Goal: Information Seeking & Learning: Learn about a topic

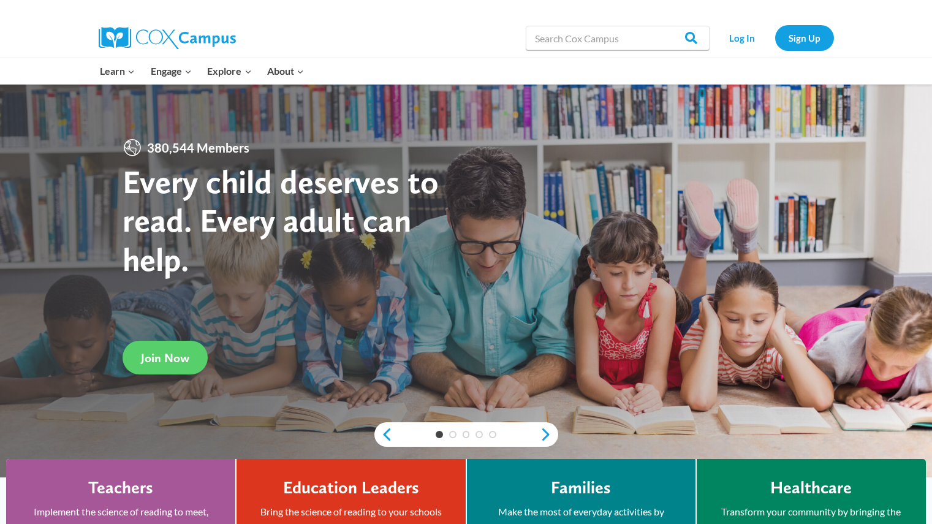
click at [748, 34] on link "Log In" at bounding box center [742, 37] width 53 height 25
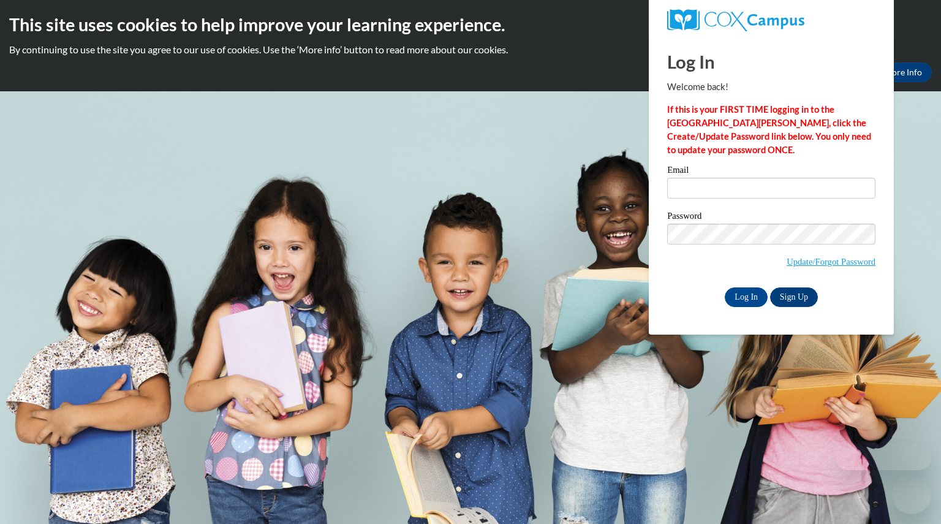
click at [699, 204] on div "Email" at bounding box center [771, 186] width 208 height 42
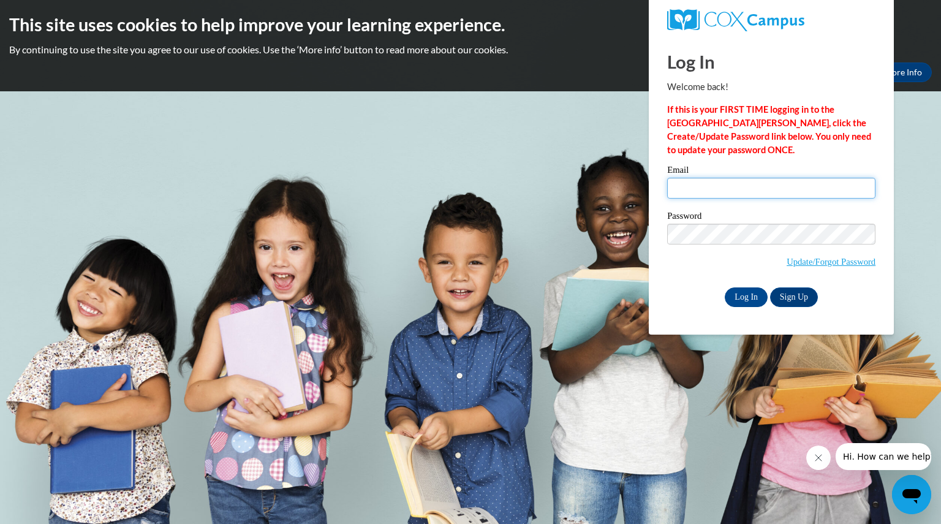
click at [692, 192] on input "Email" at bounding box center [771, 188] width 208 height 21
type input "[EMAIL_ADDRESS][DOMAIN_NAME]"
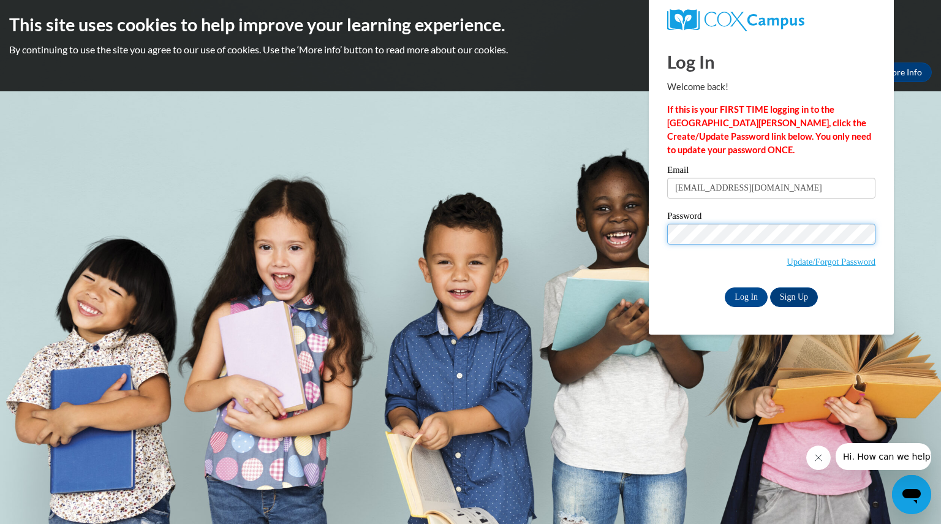
click at [725, 287] on input "Log In" at bounding box center [746, 297] width 43 height 20
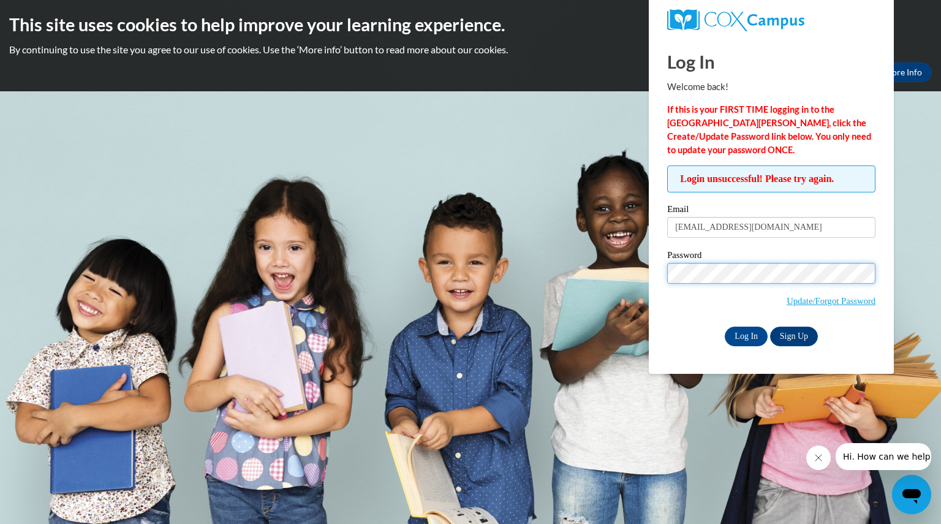
click at [725, 327] on input "Log In" at bounding box center [746, 337] width 43 height 20
click at [804, 302] on link "Update/Forgot Password" at bounding box center [831, 301] width 89 height 10
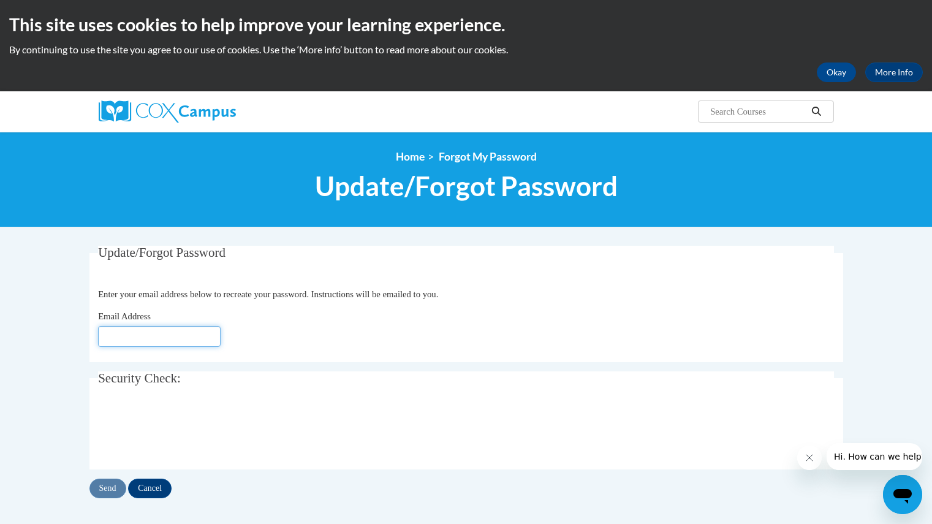
click at [204, 330] on input "Email Address" at bounding box center [159, 336] width 123 height 21
type input "[EMAIL_ADDRESS][DOMAIN_NAME]"
click at [94, 489] on input "Send" at bounding box center [107, 489] width 37 height 20
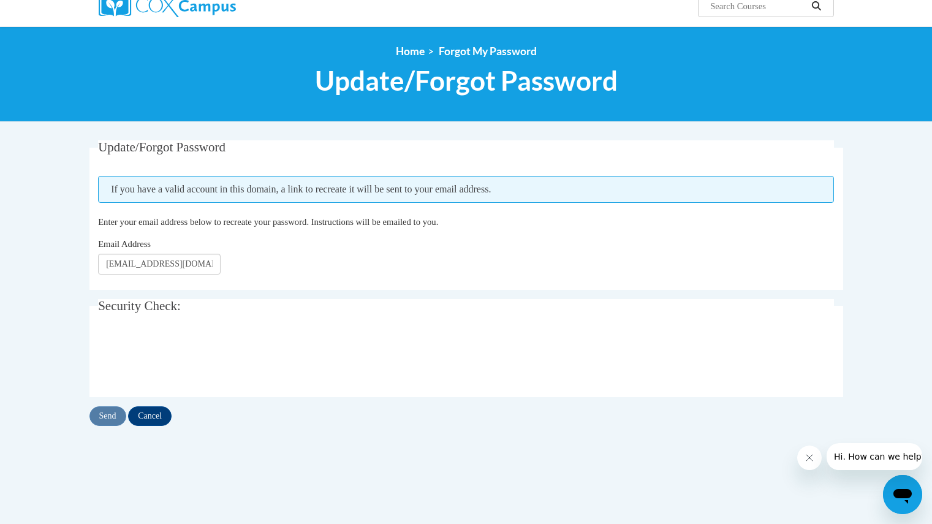
scroll to position [106, 0]
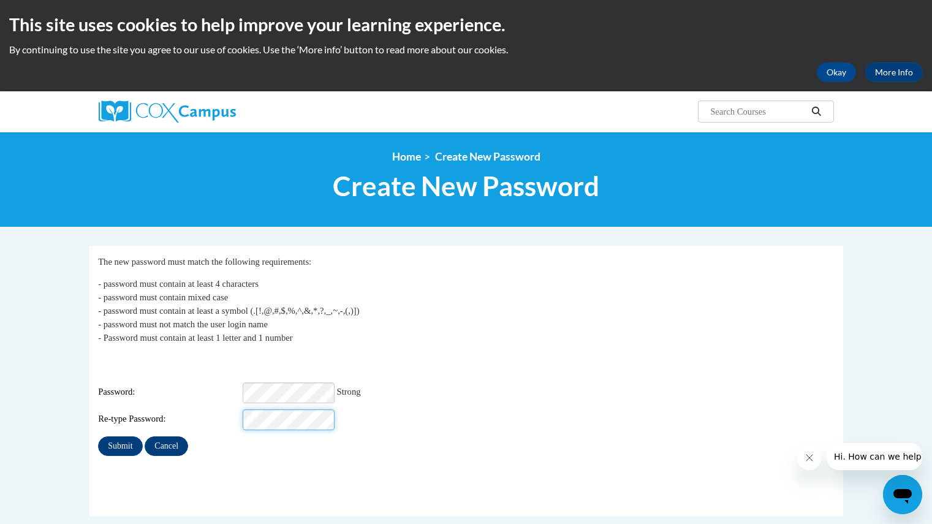
click at [98, 436] on input "Submit" at bounding box center [120, 446] width 44 height 20
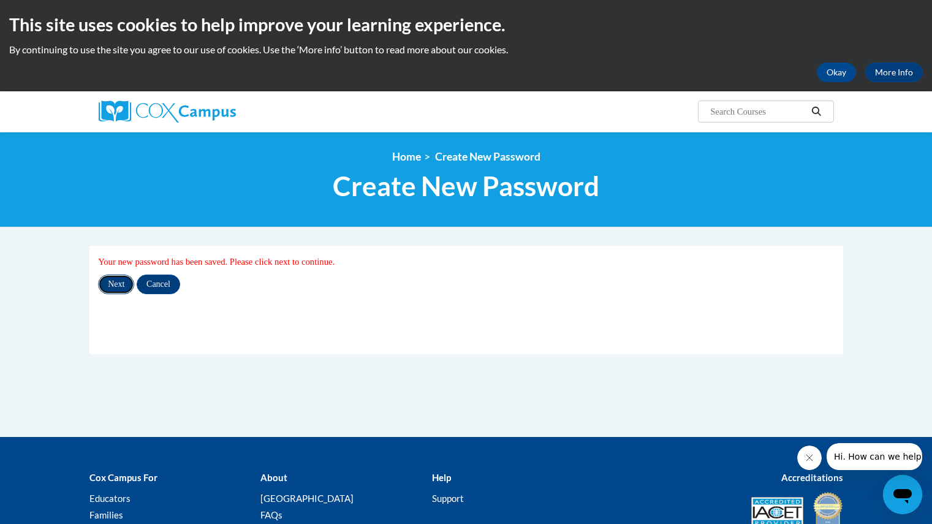
click at [123, 286] on input "Next" at bounding box center [116, 285] width 36 height 20
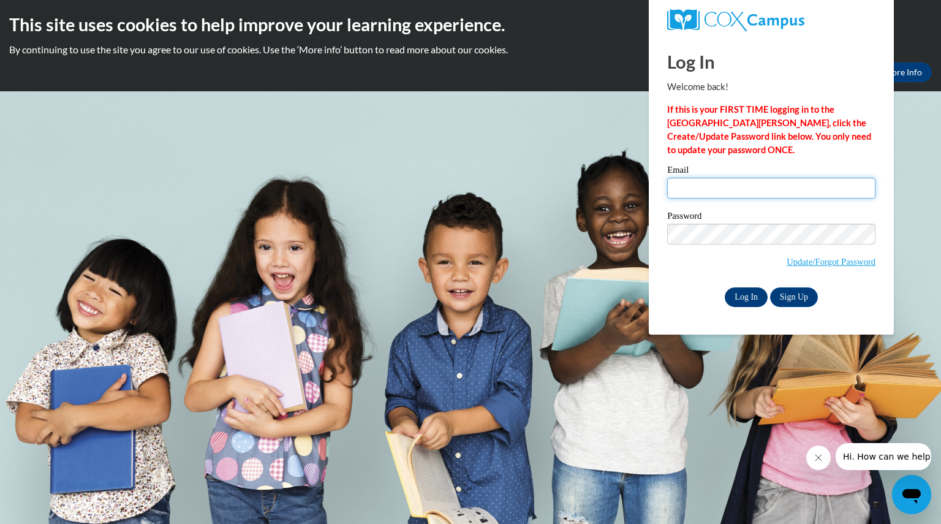
type input "amaynard.tpp@gmail.com"
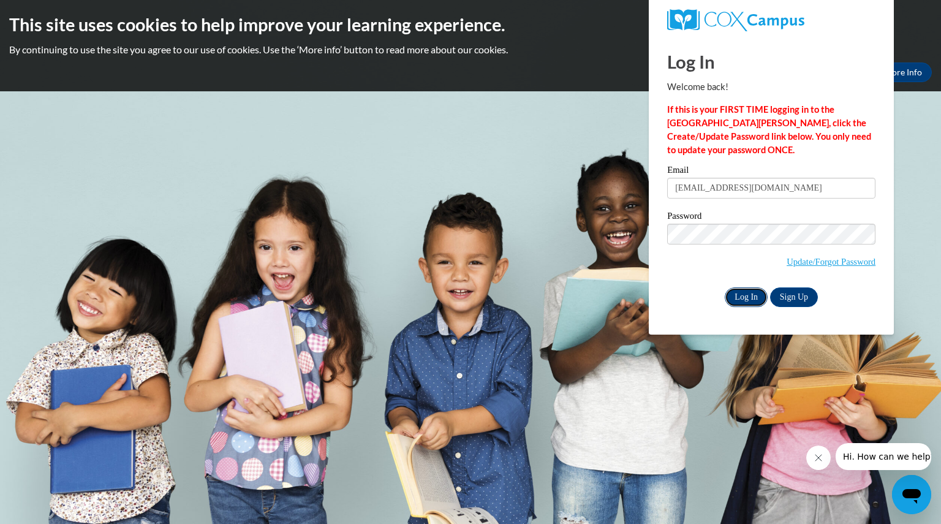
click at [751, 295] on input "Log In" at bounding box center [746, 297] width 43 height 20
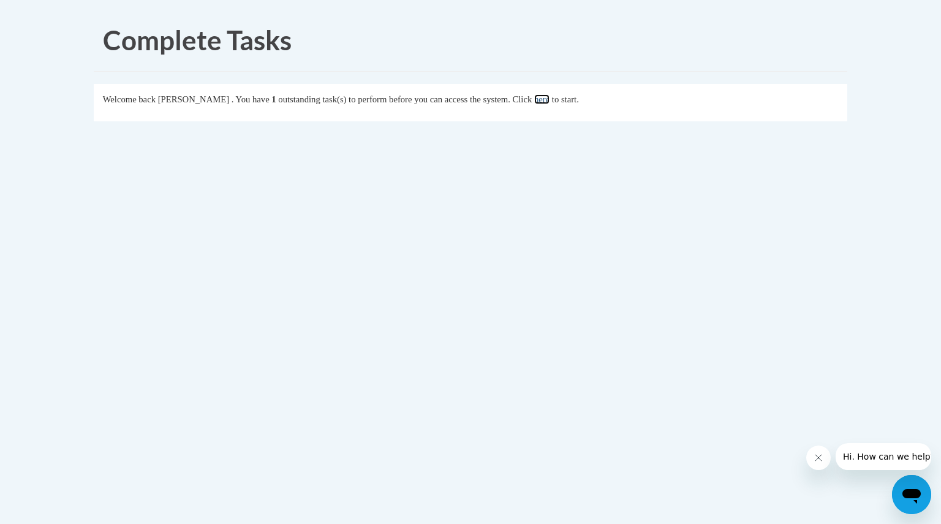
click at [550, 102] on link "here" at bounding box center [541, 99] width 15 height 10
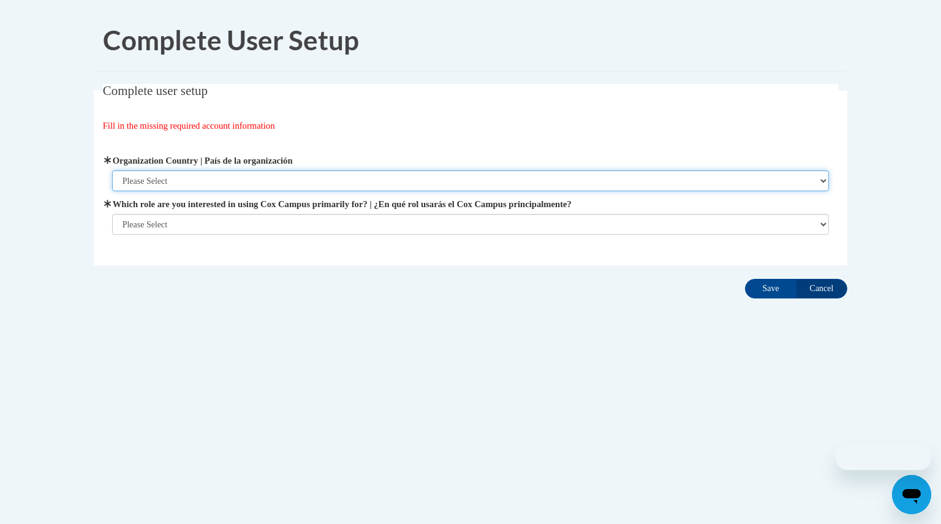
click at [207, 180] on select "Please Select United States | Estados Unidos Outside of the United States | Fue…" at bounding box center [471, 180] width 718 height 21
select select "ad49bcad-a171-4b2e-b99c-48b446064914"
click at [112, 170] on select "Please Select United States | Estados Unidos Outside of the United States | Fue…" at bounding box center [471, 180] width 718 height 21
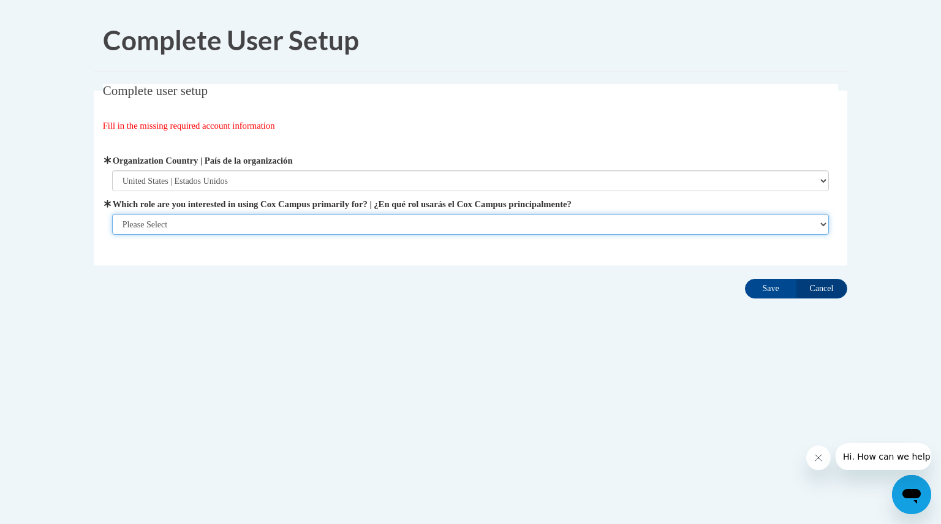
click at [199, 221] on select "Please Select College/University | Colegio/Universidad Community/Nonprofit Part…" at bounding box center [471, 224] width 718 height 21
select select "fbf2d438-af2f-41f8-98f1-81c410e29de3"
click at [112, 235] on select "Please Select College/University | Colegio/Universidad Community/Nonprofit Part…" at bounding box center [471, 224] width 718 height 21
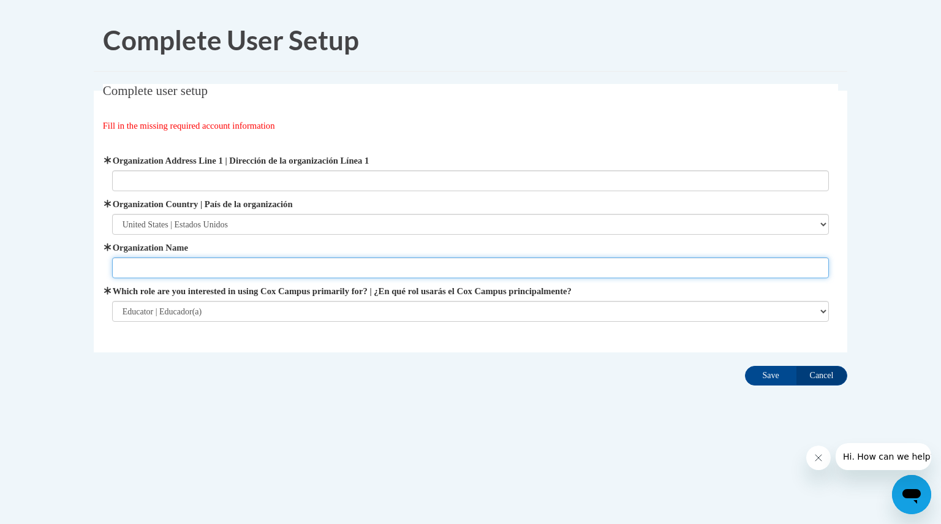
click at [498, 263] on input "Organization Name" at bounding box center [471, 267] width 718 height 21
type input "Trinity Presbyterian Preschool"
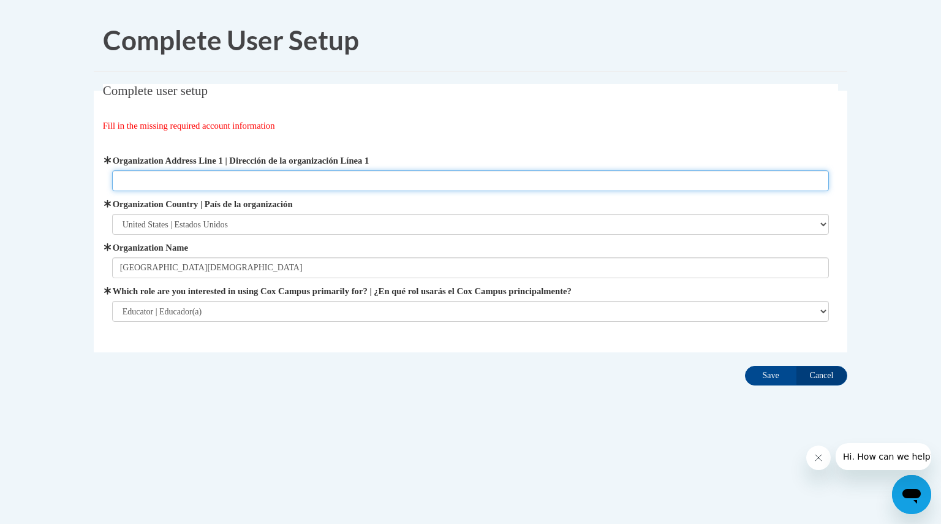
click at [580, 183] on input "Organization Address Line 1 | Dirección de la organización Línea 1" at bounding box center [471, 180] width 718 height 21
type input "3003 Howell Mill Rd"
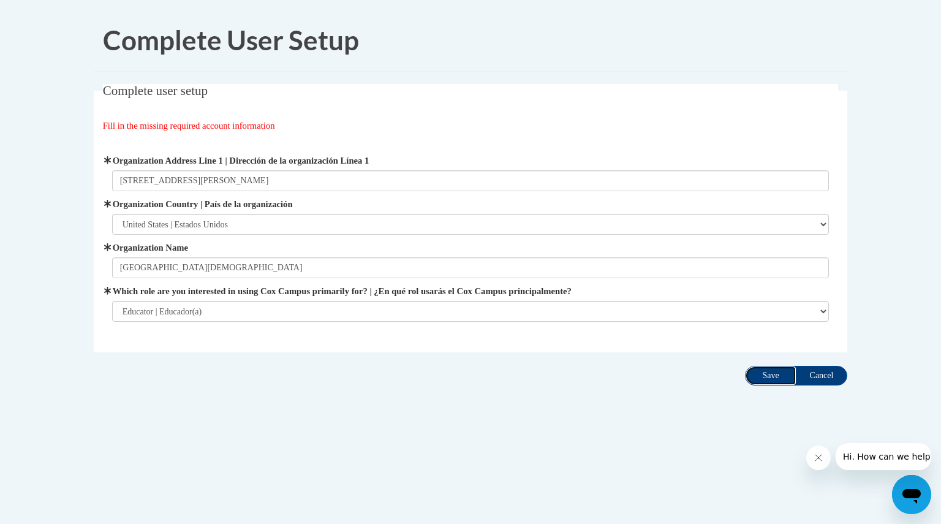
click at [757, 384] on input "Save" at bounding box center [770, 376] width 51 height 20
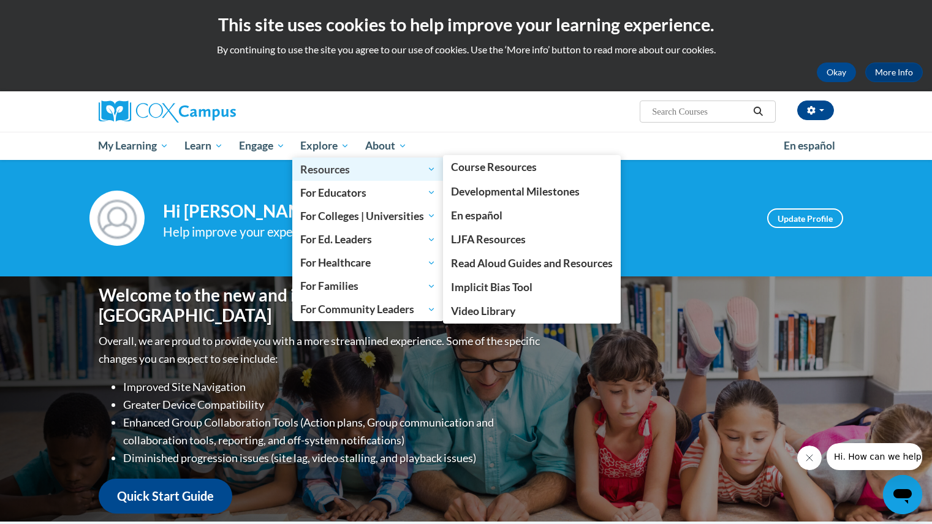
click at [383, 172] on span "Resources" at bounding box center [367, 169] width 135 height 15
click at [342, 173] on span "Resources" at bounding box center [367, 169] width 135 height 15
click at [334, 168] on span "Resources" at bounding box center [367, 169] width 135 height 15
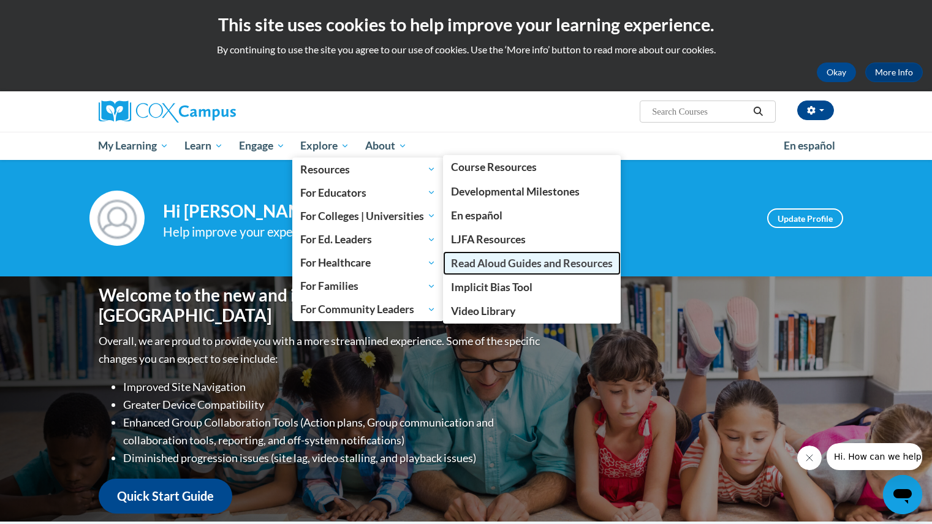
click at [484, 264] on span "Read Aloud Guides and Resources" at bounding box center [532, 263] width 162 height 13
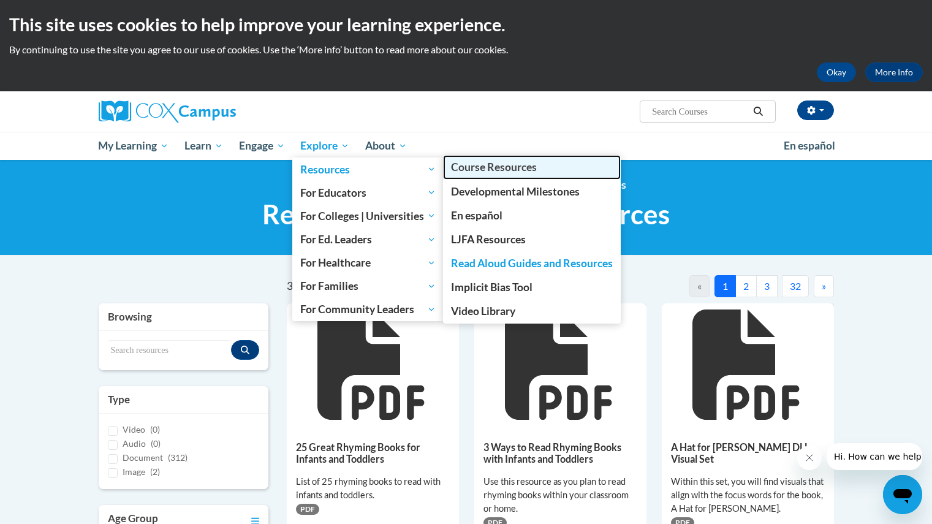
click at [482, 165] on span "Course Resources" at bounding box center [494, 167] width 86 height 13
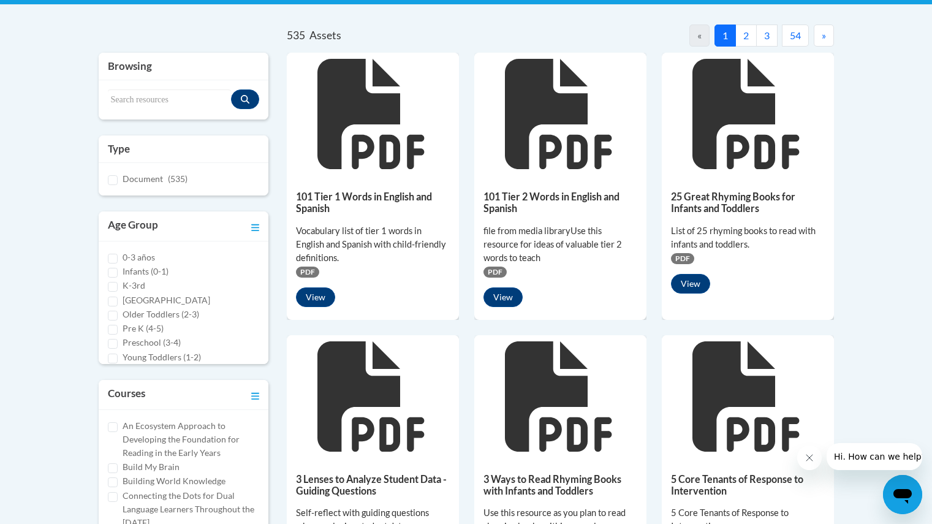
click at [120, 340] on div "Preschool (3-4)" at bounding box center [184, 342] width 152 height 13
click at [117, 340] on input "Preschool (3-4)" at bounding box center [113, 344] width 10 height 10
checkbox input "true"
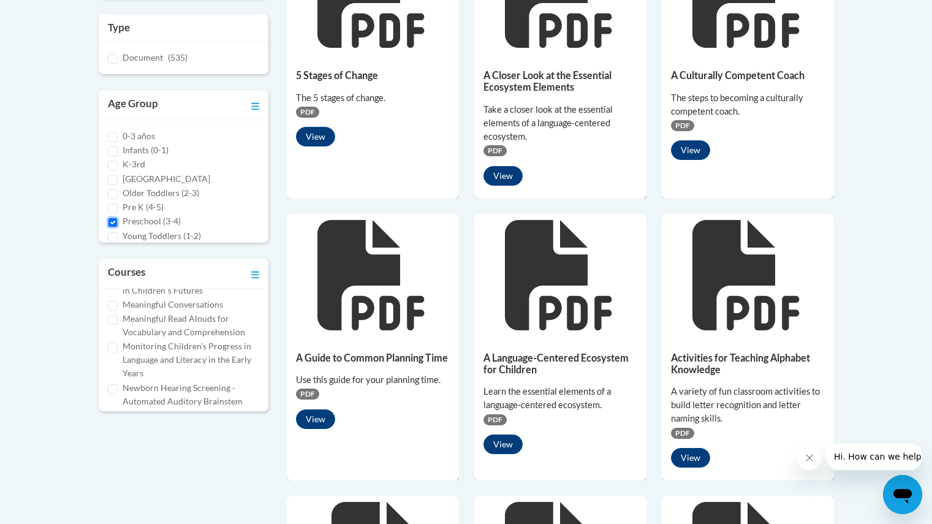
scroll to position [371, 0]
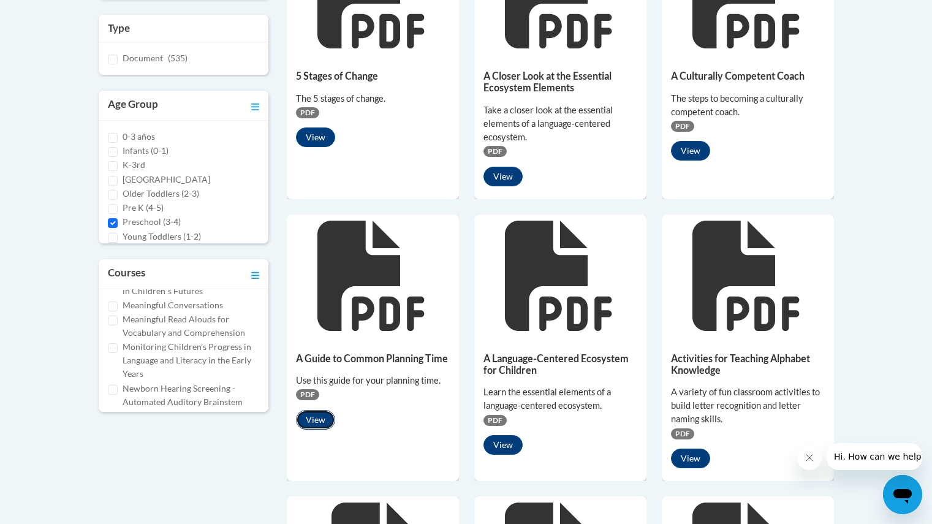
click at [321, 414] on button "View" at bounding box center [315, 420] width 39 height 20
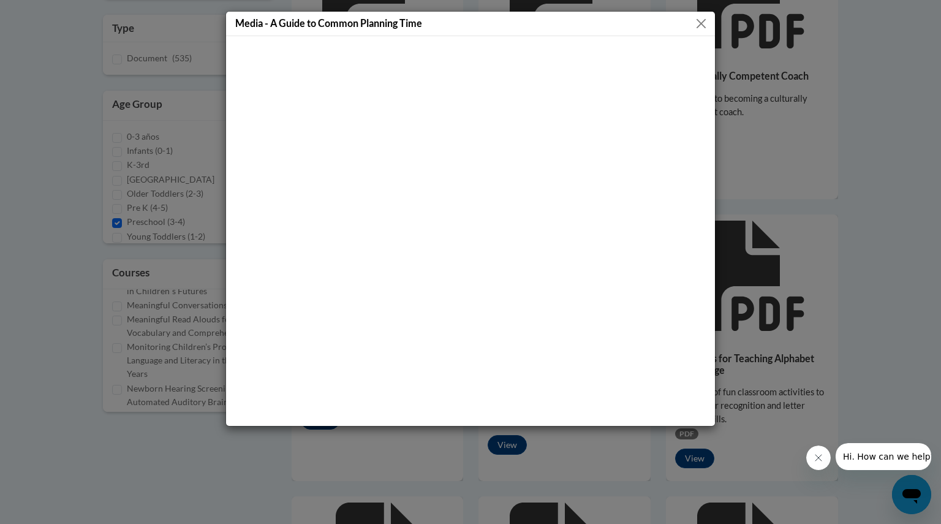
click at [696, 26] on button "Close" at bounding box center [701, 23] width 15 height 15
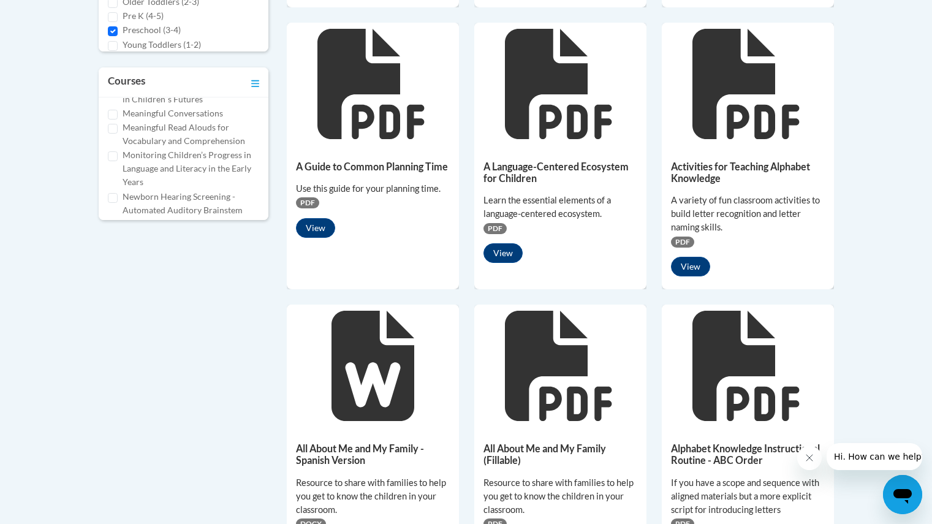
scroll to position [563, 0]
click at [506, 257] on button "View" at bounding box center [503, 254] width 39 height 20
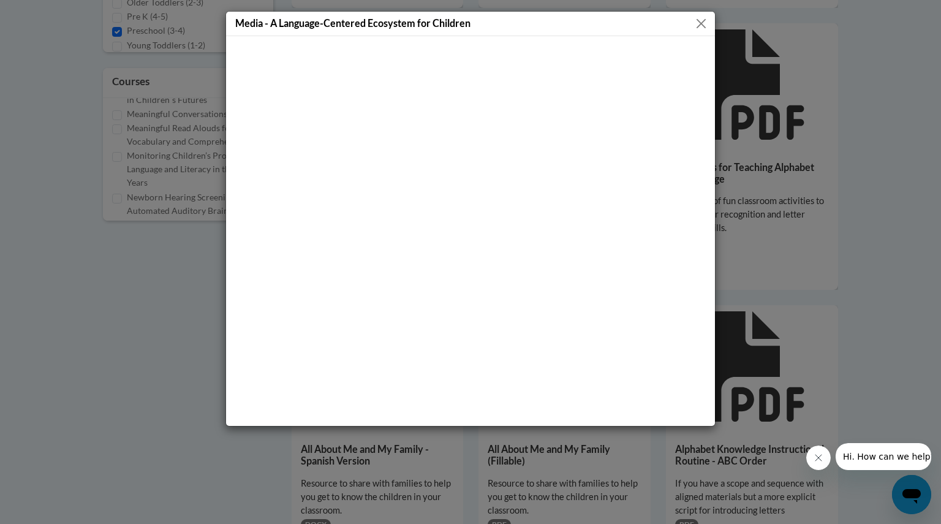
click at [696, 30] on button "Close" at bounding box center [701, 23] width 15 height 15
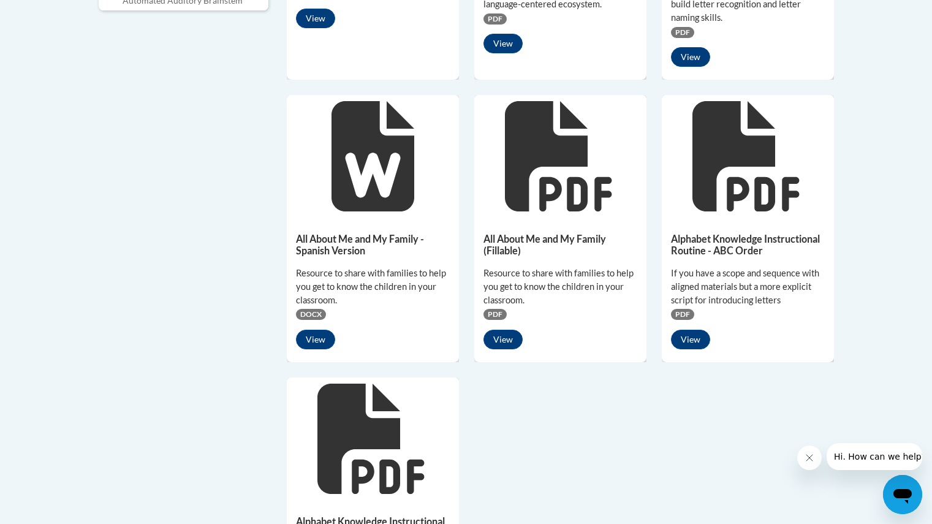
scroll to position [773, 0]
click at [516, 249] on h5 "All About Me and My Family (Fillable)" at bounding box center [561, 244] width 154 height 24
click at [522, 220] on div "All About Me and My Family (Fillable) Resource to share with families to help y…" at bounding box center [560, 287] width 172 height 141
click at [509, 341] on button "View" at bounding box center [503, 339] width 39 height 20
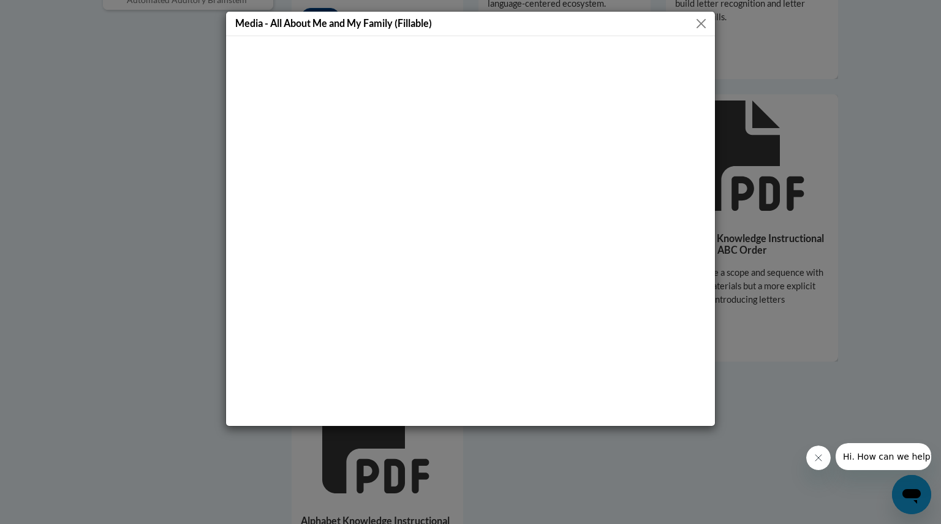
click at [697, 28] on button "Close" at bounding box center [701, 23] width 15 height 15
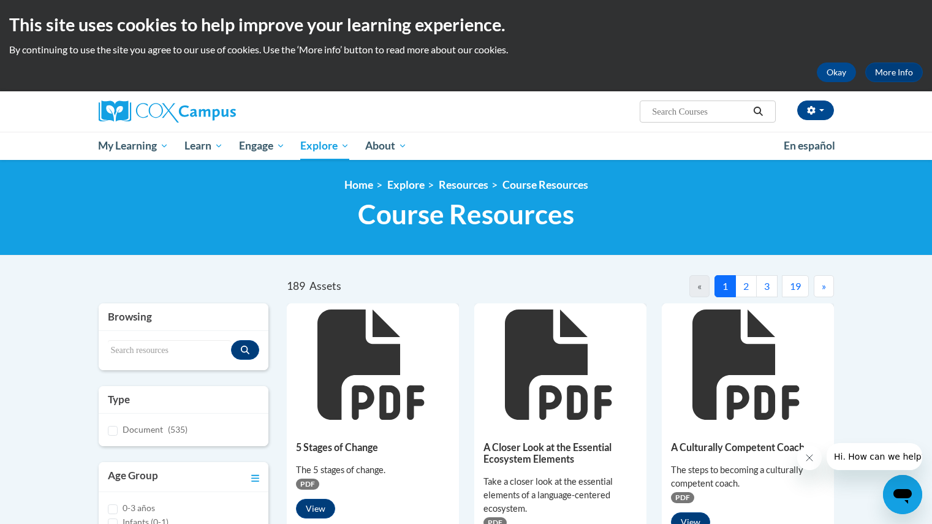
scroll to position [1, 0]
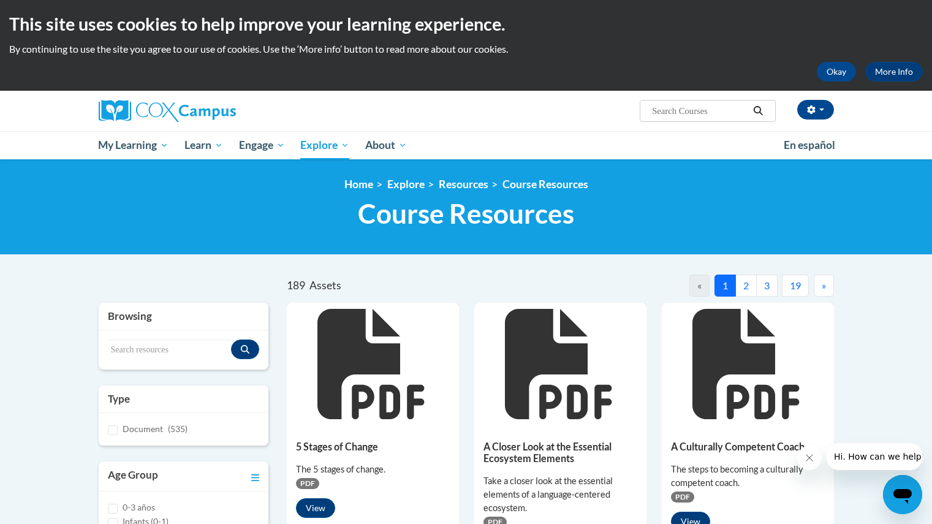
click at [744, 287] on button "2" at bounding box center [745, 286] width 21 height 22
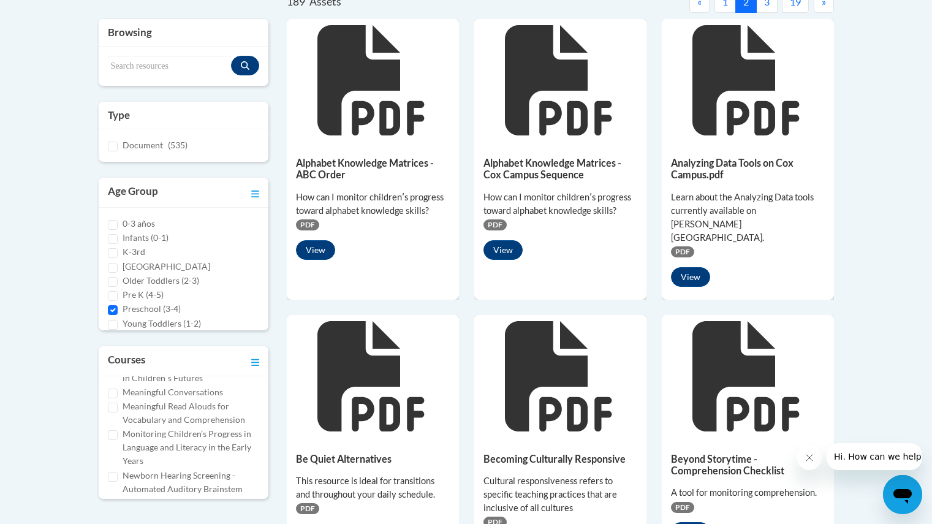
scroll to position [285, 0]
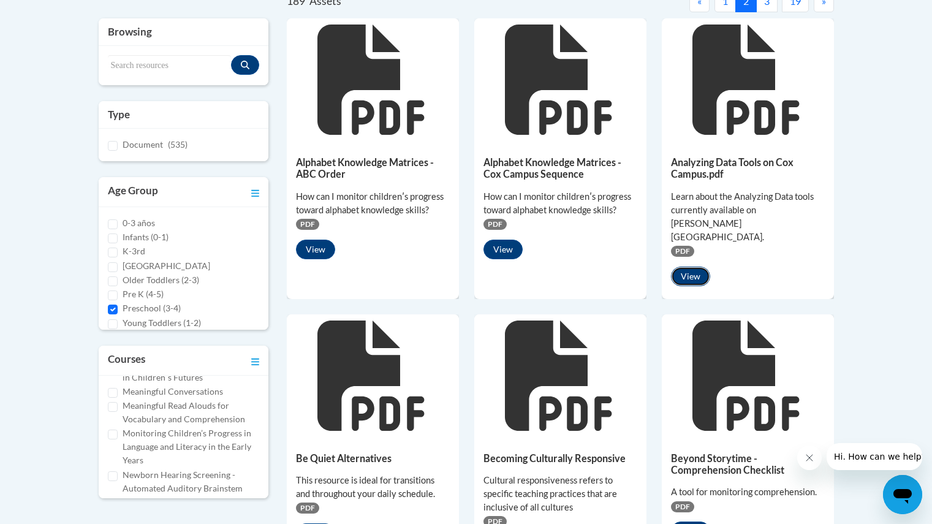
click at [691, 267] on button "View" at bounding box center [690, 277] width 39 height 20
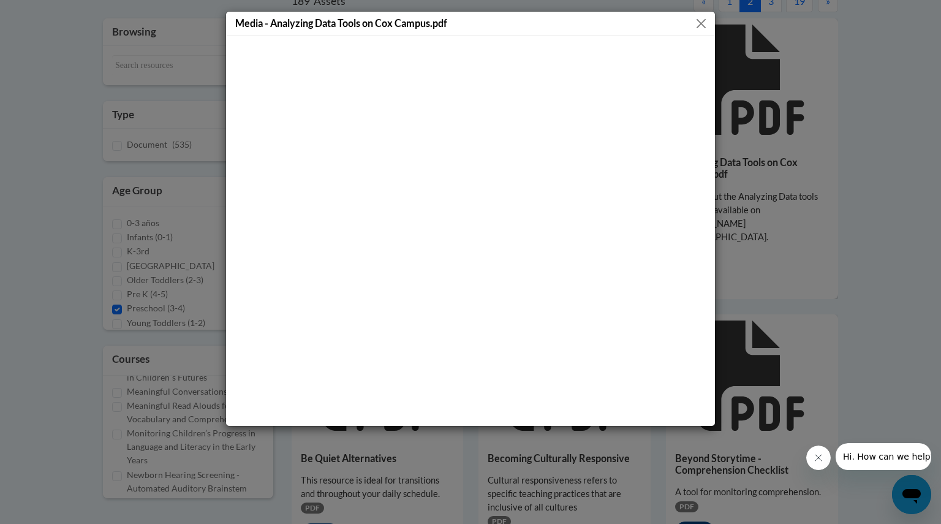
click at [700, 22] on button "Close" at bounding box center [701, 23] width 15 height 15
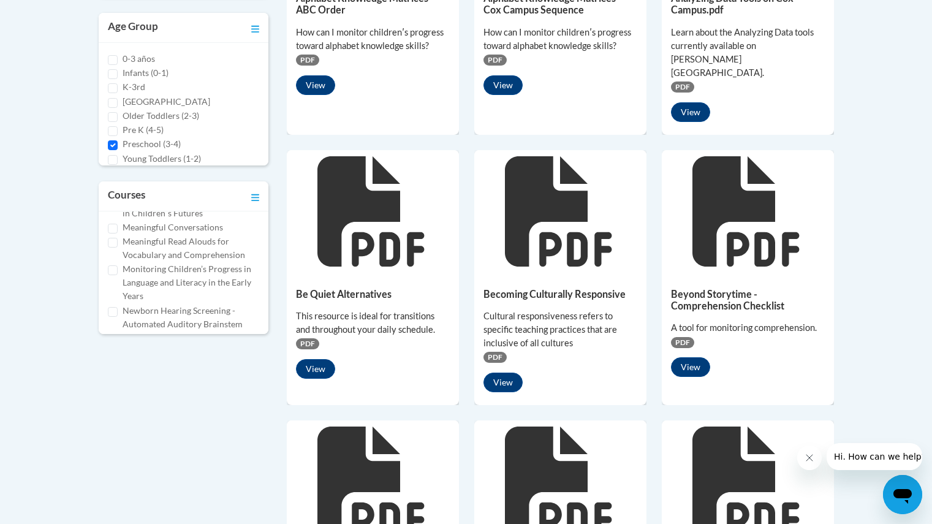
scroll to position [500, 0]
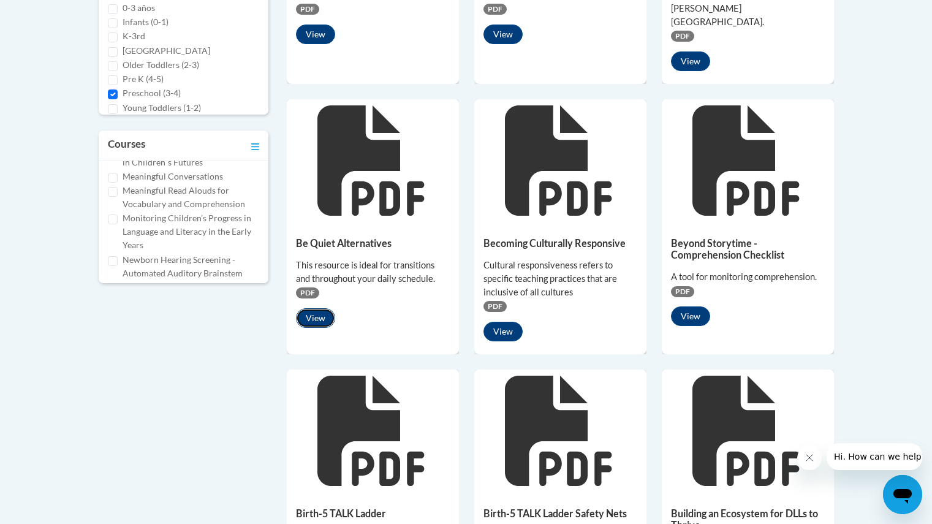
click at [322, 308] on button "View" at bounding box center [315, 318] width 39 height 20
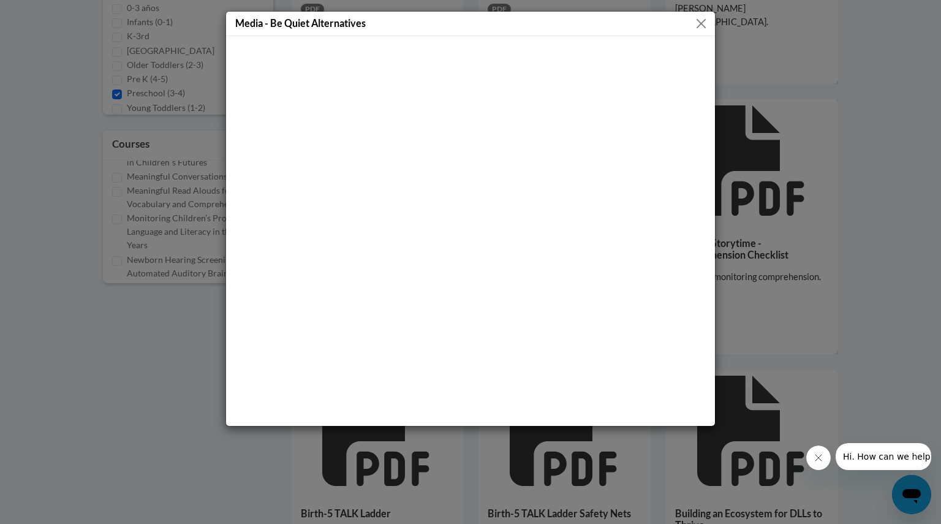
click at [697, 25] on button "Close" at bounding box center [701, 23] width 15 height 15
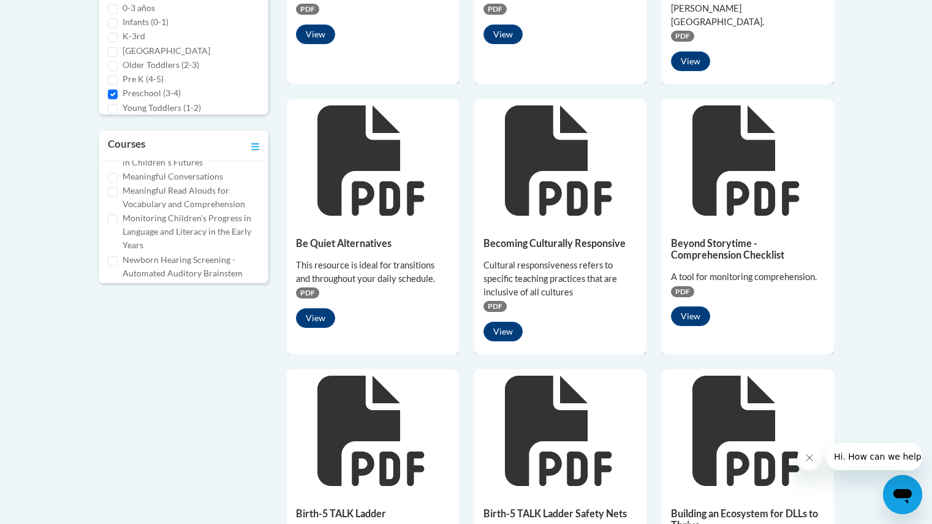
click at [344, 192] on div at bounding box center [373, 160] width 172 height 123
click at [340, 237] on h5 "Be Quiet Alternatives" at bounding box center [373, 243] width 154 height 12
click at [316, 231] on div "Be Quiet Alternatives This resource is ideal for transitions and throughout you…" at bounding box center [373, 279] width 172 height 115
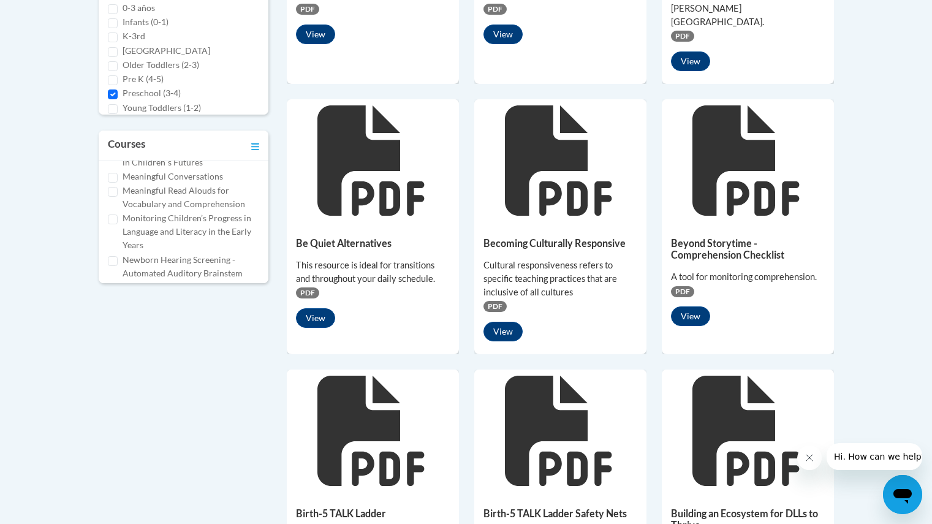
click at [346, 180] on icon at bounding box center [372, 160] width 110 height 110
click at [359, 162] on icon at bounding box center [372, 160] width 110 height 110
click at [422, 376] on icon at bounding box center [372, 431] width 110 height 110
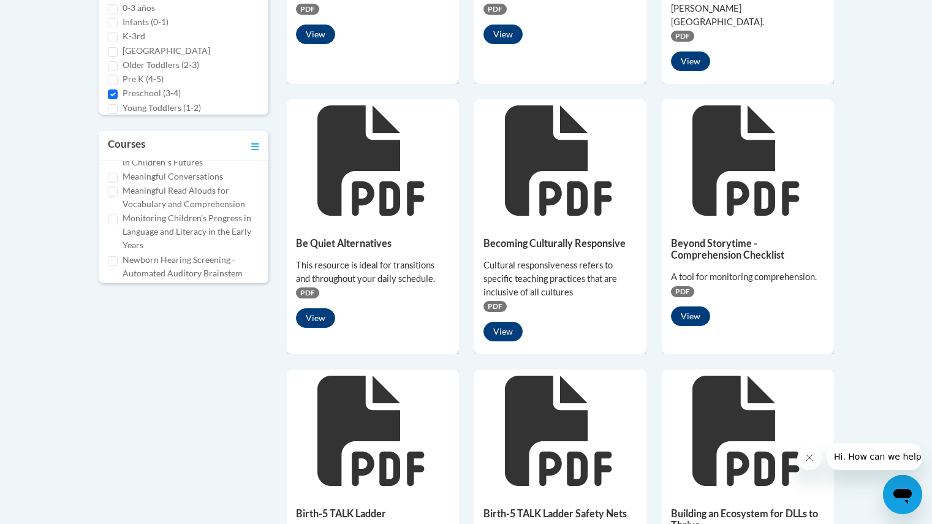
scroll to position [613, 0]
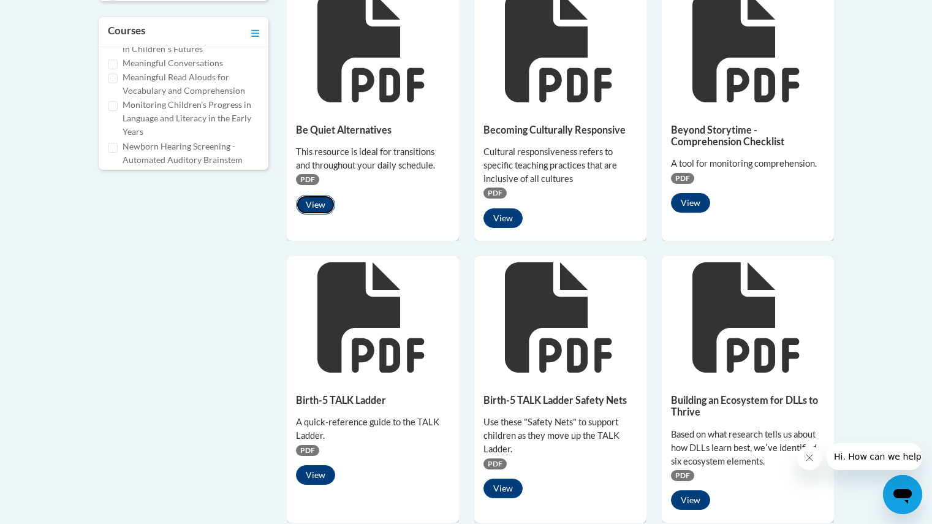
click at [316, 195] on button "View" at bounding box center [315, 205] width 39 height 20
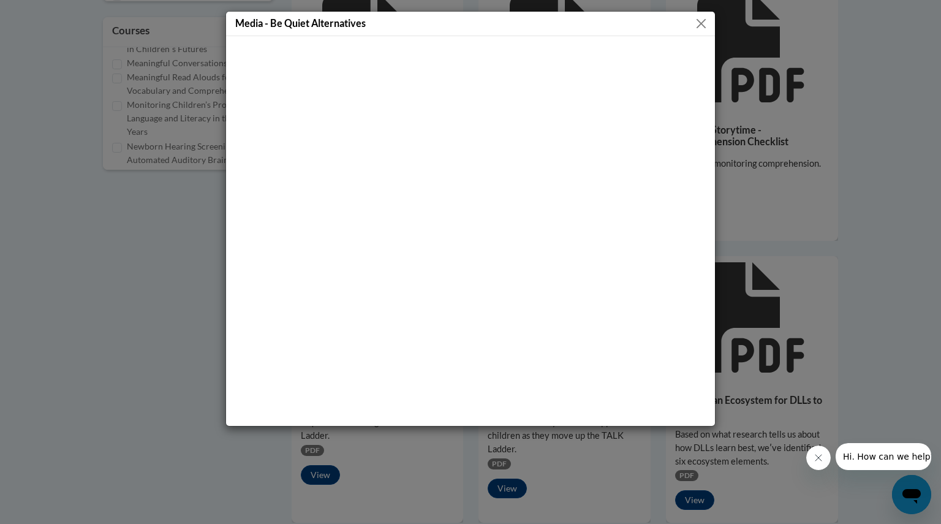
click at [705, 25] on button "Close" at bounding box center [701, 23] width 15 height 15
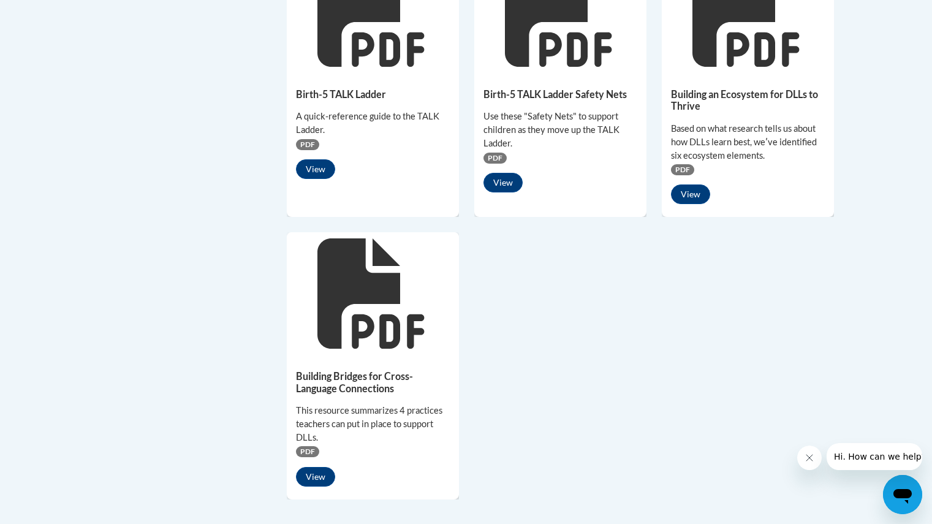
scroll to position [920, 0]
click at [705, 184] on button "View" at bounding box center [690, 194] width 39 height 20
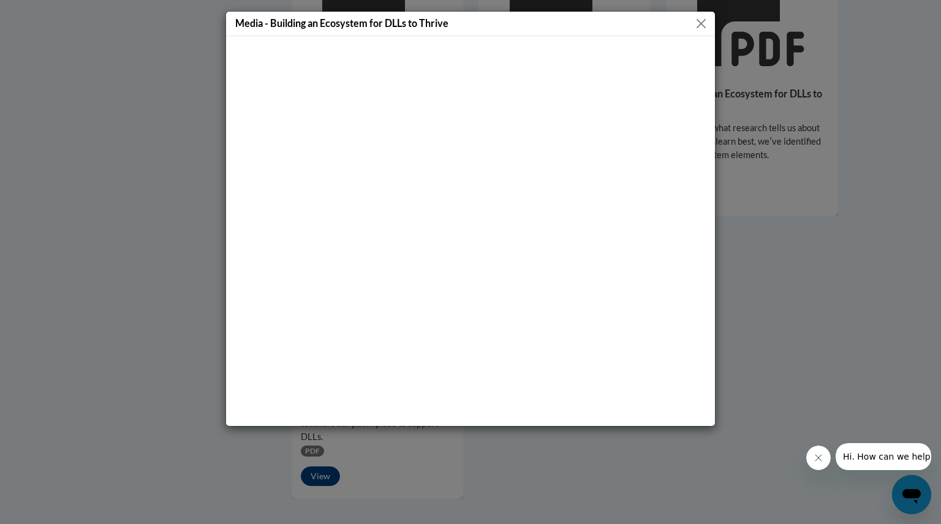
click at [702, 25] on button "Close" at bounding box center [701, 23] width 15 height 15
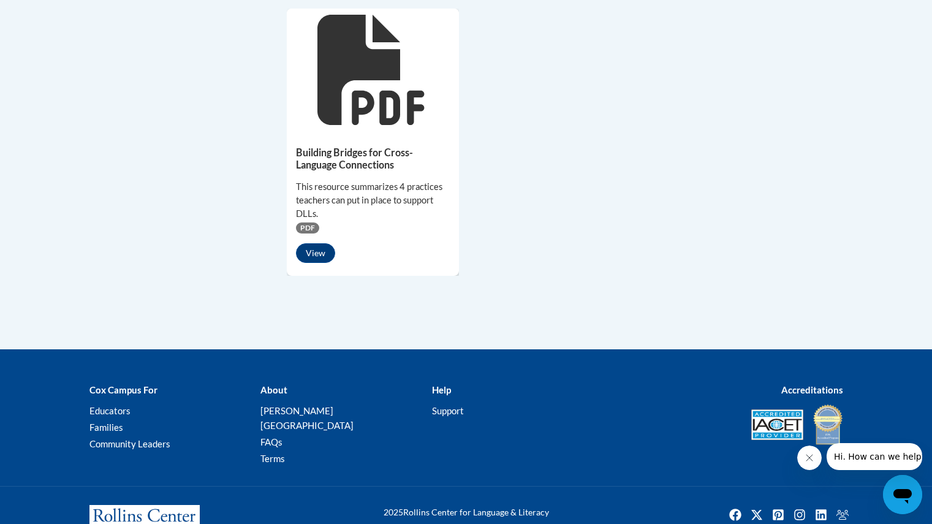
scroll to position [1142, 0]
click at [319, 244] on button "View" at bounding box center [315, 254] width 39 height 20
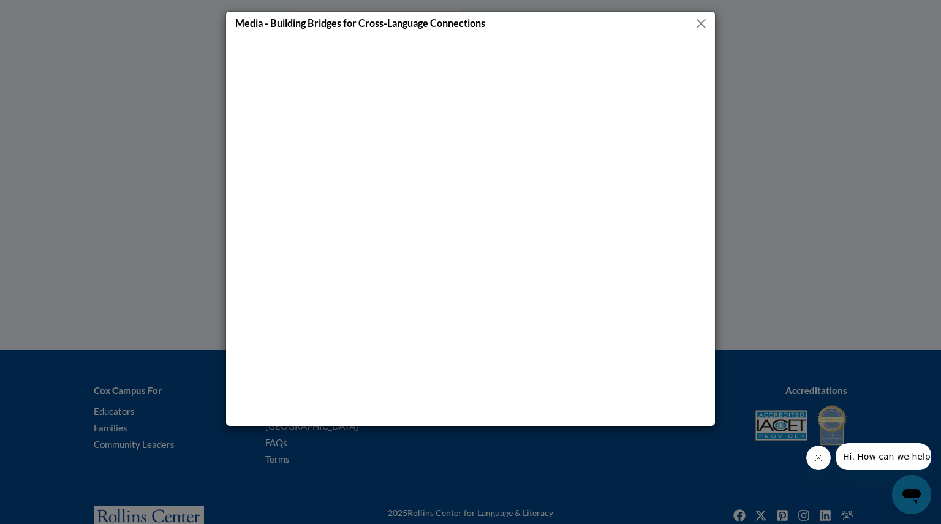
click at [770, 133] on div "Media - Building Bridges for Cross-Language Connections" at bounding box center [470, 262] width 941 height 524
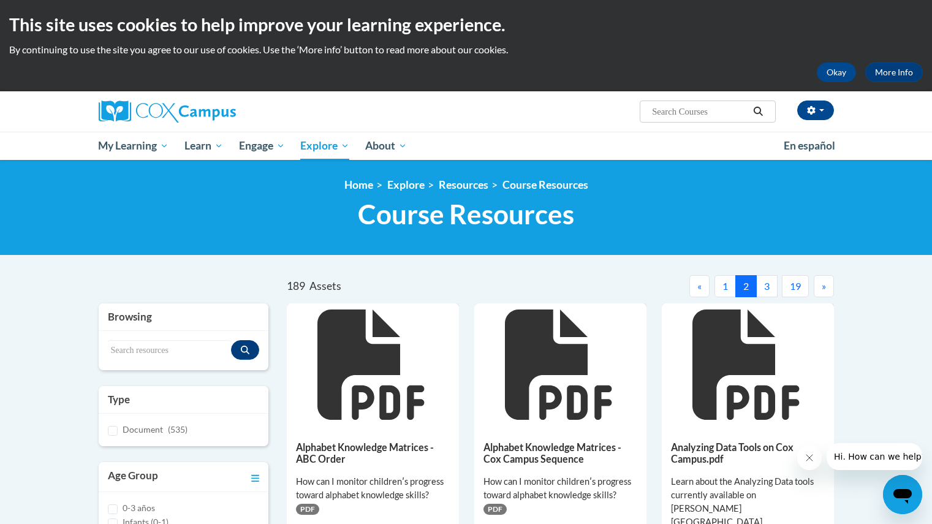
scroll to position [1, 0]
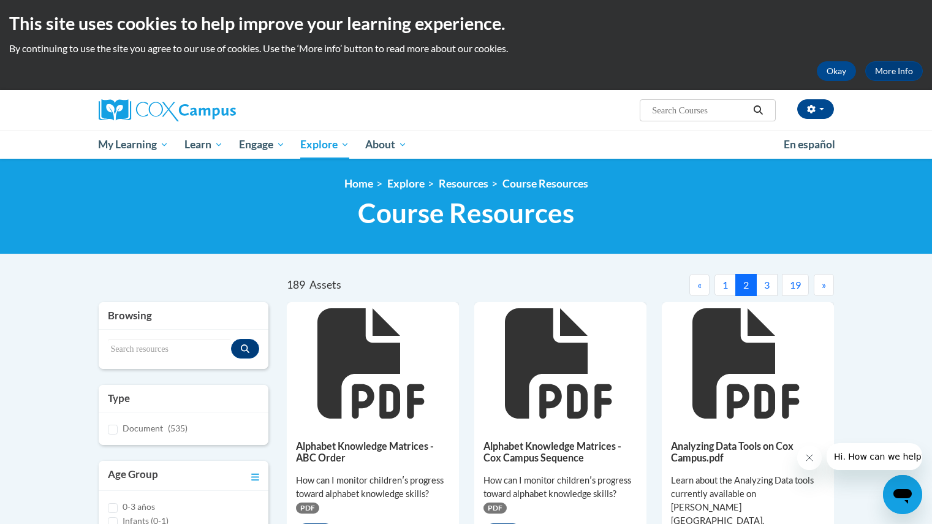
click at [766, 277] on button "3" at bounding box center [766, 285] width 21 height 22
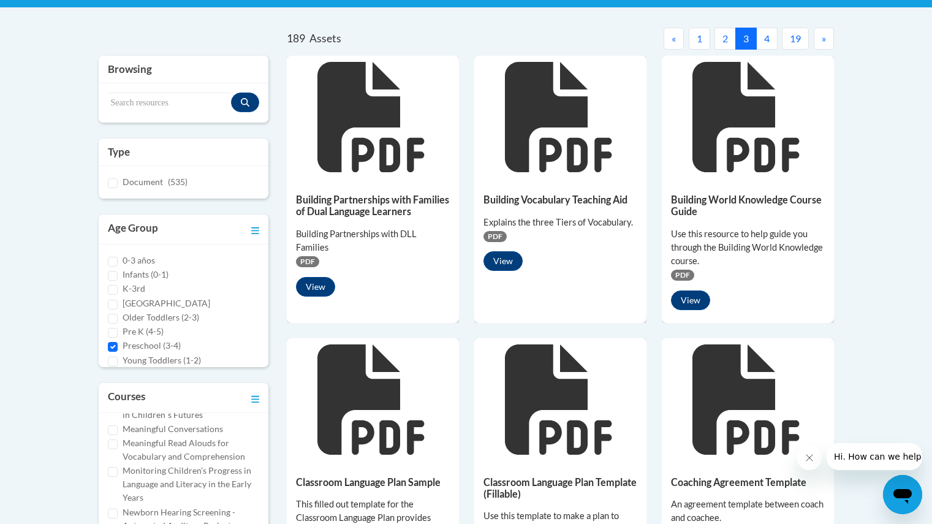
scroll to position [297, 0]
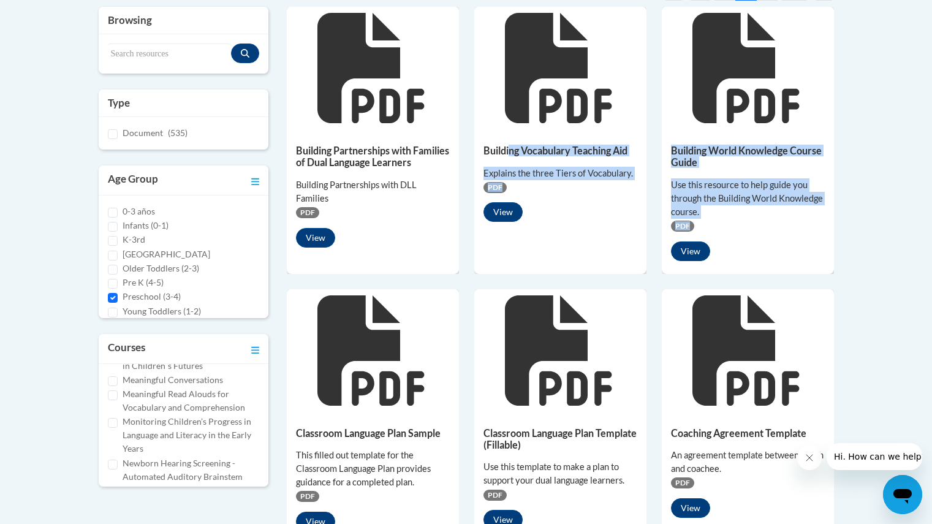
drag, startPoint x: 508, startPoint y: 153, endPoint x: 664, endPoint y: 250, distance: 183.3
click at [628, 216] on div "View" at bounding box center [561, 212] width 154 height 20
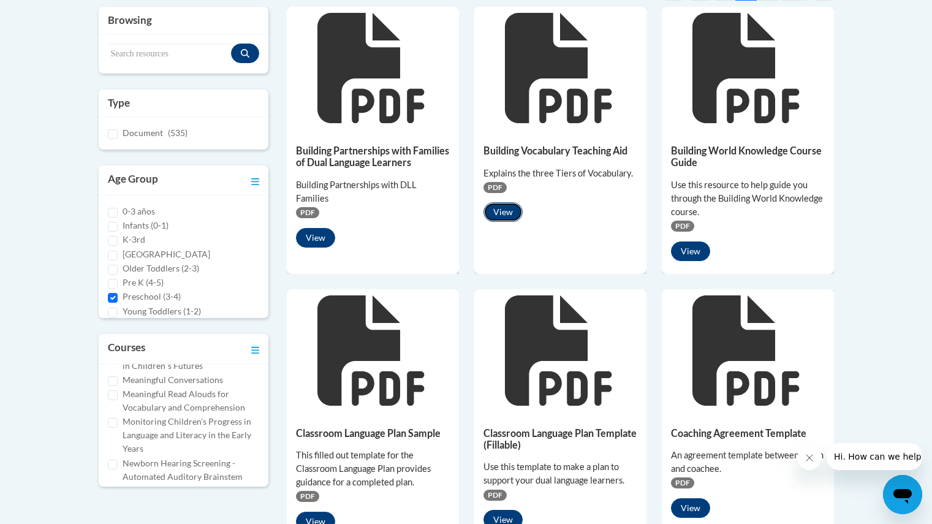
click at [511, 215] on button "View" at bounding box center [503, 212] width 39 height 20
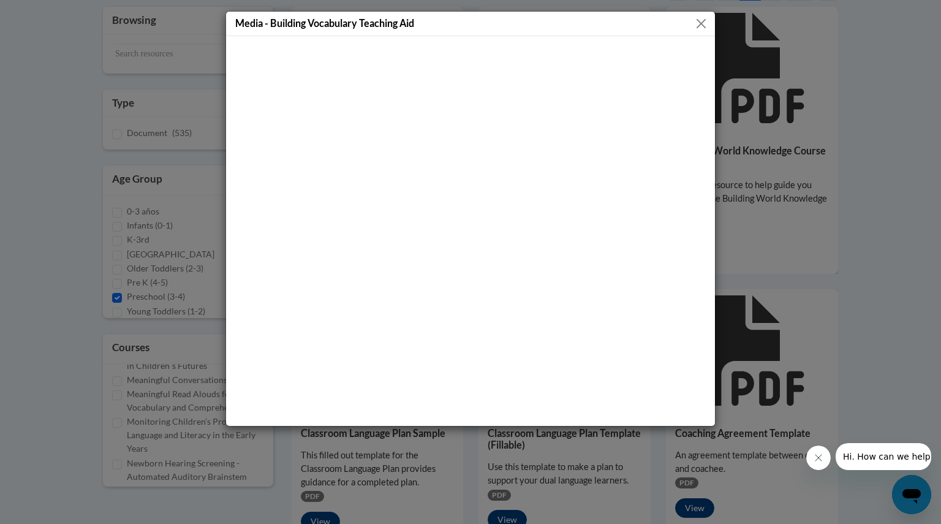
click at [700, 28] on button "Close" at bounding box center [701, 23] width 15 height 15
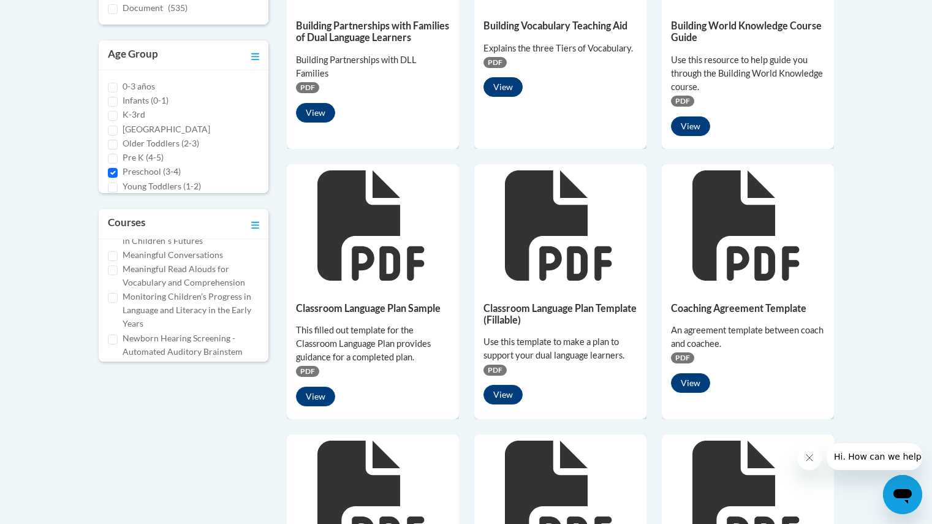
scroll to position [422, 0]
click at [315, 398] on button "View" at bounding box center [315, 396] width 39 height 20
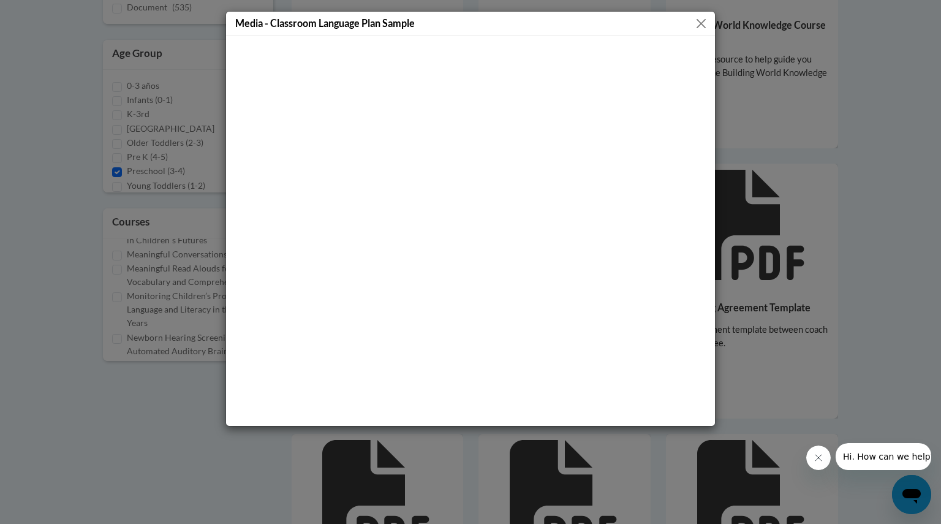
click at [755, 163] on div "Media - Classroom Language Plan Sample" at bounding box center [470, 262] width 941 height 524
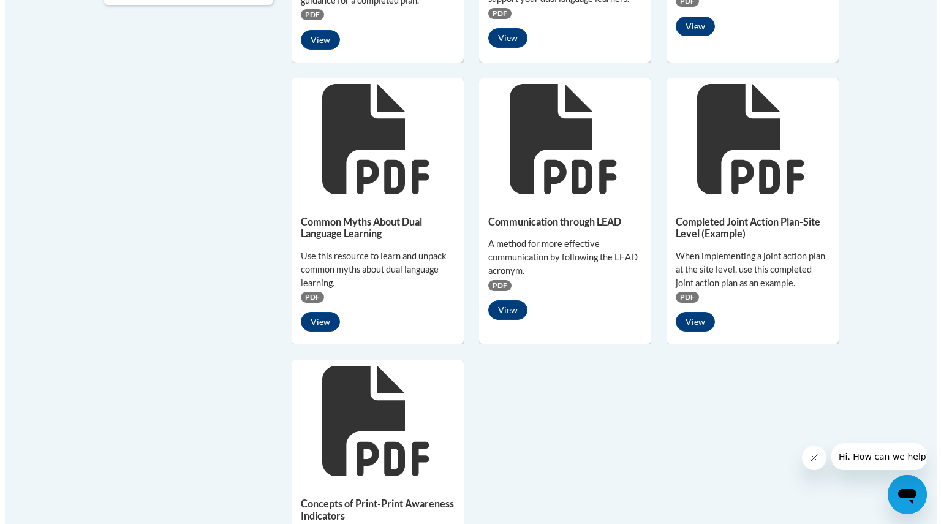
scroll to position [779, 0]
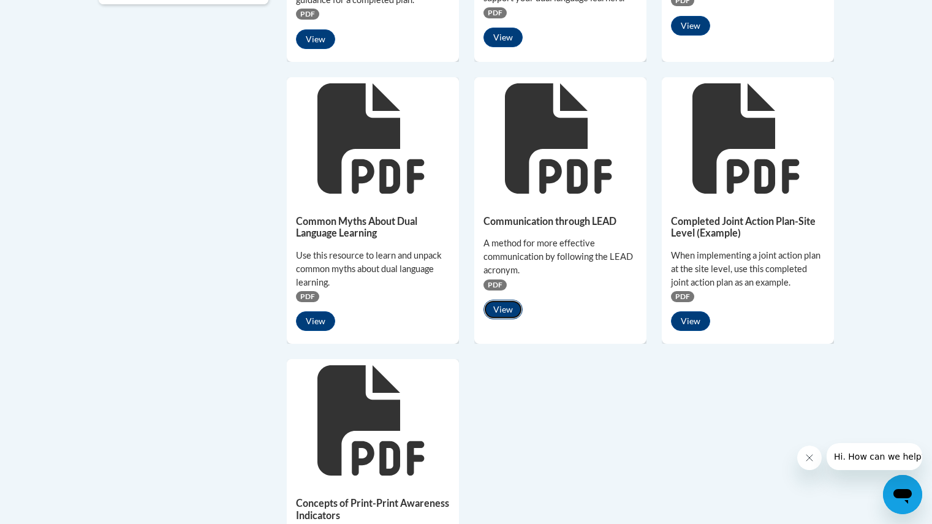
click at [512, 310] on button "View" at bounding box center [503, 310] width 39 height 20
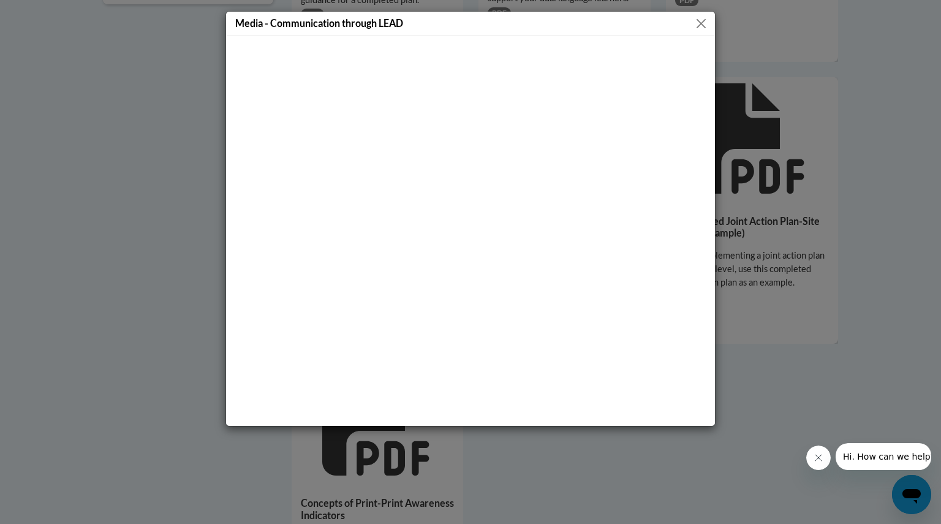
drag, startPoint x: 707, startPoint y: 24, endPoint x: 691, endPoint y: 24, distance: 15.9
click at [691, 24] on div "Media - Communication through LEAD" at bounding box center [470, 24] width 489 height 25
click at [708, 26] on button "Close" at bounding box center [701, 23] width 15 height 15
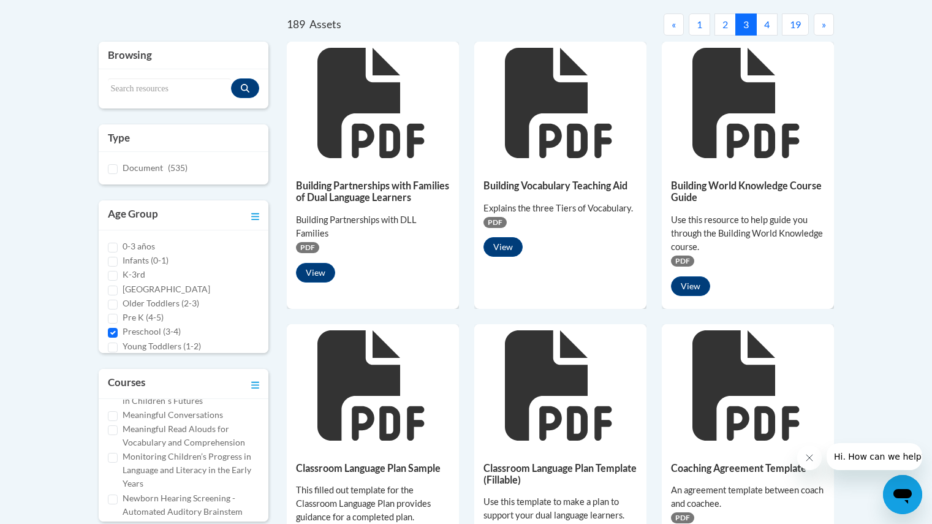
scroll to position [261, 0]
drag, startPoint x: 766, startPoint y: 29, endPoint x: 748, endPoint y: 28, distance: 18.5
click at [748, 28] on ul "1 2 3 4 5 6 7 8 9 10 11 12 13 14 15 16 17 18 19" at bounding box center [749, 25] width 120 height 22
click at [772, 24] on button "4" at bounding box center [766, 25] width 21 height 22
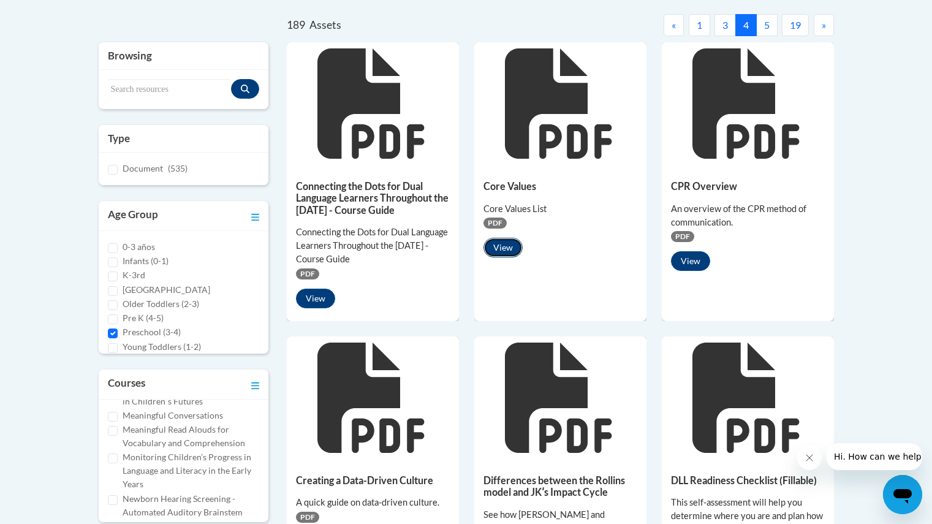
click at [498, 243] on button "View" at bounding box center [503, 248] width 39 height 20
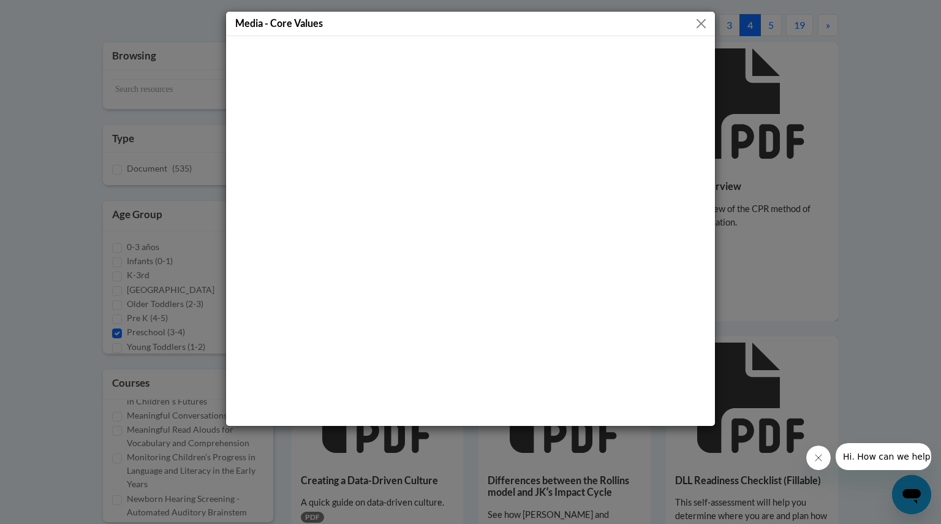
click at [699, 27] on button "Close" at bounding box center [701, 23] width 15 height 15
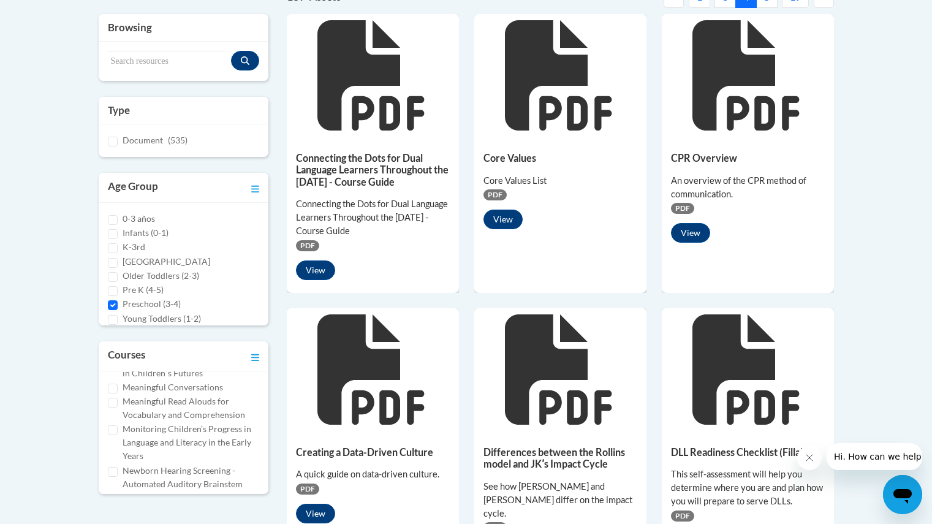
scroll to position [290, 0]
click at [702, 226] on button "View" at bounding box center [690, 232] width 39 height 20
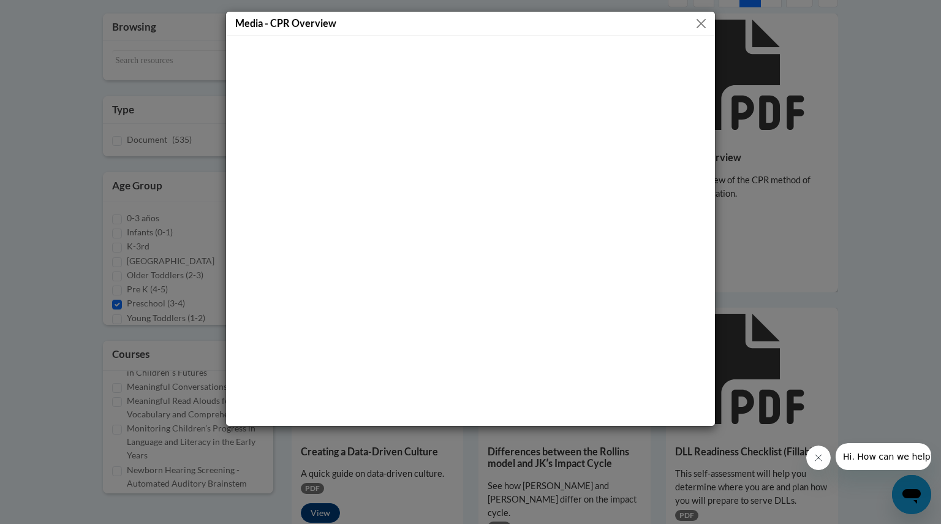
click at [811, 143] on div "Media - CPR Overview" at bounding box center [470, 262] width 941 height 524
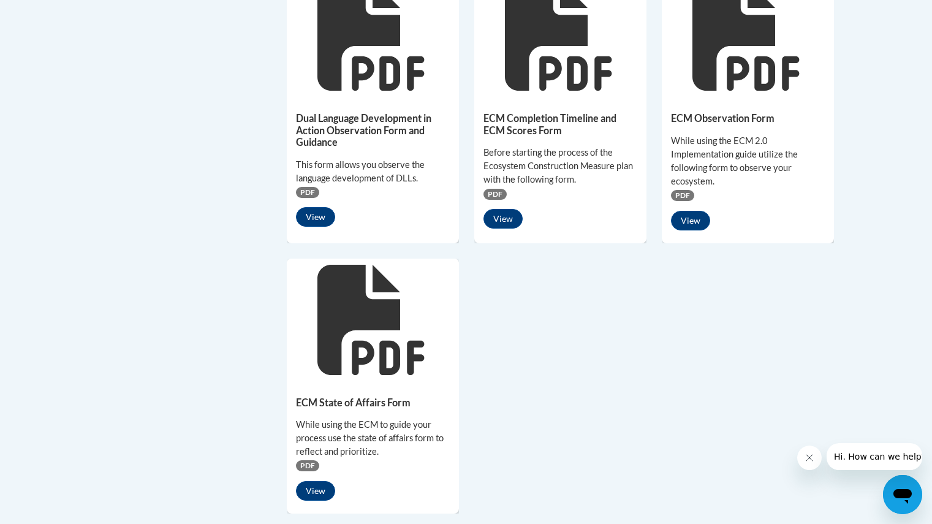
scroll to position [906, 0]
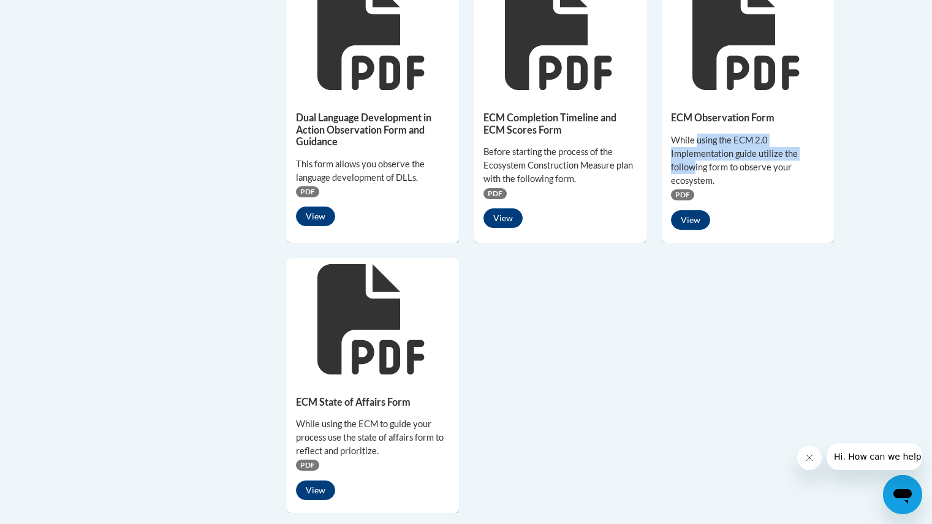
drag, startPoint x: 697, startPoint y: 129, endPoint x: 694, endPoint y: 156, distance: 27.7
click at [694, 156] on div "While using the ECM 2.0 Implementation guide utilize the following form to obse…" at bounding box center [748, 161] width 154 height 54
click at [687, 210] on button "View" at bounding box center [690, 220] width 39 height 20
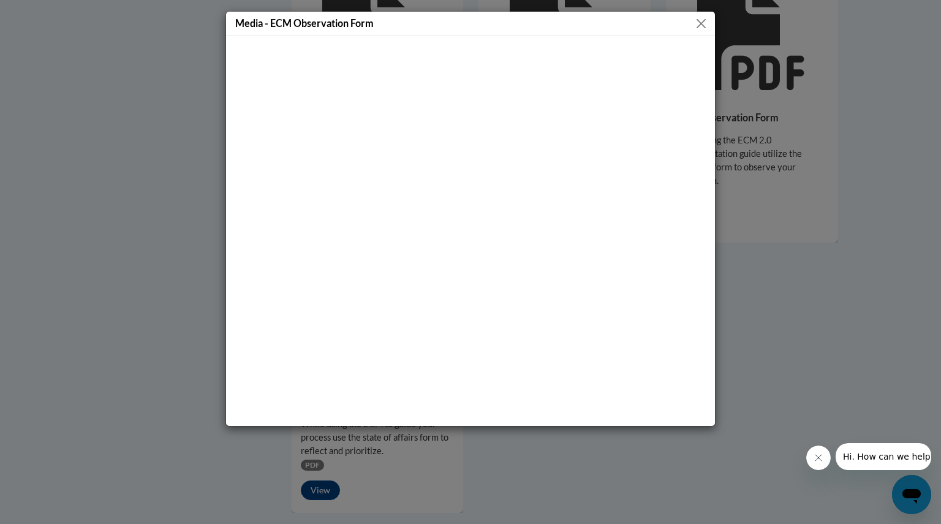
click at [160, 183] on div "Media - ECM Observation Form" at bounding box center [470, 262] width 941 height 524
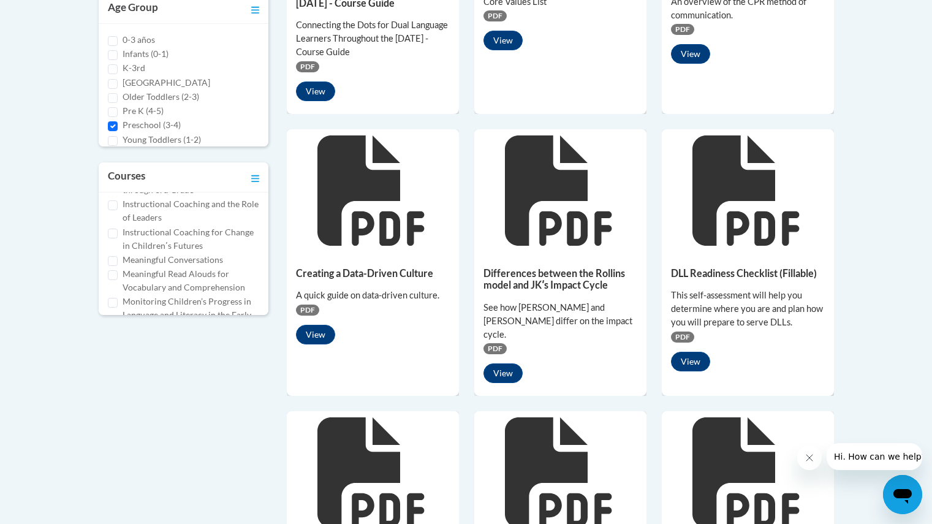
scroll to position [224, 0]
click at [118, 262] on div "Meaningful Conversations" at bounding box center [184, 262] width 152 height 13
click at [114, 262] on input "Meaningful Conversations" at bounding box center [113, 264] width 10 height 10
checkbox input "true"
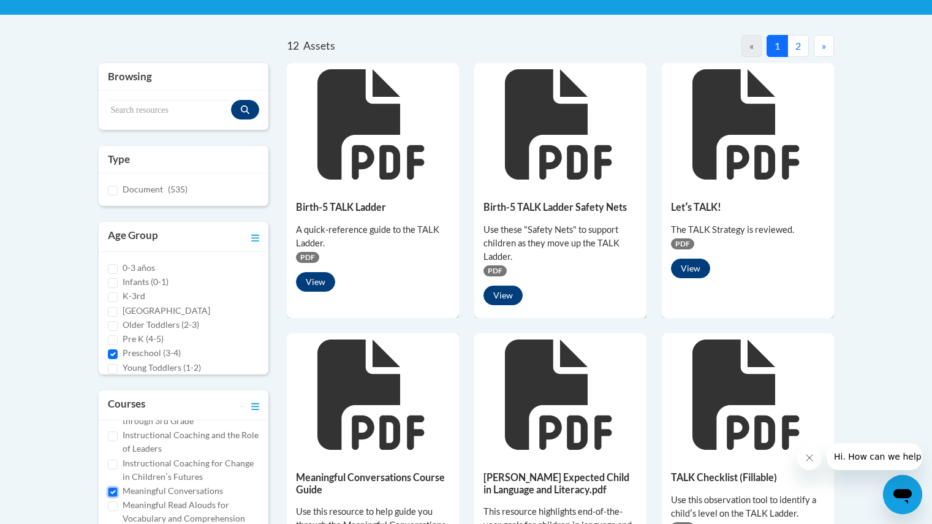
scroll to position [240, 0]
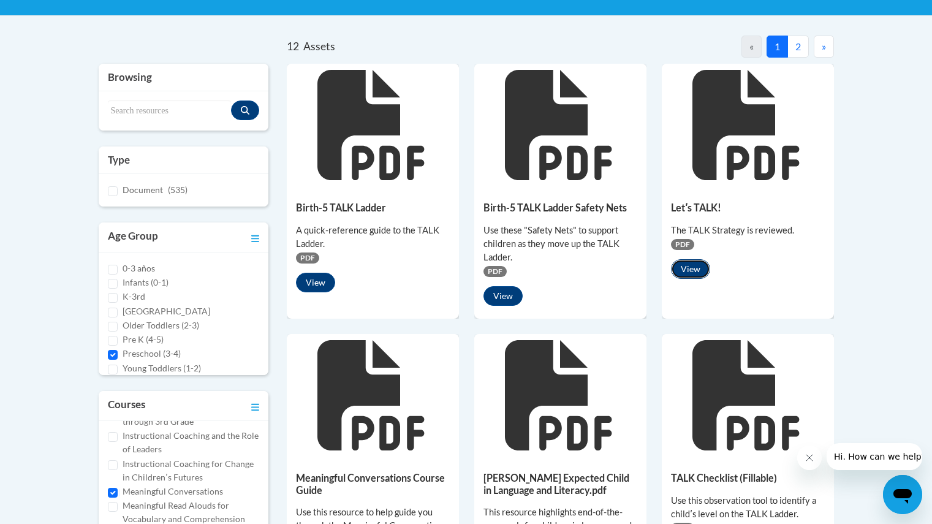
click at [696, 262] on button "View" at bounding box center [690, 269] width 39 height 20
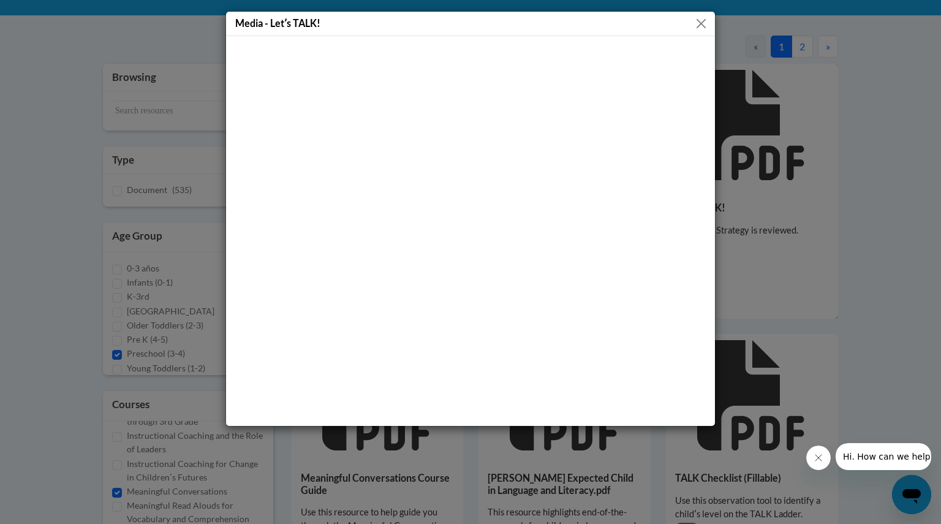
click at [708, 17] on button "Close" at bounding box center [701, 23] width 15 height 15
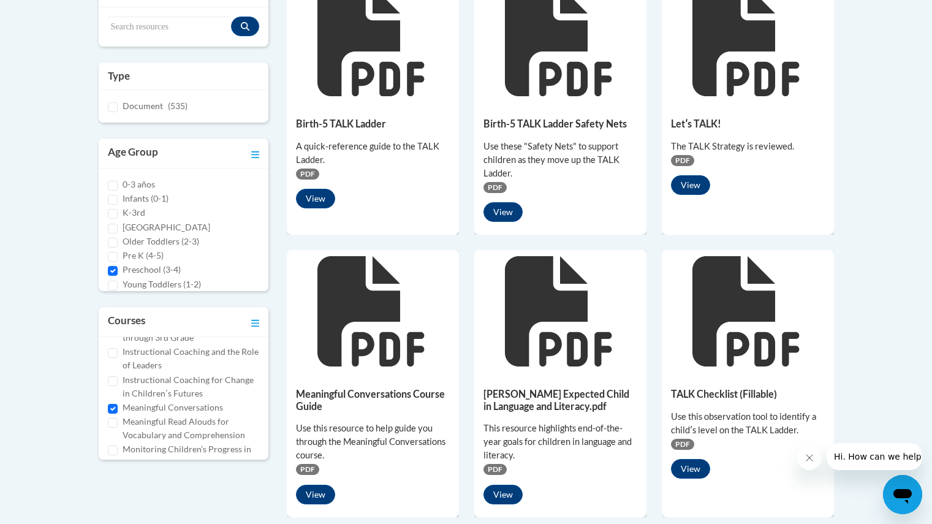
scroll to position [257, 0]
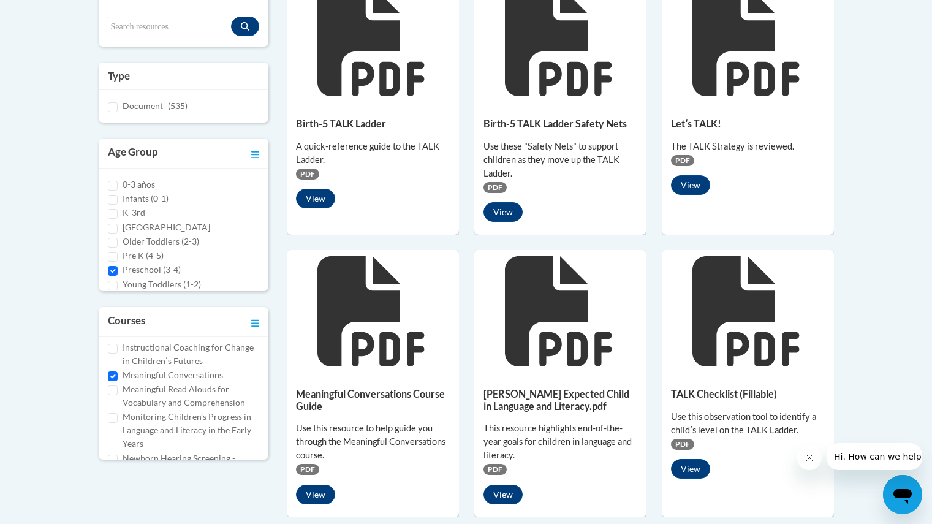
drag, startPoint x: 494, startPoint y: 286, endPoint x: 88, endPoint y: 474, distance: 448.0
click at [88, 474] on div "12 Assets « 1 2 » Browsing Search resources Type Document (535) K-3rd" at bounding box center [466, 517] width 772 height 1131
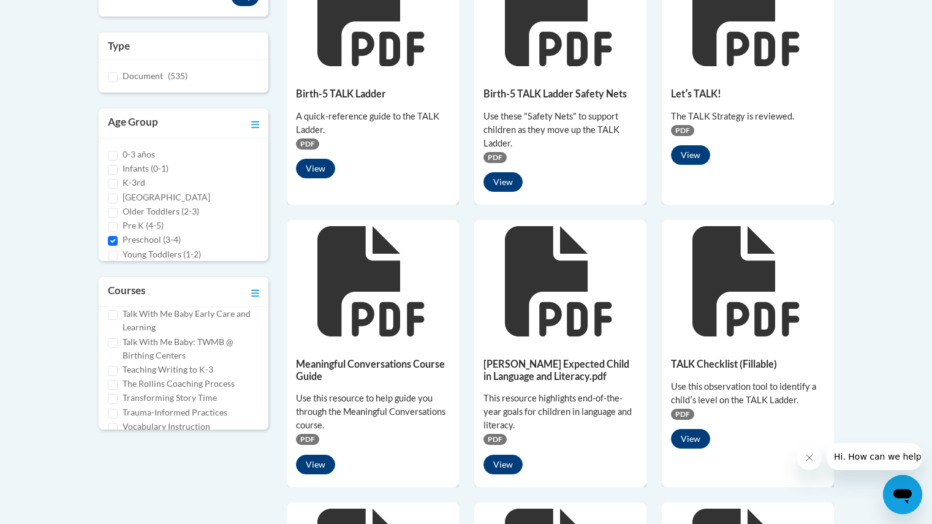
scroll to position [361, 0]
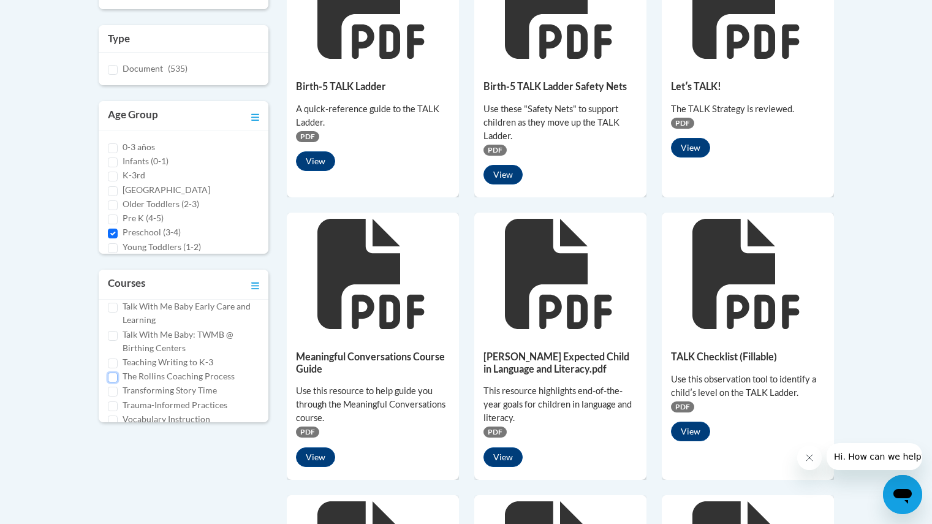
click at [113, 373] on input "The Rollins Coaching Process" at bounding box center [113, 378] width 10 height 10
checkbox input "true"
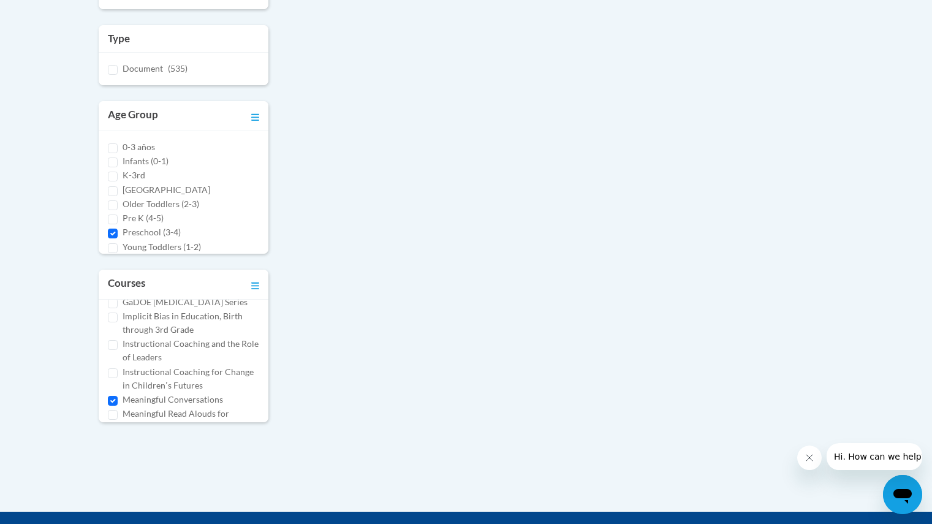
scroll to position [195, 0]
click at [115, 400] on input "Meaningful Conversations" at bounding box center [113, 401] width 10 height 10
checkbox input "false"
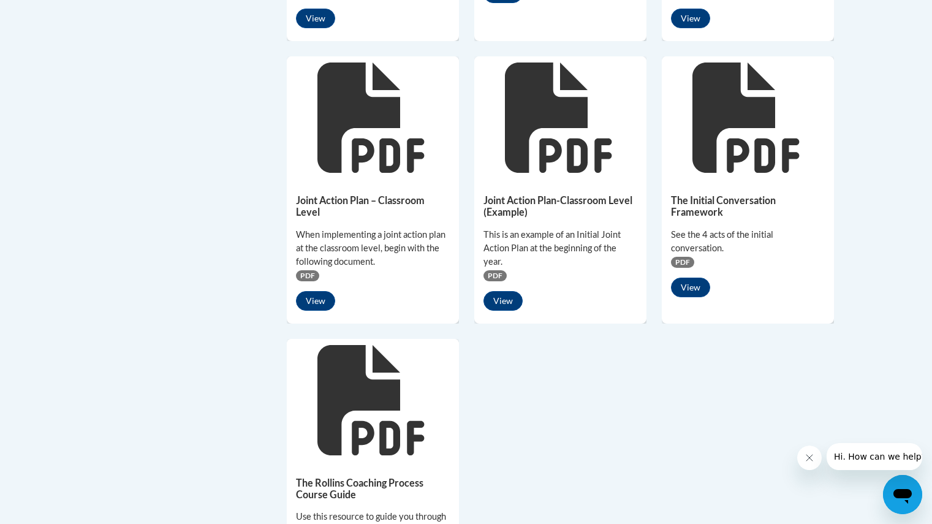
scroll to position [826, 0]
click at [687, 277] on button "View" at bounding box center [690, 287] width 39 height 20
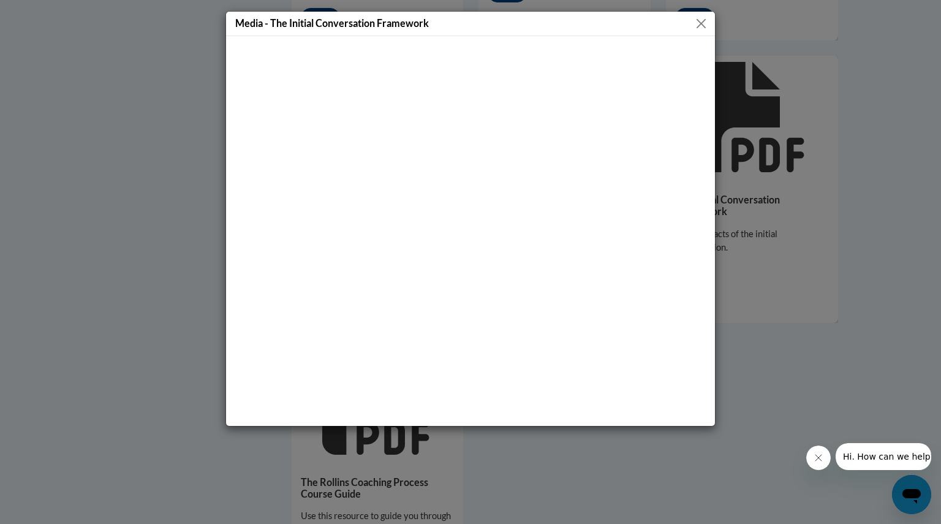
click at [702, 21] on button "Close" at bounding box center [701, 23] width 15 height 15
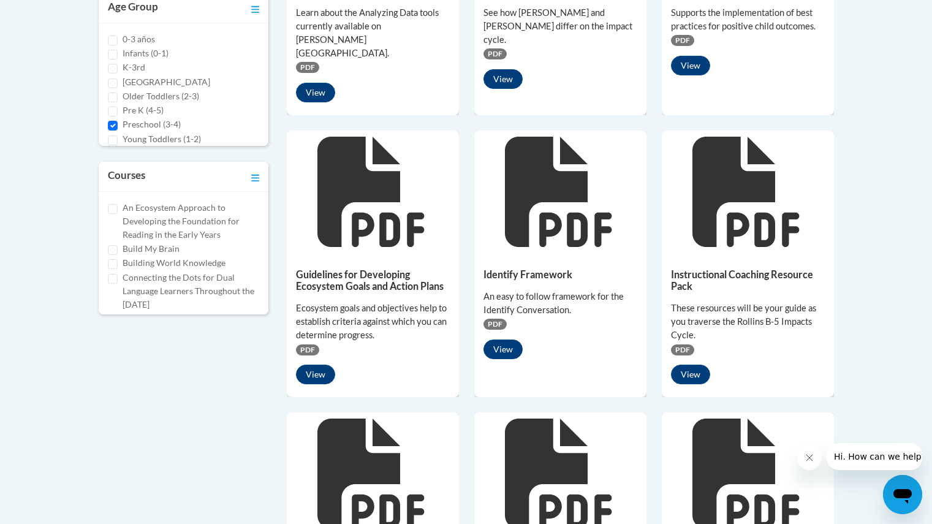
scroll to position [803, 0]
drag, startPoint x: 192, startPoint y: 188, endPoint x: 122, endPoint y: 261, distance: 101.0
click at [150, 248] on label "Teaching Writing to K-3" at bounding box center [168, 254] width 91 height 13
click at [118, 251] on input "Teaching Writing to K-3" at bounding box center [113, 256] width 10 height 10
checkbox input "true"
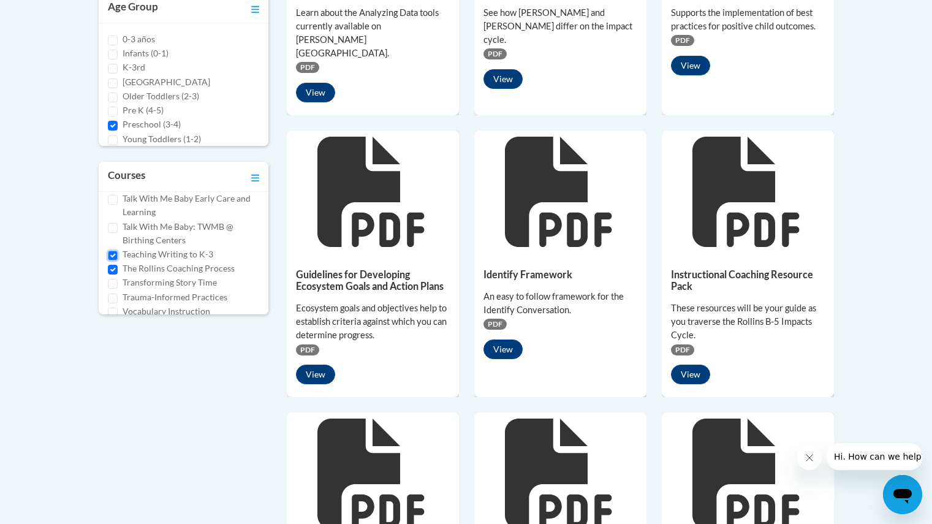
scroll to position [460, 0]
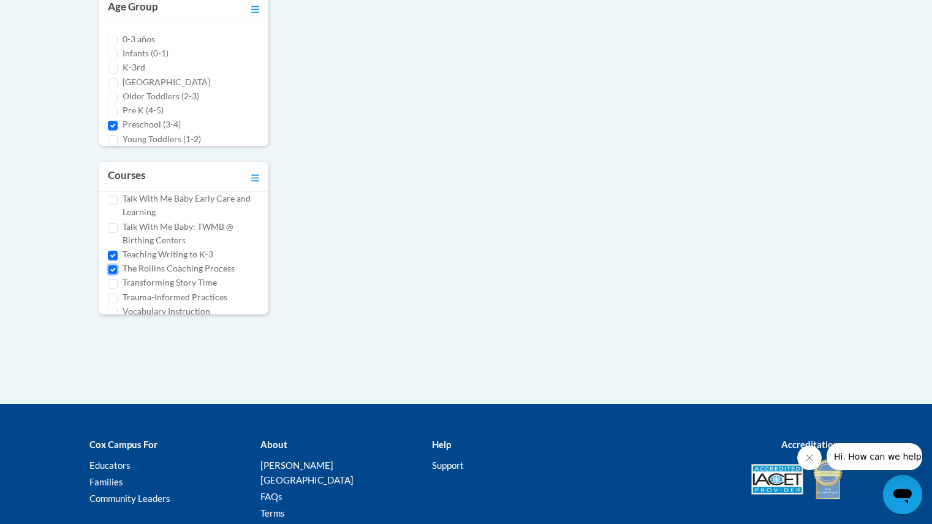
click at [112, 265] on input "The Rollins Coaching Process" at bounding box center [113, 270] width 10 height 10
checkbox input "false"
click at [112, 248] on div "Teaching Writing to K-3" at bounding box center [184, 254] width 152 height 13
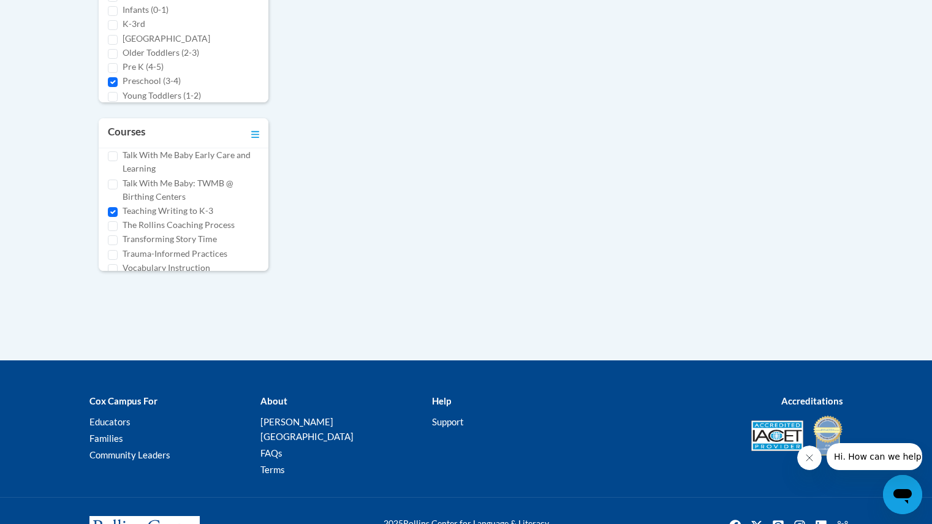
scroll to position [542, 0]
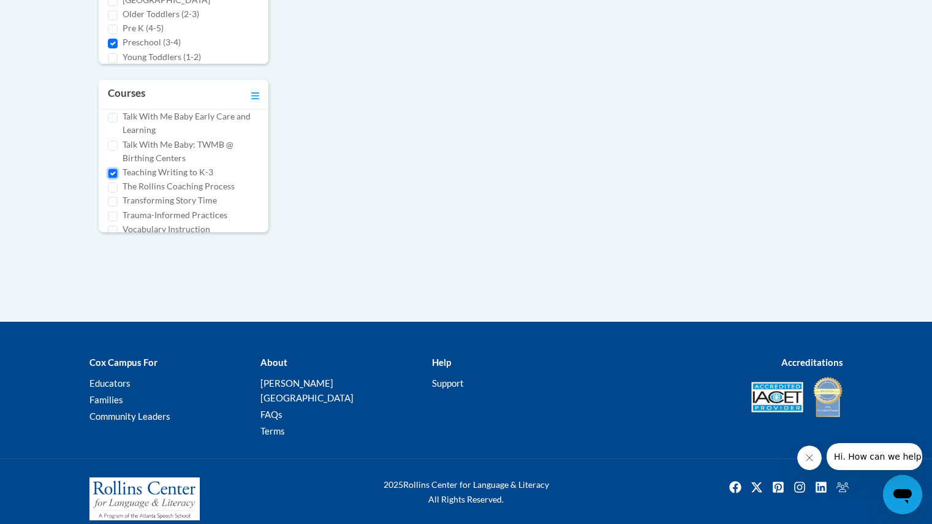
click at [116, 169] on input "Teaching Writing to K-3" at bounding box center [113, 174] width 10 height 10
checkbox input "false"
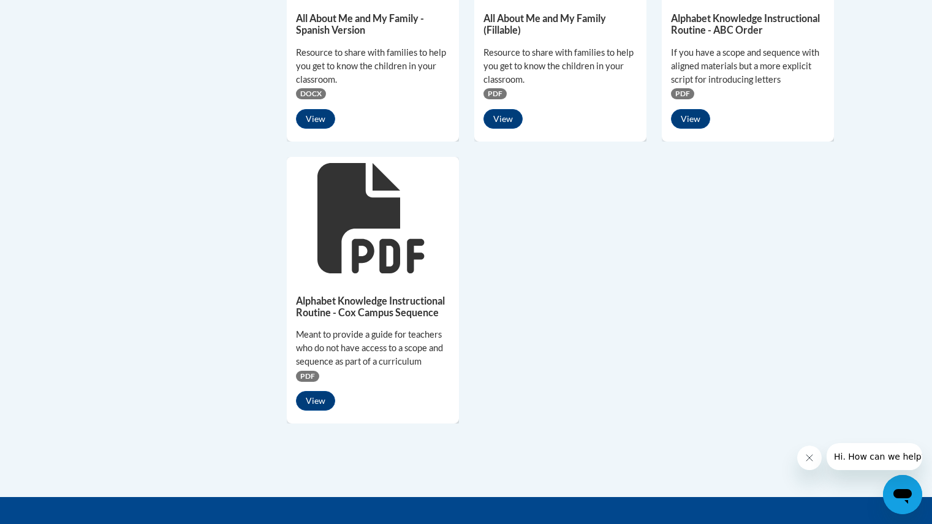
scroll to position [0, 0]
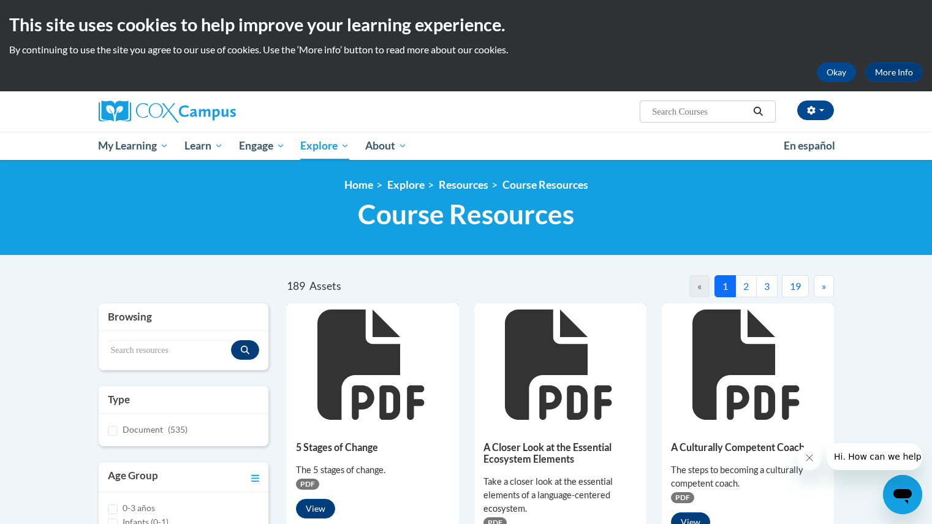
click at [766, 285] on button "3" at bounding box center [766, 286] width 21 height 22
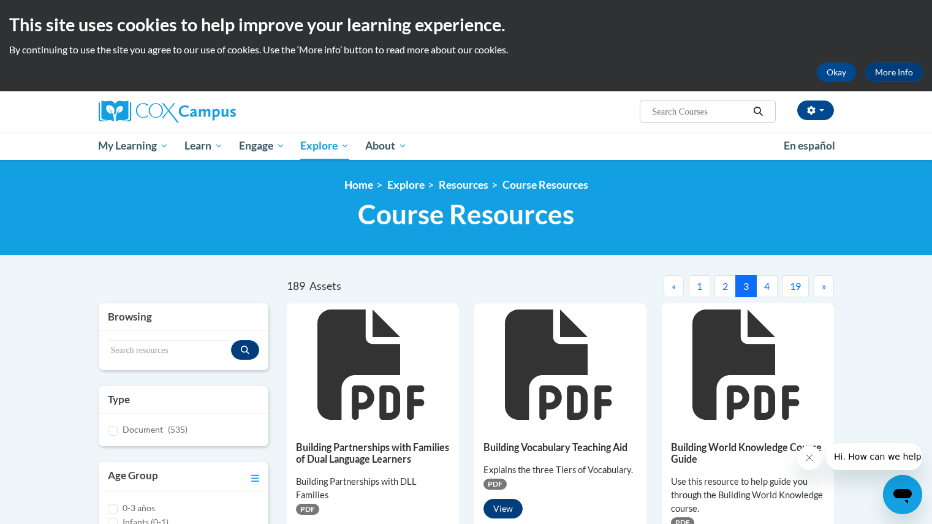
click at [766, 285] on button "4" at bounding box center [766, 286] width 21 height 22
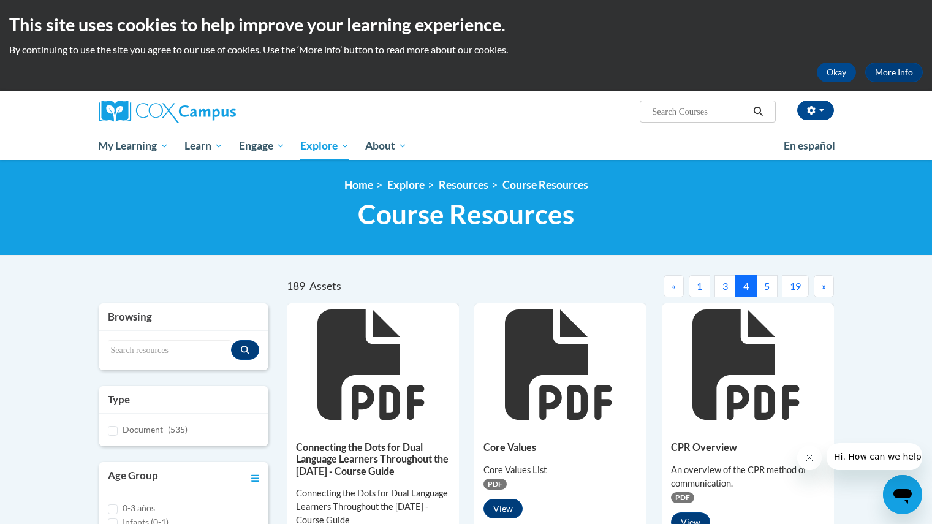
click at [766, 285] on button "5" at bounding box center [766, 286] width 21 height 22
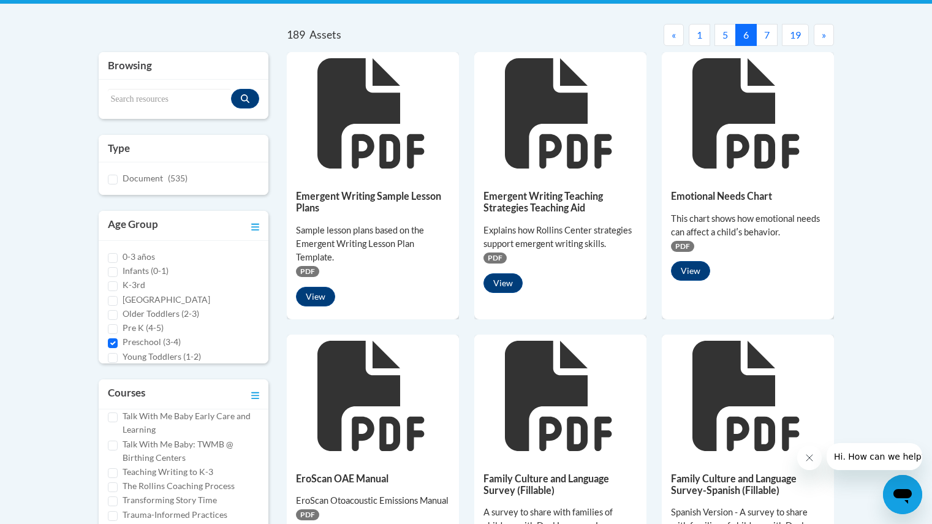
scroll to position [252, 0]
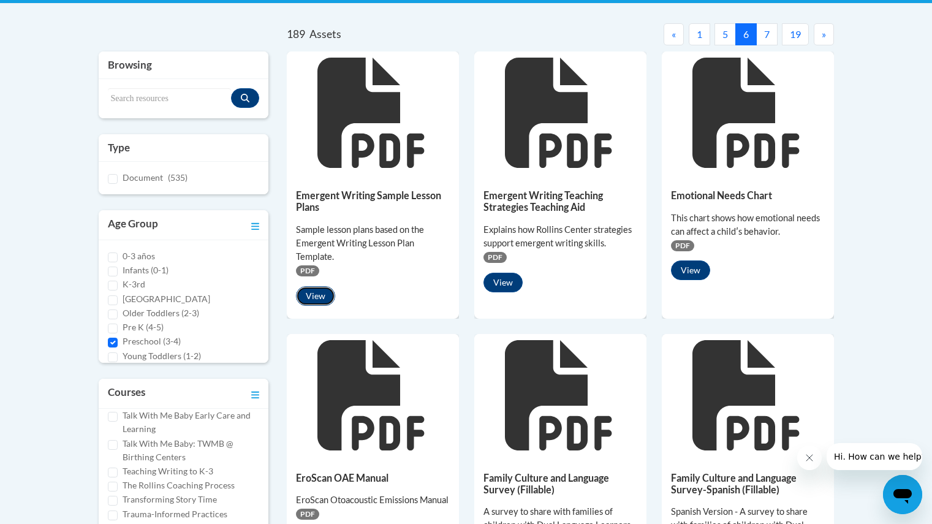
click at [317, 289] on button "View" at bounding box center [315, 296] width 39 height 20
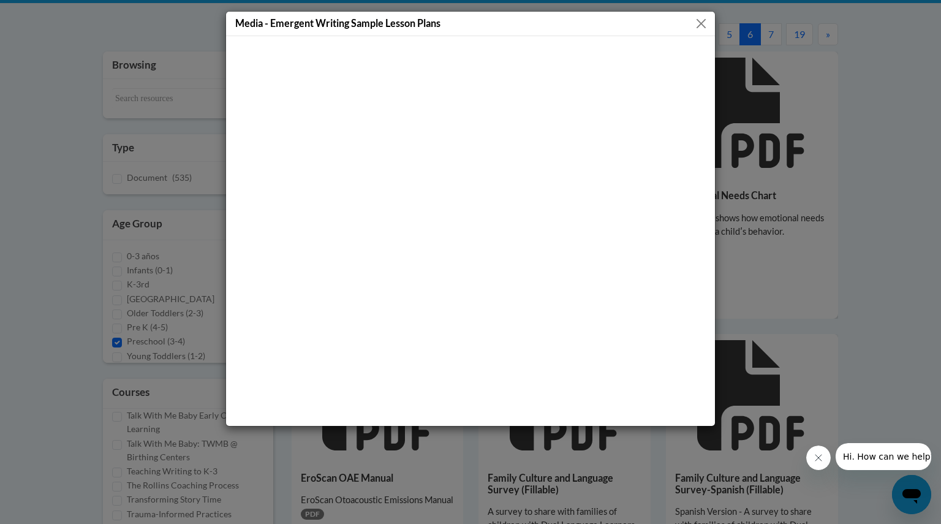
click at [830, 230] on div "Media - Emergent Writing Sample Lesson Plans" at bounding box center [470, 262] width 941 height 524
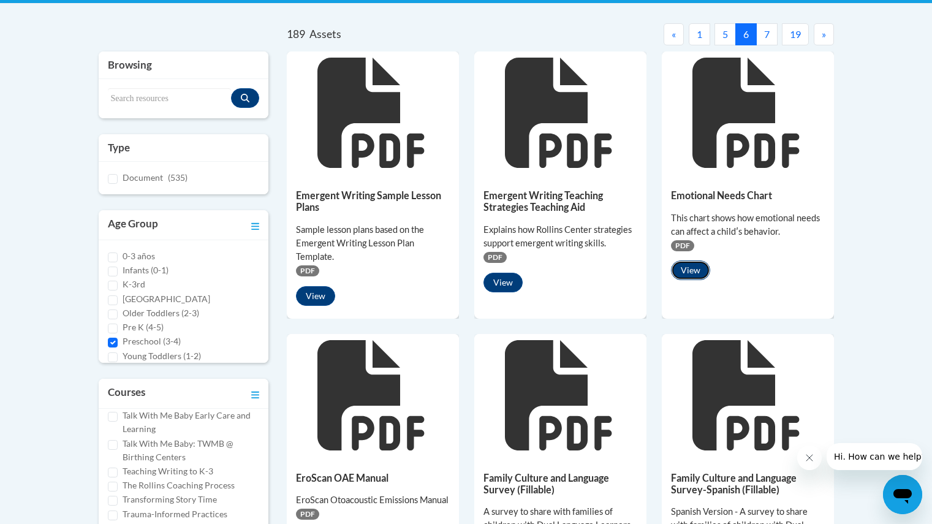
click at [691, 268] on button "View" at bounding box center [690, 270] width 39 height 20
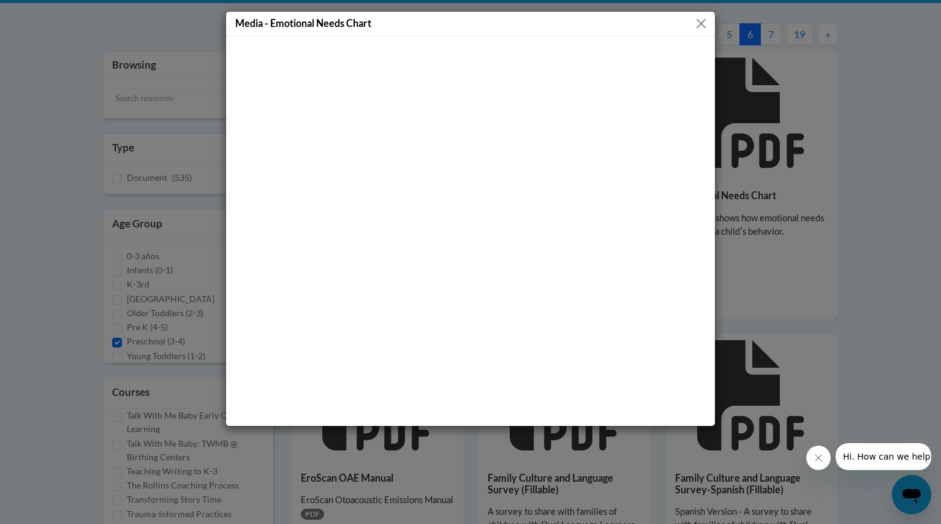
click at [699, 22] on button "Close" at bounding box center [701, 23] width 15 height 15
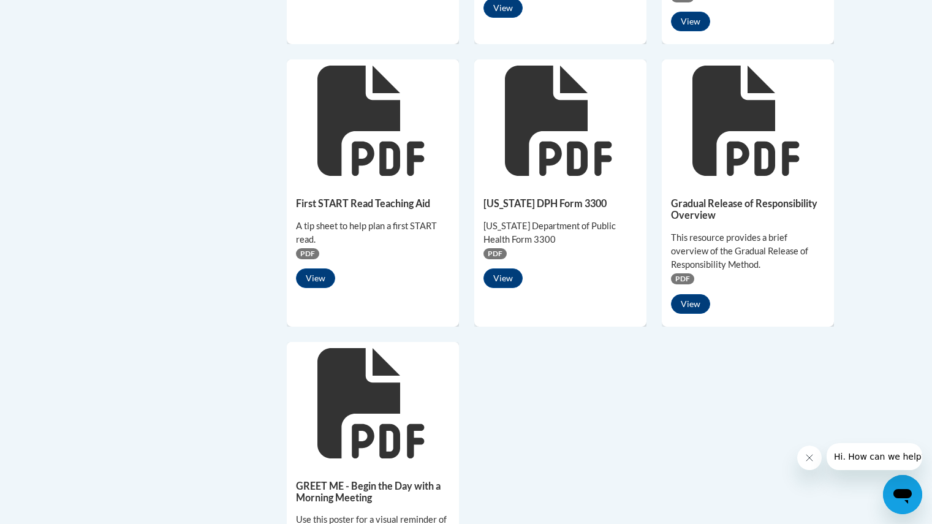
scroll to position [949, 0]
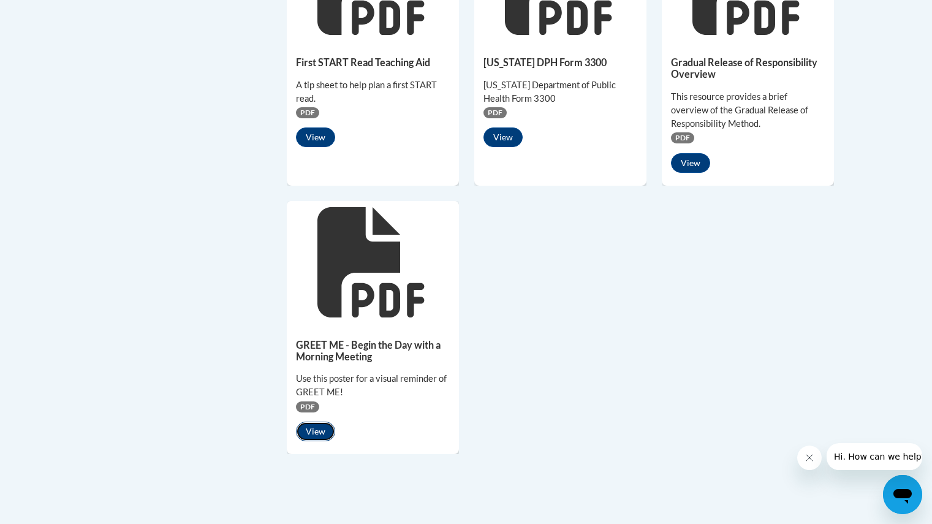
click at [321, 436] on button "View" at bounding box center [315, 432] width 39 height 20
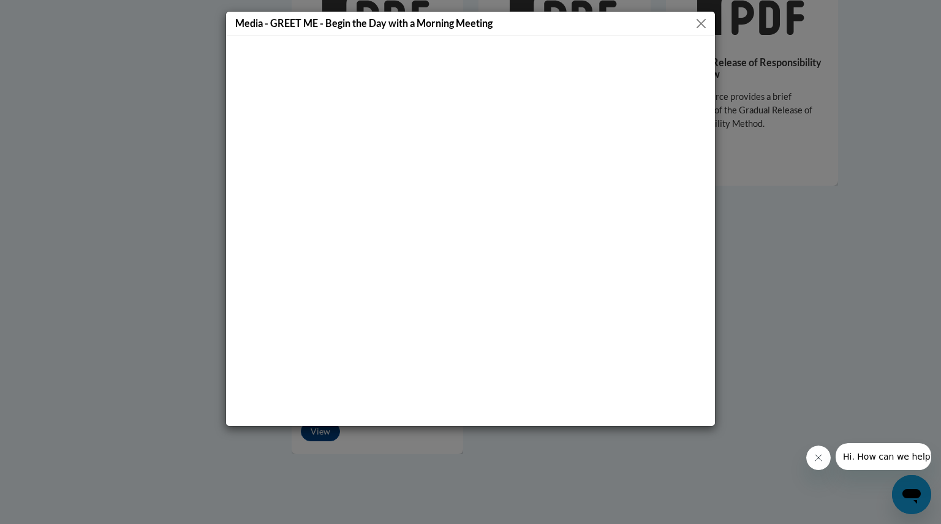
click at [699, 39] on div at bounding box center [470, 231] width 489 height 390
click at [702, 23] on button "Close" at bounding box center [701, 23] width 15 height 15
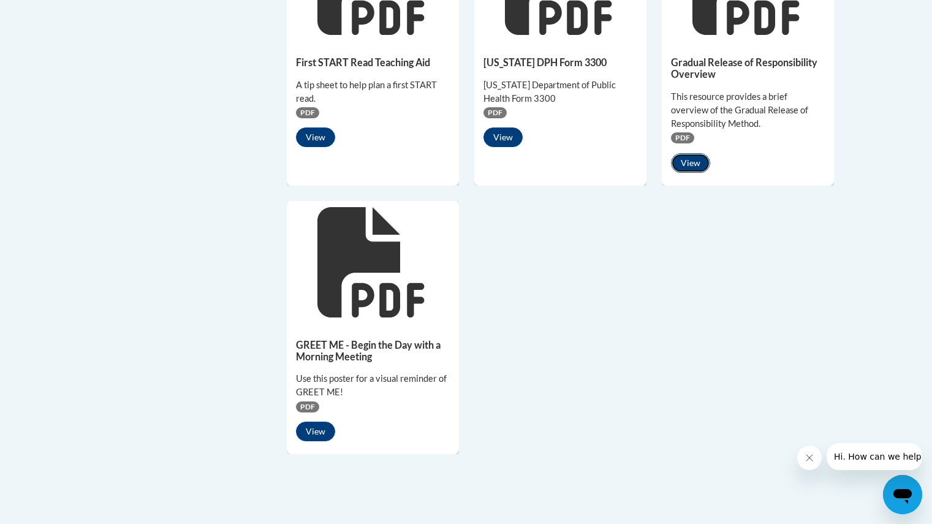
click at [693, 170] on button "View" at bounding box center [690, 163] width 39 height 20
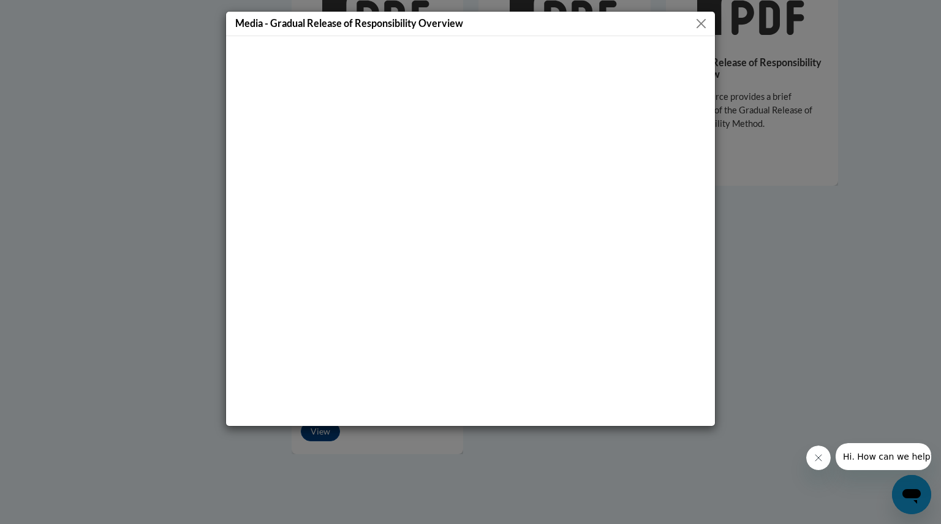
click at [707, 29] on button "Close" at bounding box center [701, 23] width 15 height 15
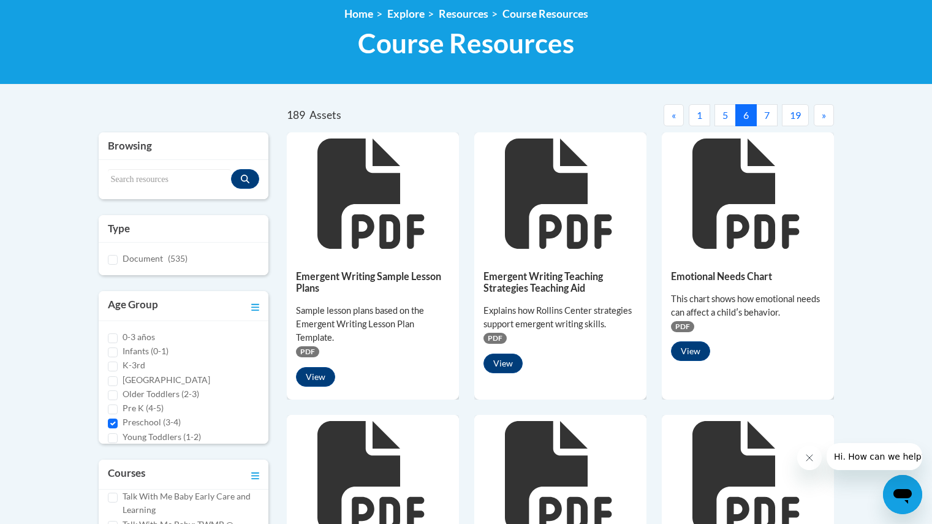
scroll to position [146, 0]
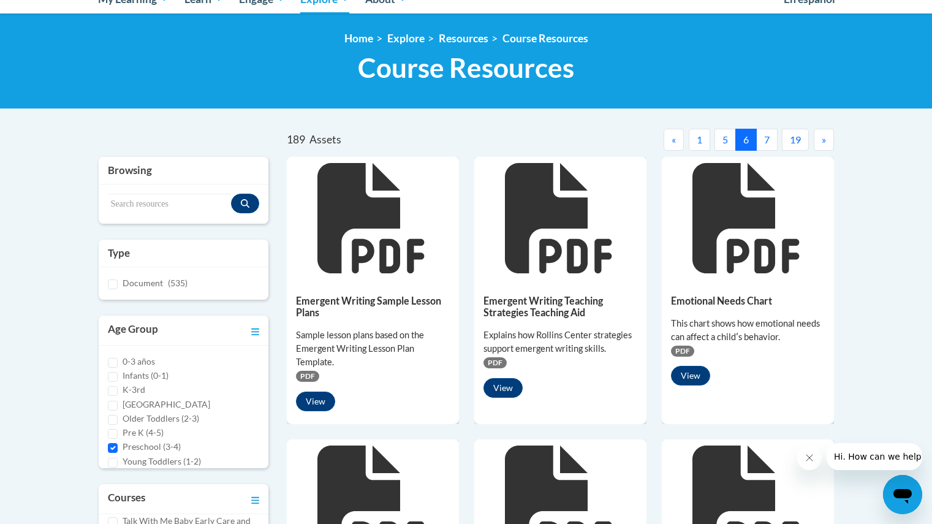
click at [754, 140] on button "6" at bounding box center [745, 140] width 21 height 22
click at [757, 142] on button "7" at bounding box center [766, 140] width 21 height 22
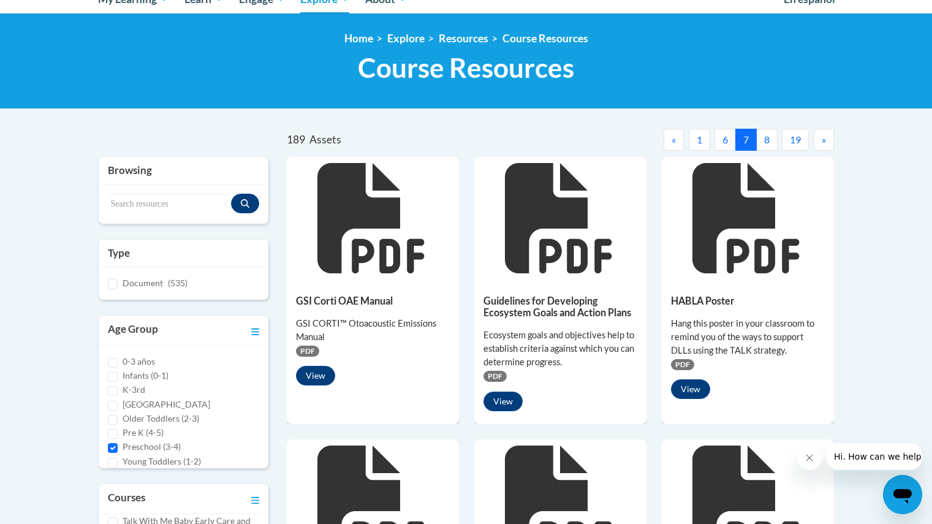
scroll to position [346, 0]
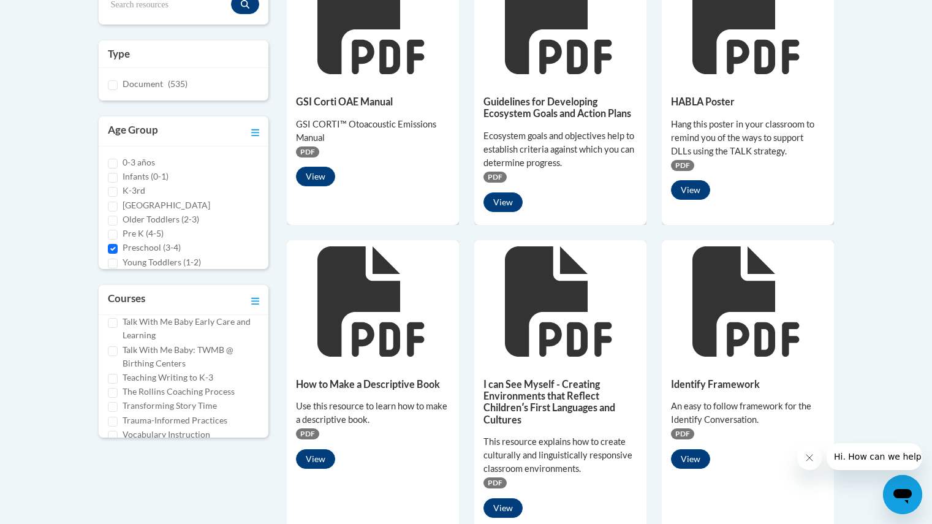
click at [504, 191] on div "Guidelines for Developing Ecosystem Goals and Action Plans Ecosystem goals and …" at bounding box center [560, 150] width 172 height 141
click at [504, 194] on button "View" at bounding box center [503, 202] width 39 height 20
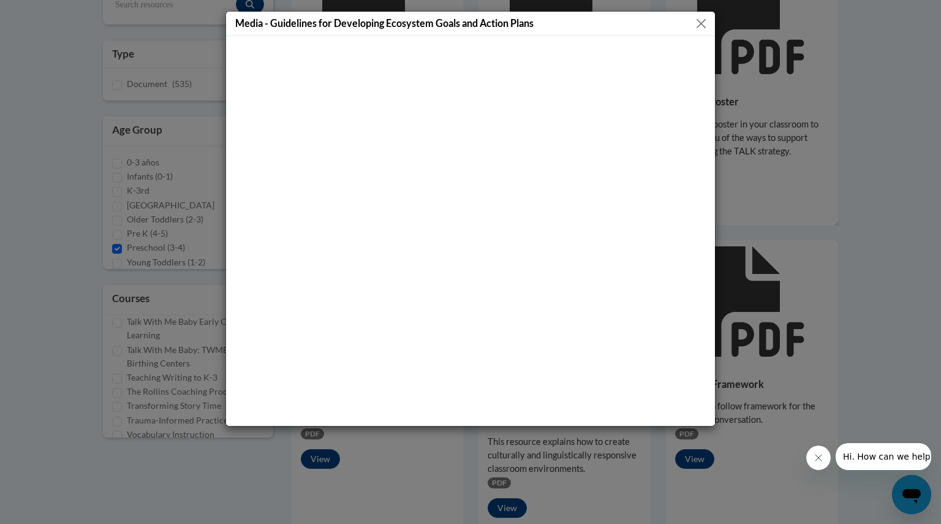
click at [803, 216] on div "Media - Guidelines for Developing Ecosystem Goals and Action Plans" at bounding box center [470, 262] width 941 height 524
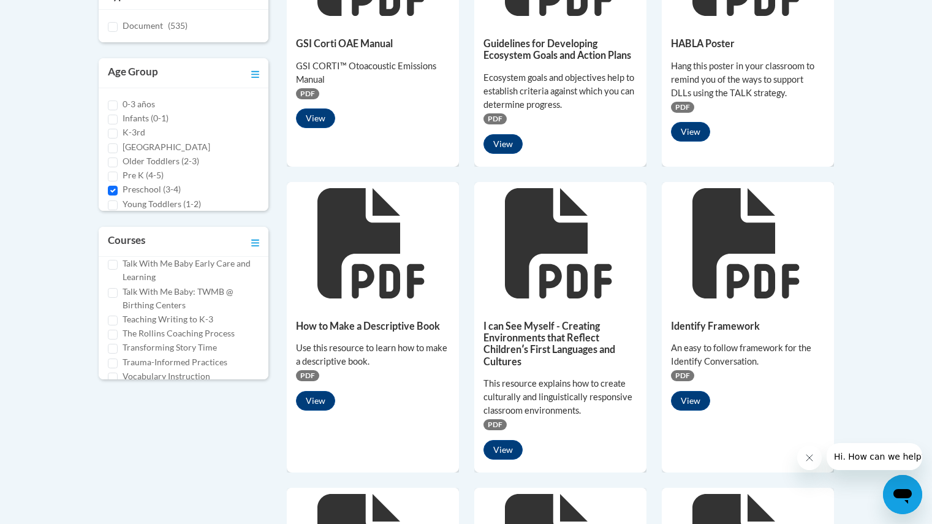
scroll to position [404, 0]
click at [697, 126] on button "View" at bounding box center [690, 131] width 39 height 20
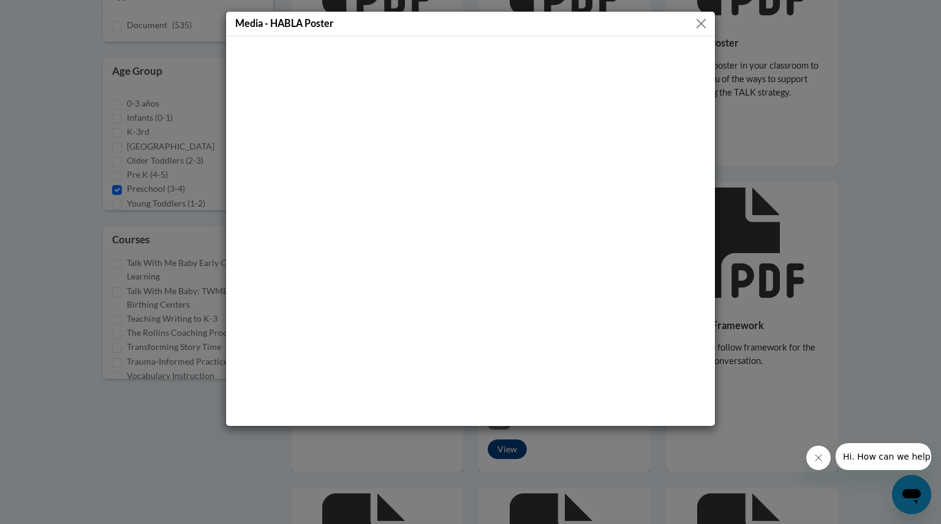
click at [696, 23] on button "Close" at bounding box center [701, 23] width 15 height 15
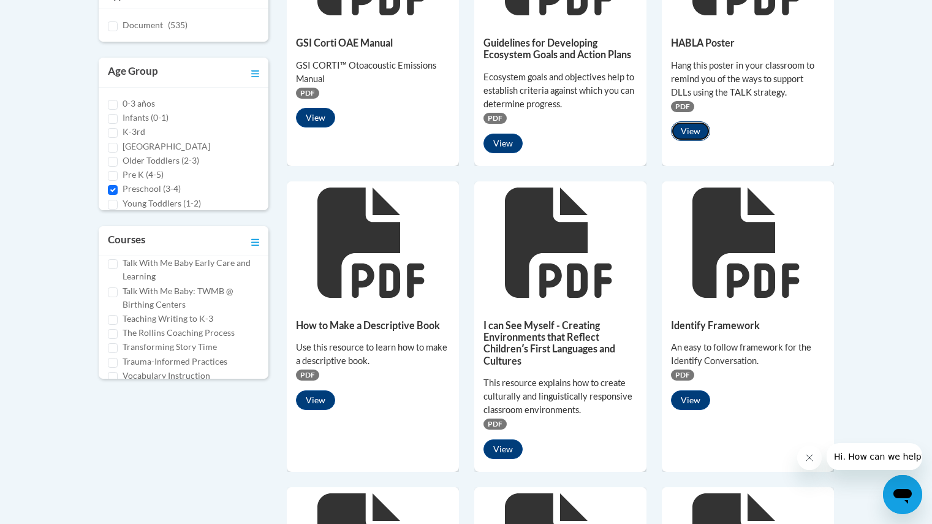
click at [689, 132] on button "View" at bounding box center [690, 131] width 39 height 20
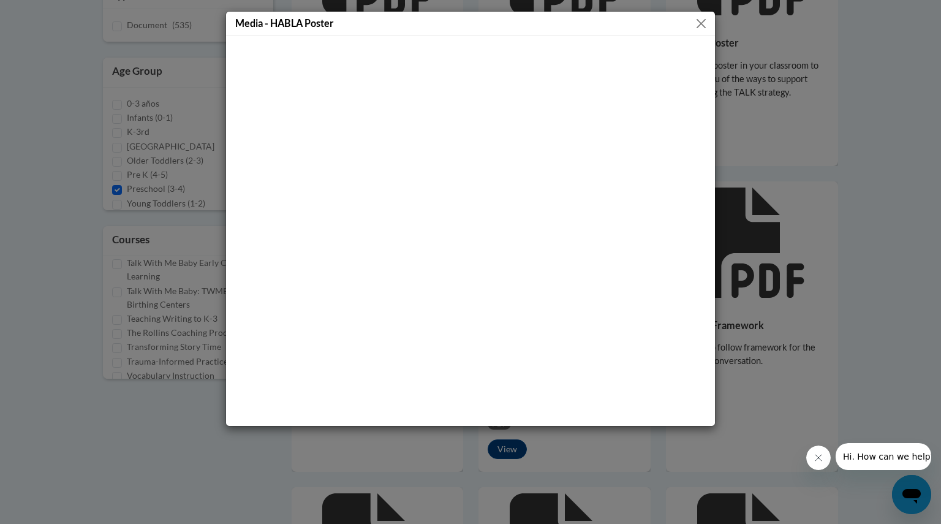
click at [694, 30] on button "Close" at bounding box center [701, 23] width 15 height 15
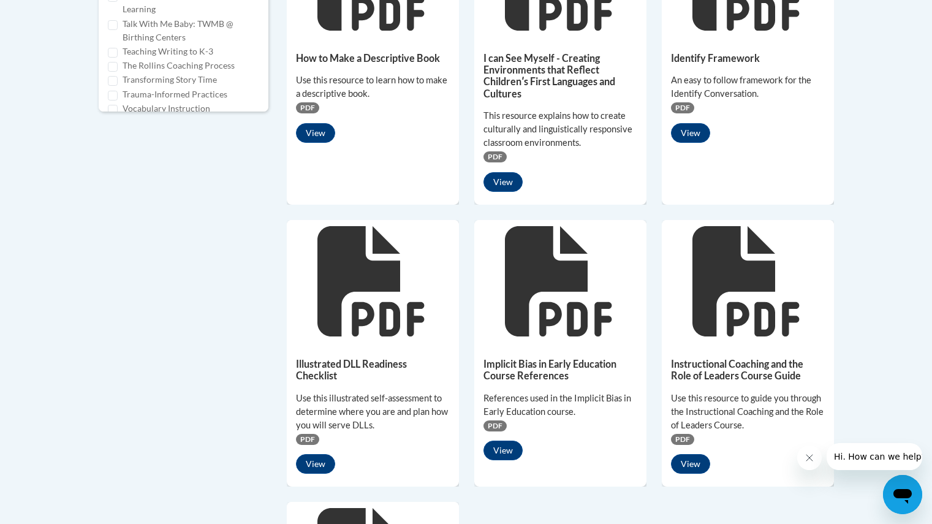
scroll to position [672, 0]
click at [512, 280] on icon at bounding box center [558, 281] width 107 height 110
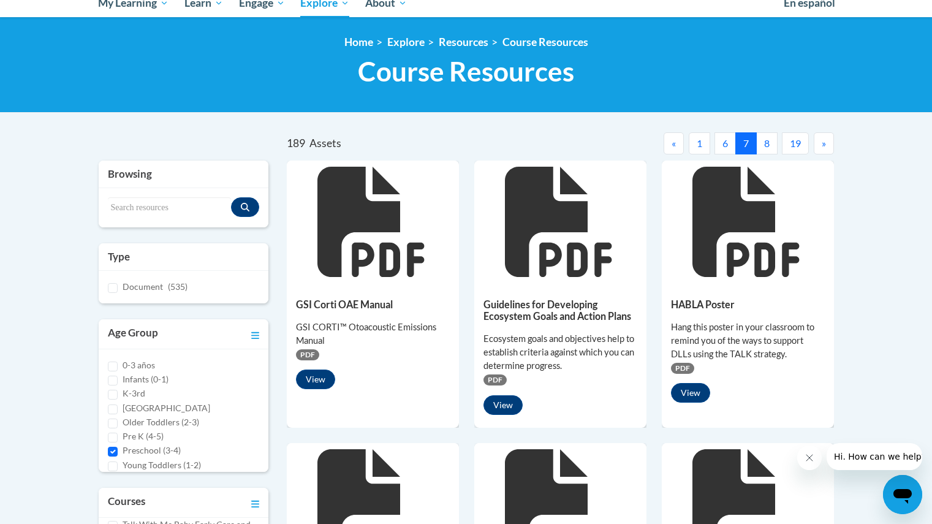
scroll to position [23, 0]
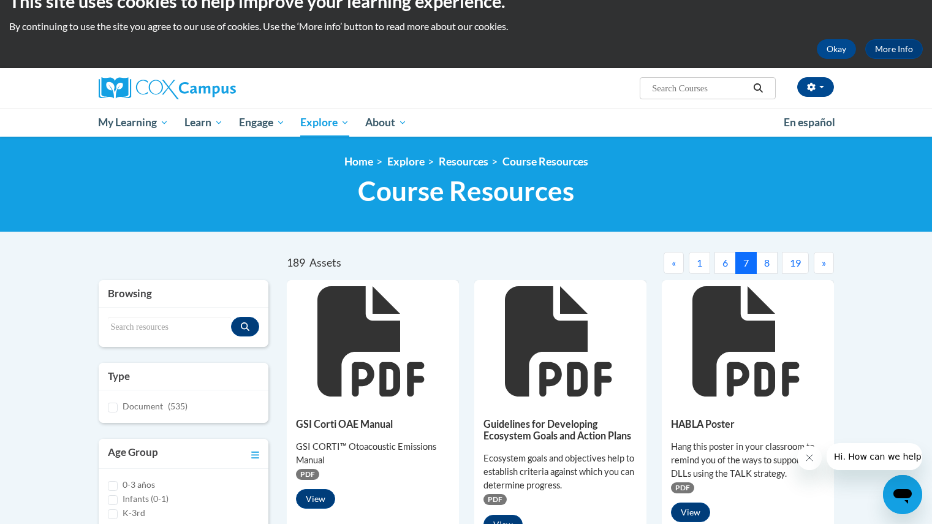
click at [768, 267] on button "8" at bounding box center [766, 263] width 21 height 22
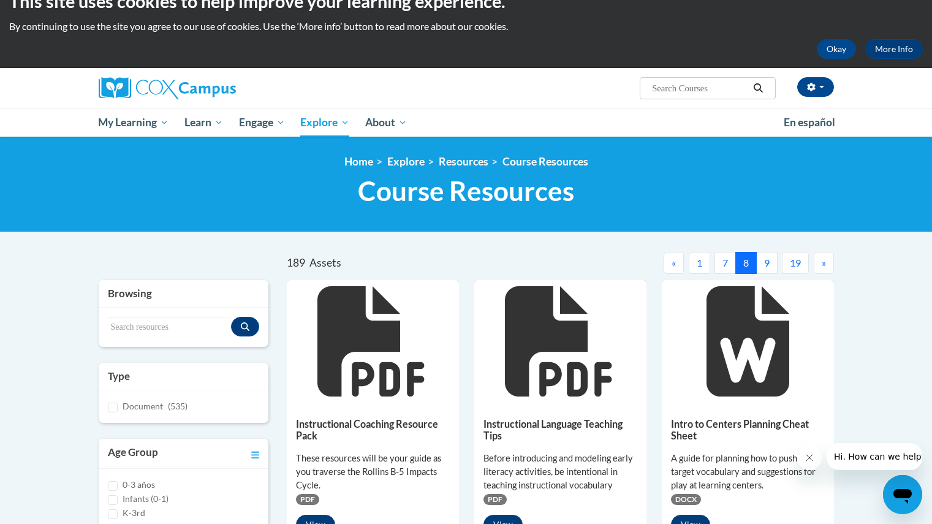
click at [765, 257] on button "9" at bounding box center [766, 263] width 21 height 22
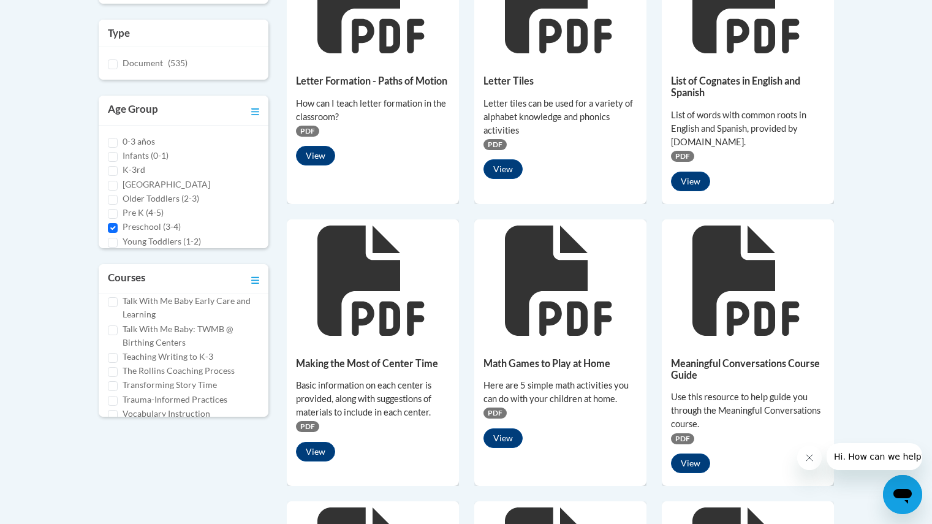
scroll to position [586, 0]
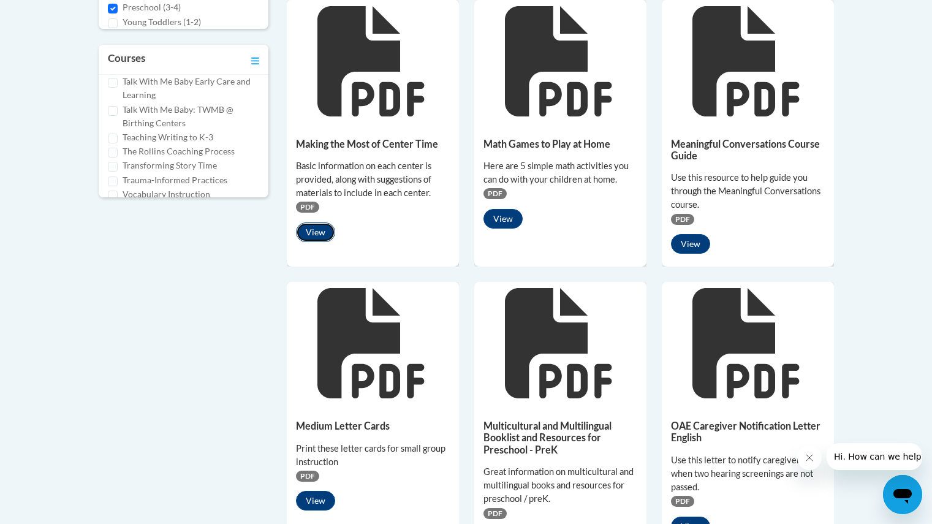
click at [314, 236] on button "View" at bounding box center [315, 232] width 39 height 20
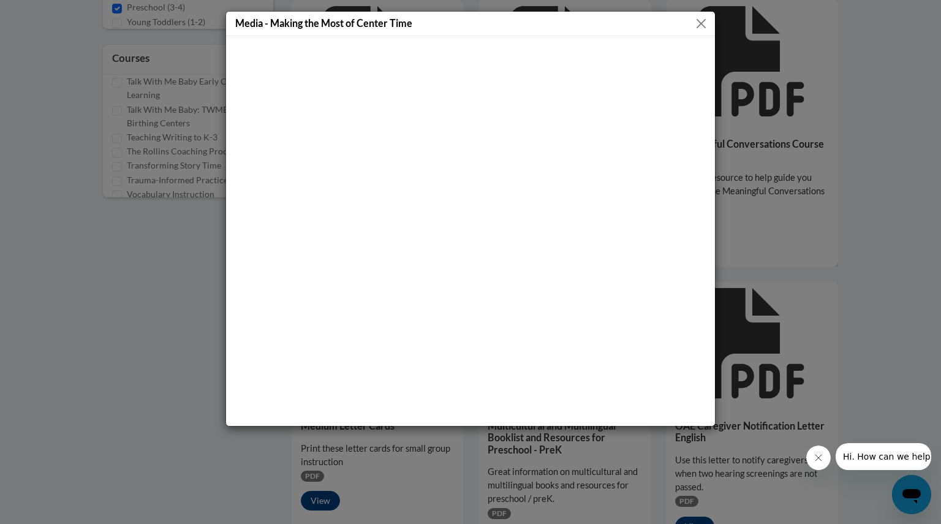
click at [696, 32] on div "Media - Making the Most of Center Time" at bounding box center [470, 24] width 489 height 25
click at [692, 28] on div "Media - Making the Most of Center Time" at bounding box center [470, 24] width 489 height 25
click at [694, 28] on button "Close" at bounding box center [701, 23] width 15 height 15
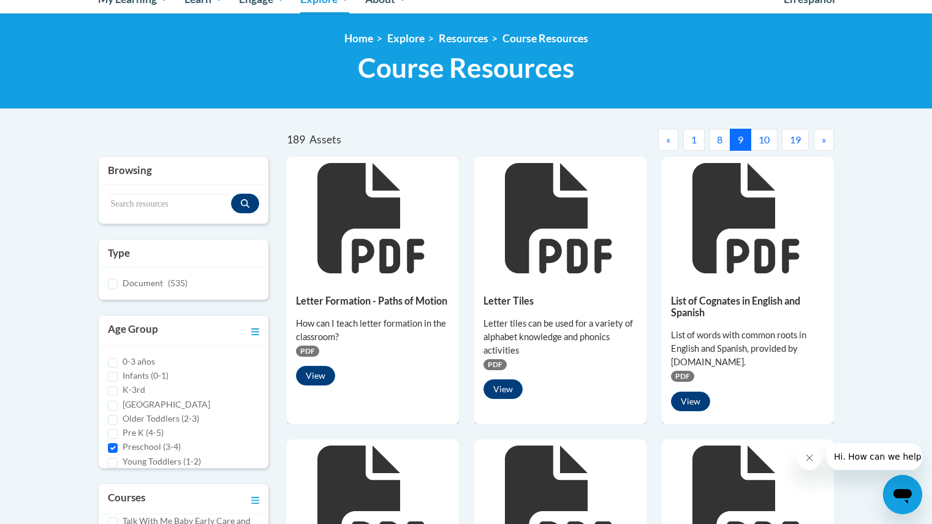
scroll to position [69, 0]
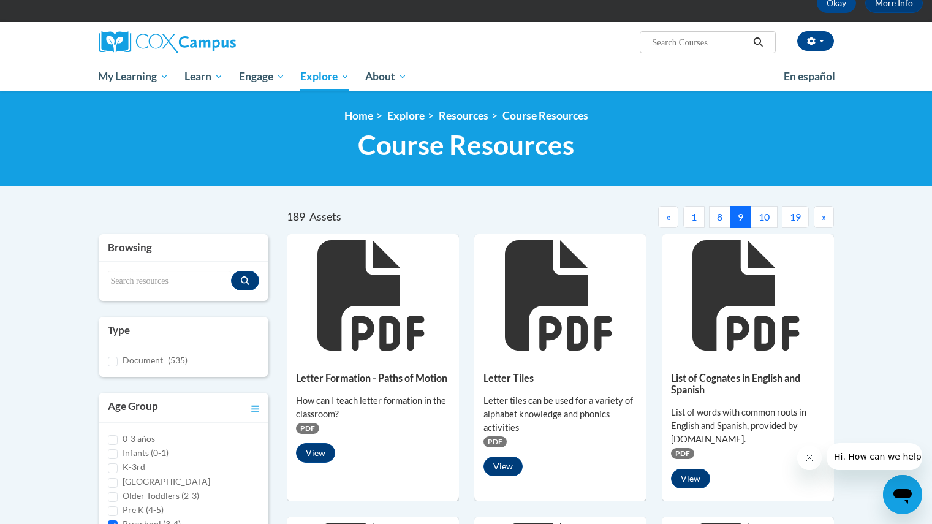
click at [753, 219] on button "10" at bounding box center [764, 217] width 27 height 22
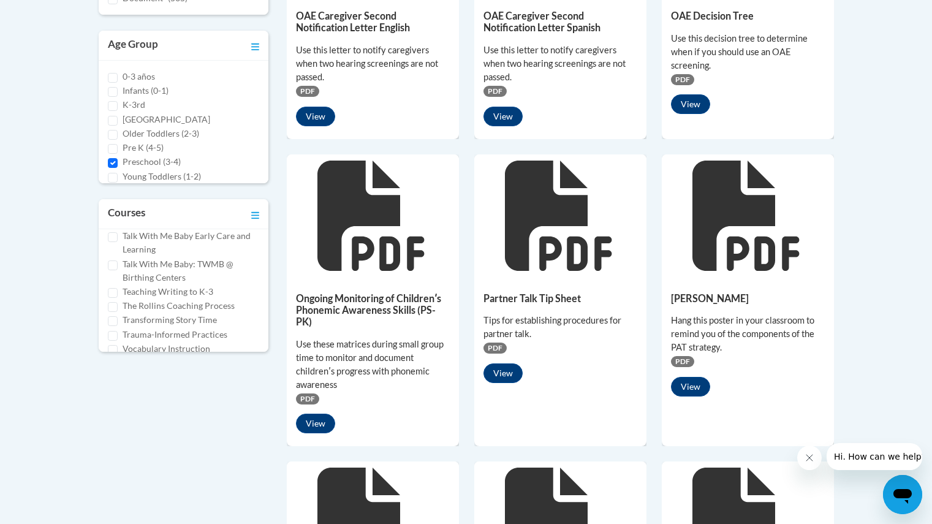
scroll to position [431, 0]
click at [507, 384] on div "Partner Talk Tip Sheet Tips for establishing procedures for partner talk. PDF V…" at bounding box center [560, 335] width 172 height 115
click at [506, 381] on button "View" at bounding box center [503, 374] width 39 height 20
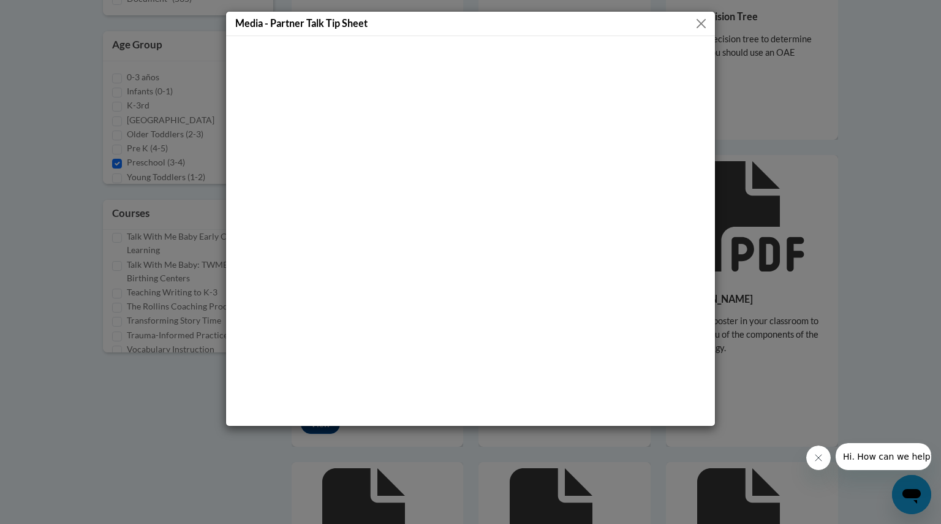
click at [737, 42] on div "Media - Partner Talk Tip Sheet" at bounding box center [470, 262] width 941 height 524
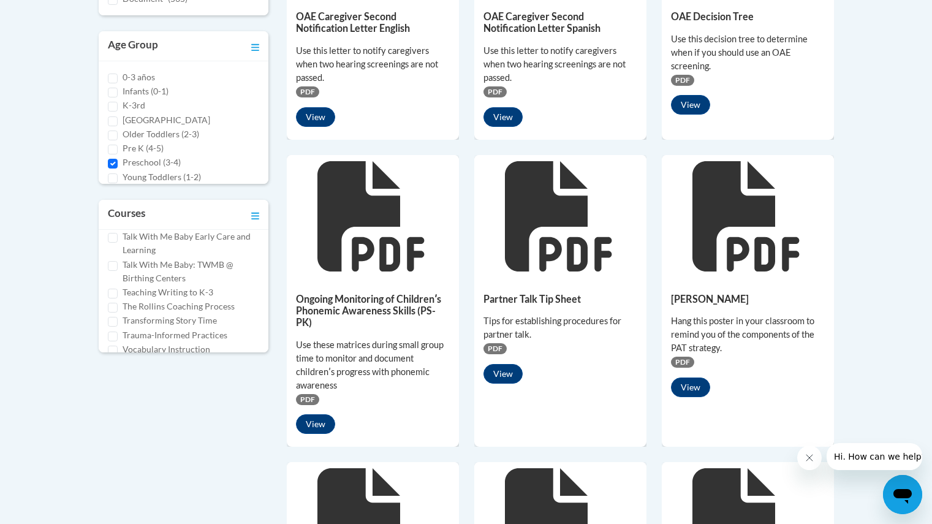
scroll to position [518, 0]
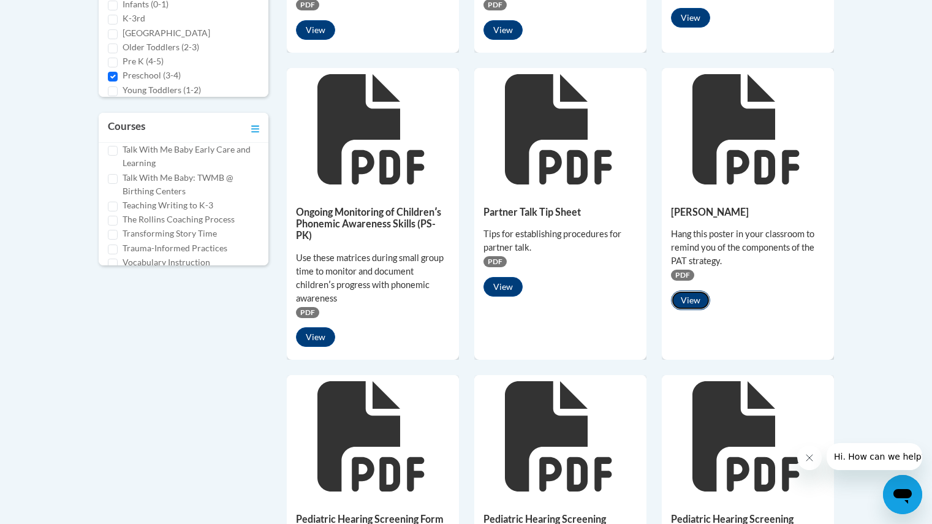
click at [690, 300] on button "View" at bounding box center [690, 300] width 39 height 20
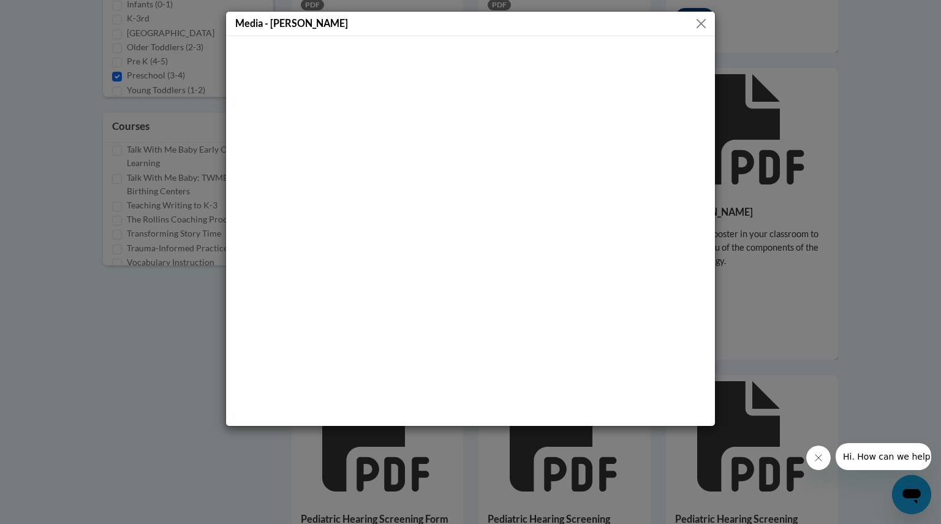
click at [705, 29] on button "Close" at bounding box center [701, 23] width 15 height 15
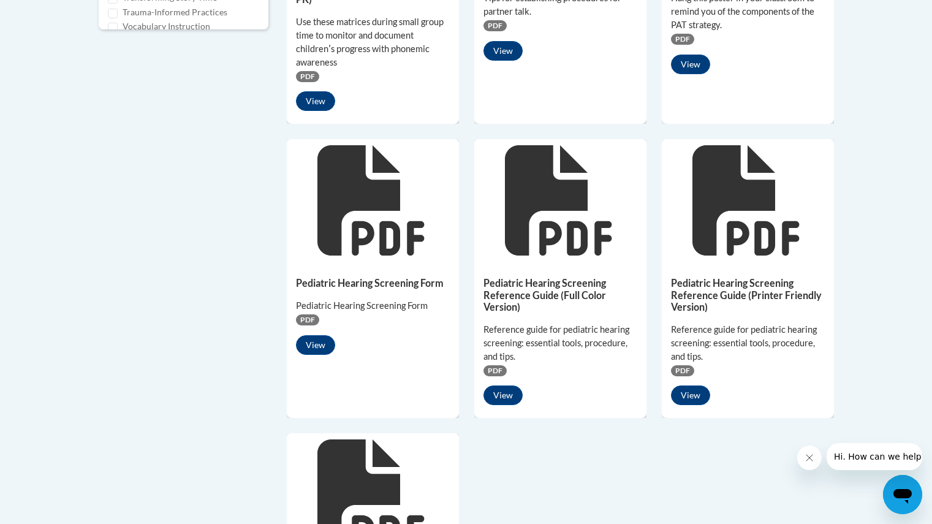
scroll to position [987, 0]
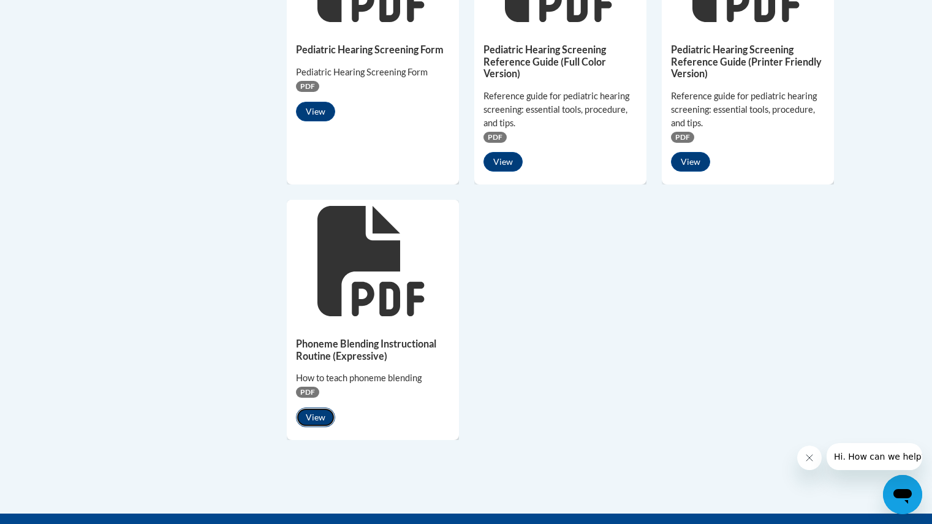
click at [308, 409] on button "View" at bounding box center [315, 418] width 39 height 20
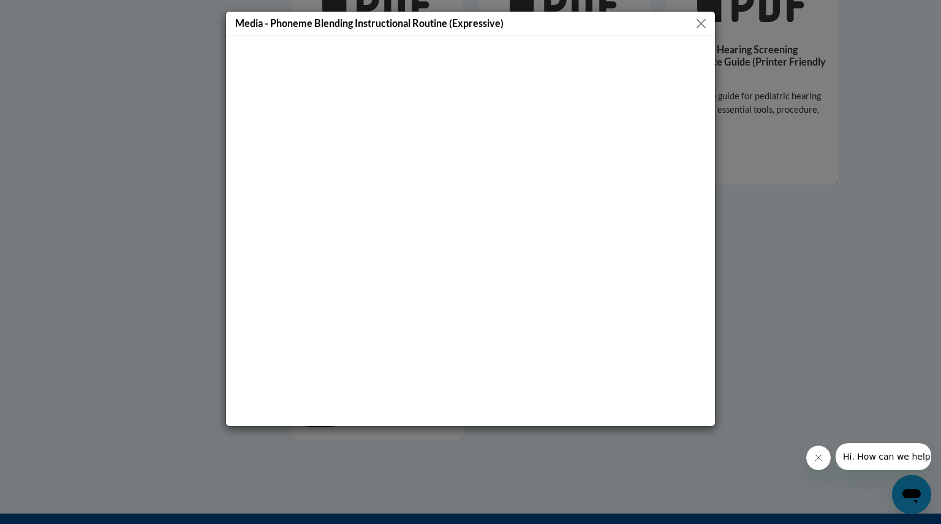
click at [767, 253] on div "Media - Phoneme Blending Instructional Routine (Expressive)" at bounding box center [470, 262] width 941 height 524
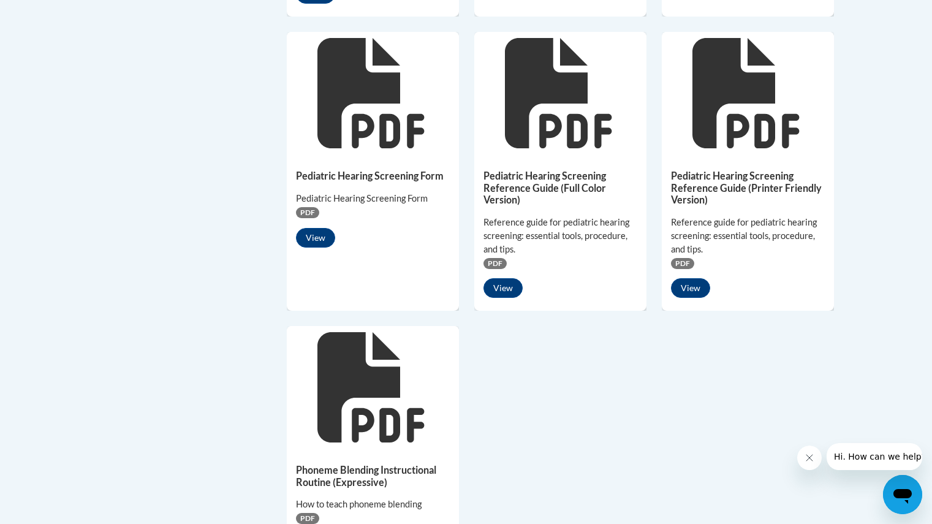
scroll to position [900, 0]
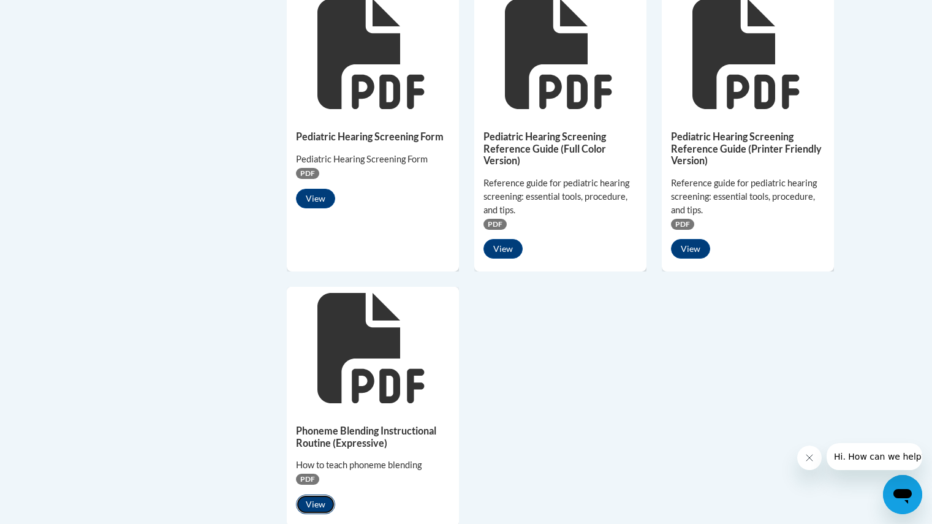
click at [315, 496] on button "View" at bounding box center [315, 505] width 39 height 20
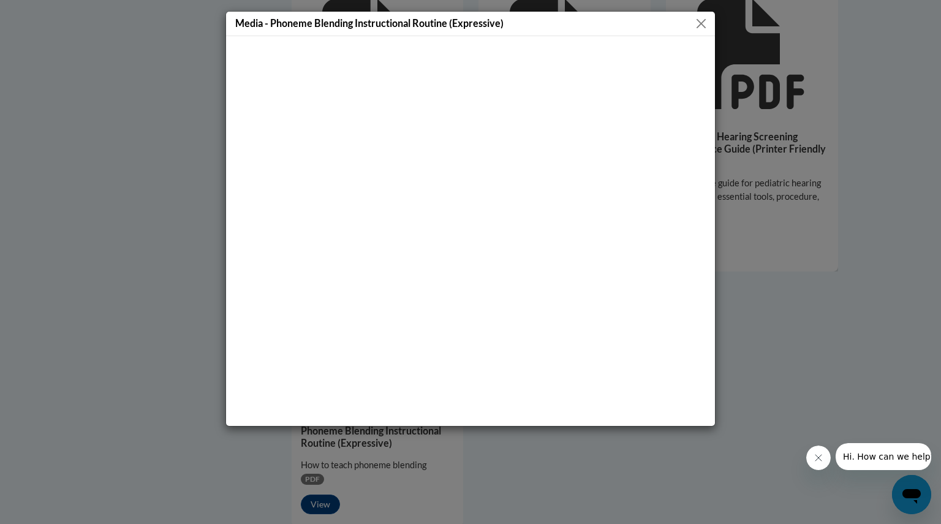
click at [845, 128] on div "Media - Phoneme Blending Instructional Routine (Expressive)" at bounding box center [470, 262] width 941 height 524
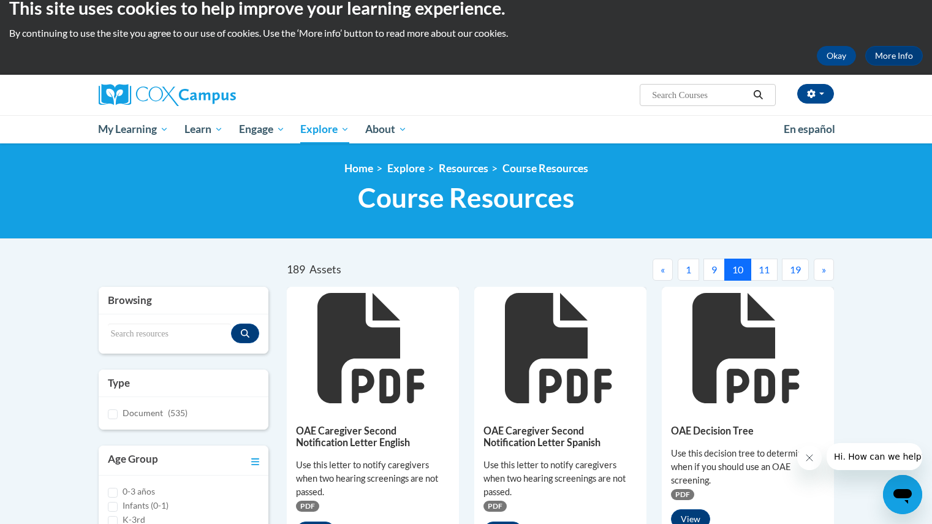
scroll to position [18, 0]
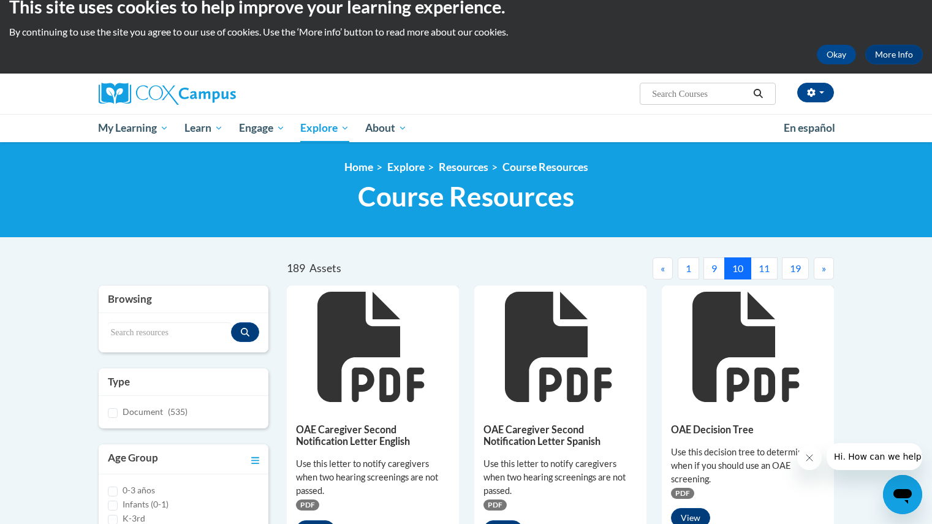
click at [762, 271] on button "11" at bounding box center [764, 268] width 27 height 22
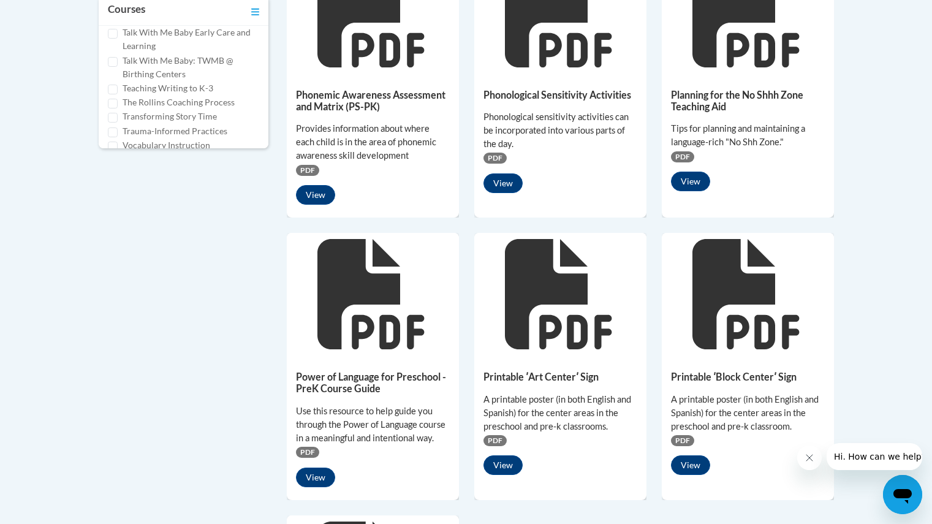
scroll to position [636, 0]
click at [697, 171] on button "View" at bounding box center [690, 181] width 39 height 20
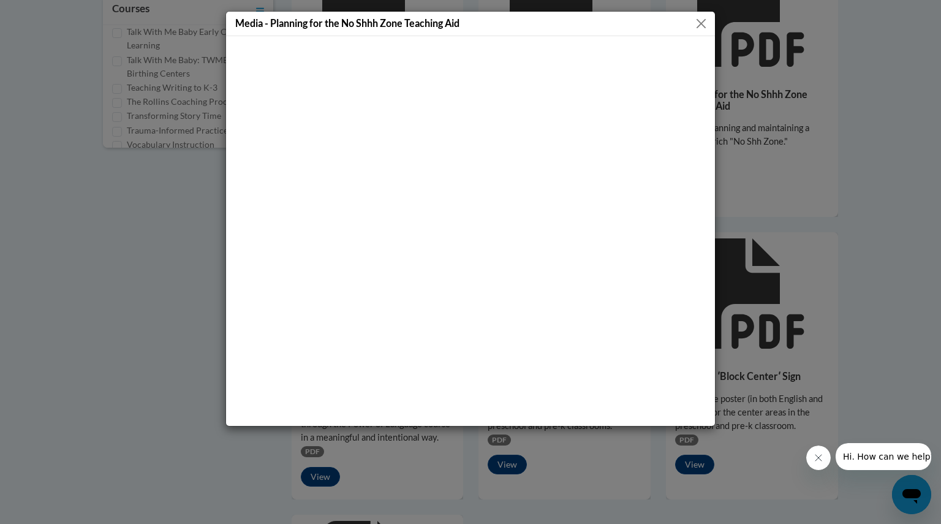
click at [696, 23] on button "Close" at bounding box center [701, 23] width 15 height 15
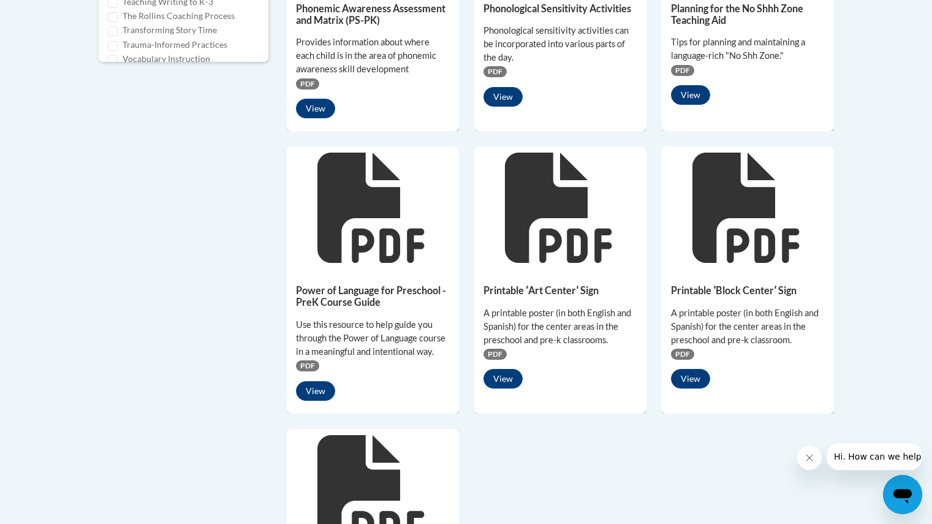
scroll to position [723, 0]
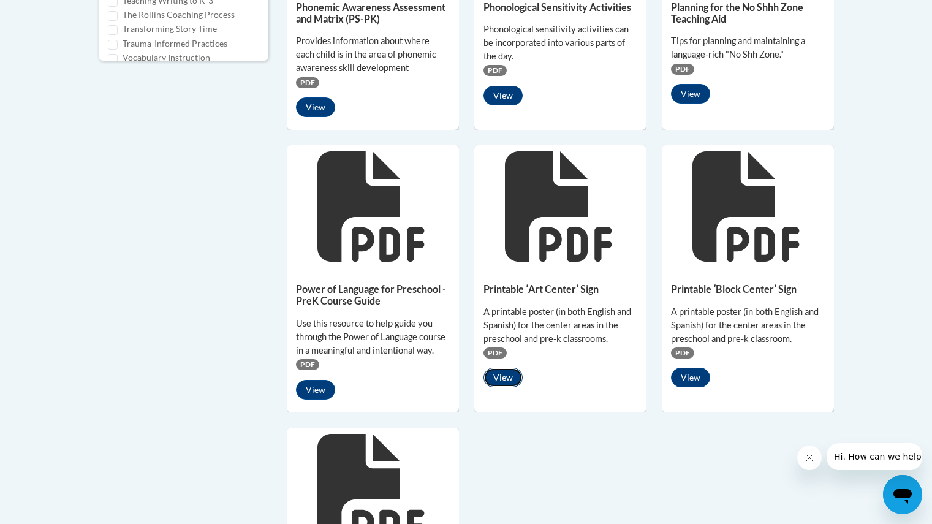
click at [494, 370] on button "View" at bounding box center [503, 378] width 39 height 20
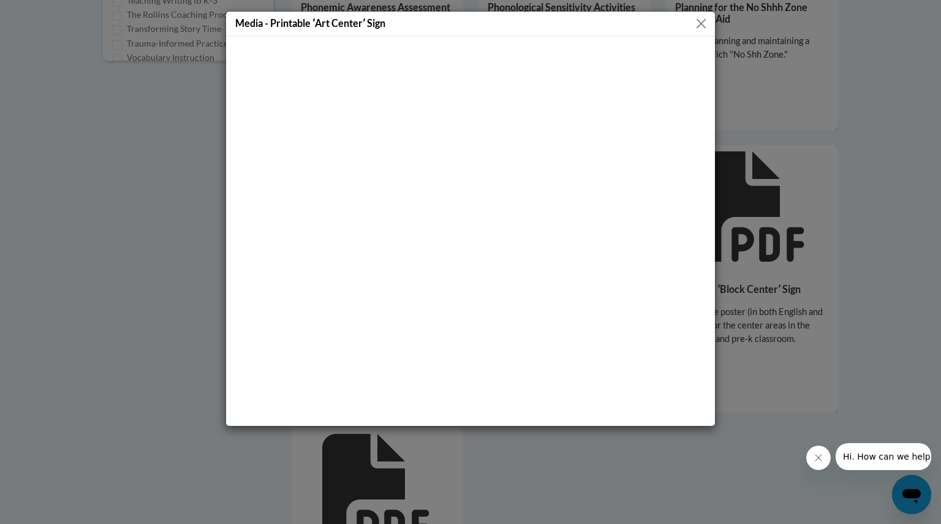
click at [871, 271] on div "Media - Printable ʹArt Centerʹ Sign" at bounding box center [470, 262] width 941 height 524
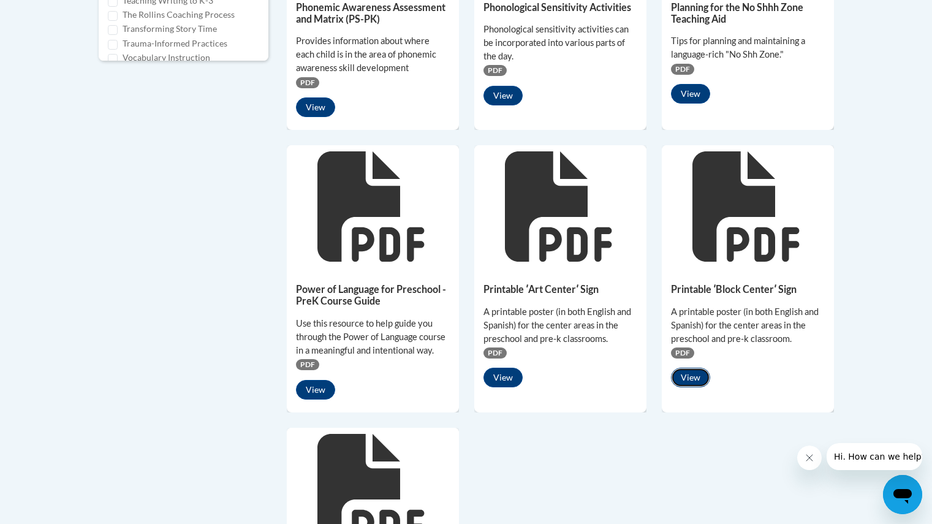
click at [692, 368] on button "View" at bounding box center [690, 378] width 39 height 20
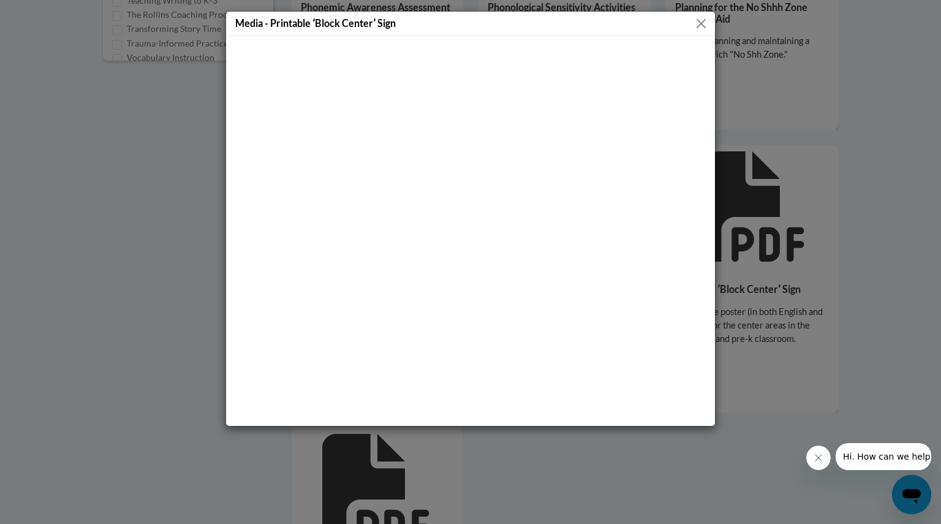
click at [697, 22] on button "Close" at bounding box center [701, 23] width 15 height 15
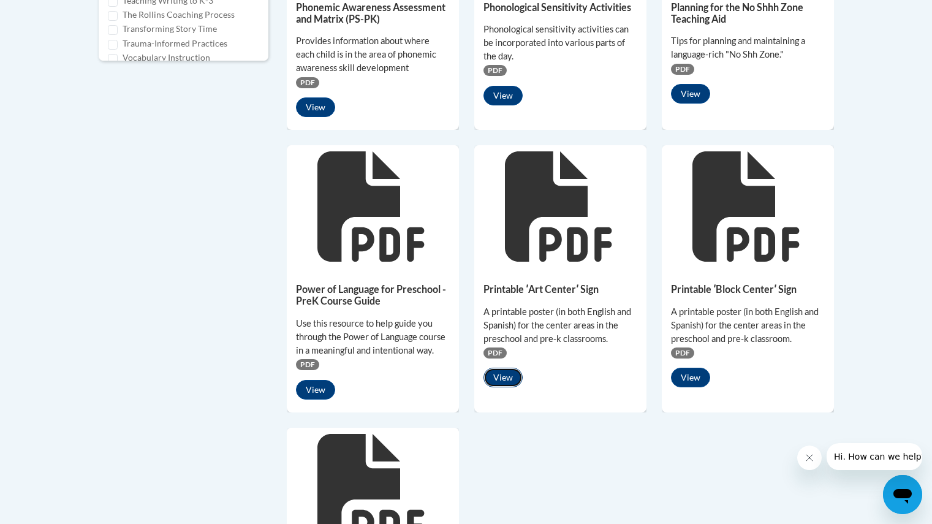
click at [499, 368] on button "View" at bounding box center [503, 378] width 39 height 20
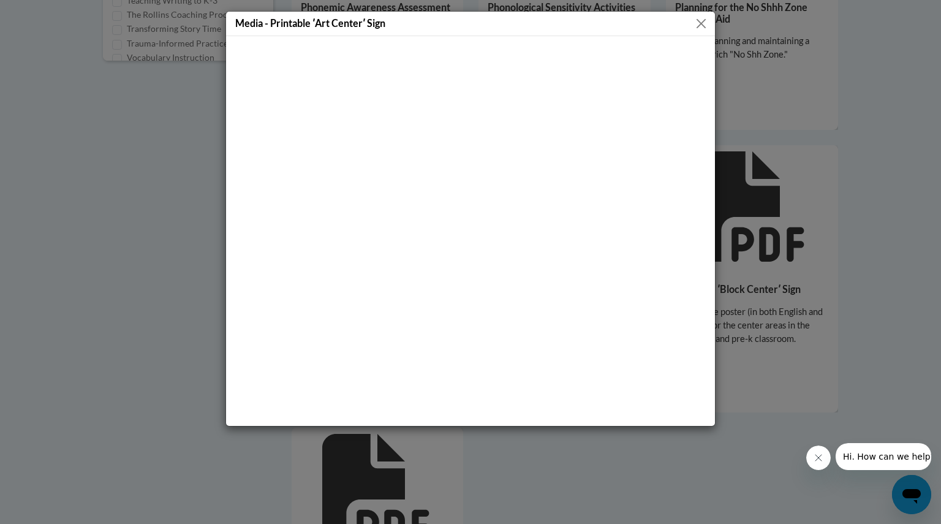
click at [699, 18] on button "Close" at bounding box center [701, 23] width 15 height 15
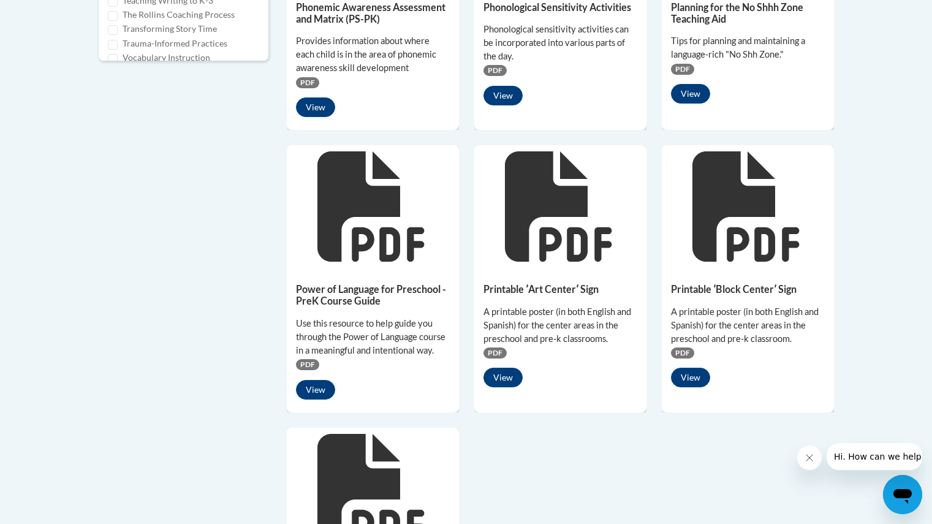
scroll to position [883, 0]
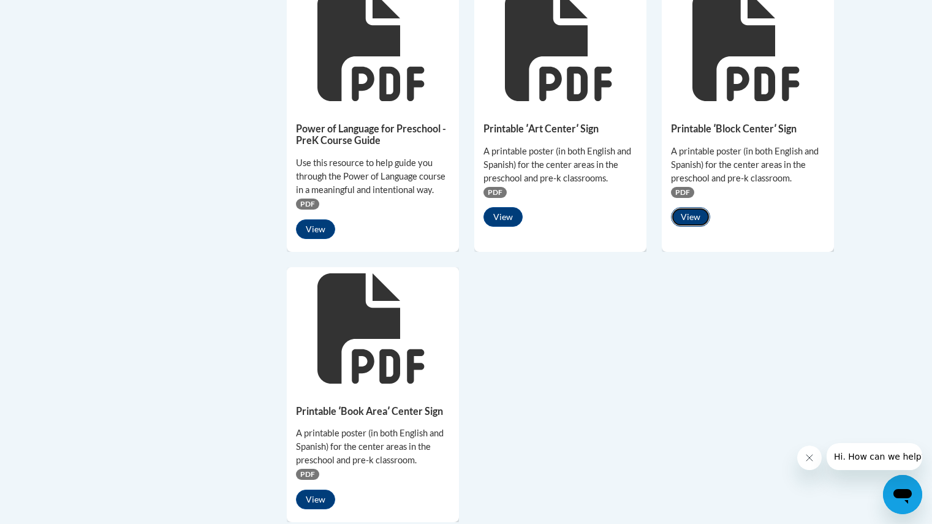
click at [682, 207] on button "View" at bounding box center [690, 217] width 39 height 20
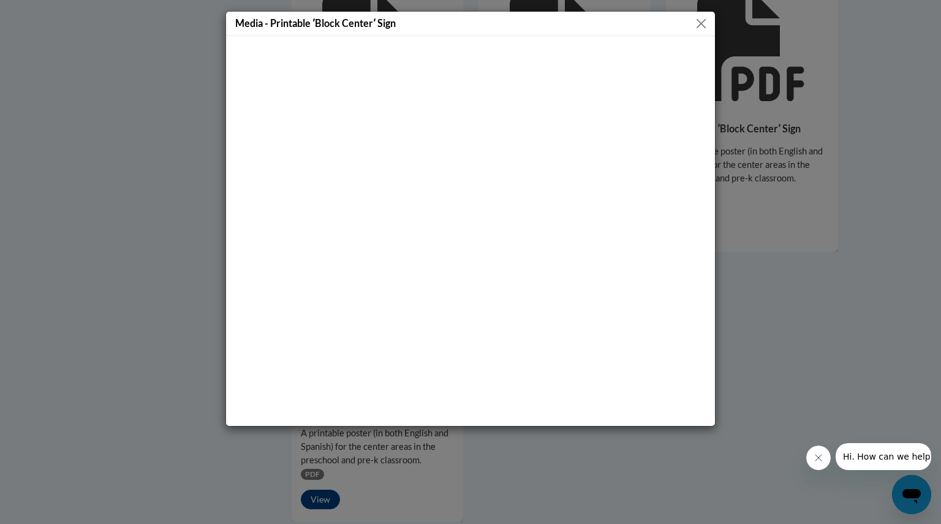
click at [734, 257] on div "Media - Printable ʹBlock Centerʹ Sign" at bounding box center [470, 262] width 941 height 524
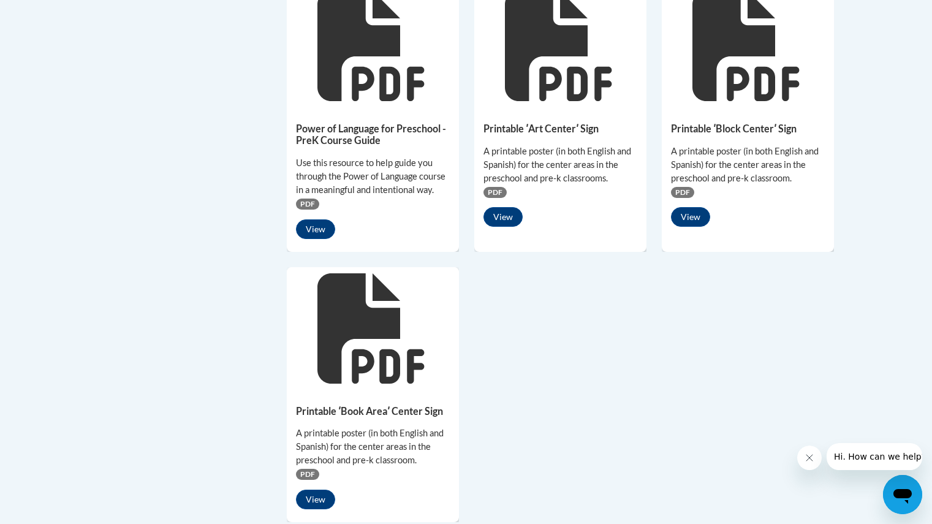
click at [313, 475] on div "Printable ʹBook Areaʹ Center Sign A printable poster (in both English and Spani…" at bounding box center [373, 454] width 172 height 129
click at [317, 490] on button "View" at bounding box center [315, 500] width 39 height 20
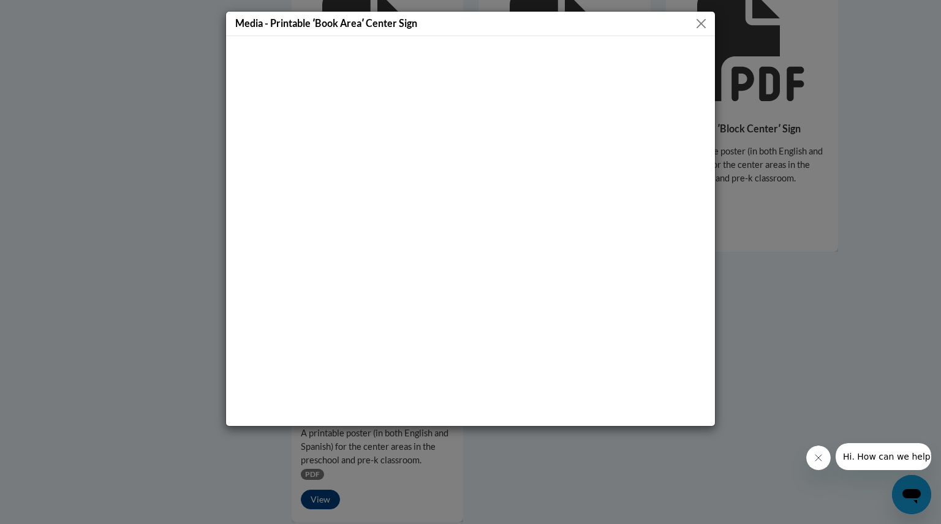
click at [740, 86] on div "Media - Printable ʹBook Areaʹ Center Sign" at bounding box center [470, 262] width 941 height 524
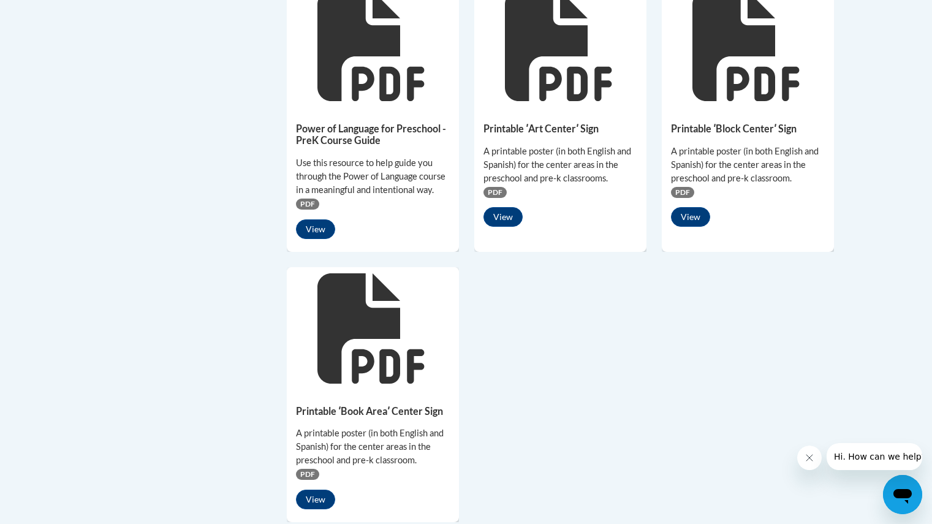
scroll to position [0, 0]
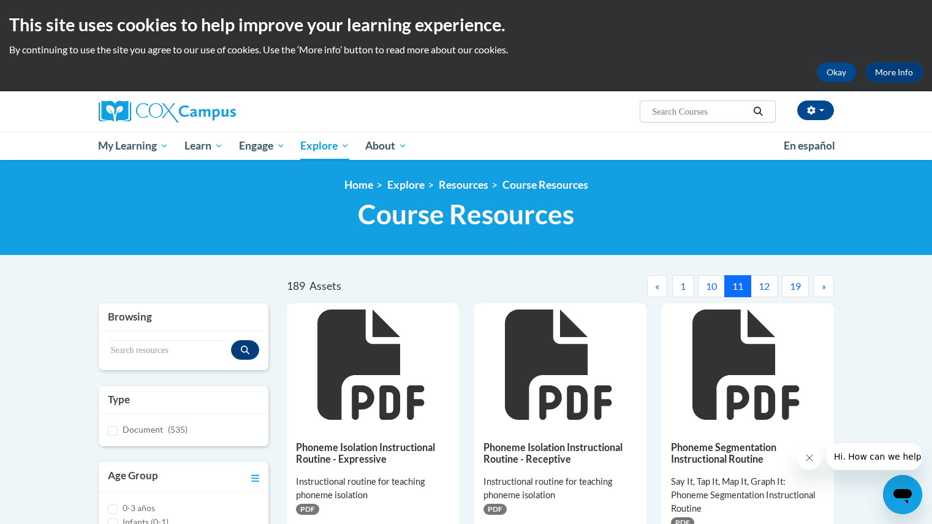
click at [772, 291] on button "12" at bounding box center [764, 286] width 27 height 22
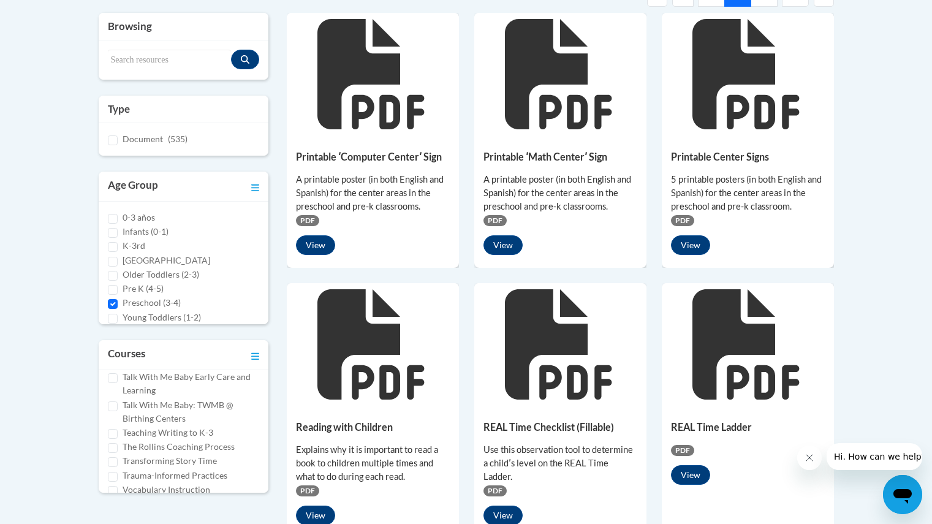
scroll to position [358, 0]
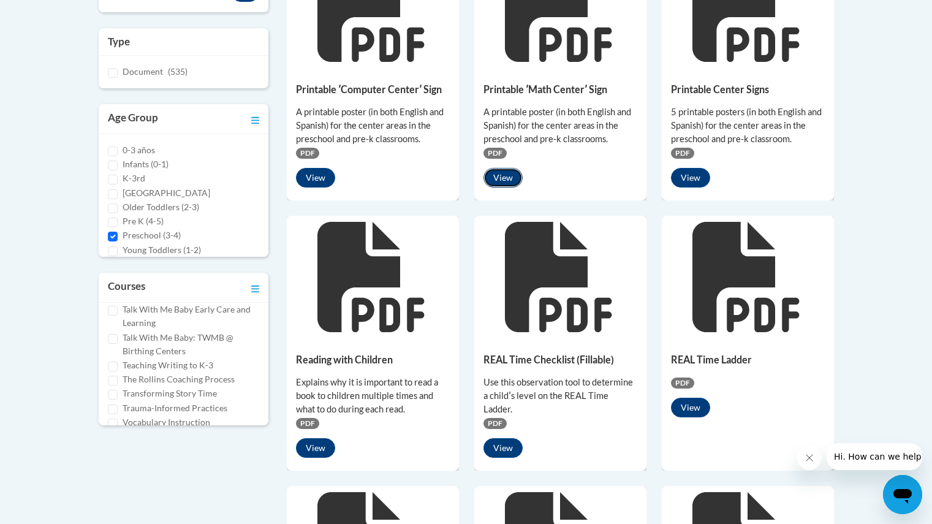
click at [501, 177] on button "View" at bounding box center [503, 178] width 39 height 20
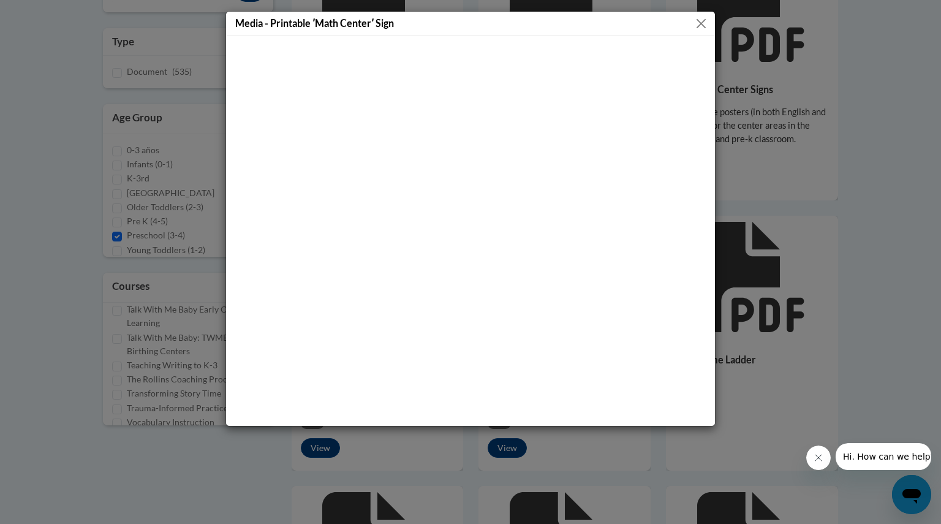
click at [704, 23] on button "Close" at bounding box center [701, 23] width 15 height 15
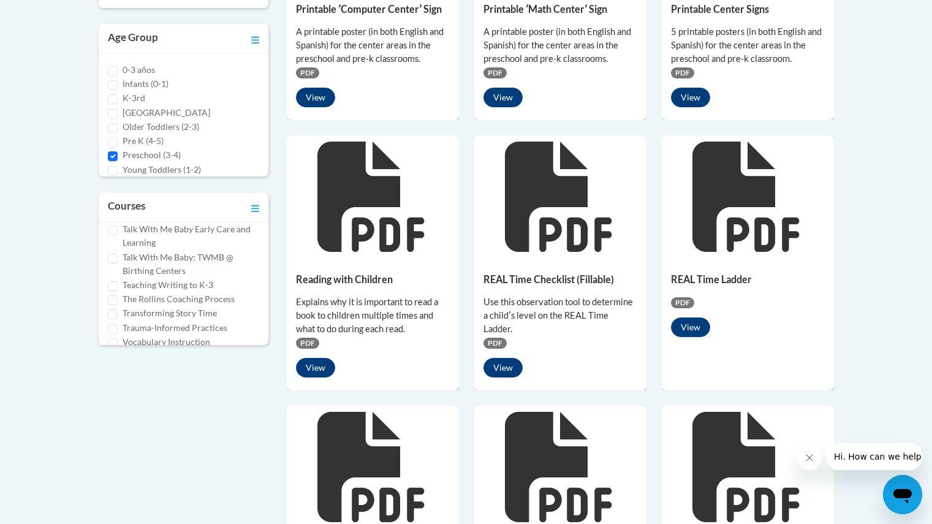
scroll to position [439, 0]
click at [507, 357] on button "View" at bounding box center [503, 367] width 39 height 20
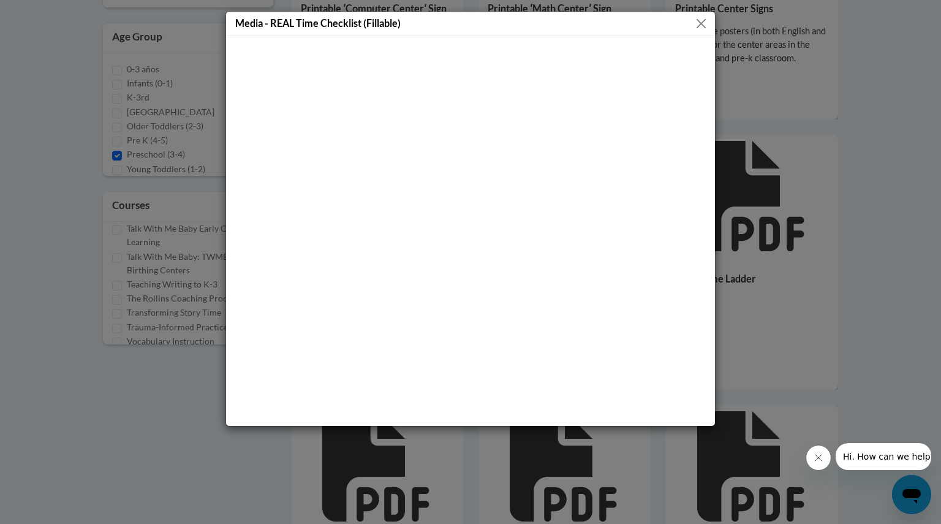
click at [852, 254] on div "Media - REAL Time Checklist (Fillable)" at bounding box center [470, 262] width 941 height 524
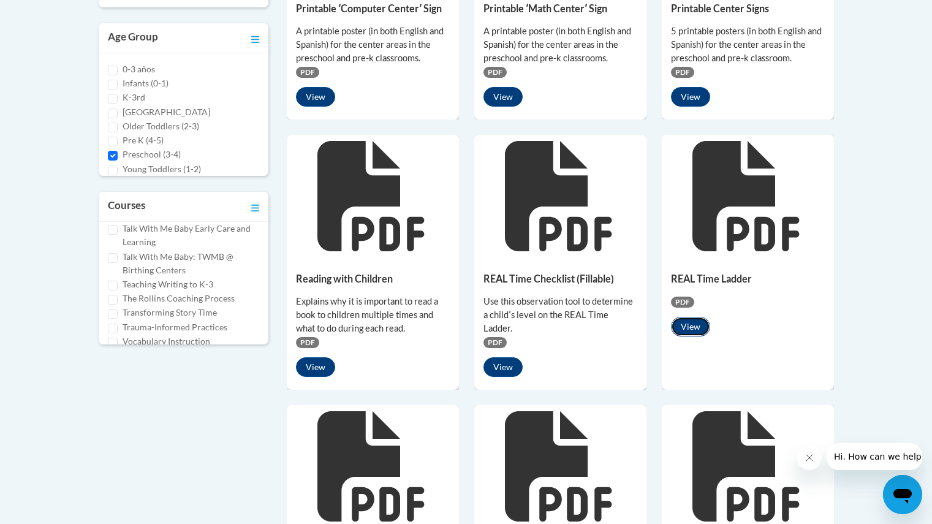
click at [678, 327] on button "View" at bounding box center [690, 327] width 39 height 20
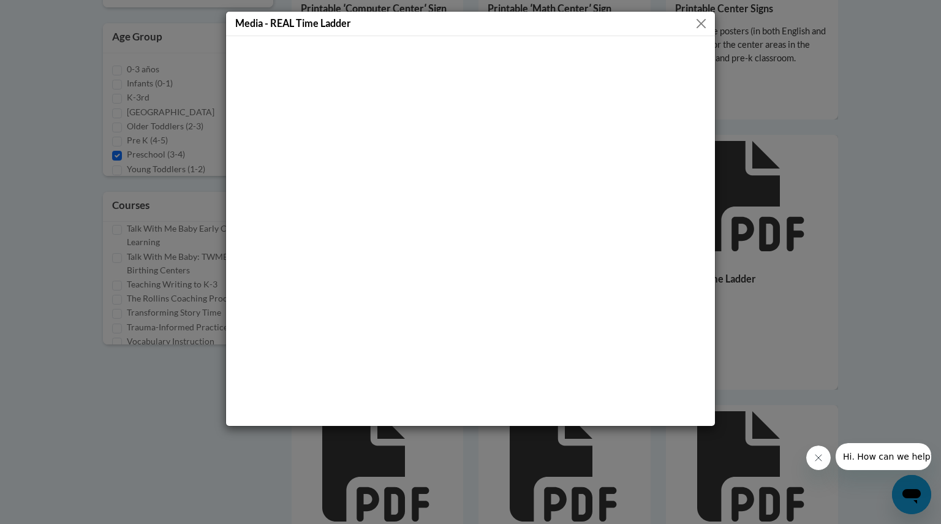
click at [869, 109] on div "Media - REAL Time Ladder" at bounding box center [470, 262] width 941 height 524
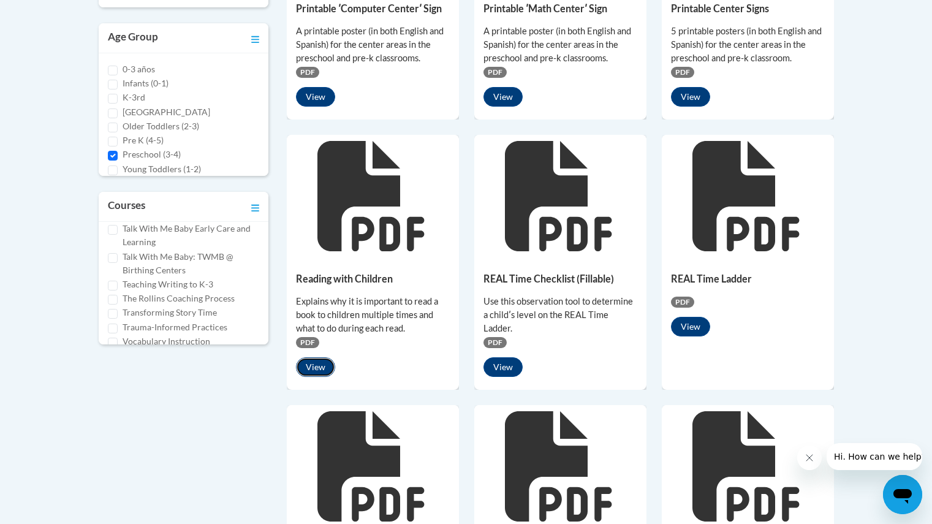
click at [327, 363] on button "View" at bounding box center [315, 367] width 39 height 20
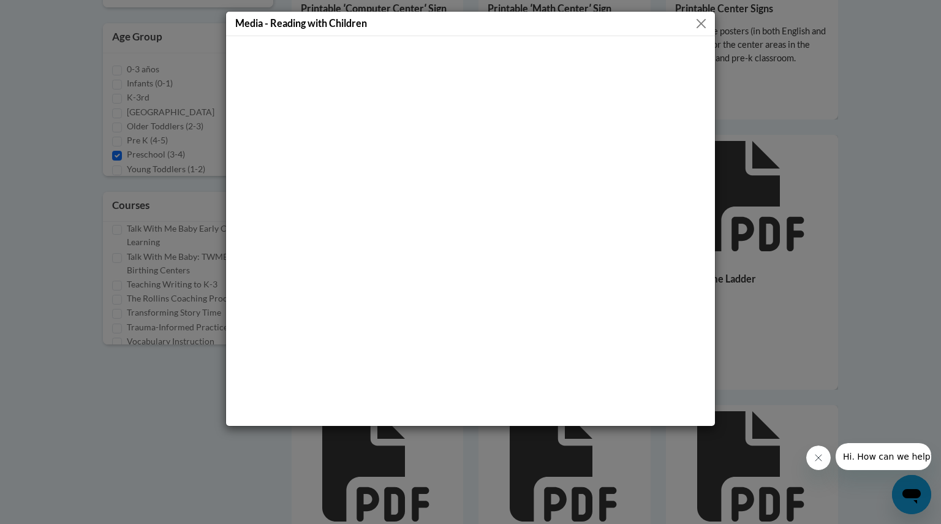
click at [699, 15] on div "Media - Reading with Children" at bounding box center [470, 24] width 489 height 25
click at [702, 20] on button "Close" at bounding box center [701, 23] width 15 height 15
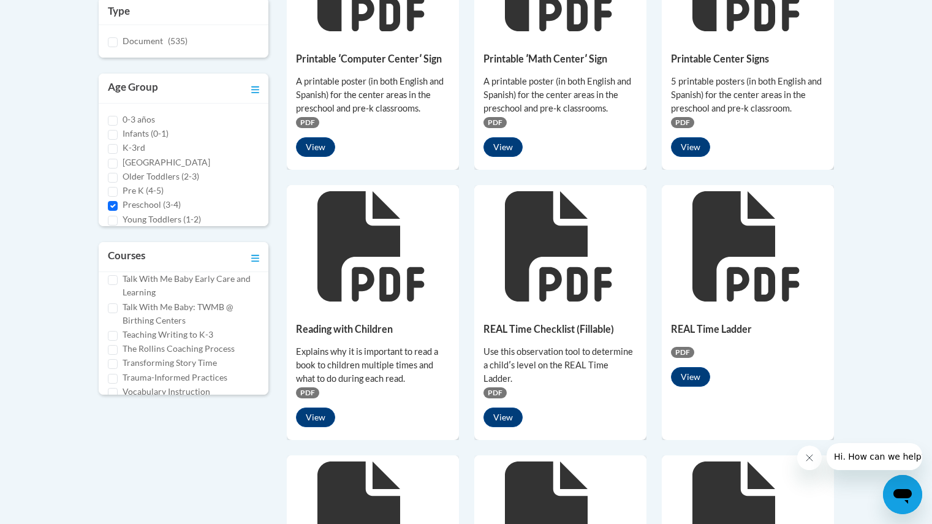
scroll to position [388, 0]
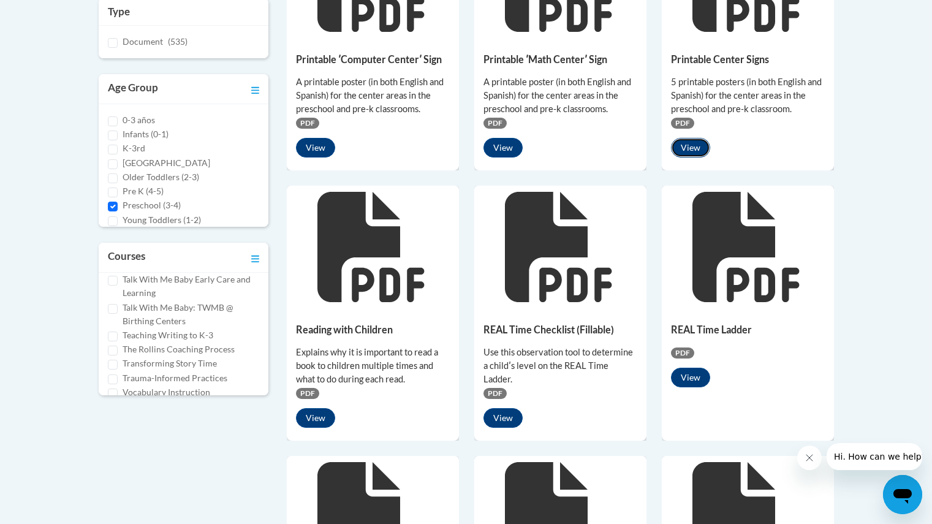
click at [688, 146] on button "View" at bounding box center [690, 148] width 39 height 20
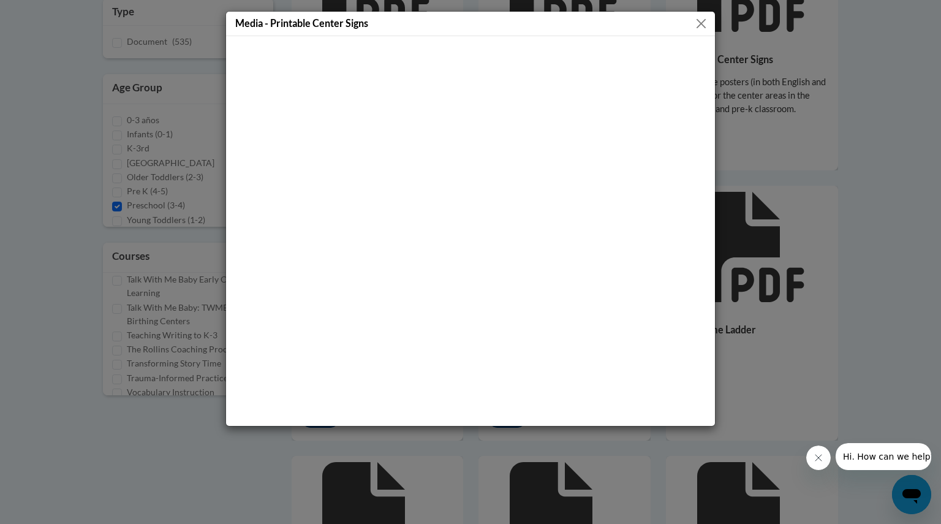
click at [794, 194] on div "Media - Printable Center Signs" at bounding box center [470, 262] width 941 height 524
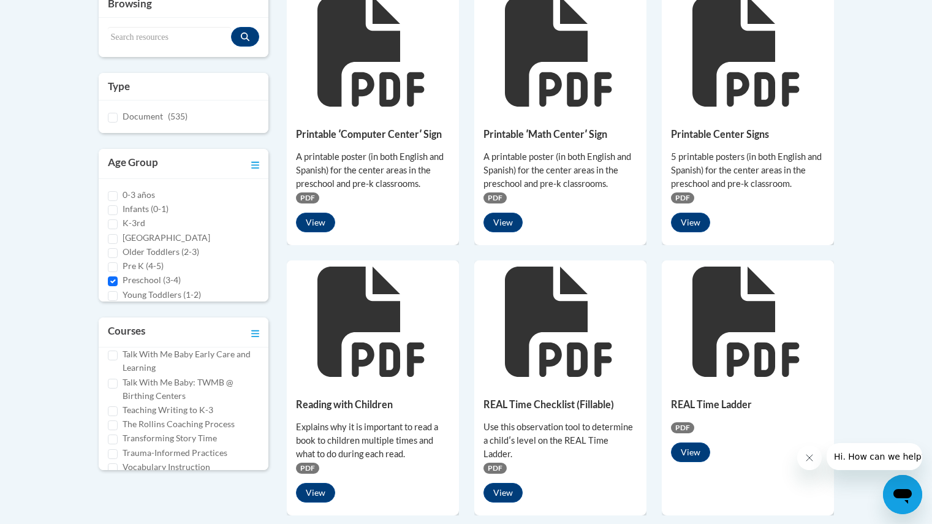
scroll to position [0, 0]
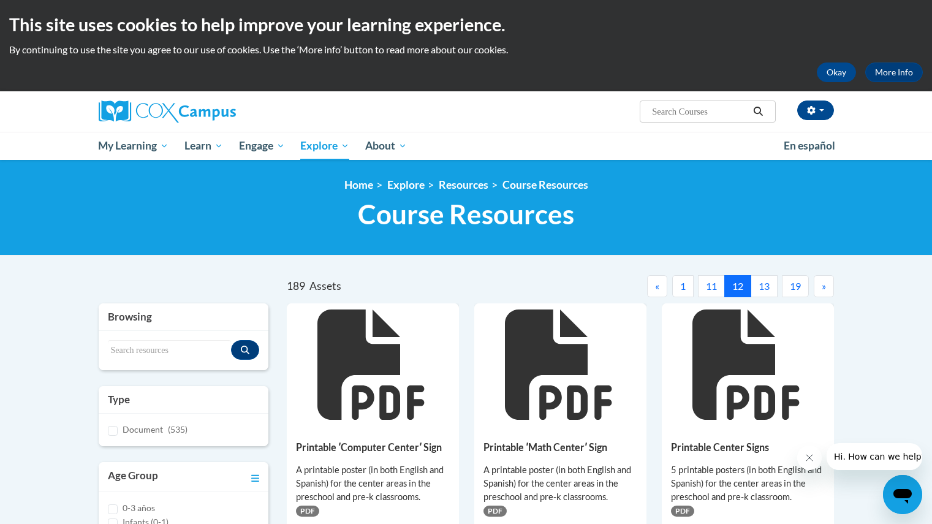
click at [760, 295] on button "13" at bounding box center [764, 286] width 27 height 22
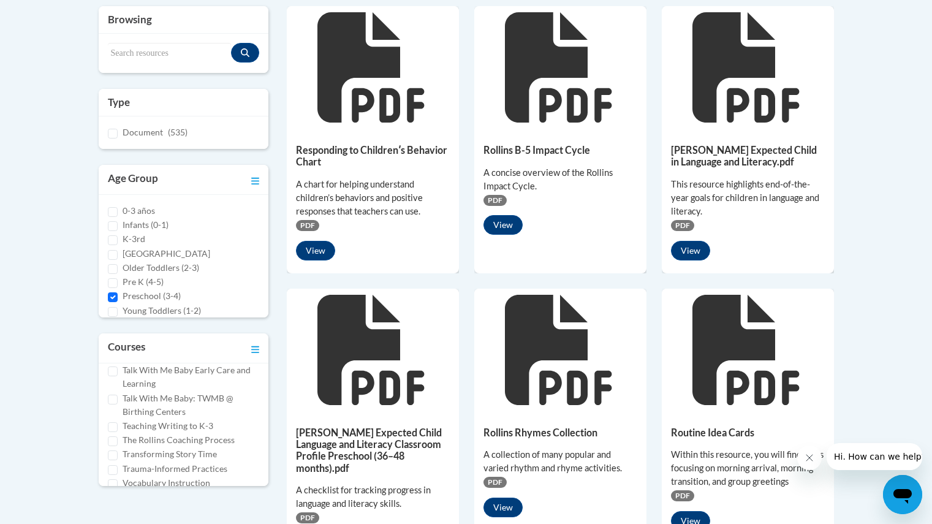
scroll to position [298, 0]
click at [324, 243] on button "View" at bounding box center [315, 250] width 39 height 20
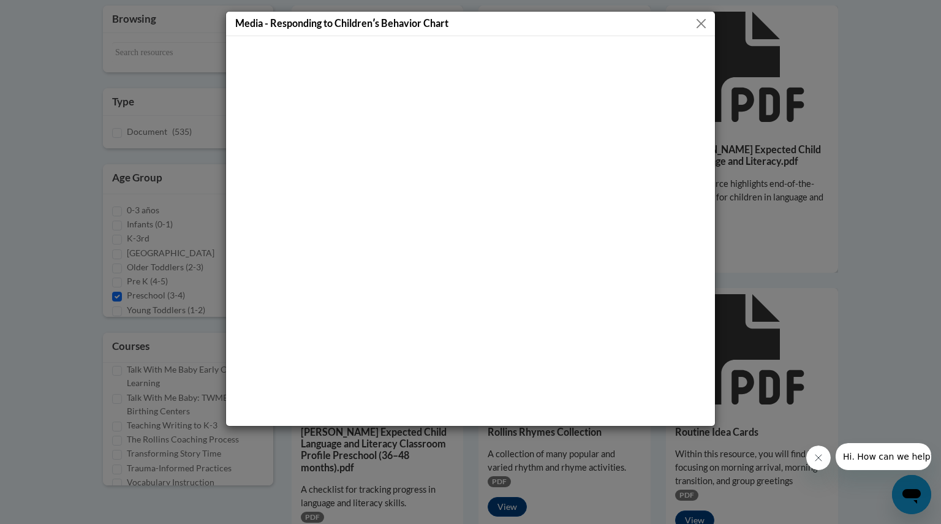
click at [729, 104] on div "Media - Responding to Childrenʹs Behavior Chart" at bounding box center [470, 262] width 941 height 524
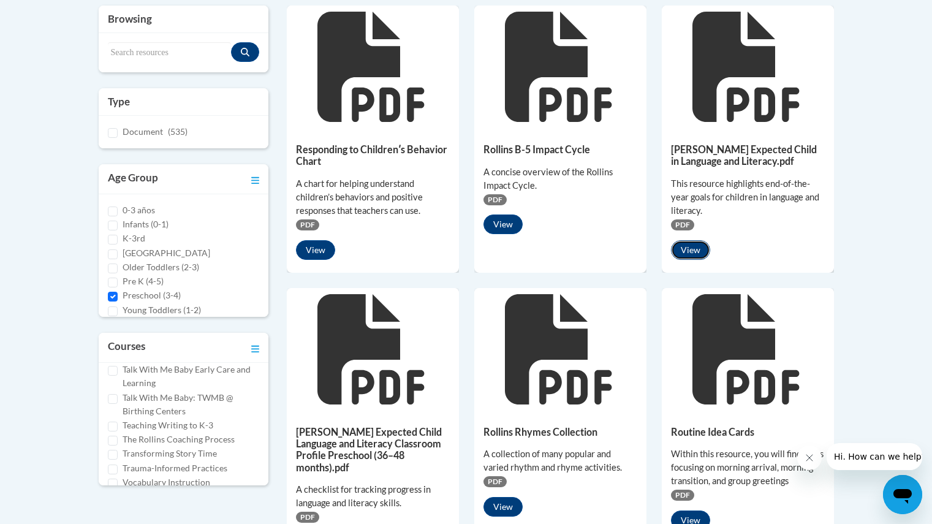
click at [701, 251] on button "View" at bounding box center [690, 250] width 39 height 20
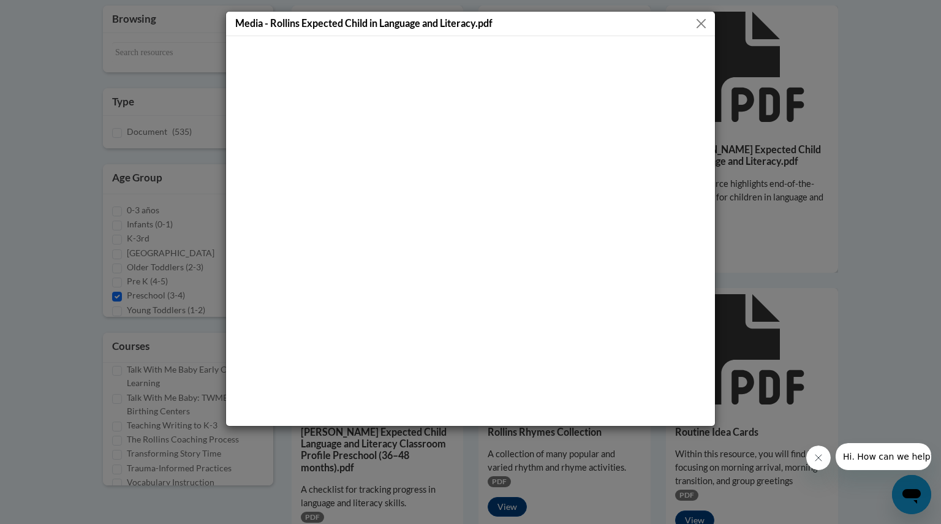
click at [930, 215] on div "Media - Rollins Expected Child in Language and Literacy.pdf" at bounding box center [470, 262] width 941 height 524
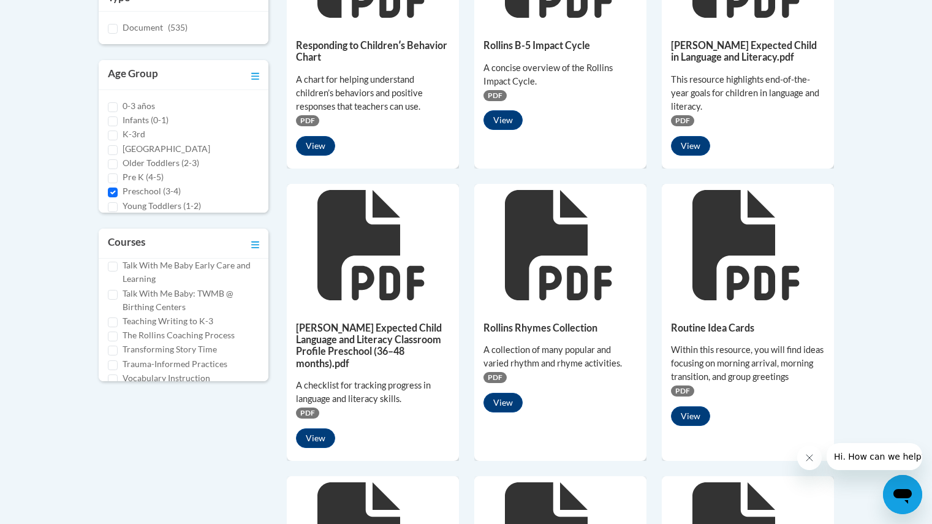
scroll to position [403, 0]
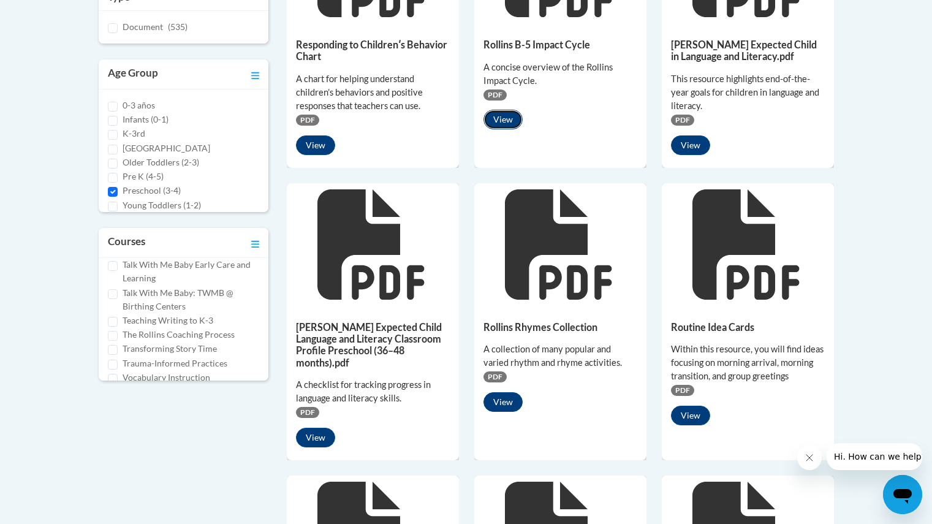
click at [507, 115] on button "View" at bounding box center [503, 120] width 39 height 20
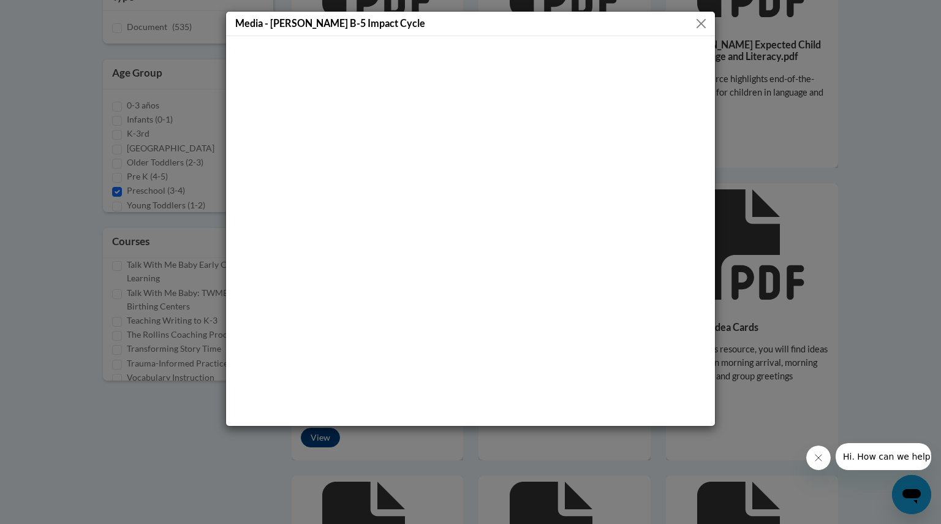
click at [870, 189] on div "Media - Rollins B-5 Impact Cycle" at bounding box center [470, 262] width 941 height 524
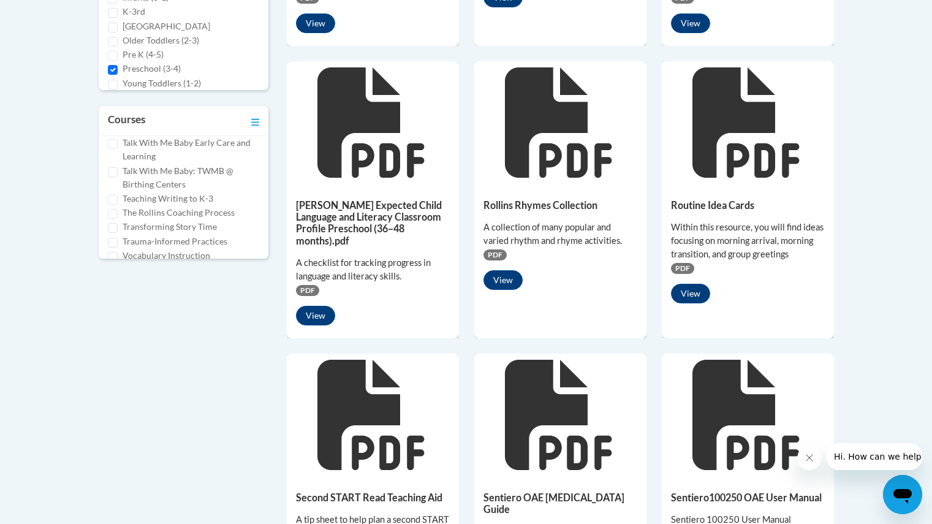
scroll to position [525, 0]
click at [691, 286] on button "View" at bounding box center [690, 293] width 39 height 20
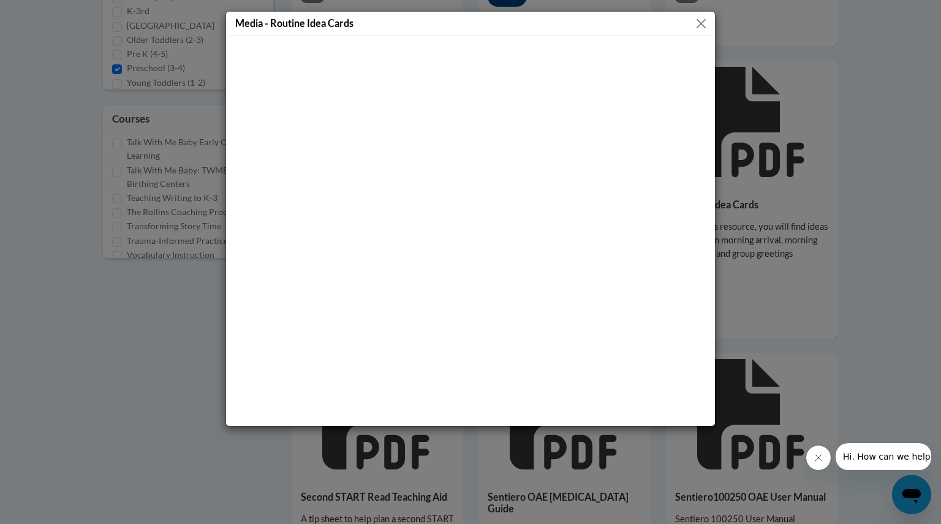
click at [704, 27] on button "Close" at bounding box center [701, 23] width 15 height 15
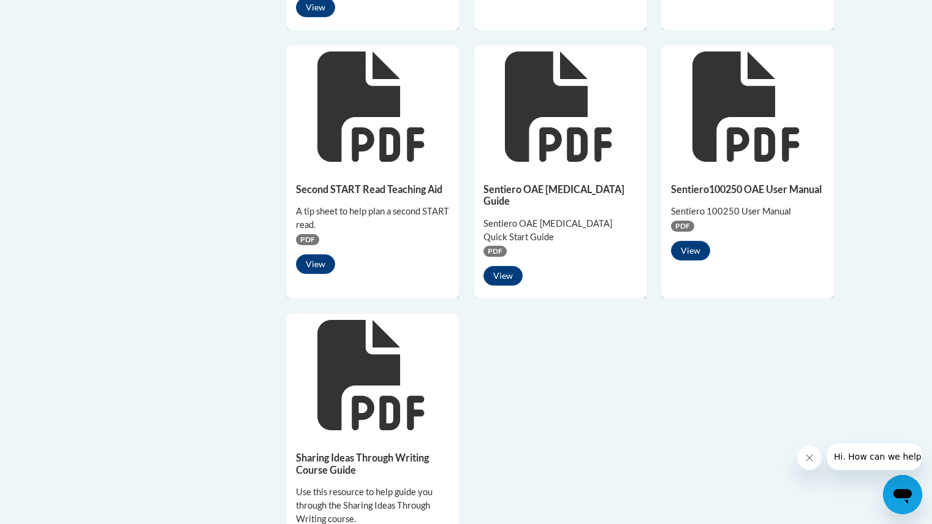
scroll to position [833, 0]
click at [321, 254] on button "View" at bounding box center [315, 264] width 39 height 20
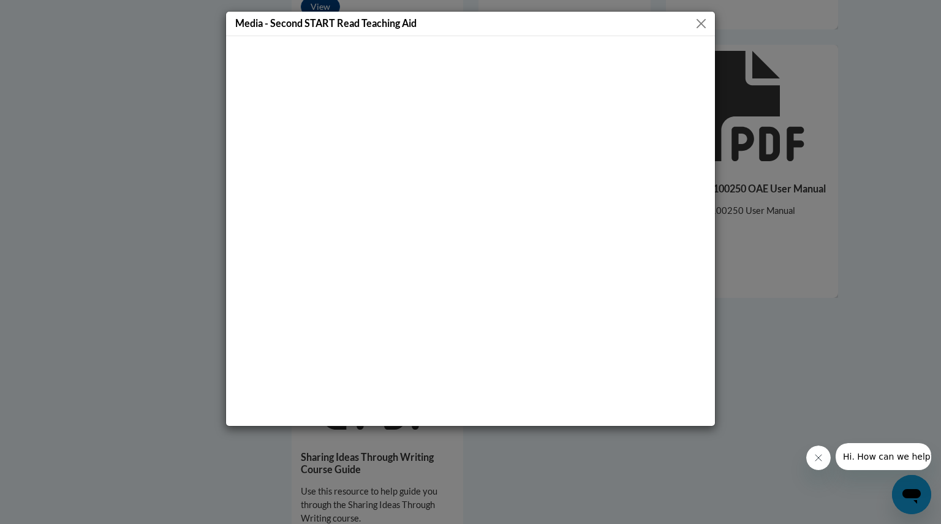
drag, startPoint x: 753, startPoint y: 313, endPoint x: 895, endPoint y: 314, distance: 142.8
click at [895, 314] on div "Media - Second START Read Teaching Aid" at bounding box center [470, 262] width 941 height 524
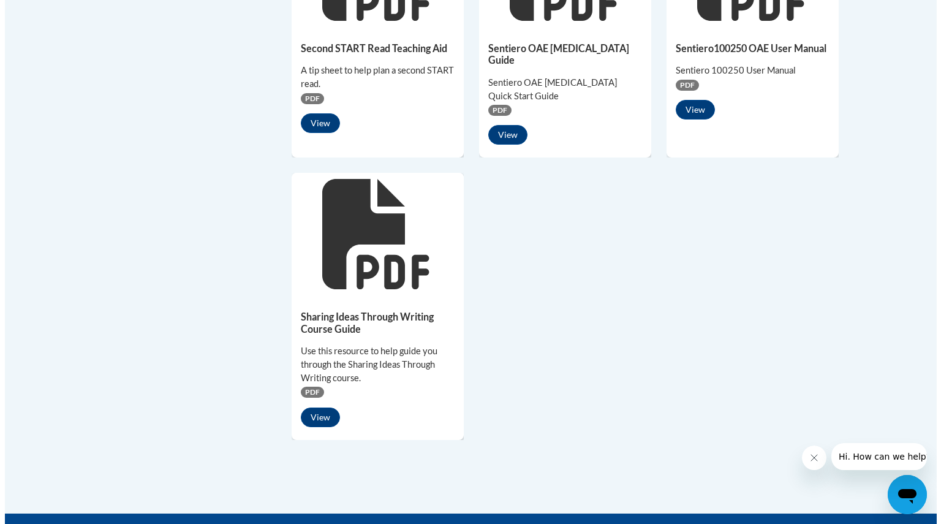
scroll to position [974, 0]
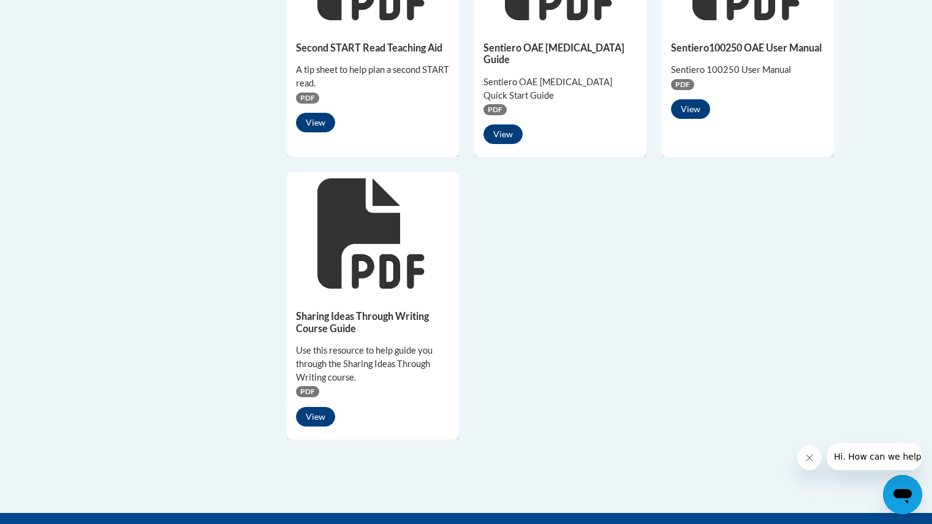
click at [314, 380] on div "Sharing Ideas Through Writing Course Guide Use this resource to help guide you …" at bounding box center [373, 365] width 172 height 141
click at [318, 407] on button "View" at bounding box center [315, 417] width 39 height 20
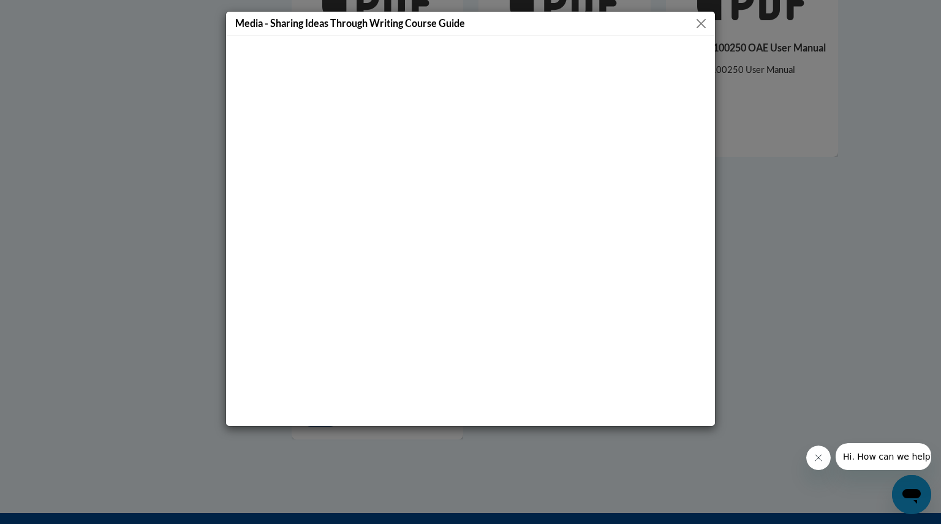
click at [868, 281] on div "Media - Sharing Ideas Through Writing Course Guide" at bounding box center [470, 262] width 941 height 524
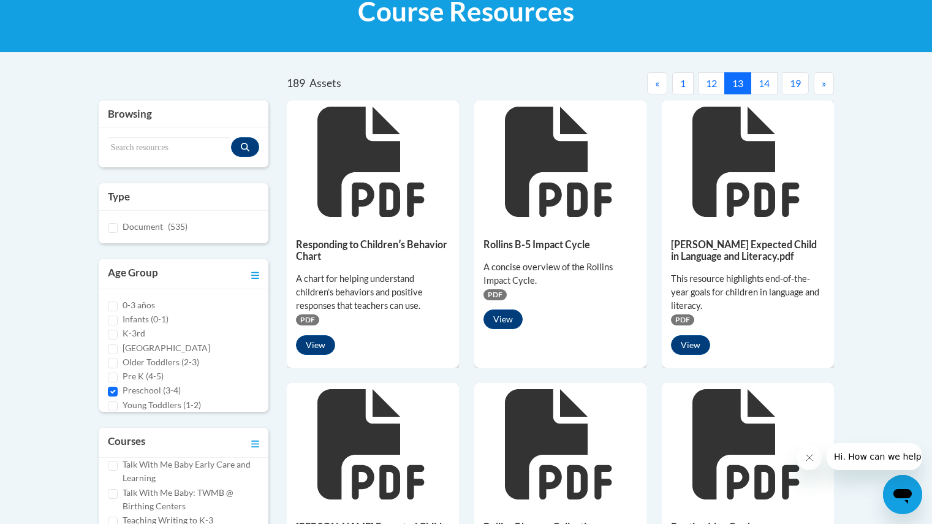
scroll to position [0, 0]
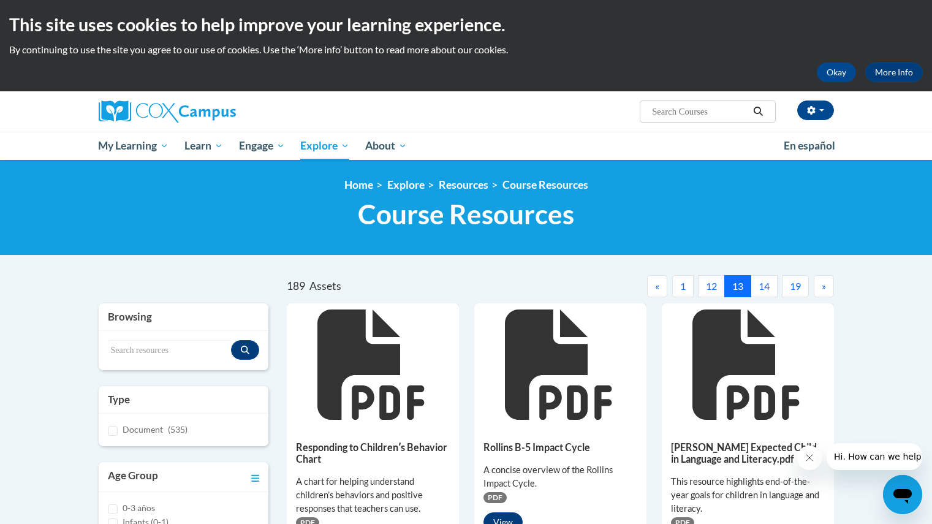
click at [767, 300] on div "189 Assets « 1 2 3 4 5 6 7 8 9 10 11 12 13 14 15 16 17 18 19 »" at bounding box center [561, 289] width 566 height 28
click at [762, 288] on button "14" at bounding box center [764, 286] width 27 height 22
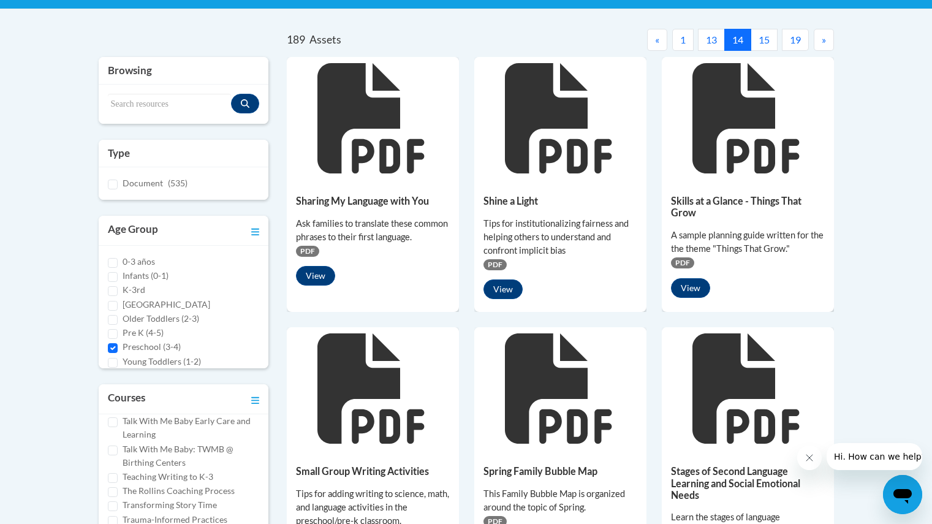
scroll to position [247, 0]
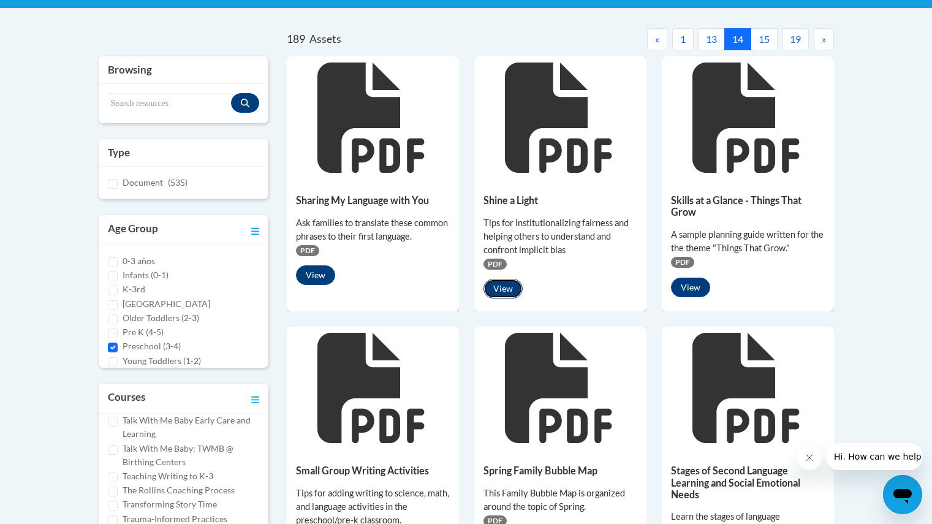
click at [496, 294] on button "View" at bounding box center [503, 289] width 39 height 20
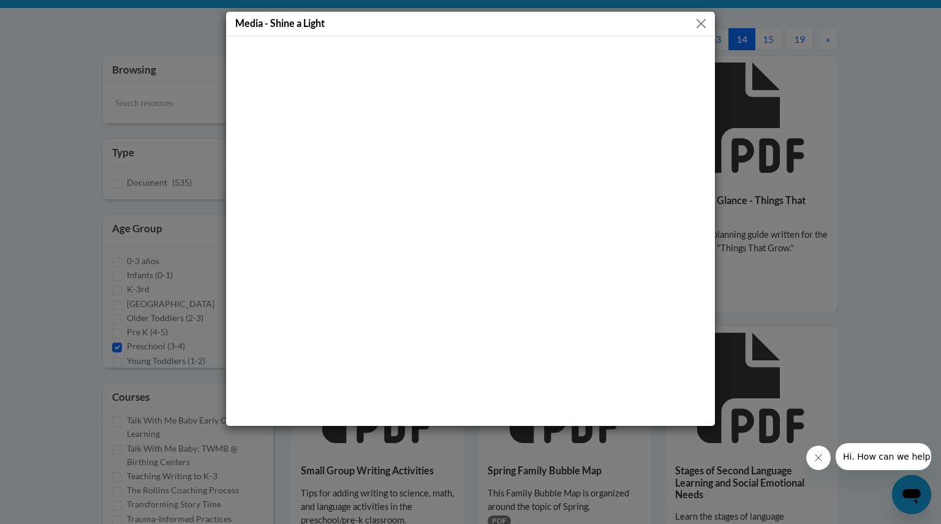
click at [783, 288] on div "Media - Shine a Light" at bounding box center [470, 262] width 941 height 524
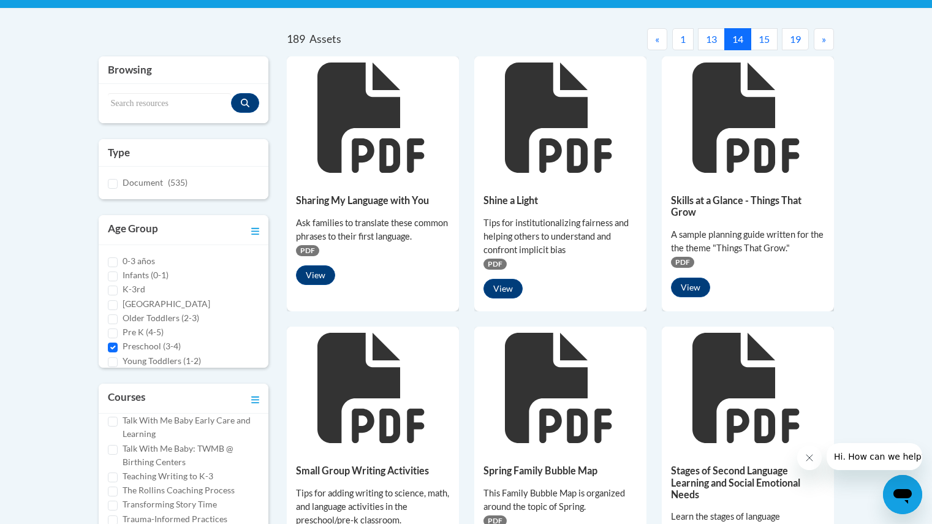
scroll to position [396, 0]
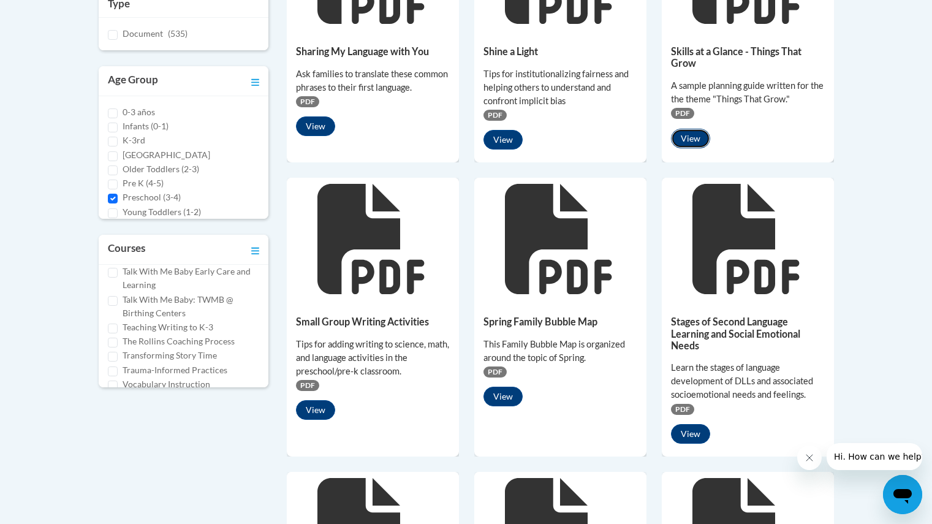
click at [693, 137] on button "View" at bounding box center [690, 139] width 39 height 20
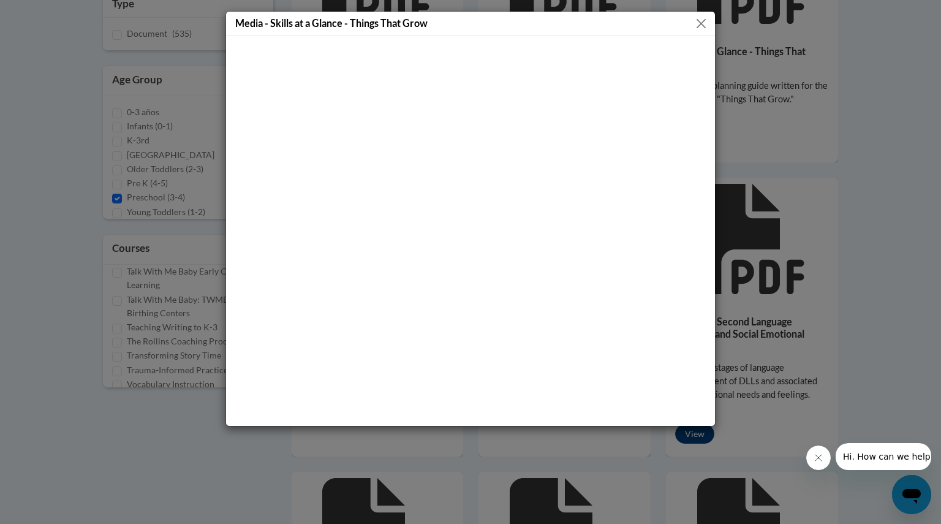
click at [708, 21] on button "Close" at bounding box center [701, 23] width 15 height 15
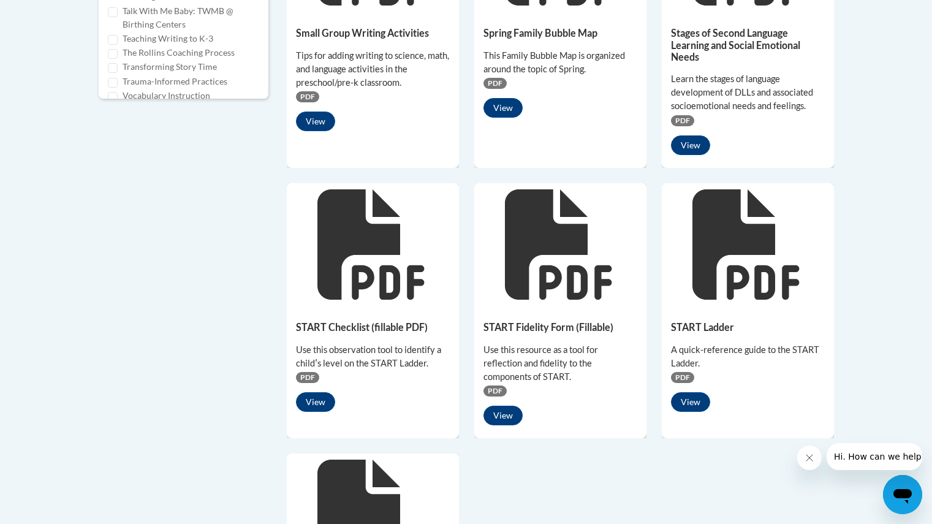
scroll to position [684, 0]
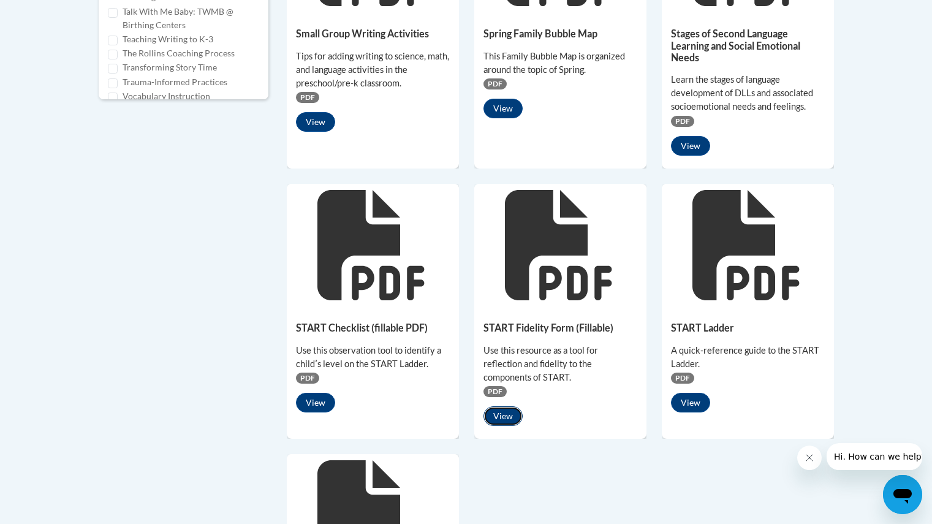
click at [504, 410] on button "View" at bounding box center [503, 416] width 39 height 20
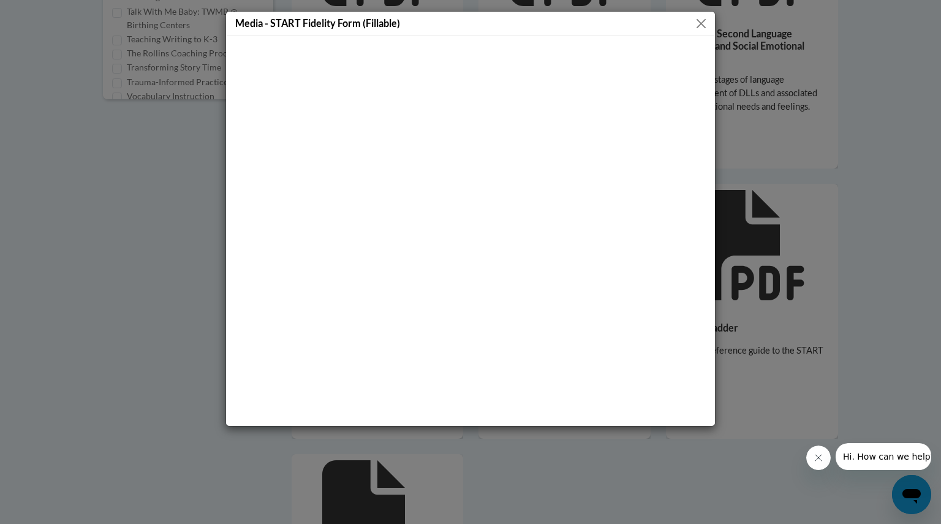
click at [707, 25] on button "Close" at bounding box center [701, 23] width 15 height 15
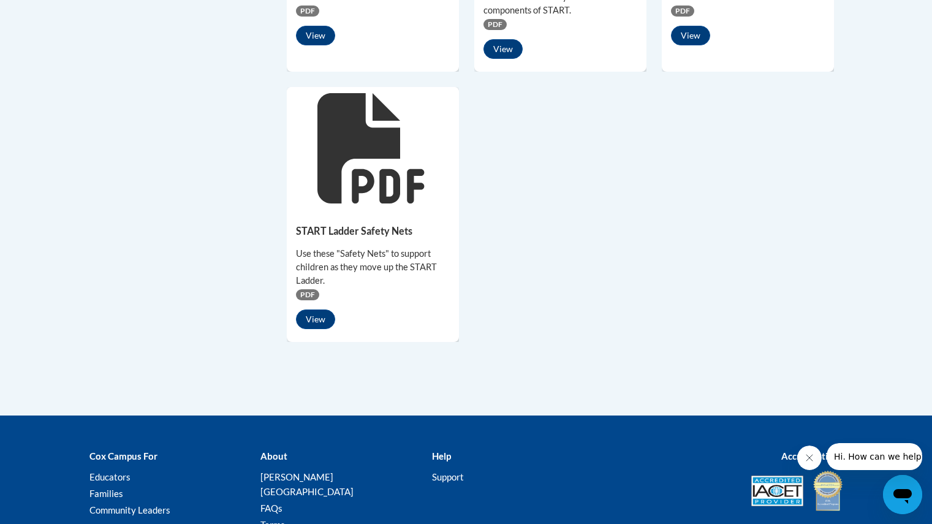
scroll to position [1052, 0]
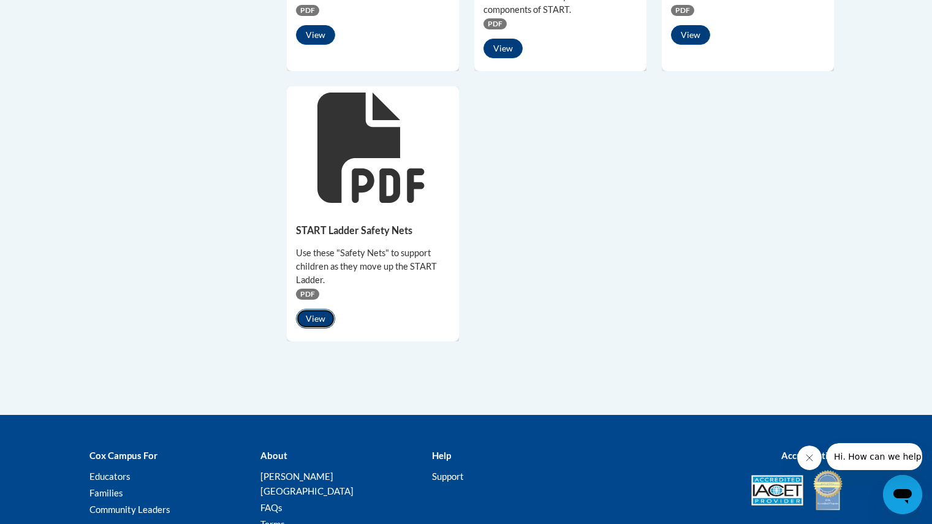
click at [328, 309] on button "View" at bounding box center [315, 319] width 39 height 20
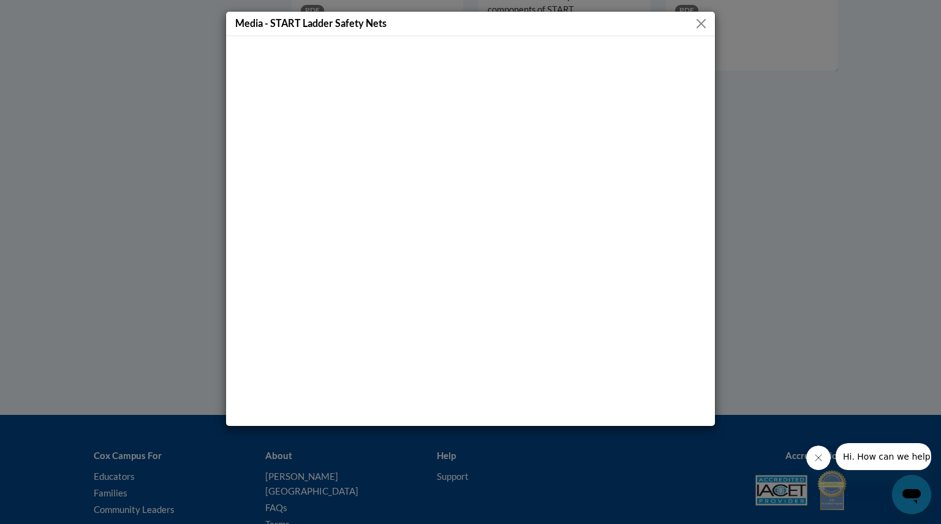
click at [816, 183] on div "Media - START Ladder Safety Nets" at bounding box center [470, 262] width 941 height 524
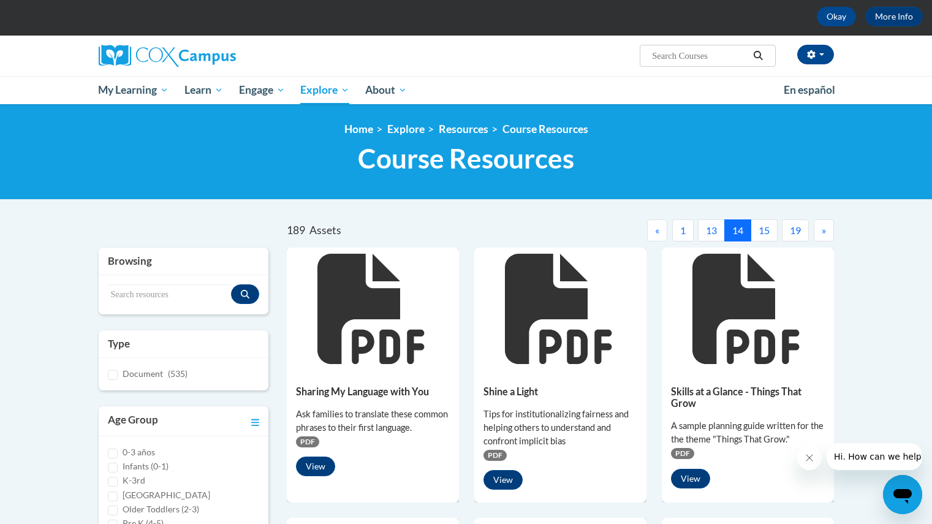
scroll to position [0, 0]
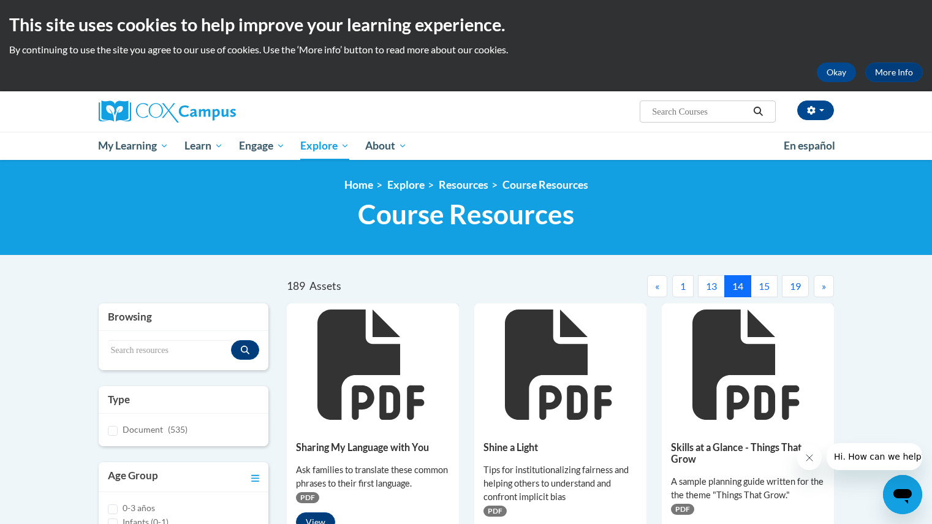
drag, startPoint x: 622, startPoint y: 265, endPoint x: 753, endPoint y: 284, distance: 132.5
click at [753, 284] on button "15" at bounding box center [764, 286] width 27 height 22
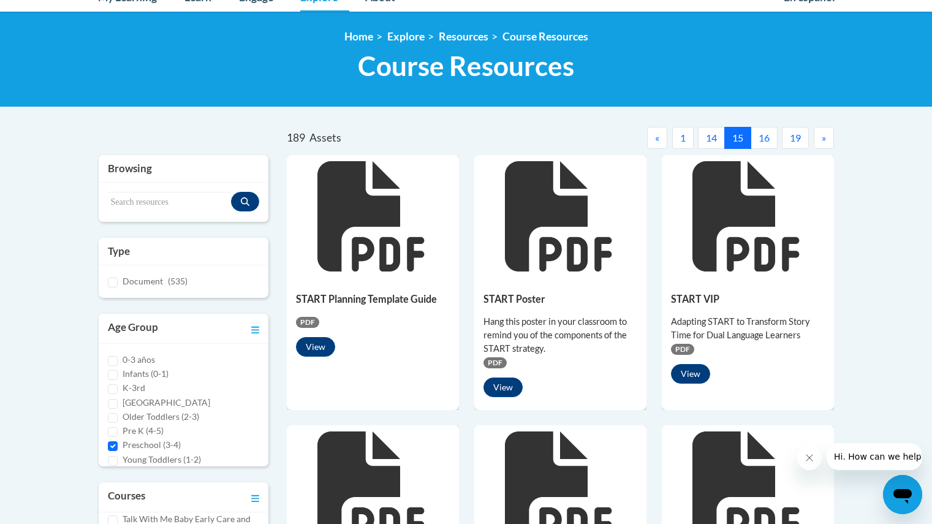
scroll to position [149, 0]
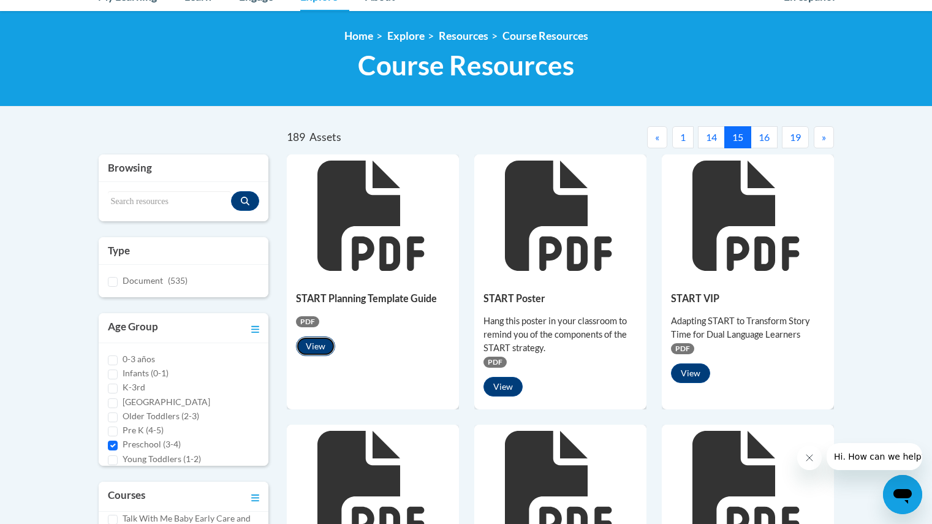
click at [326, 341] on button "View" at bounding box center [315, 346] width 39 height 20
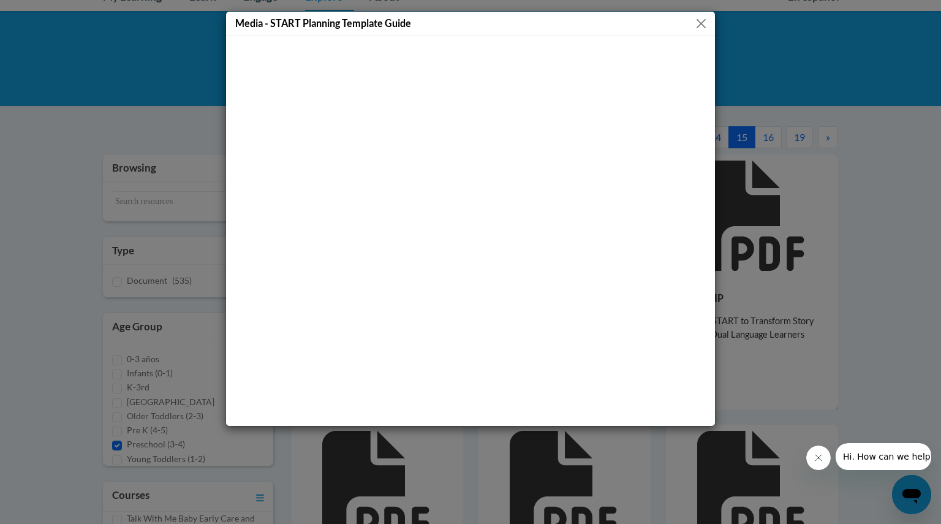
click at [827, 327] on div "Media - START Planning Template Guide" at bounding box center [470, 262] width 941 height 524
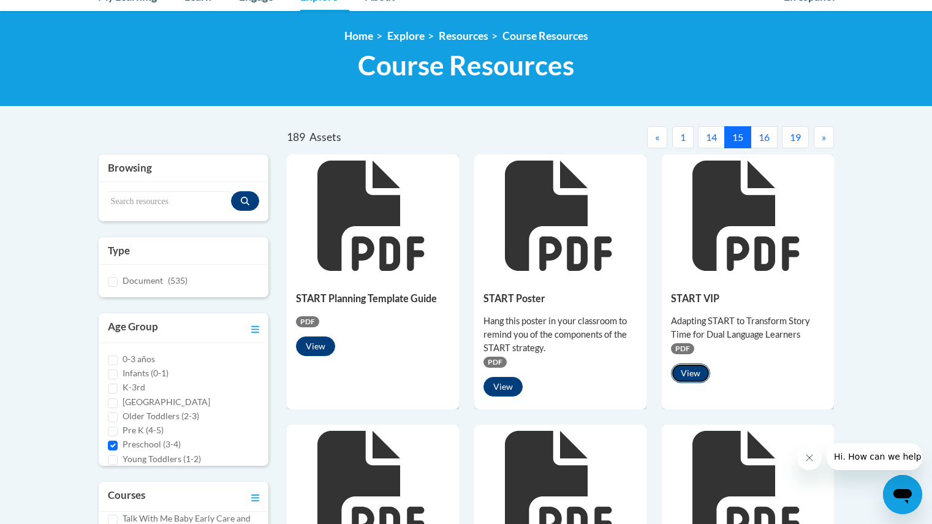
click at [683, 379] on button "View" at bounding box center [690, 373] width 39 height 20
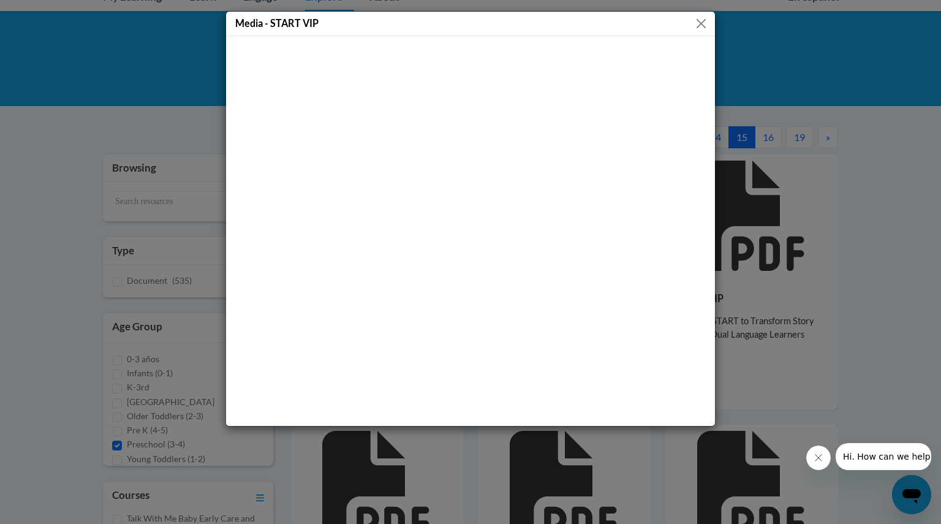
click at [767, 257] on div "Media - START VIP" at bounding box center [470, 262] width 941 height 524
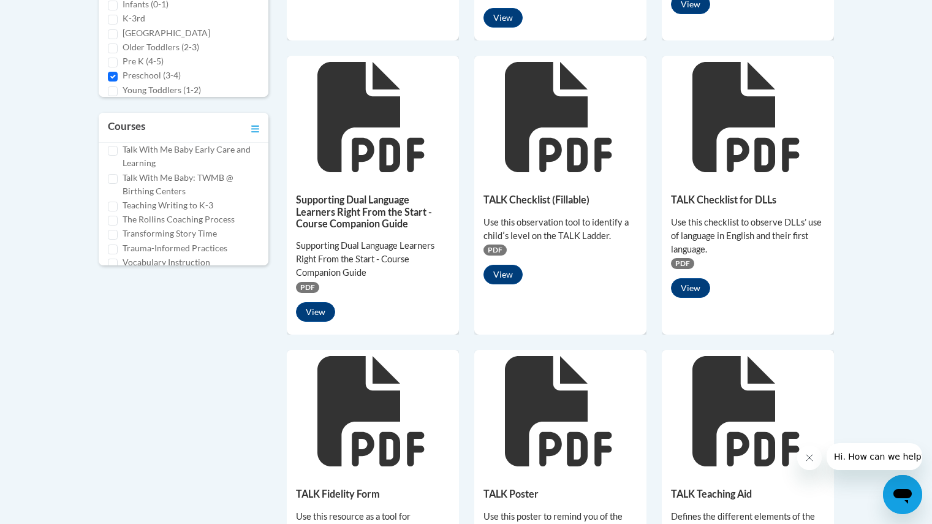
scroll to position [307, 0]
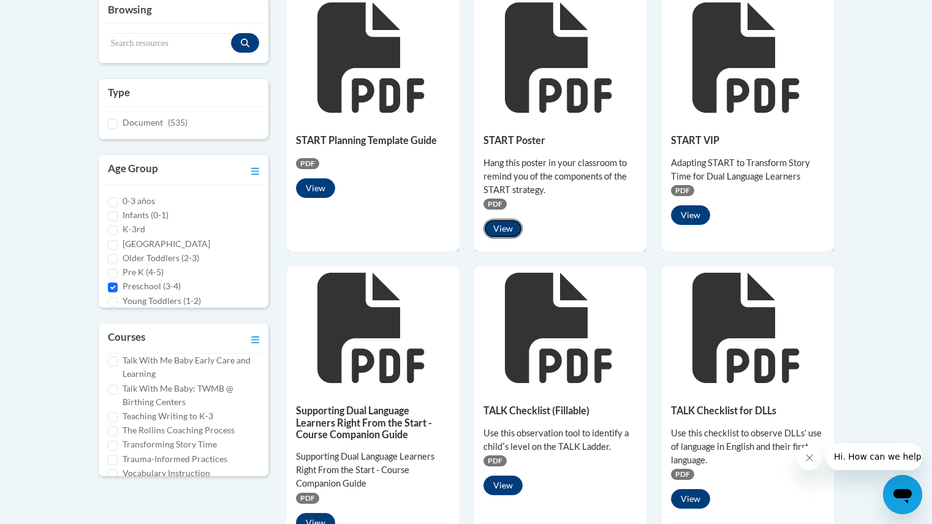
click at [499, 225] on button "View" at bounding box center [503, 229] width 39 height 20
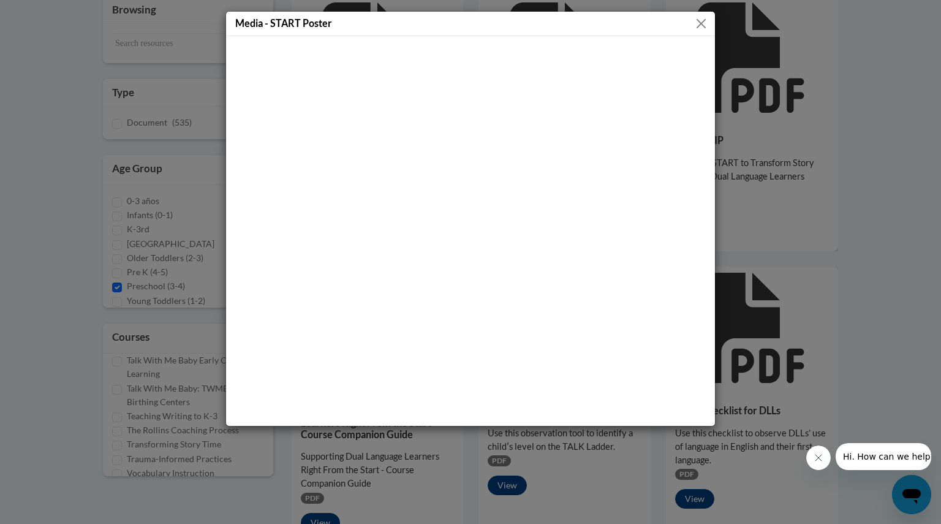
click at [730, 251] on div "Media - START Poster" at bounding box center [470, 262] width 941 height 524
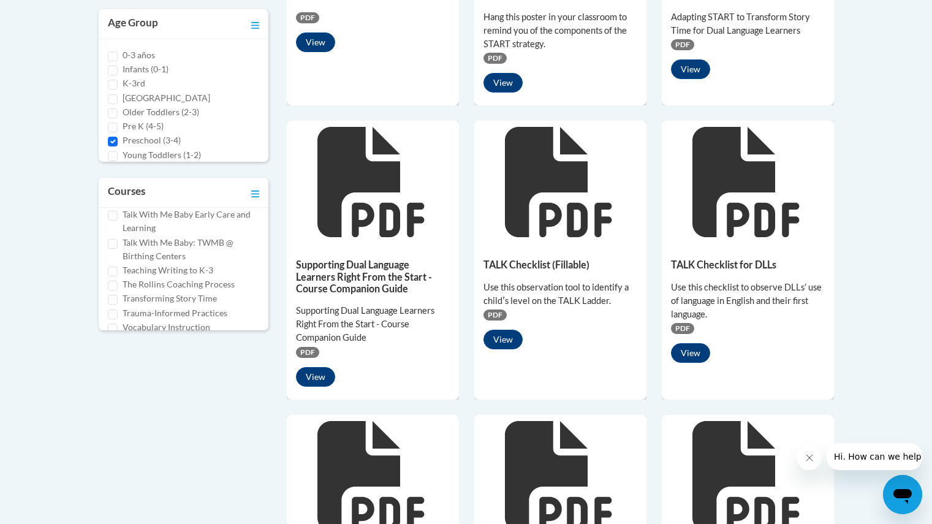
scroll to position [469, 0]
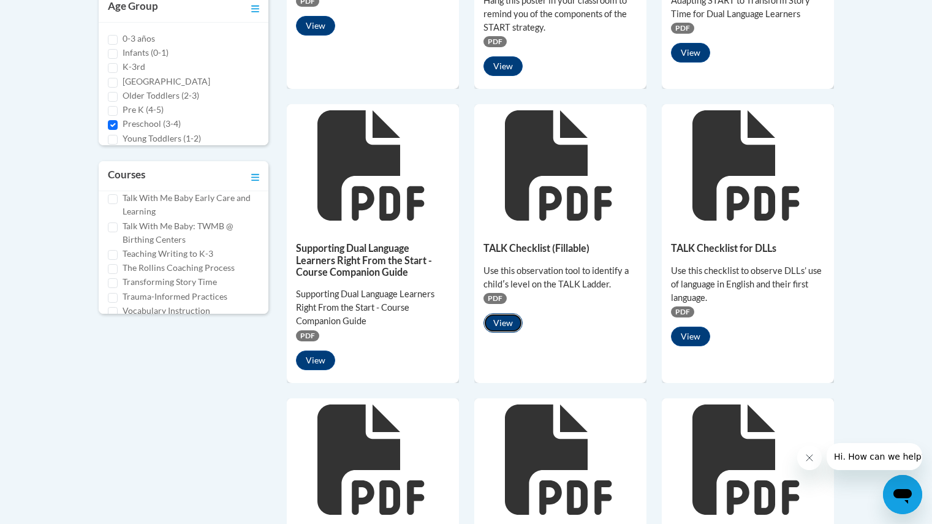
click at [503, 320] on button "View" at bounding box center [503, 323] width 39 height 20
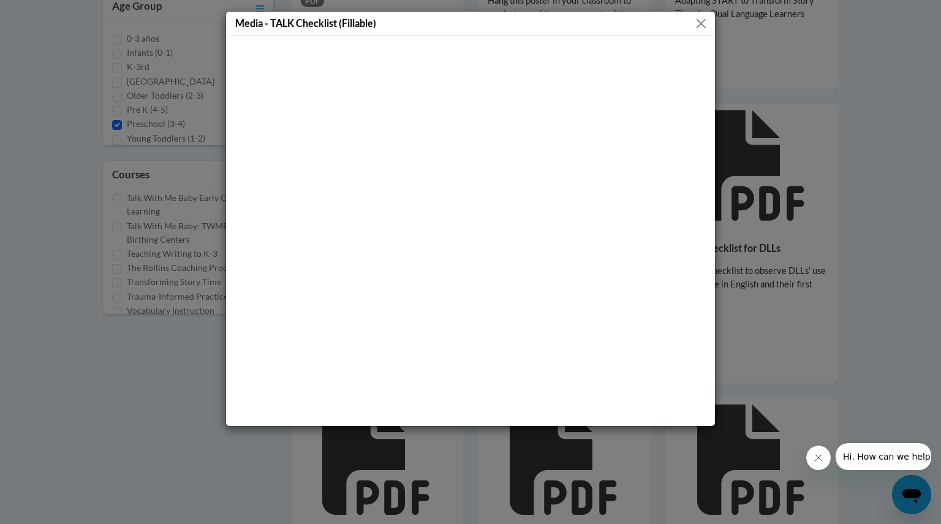
drag, startPoint x: 826, startPoint y: 152, endPoint x: 811, endPoint y: 152, distance: 14.1
click at [811, 152] on div "Media - TALK Checklist (Fillable)" at bounding box center [470, 262] width 941 height 524
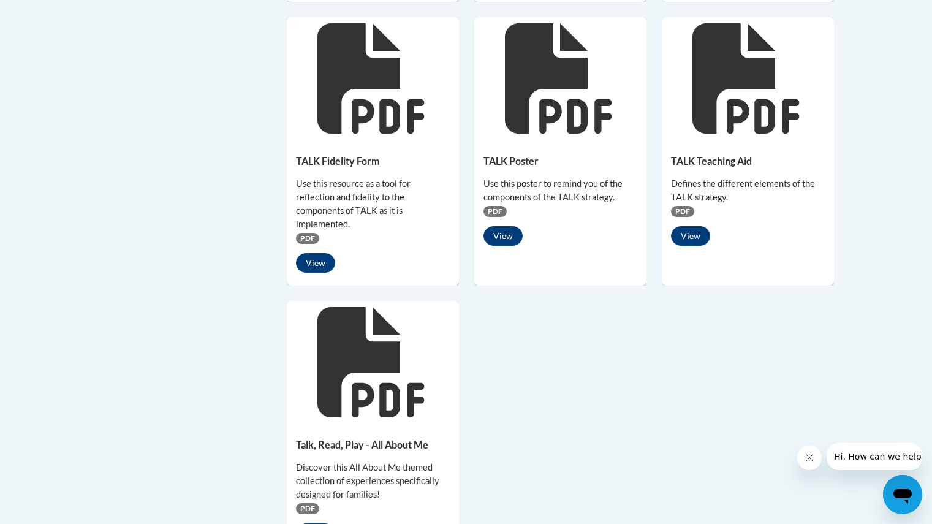
scroll to position [851, 0]
drag, startPoint x: 716, startPoint y: 289, endPoint x: 363, endPoint y: 468, distance: 395.0
click at [363, 468] on div "Discover this All About Me themed collection of experiences specifically design…" at bounding box center [373, 480] width 154 height 40
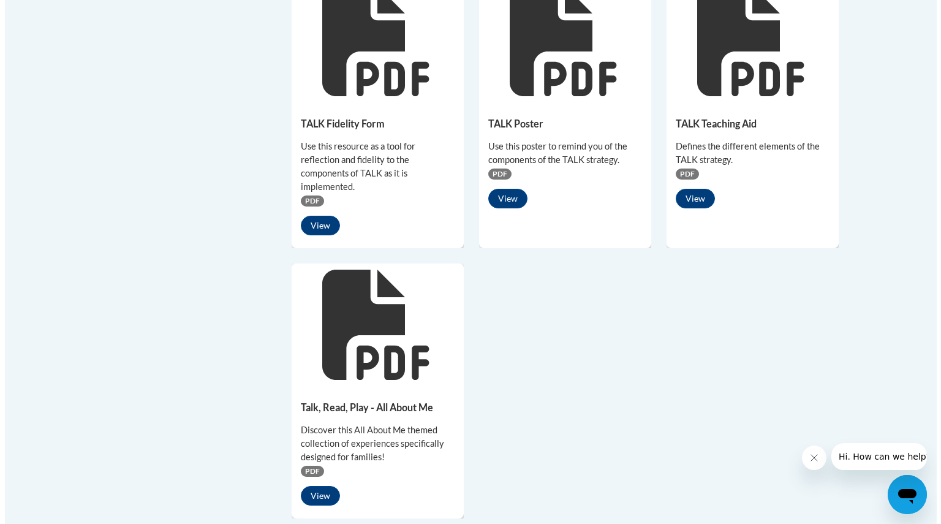
scroll to position [889, 0]
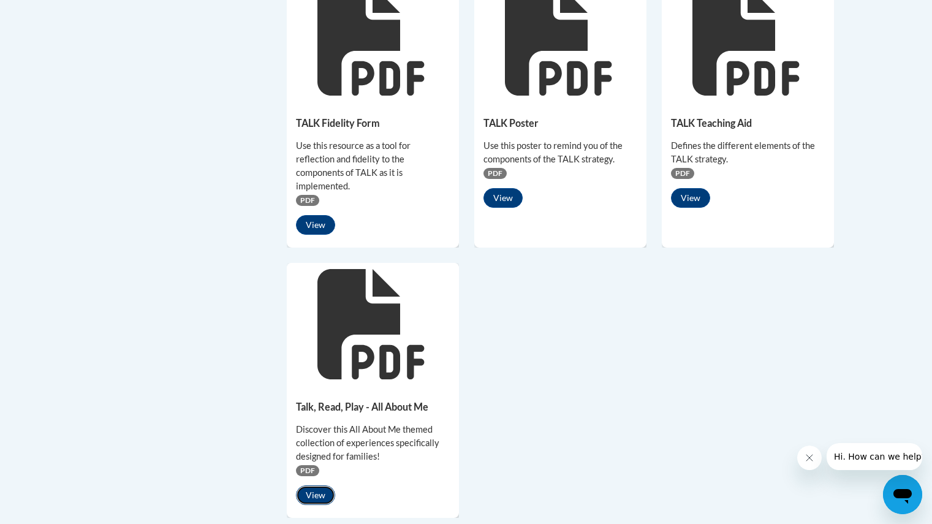
click at [317, 503] on button "View" at bounding box center [315, 495] width 39 height 20
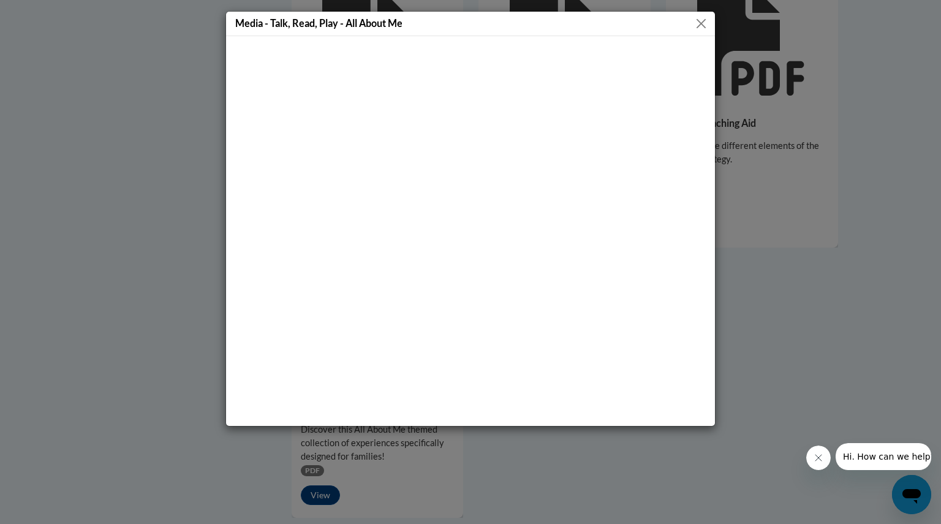
click at [930, 265] on div "Media - Talk, Read, Play - All About Me" at bounding box center [470, 262] width 941 height 524
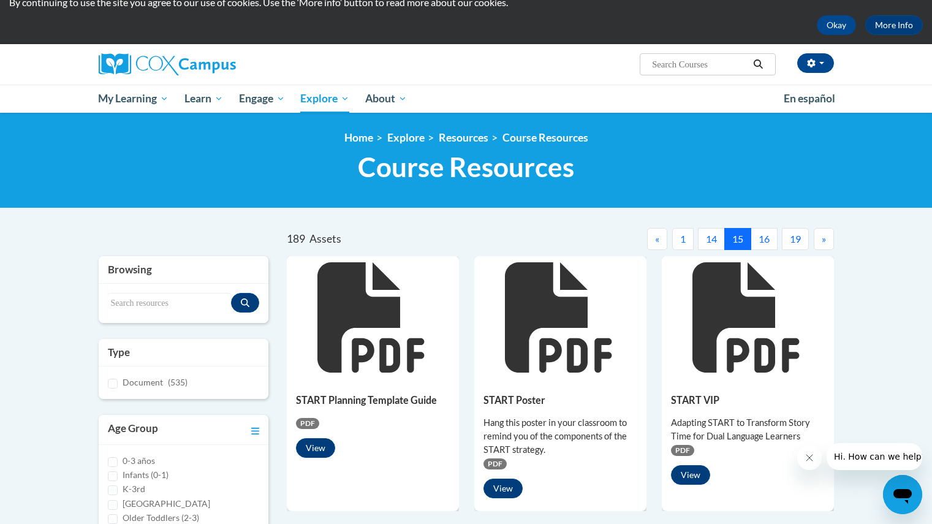
scroll to position [0, 0]
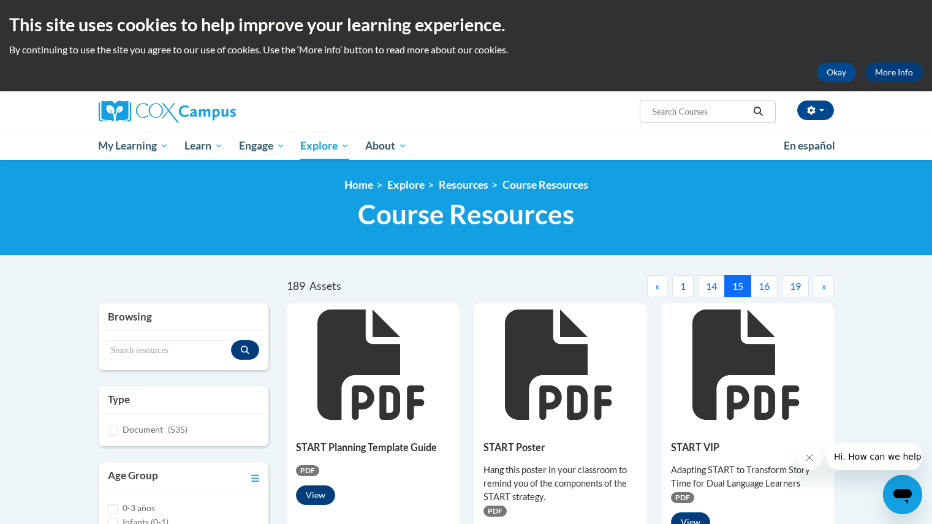
click at [769, 295] on button "16" at bounding box center [764, 286] width 27 height 22
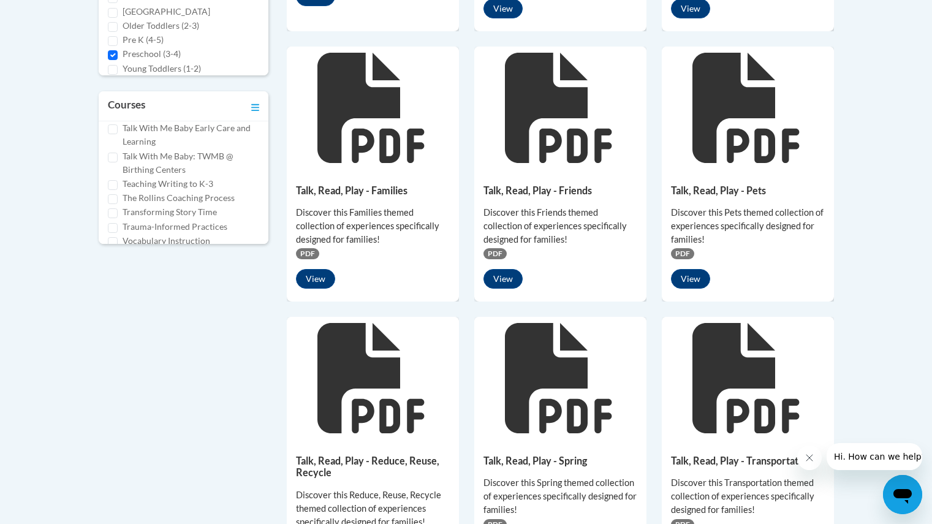
scroll to position [540, 0]
click at [518, 278] on button "View" at bounding box center [503, 278] width 39 height 20
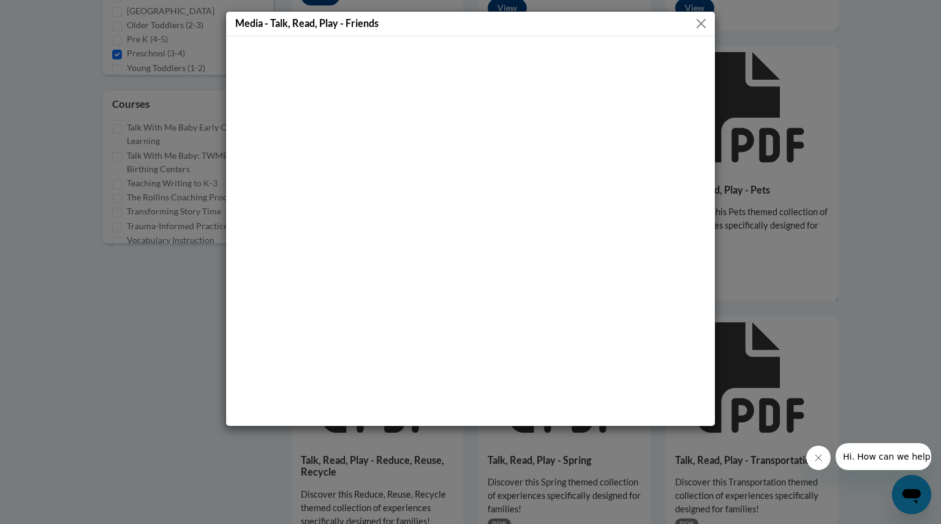
click at [700, 25] on button "Close" at bounding box center [701, 23] width 15 height 15
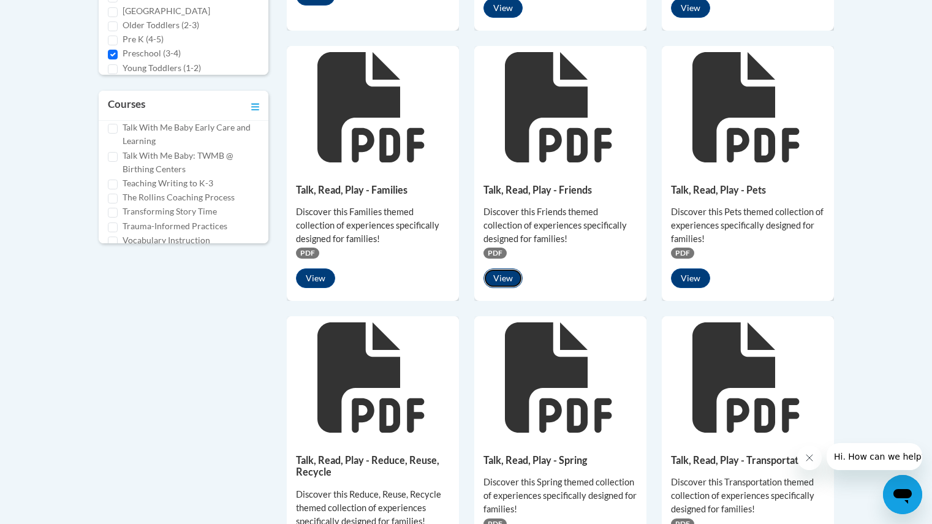
click at [500, 269] on button "View" at bounding box center [503, 278] width 39 height 20
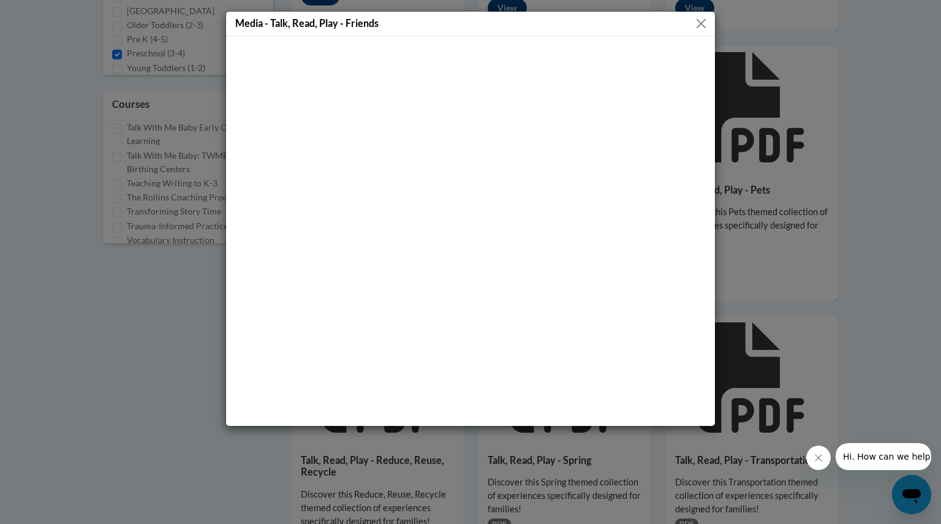
click at [727, 254] on div "Media - Talk, Read, Play - Friends" at bounding box center [470, 262] width 941 height 524
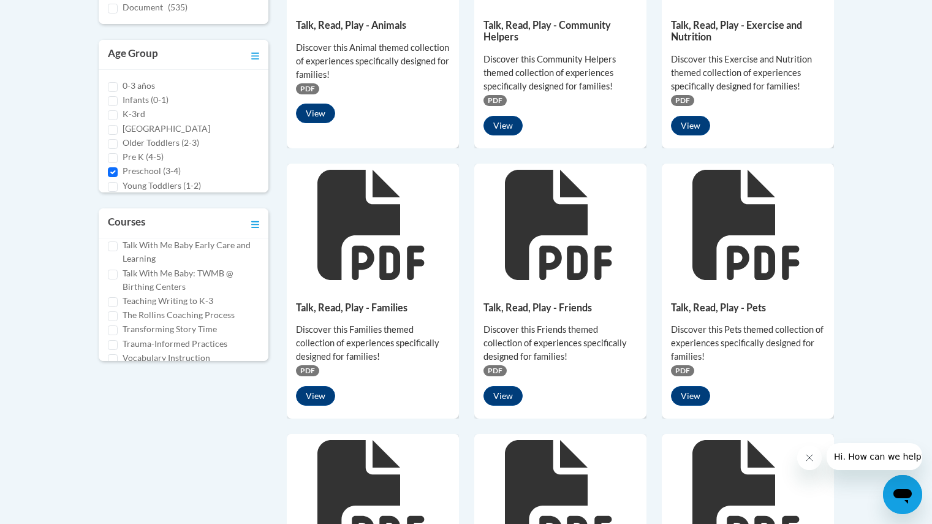
scroll to position [246, 0]
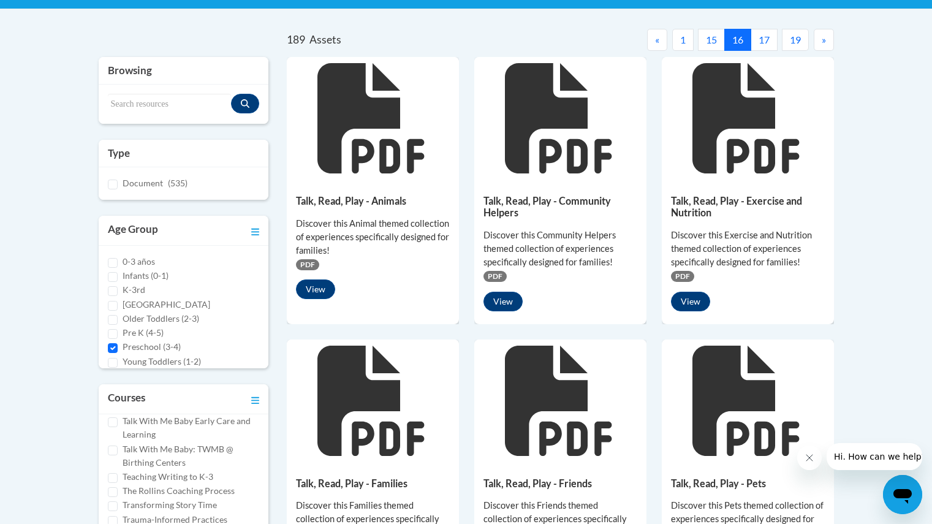
click at [769, 49] on button "17" at bounding box center [764, 40] width 27 height 22
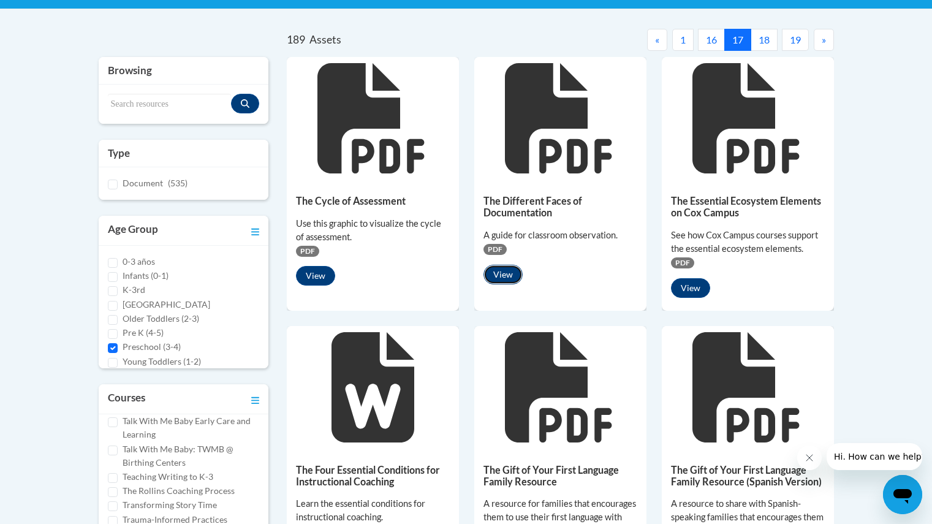
click at [503, 278] on button "View" at bounding box center [503, 275] width 39 height 20
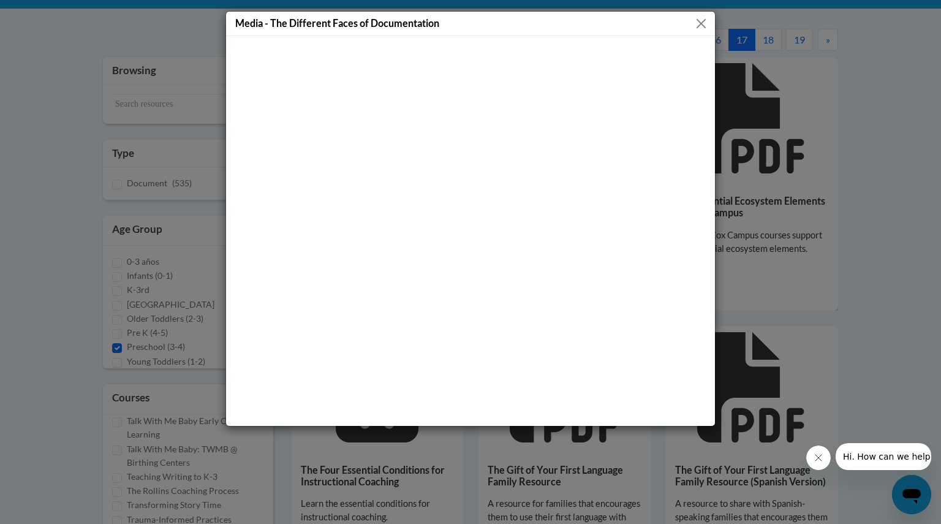
click at [696, 21] on button "Close" at bounding box center [701, 23] width 15 height 15
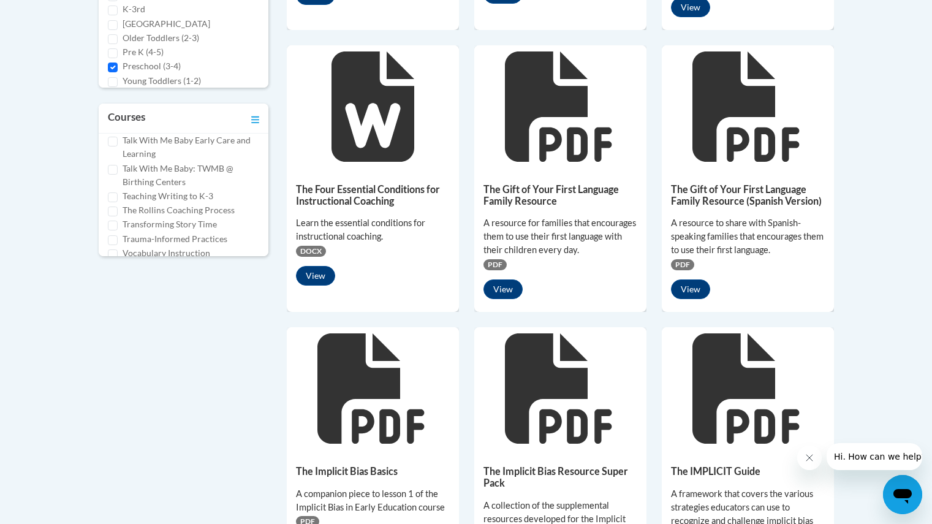
scroll to position [727, 0]
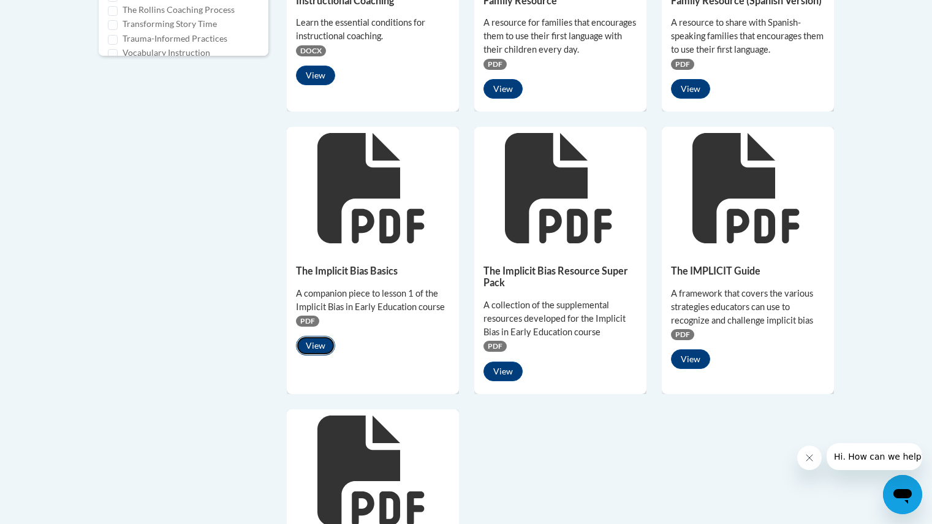
click at [311, 347] on button "View" at bounding box center [315, 346] width 39 height 20
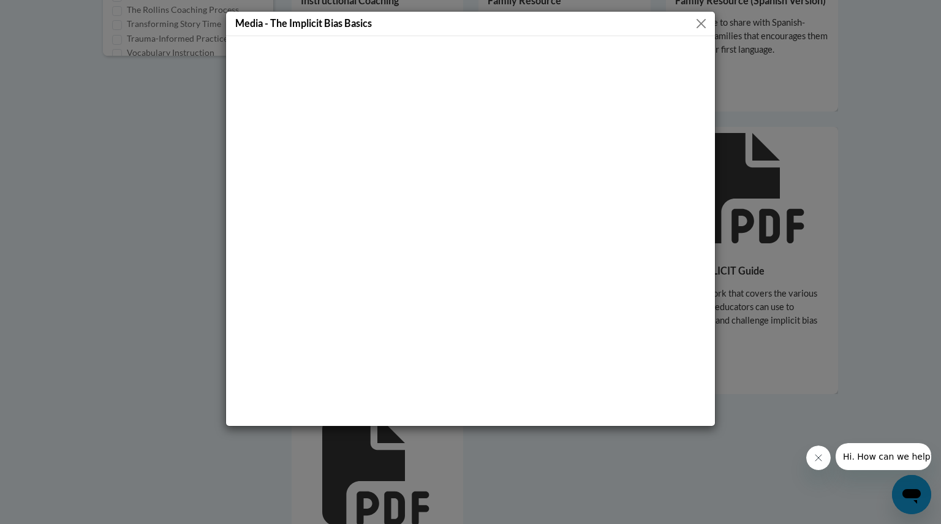
click at [839, 297] on div "Media - The Implicit Bias Basics" at bounding box center [470, 262] width 941 height 524
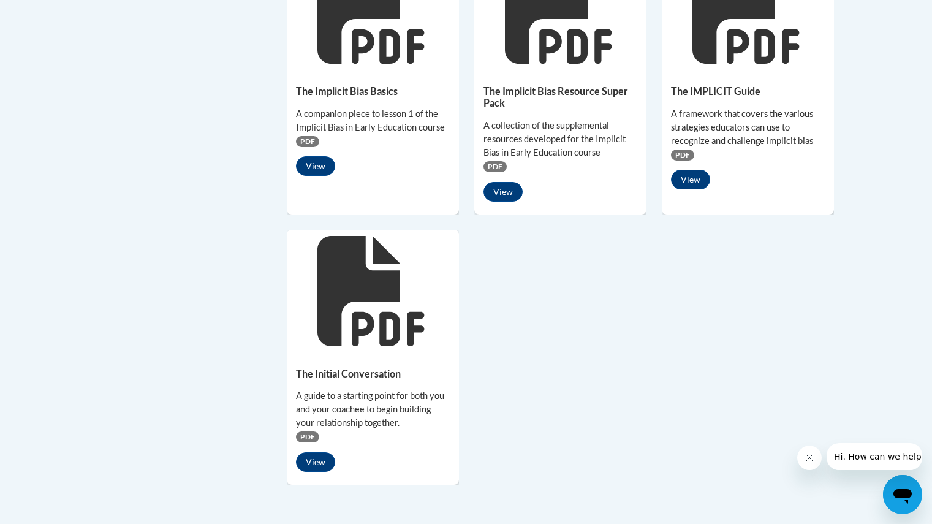
scroll to position [908, 0]
click at [315, 457] on button "View" at bounding box center [315, 462] width 39 height 20
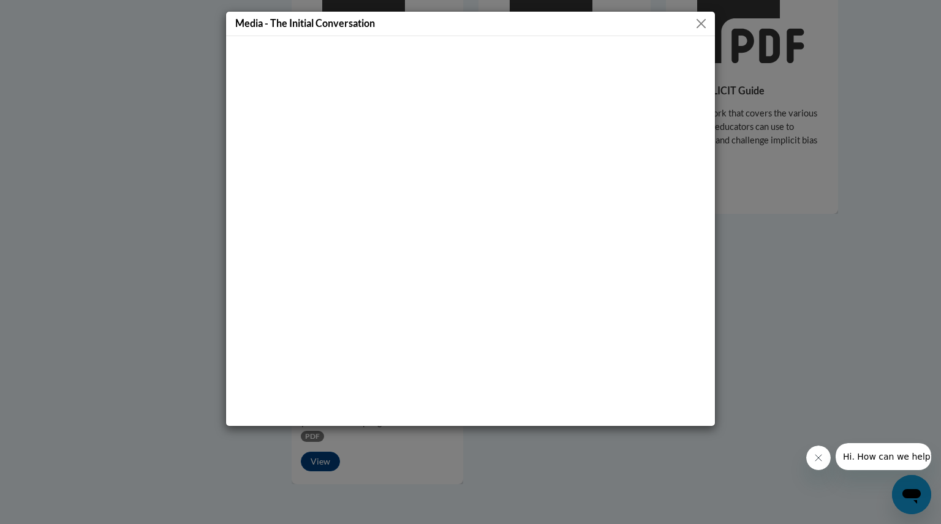
click at [802, 181] on div "Media - The Initial Conversation" at bounding box center [470, 262] width 941 height 524
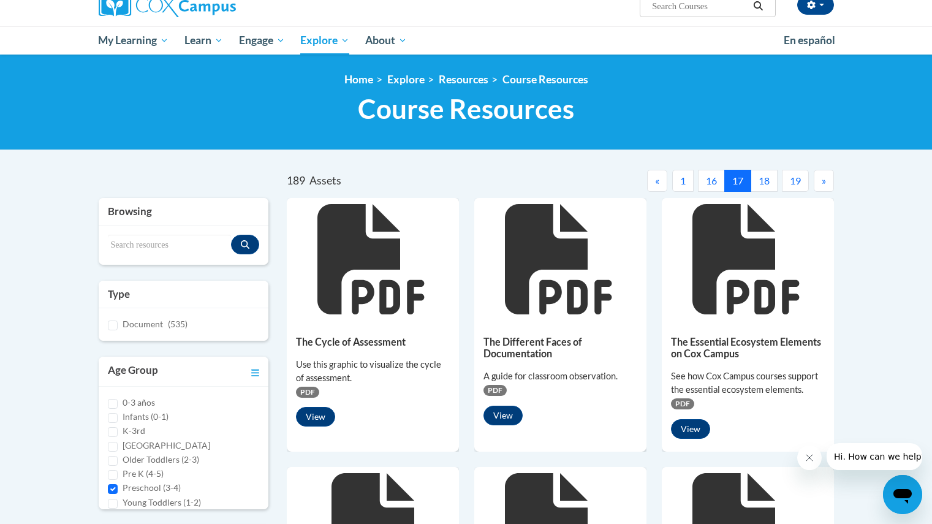
scroll to position [45, 0]
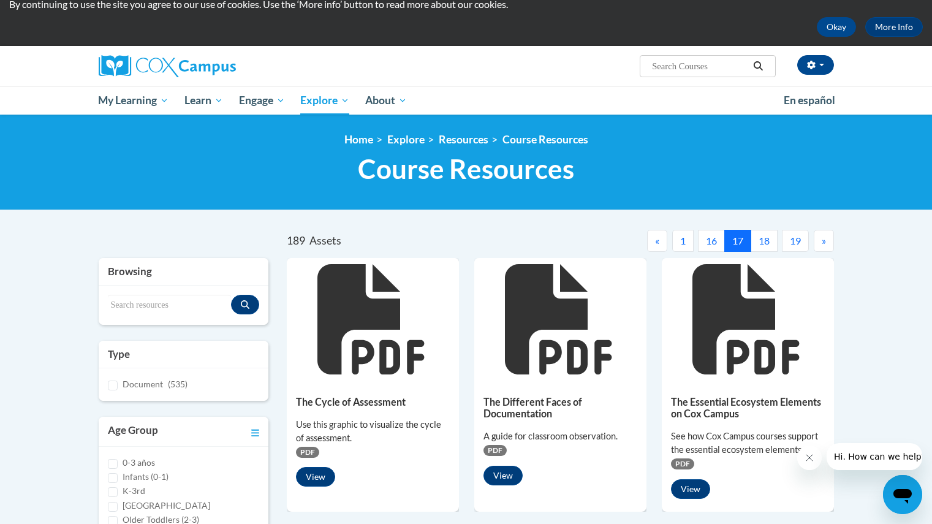
click at [761, 231] on button "18" at bounding box center [764, 241] width 27 height 22
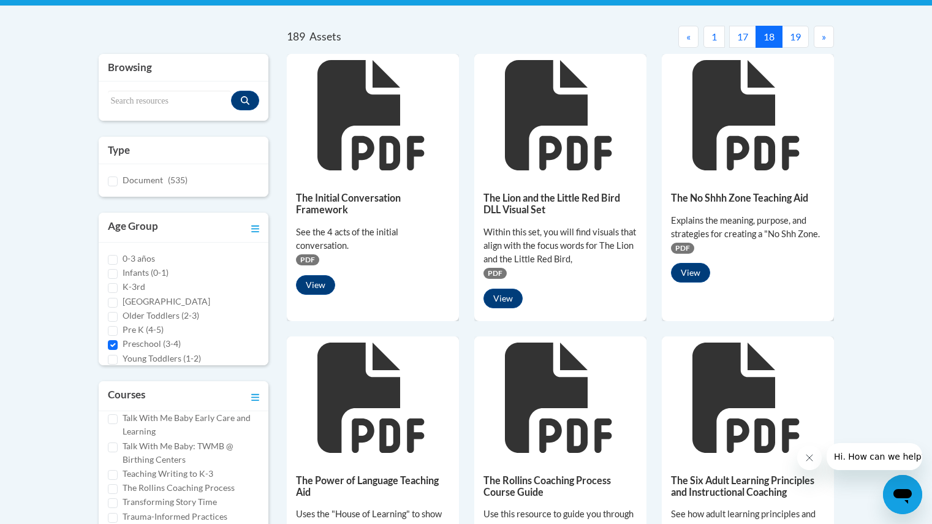
scroll to position [382, 0]
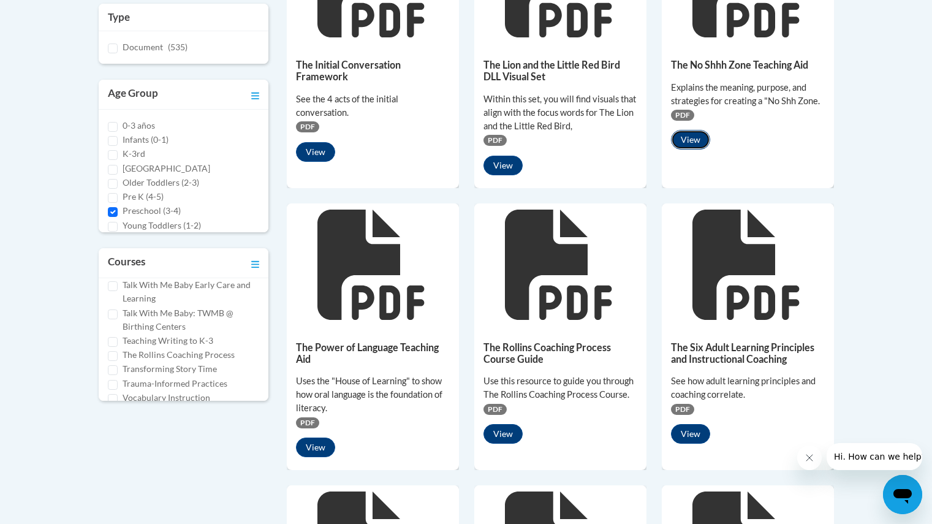
click at [701, 142] on button "View" at bounding box center [690, 140] width 39 height 20
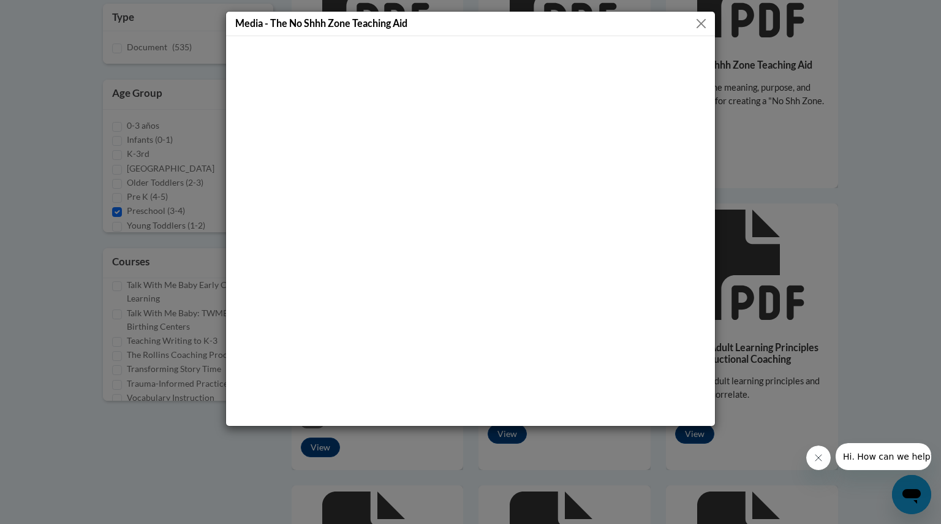
click at [704, 27] on button "Close" at bounding box center [701, 23] width 15 height 15
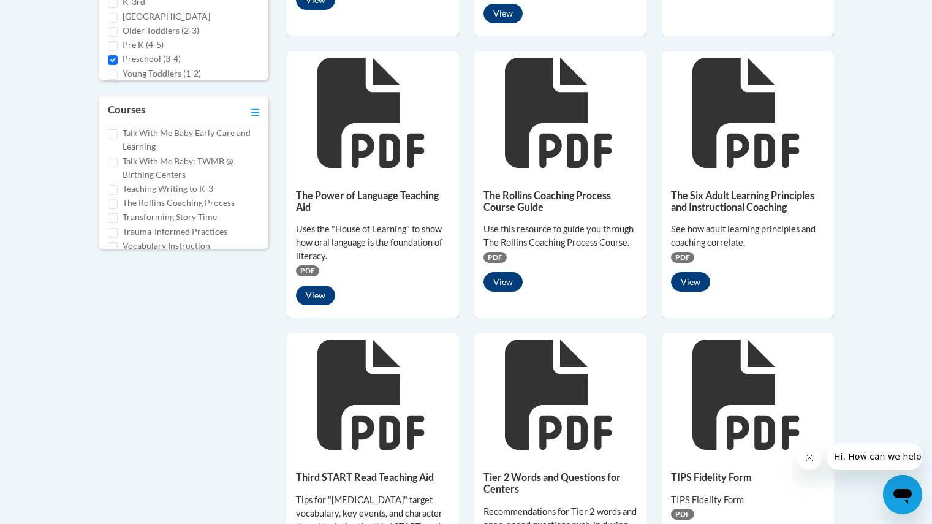
scroll to position [535, 0]
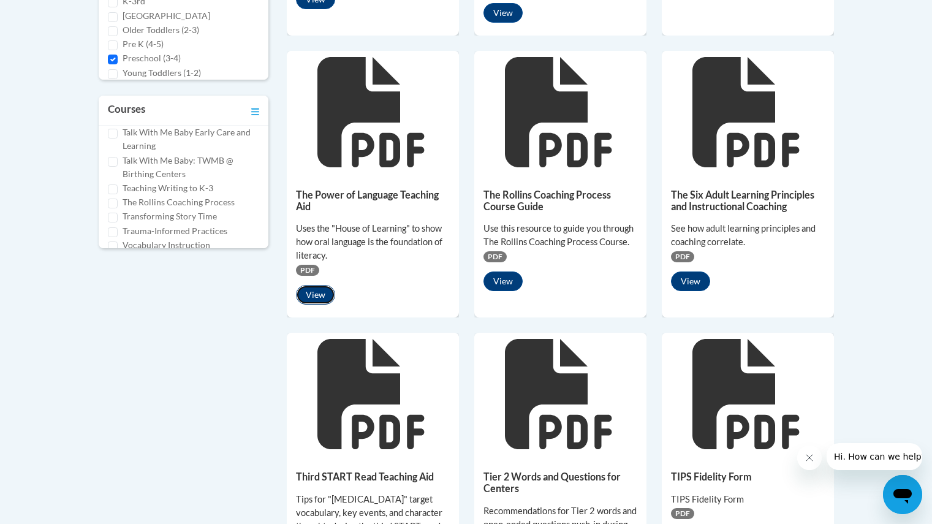
click at [315, 290] on button "View" at bounding box center [315, 295] width 39 height 20
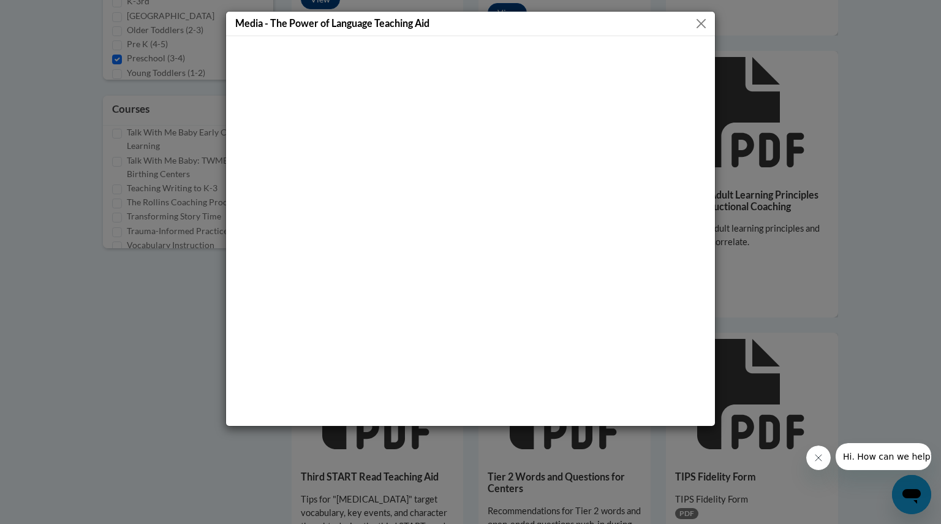
click at [702, 29] on button "Close" at bounding box center [701, 23] width 15 height 15
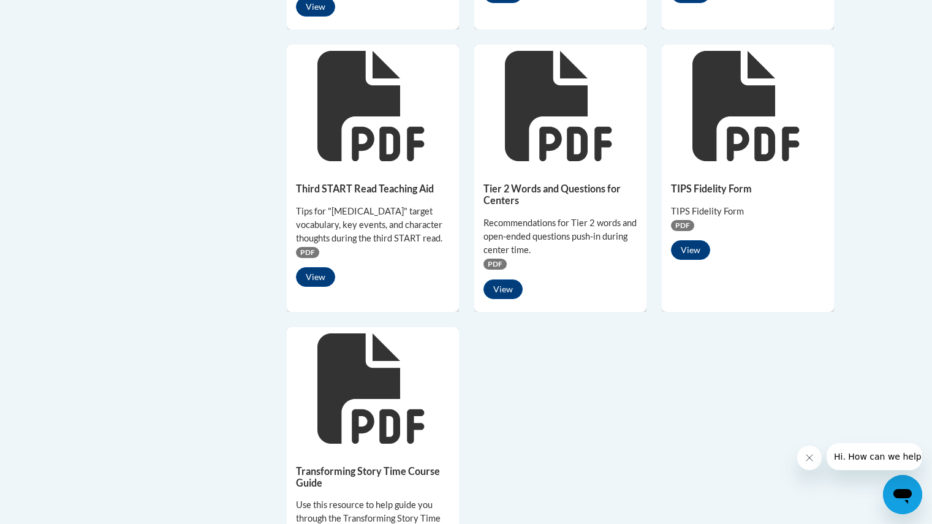
scroll to position [824, 0]
click at [681, 268] on div "TIPS Fidelity Form TIPS Fidelity Form PDF View" at bounding box center [748, 218] width 172 height 102
click at [682, 255] on button "View" at bounding box center [690, 250] width 39 height 20
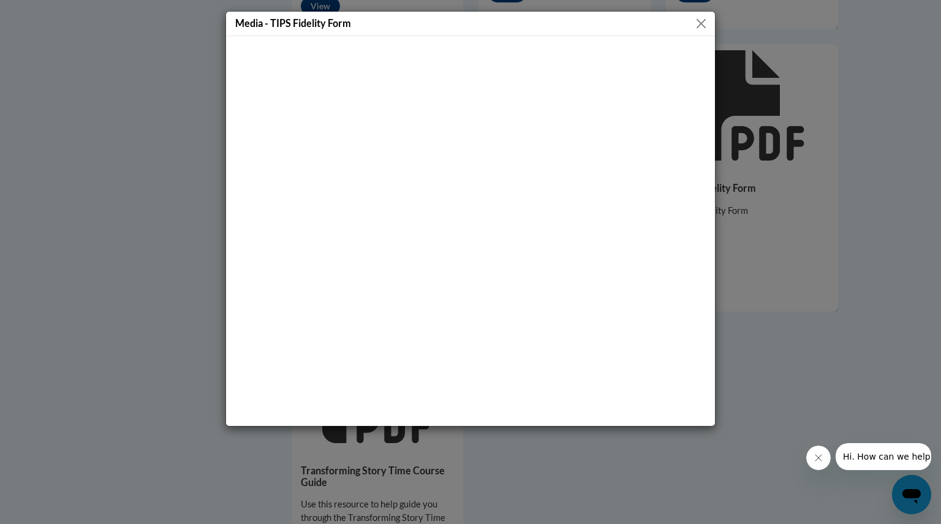
click at [699, 32] on div "Media - TIPS Fidelity Form" at bounding box center [470, 24] width 489 height 25
click at [707, 24] on button "Close" at bounding box center [701, 23] width 15 height 15
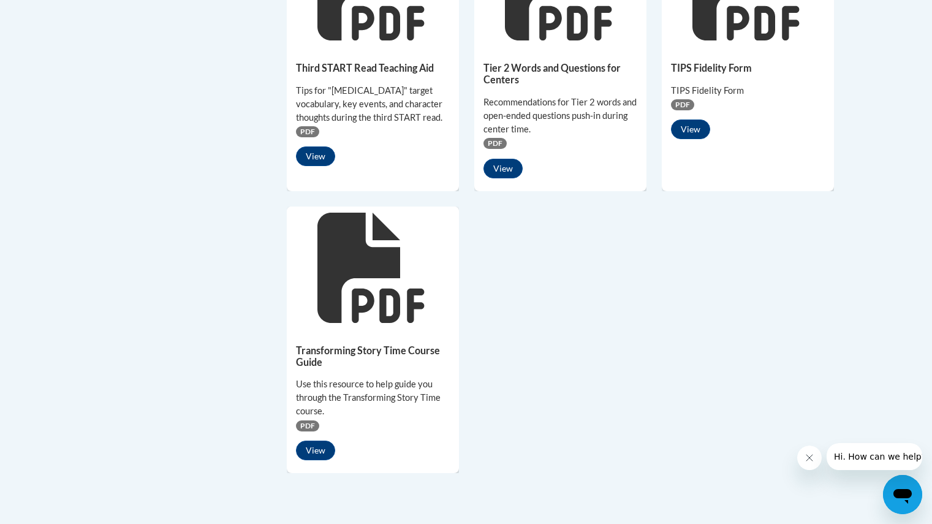
scroll to position [0, 0]
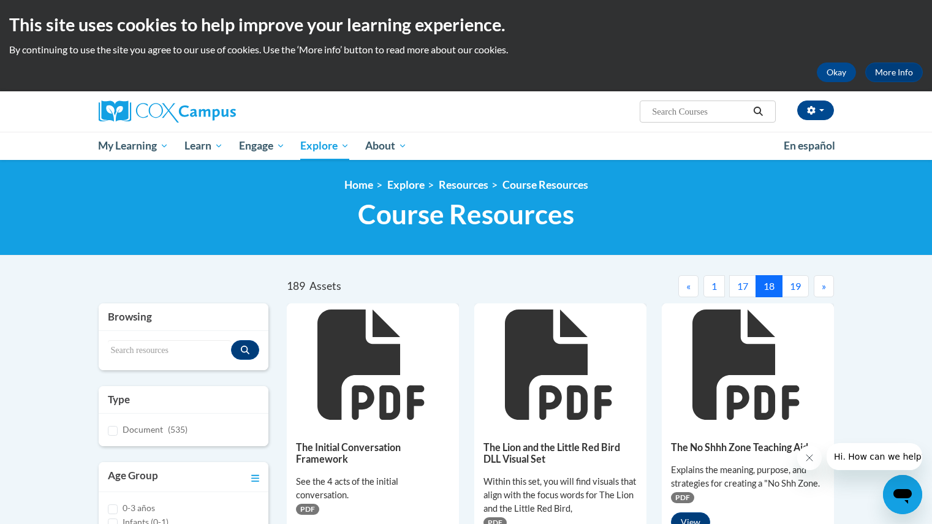
click at [795, 285] on button "19" at bounding box center [795, 286] width 27 height 22
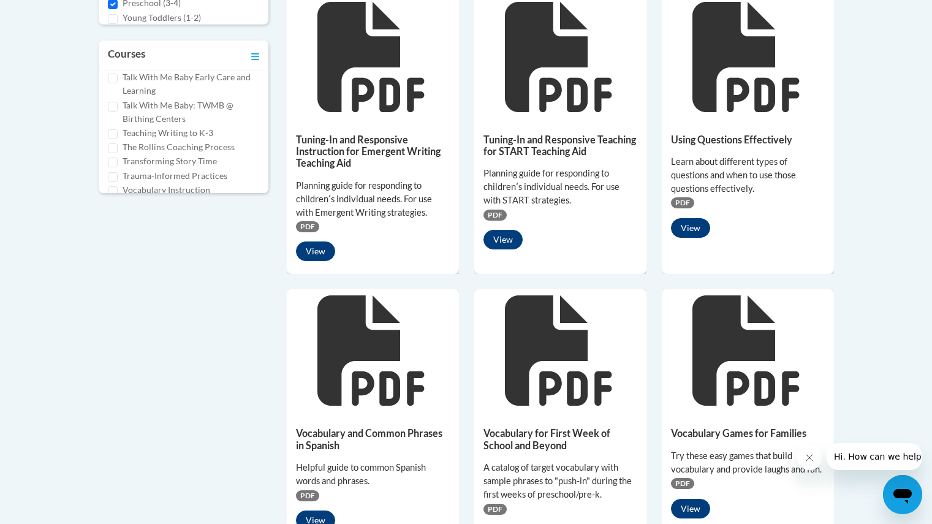
scroll to position [591, 0]
click at [690, 231] on button "View" at bounding box center [690, 228] width 39 height 20
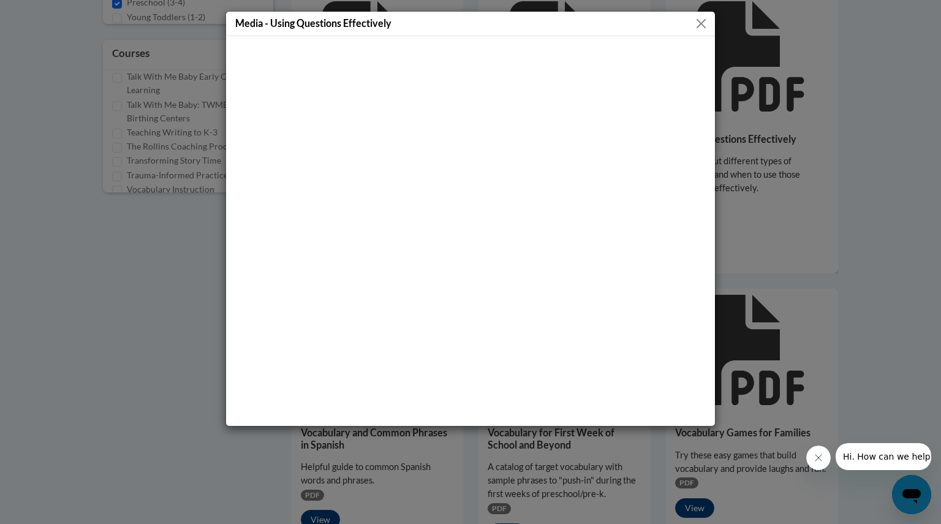
click at [811, 379] on div "Media - Using Questions Effectively" at bounding box center [470, 262] width 941 height 524
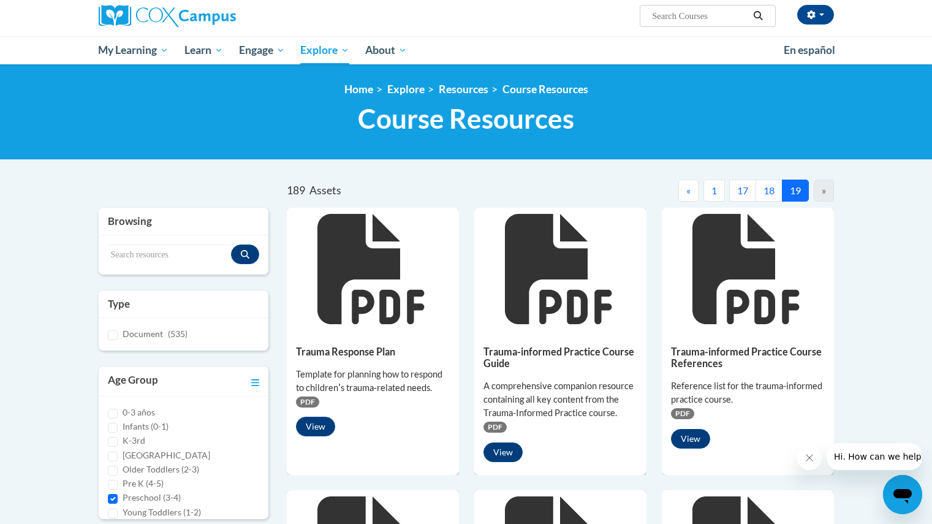
scroll to position [20, 0]
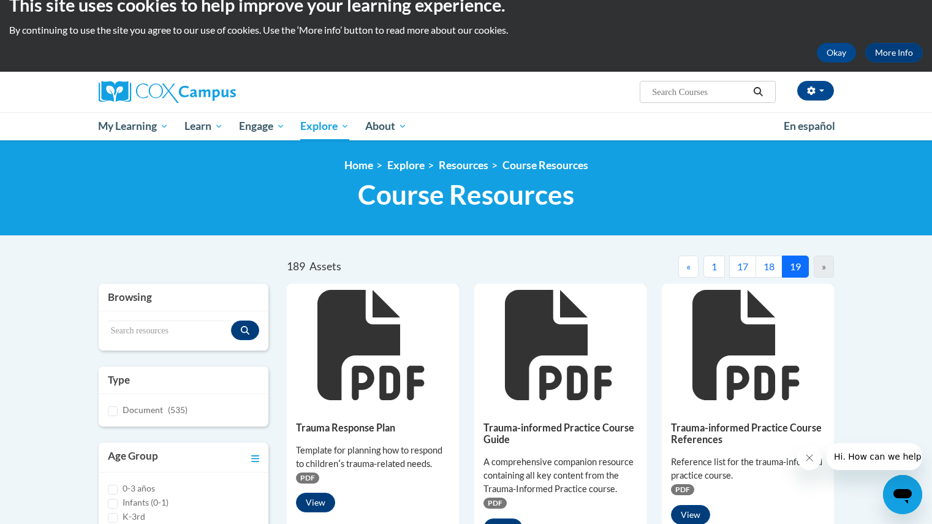
click at [821, 275] on div "»" at bounding box center [824, 267] width 20 height 22
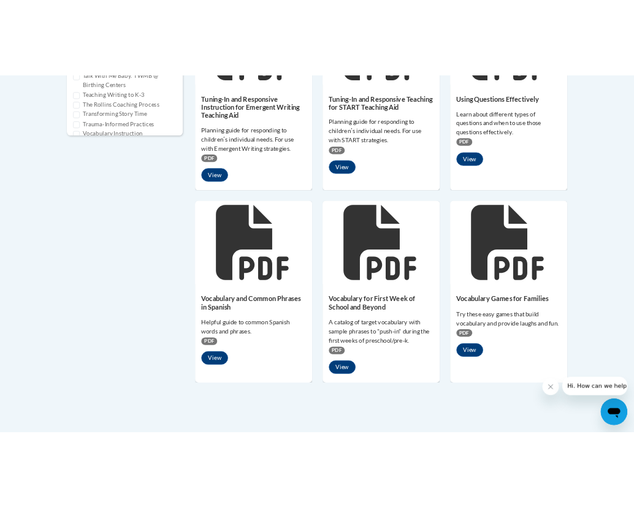
scroll to position [696, 0]
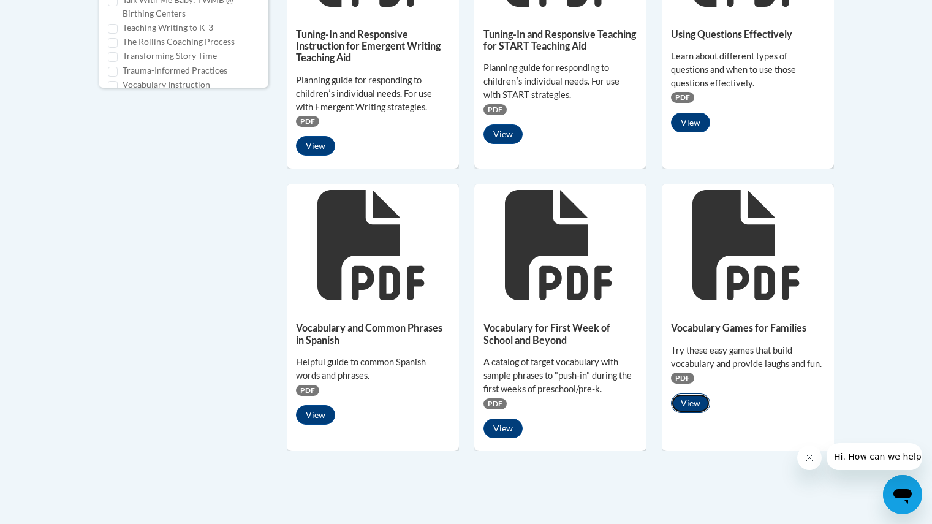
click at [694, 401] on button "View" at bounding box center [690, 403] width 39 height 20
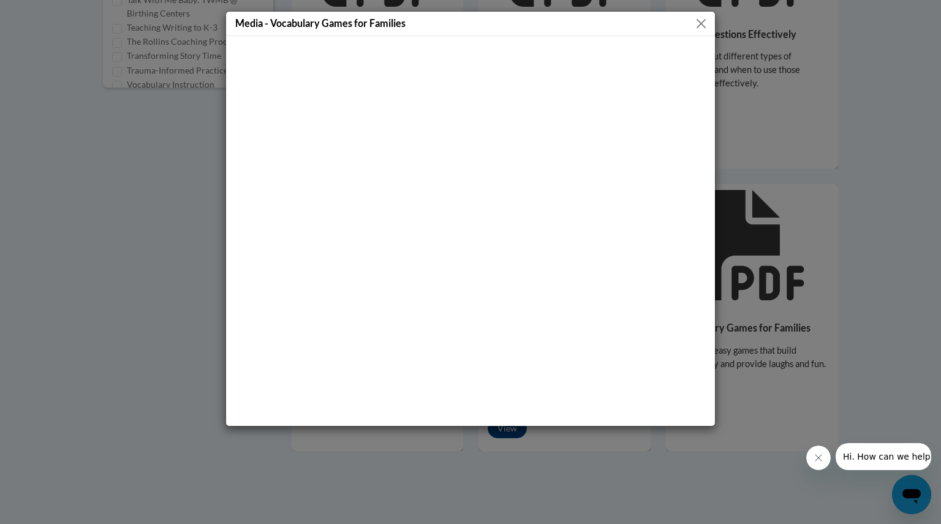
click at [821, 291] on div "Media - Vocabulary Games for Families" at bounding box center [470, 262] width 941 height 524
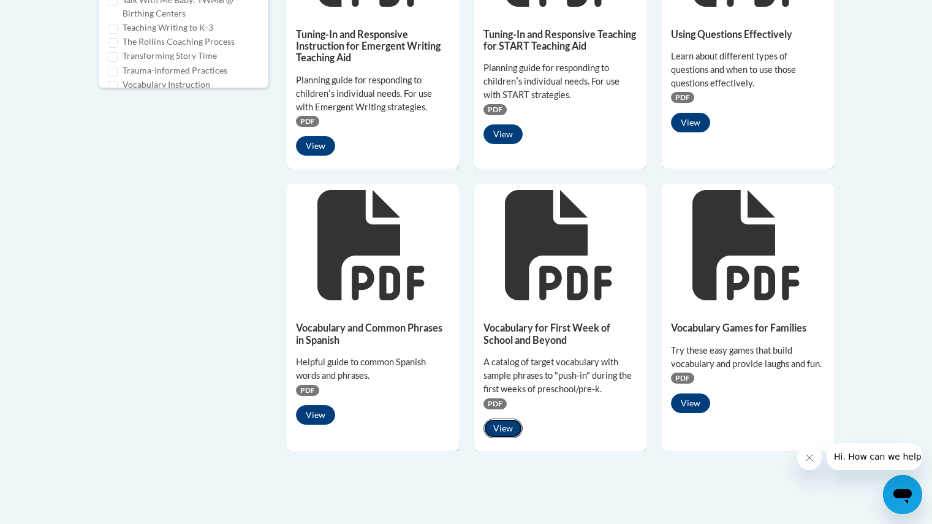
click at [507, 425] on button "View" at bounding box center [503, 429] width 39 height 20
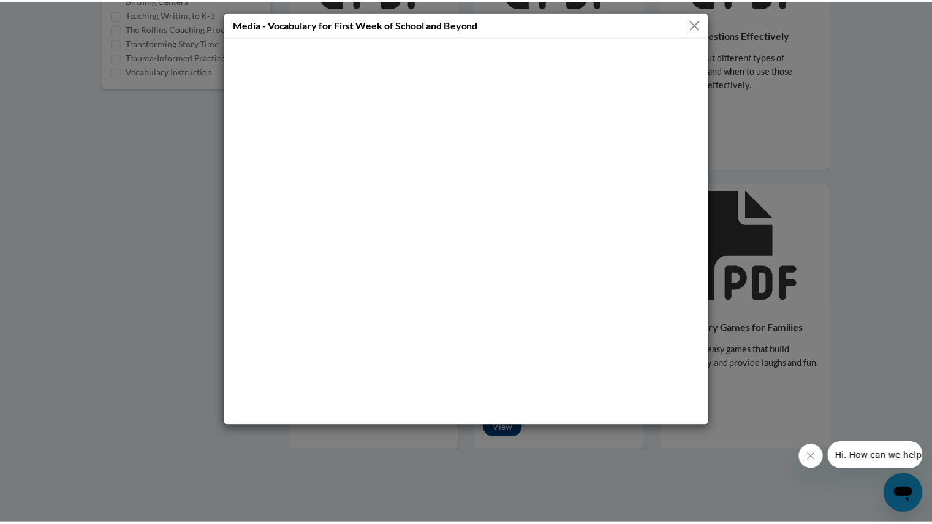
scroll to position [803, 0]
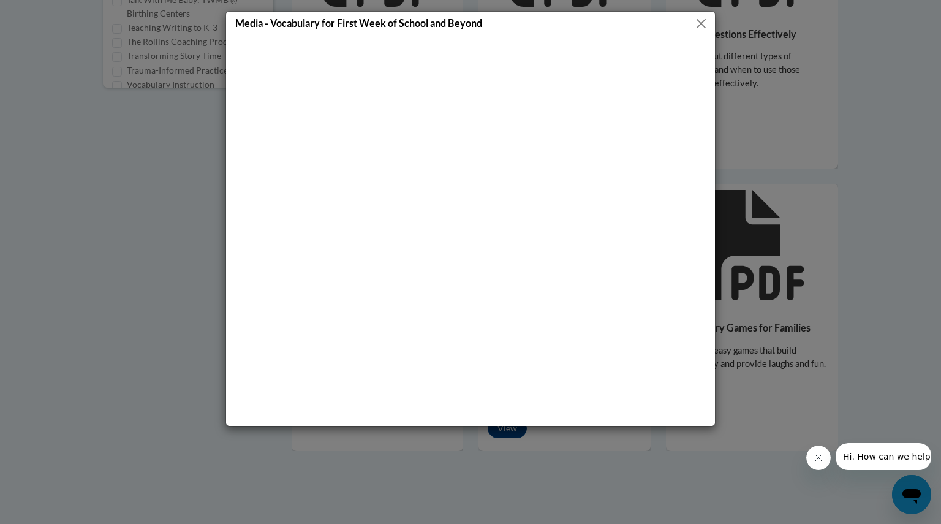
click at [702, 21] on button "Close" at bounding box center [701, 23] width 15 height 15
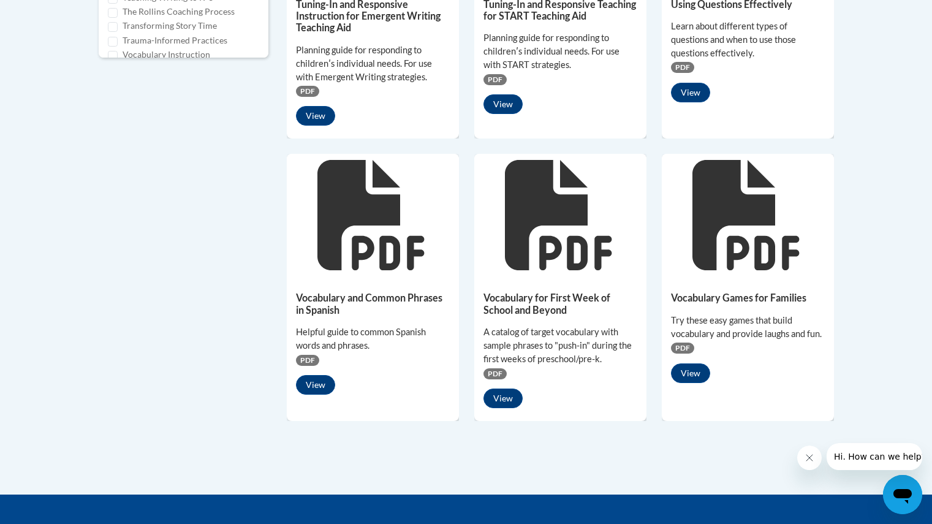
scroll to position [726, 0]
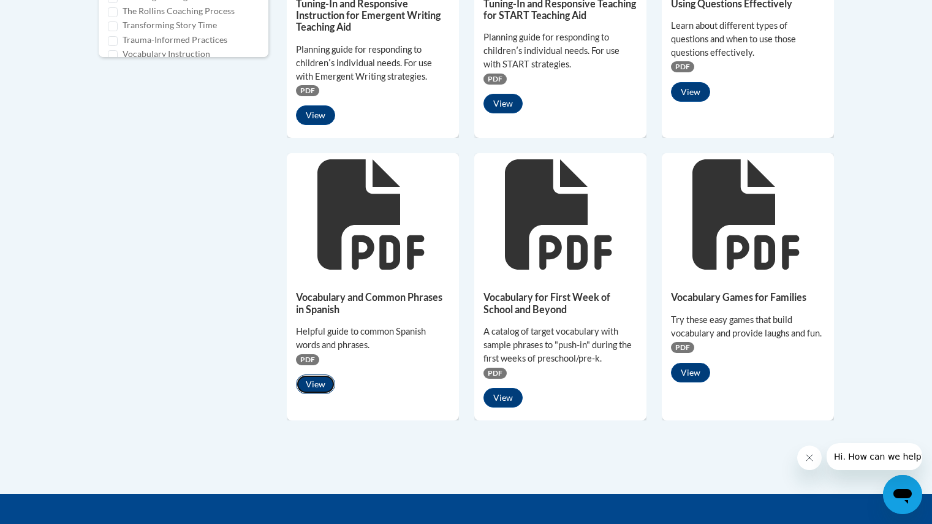
click at [328, 386] on button "View" at bounding box center [315, 384] width 39 height 20
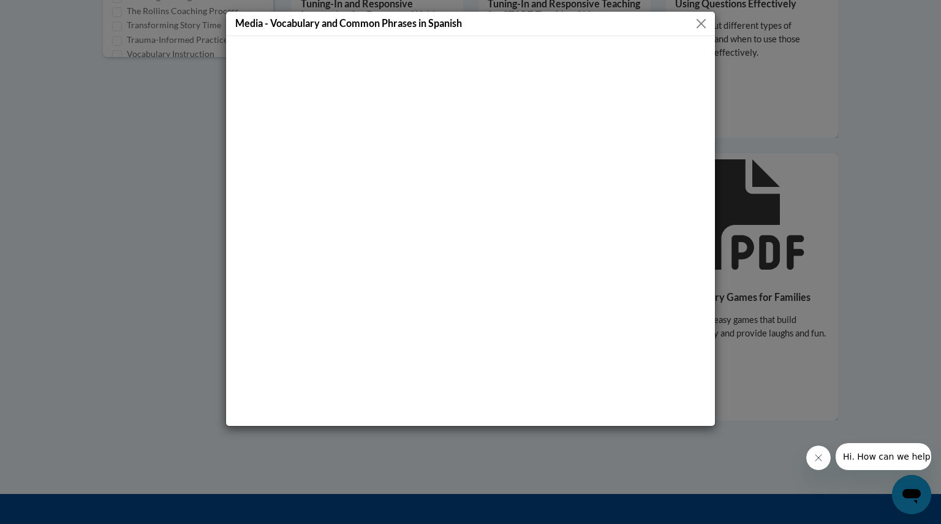
click at [699, 34] on div "Media - Vocabulary and Common Phrases in Spanish" at bounding box center [470, 24] width 489 height 25
click at [703, 24] on button "Close" at bounding box center [701, 23] width 15 height 15
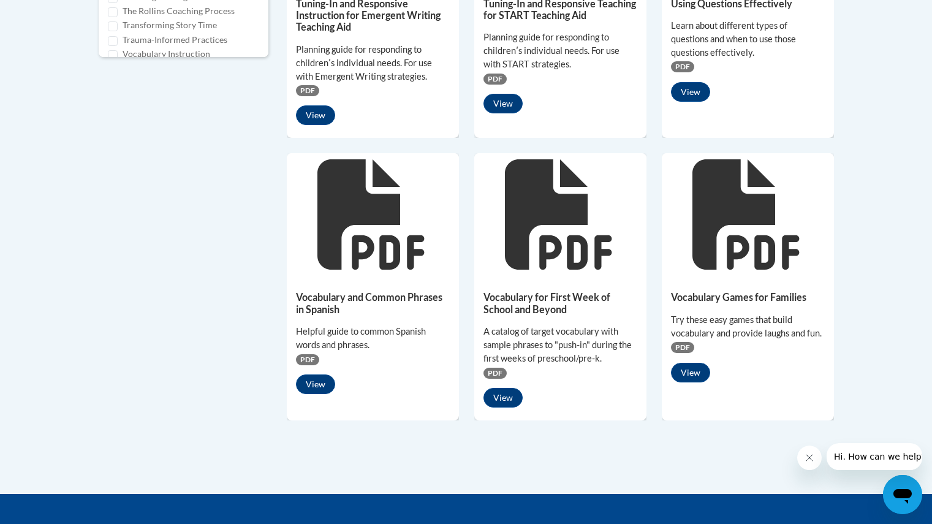
scroll to position [715, 0]
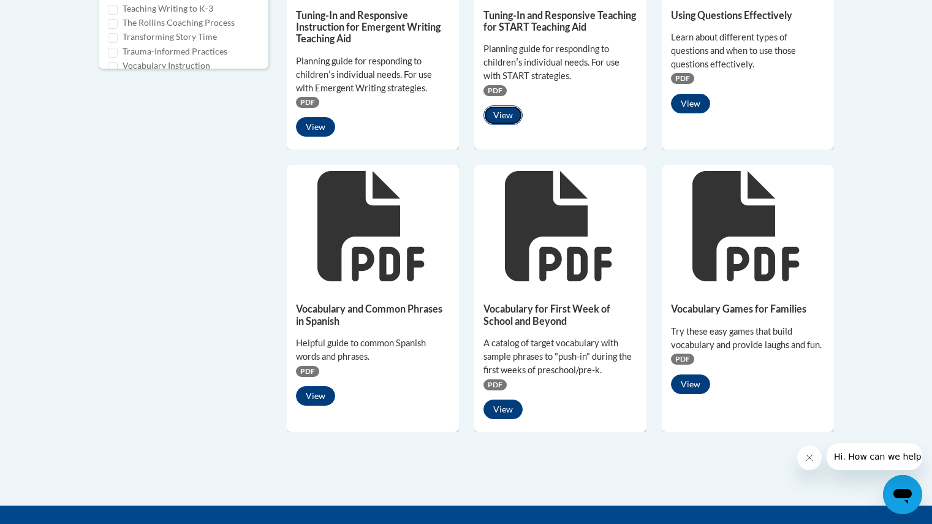
click at [511, 107] on button "View" at bounding box center [503, 115] width 39 height 20
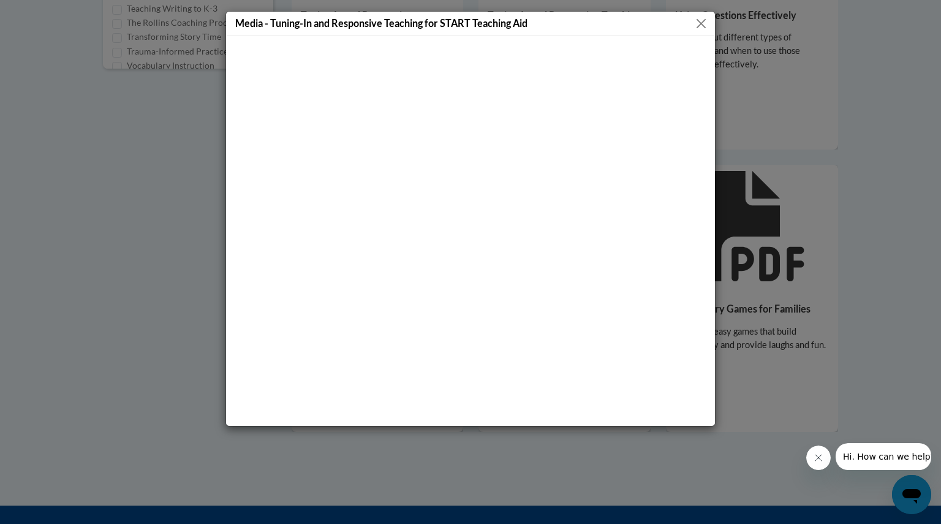
click at [723, 231] on div "Media - Tuning-In and Responsive Teaching for START Teaching Aid" at bounding box center [470, 262] width 941 height 524
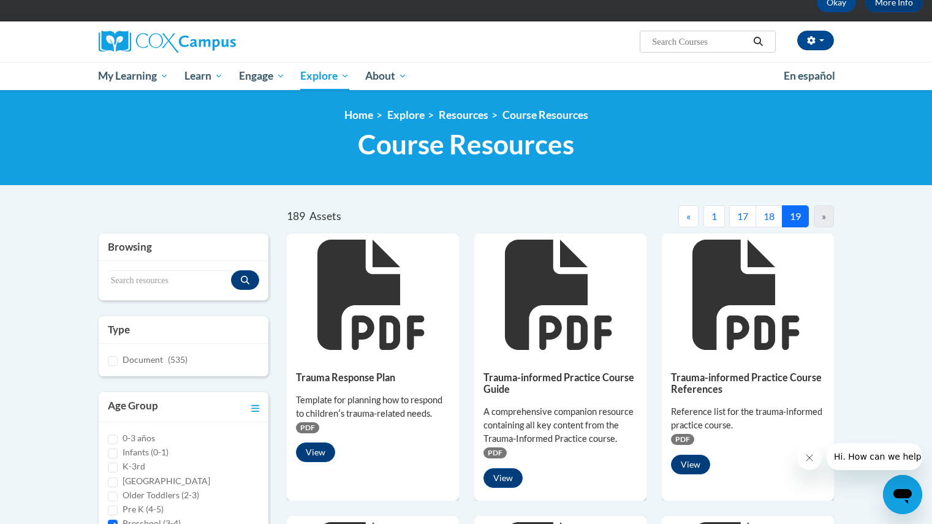
scroll to position [43, 0]
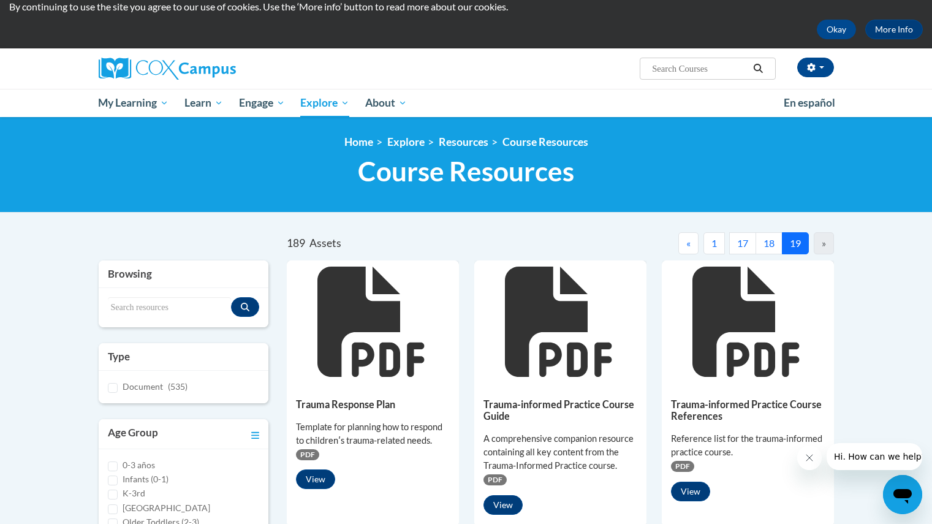
click at [776, 248] on button "18" at bounding box center [769, 243] width 27 height 22
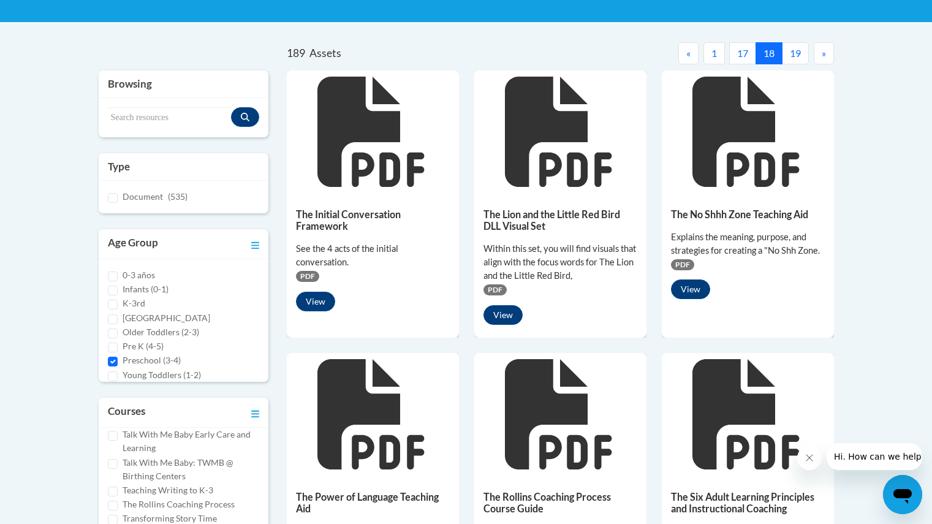
scroll to position [131, 0]
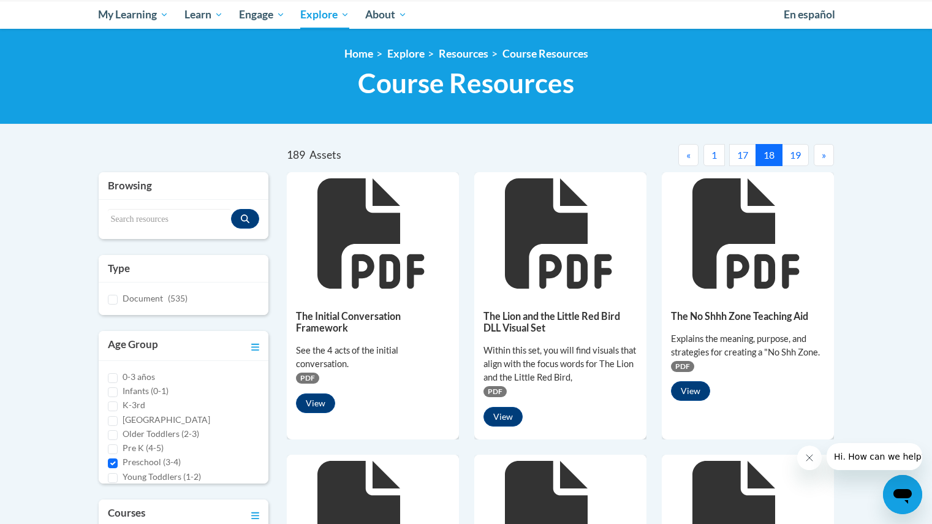
click at [734, 159] on button "17" at bounding box center [742, 155] width 27 height 22
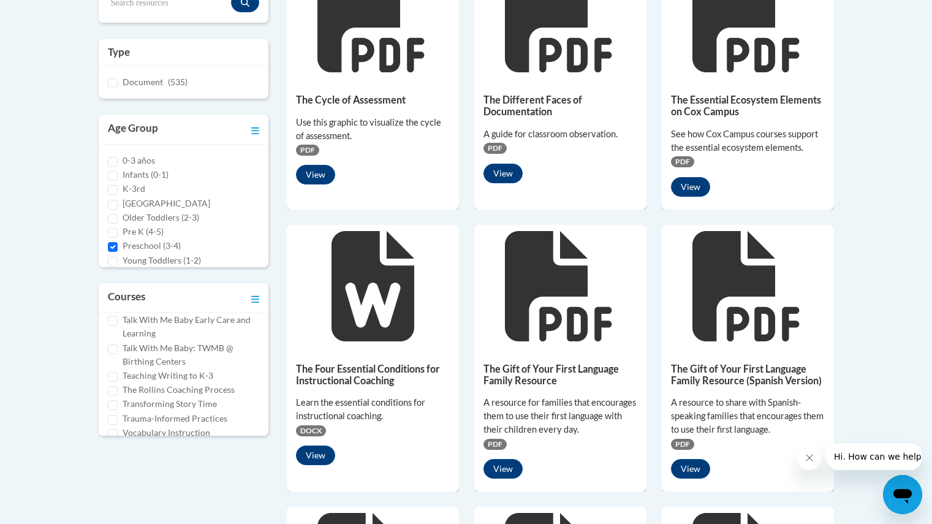
scroll to position [349, 0]
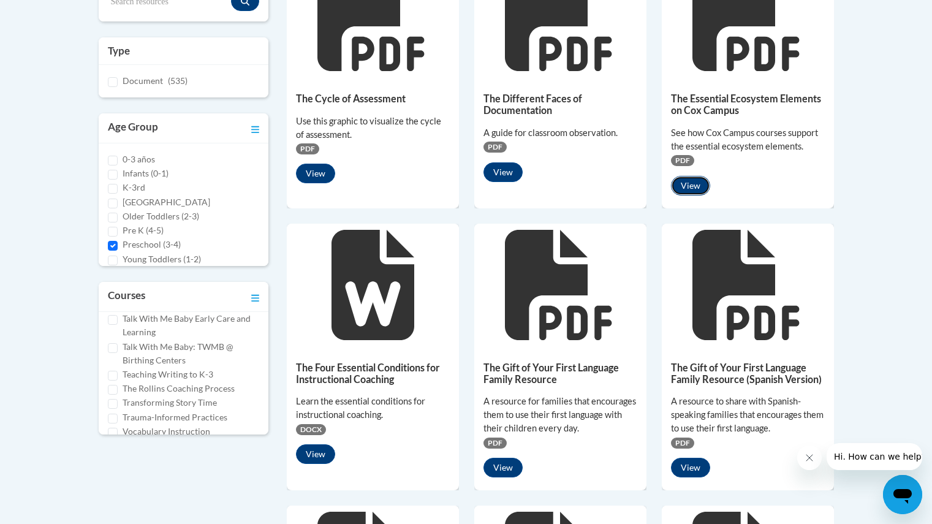
click at [699, 186] on button "View" at bounding box center [690, 186] width 39 height 20
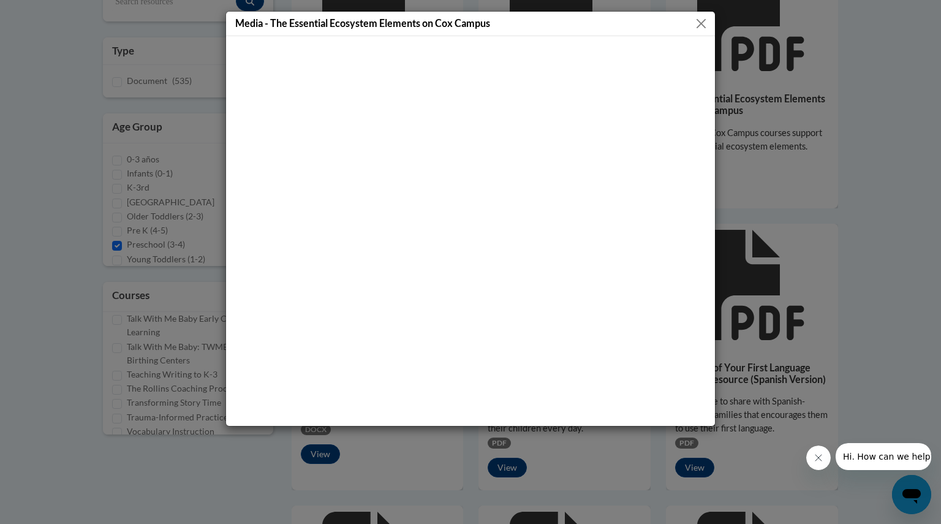
click at [759, 239] on div "Media - The Essential Ecosystem Elements on Cox Campus" at bounding box center [470, 262] width 941 height 524
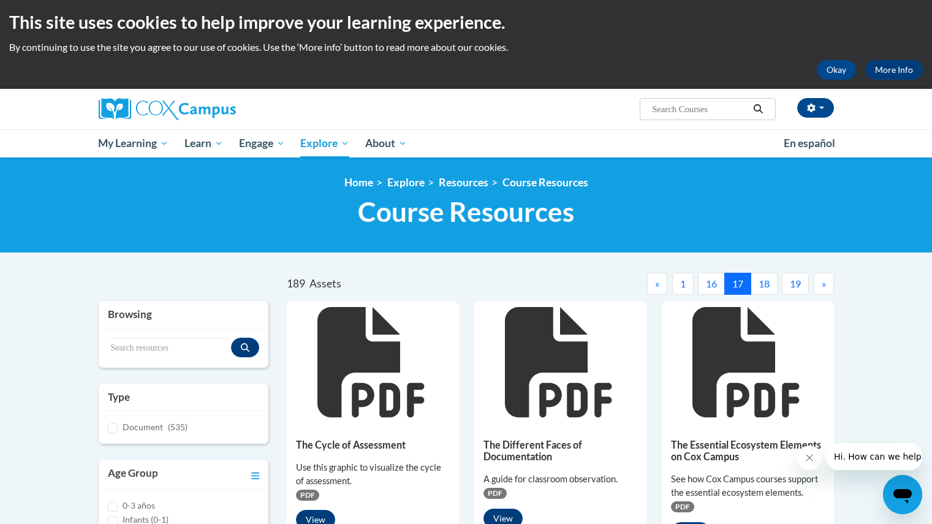
scroll to position [0, 0]
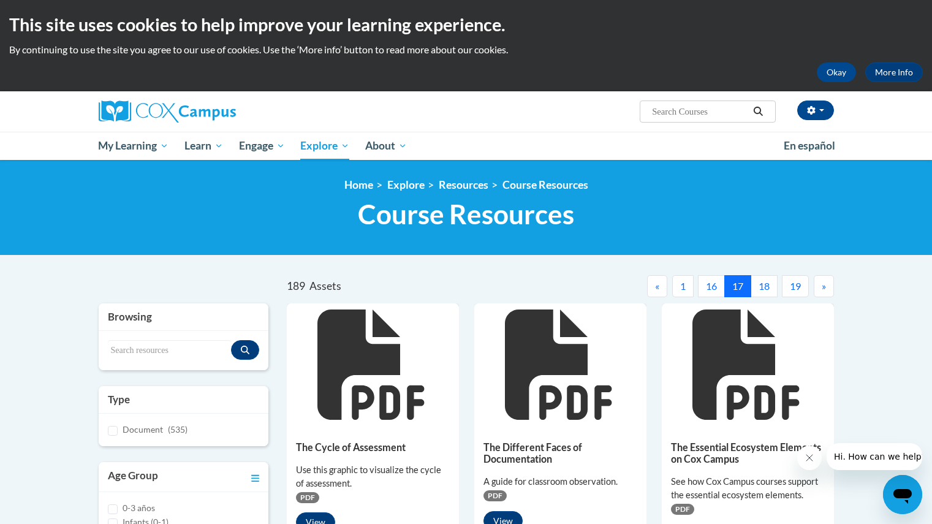
click at [716, 276] on button "16" at bounding box center [711, 286] width 27 height 22
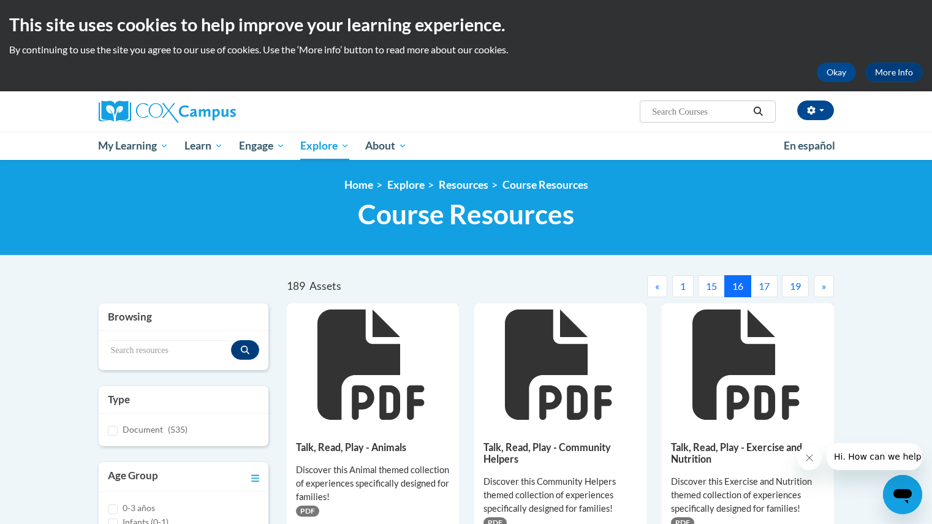
click at [710, 284] on button "15" at bounding box center [711, 286] width 27 height 22
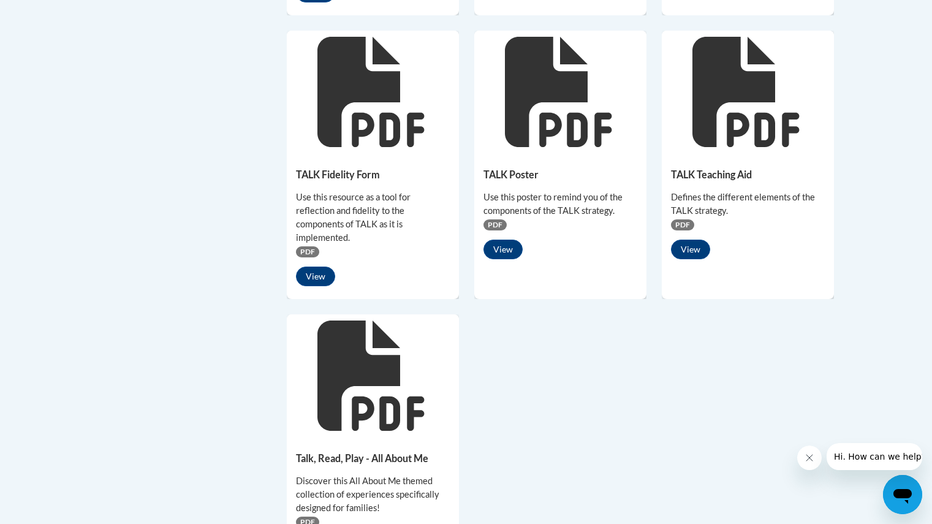
scroll to position [838, 0]
click at [693, 258] on button "View" at bounding box center [690, 249] width 39 height 20
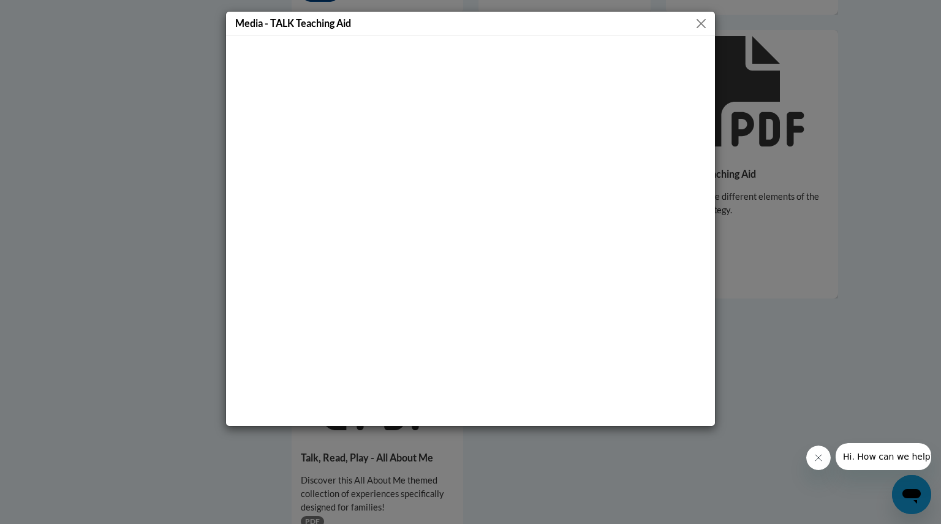
click at [702, 32] on div "Media - TALK Teaching Aid" at bounding box center [470, 24] width 489 height 25
click at [700, 26] on button "Close" at bounding box center [701, 23] width 15 height 15
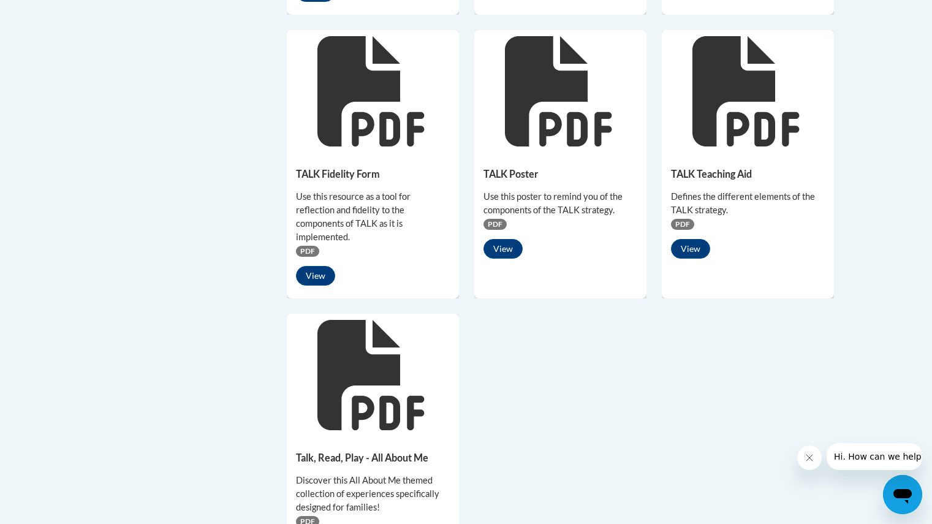
drag, startPoint x: 700, startPoint y: 26, endPoint x: 540, endPoint y: 217, distance: 249.7
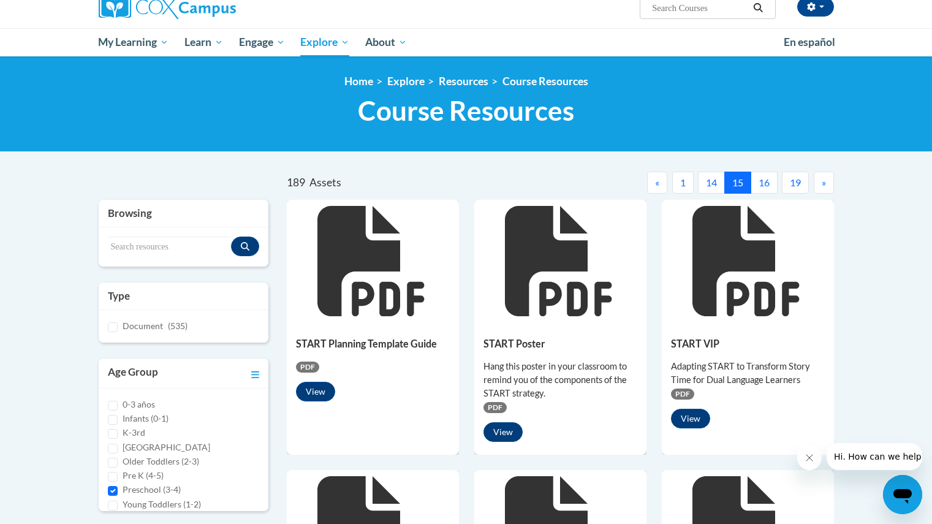
scroll to position [0, 0]
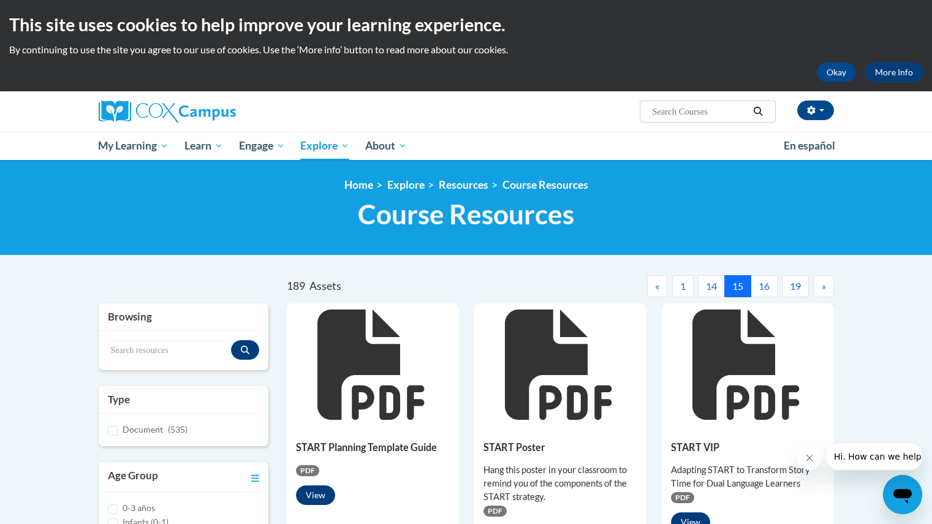
click at [718, 290] on button "14" at bounding box center [711, 286] width 27 height 22
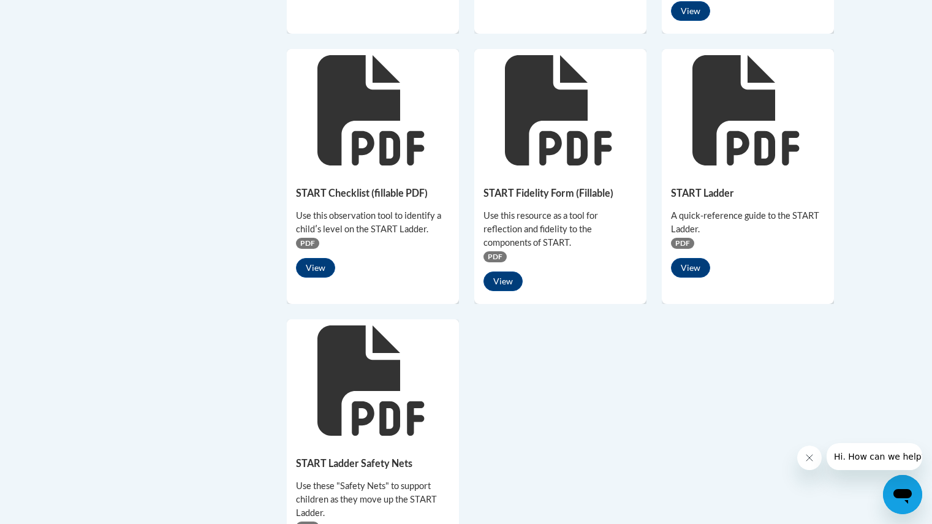
scroll to position [864, 0]
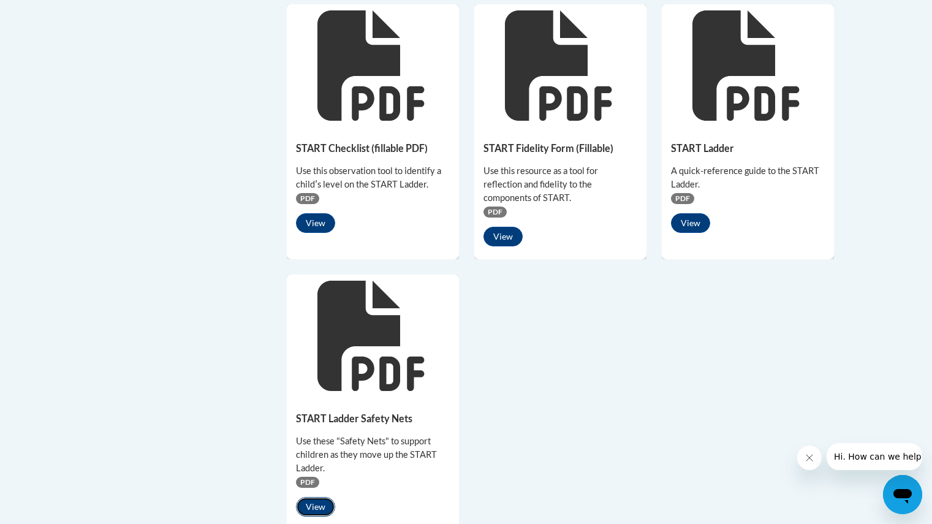
click at [331, 504] on button "View" at bounding box center [315, 507] width 39 height 20
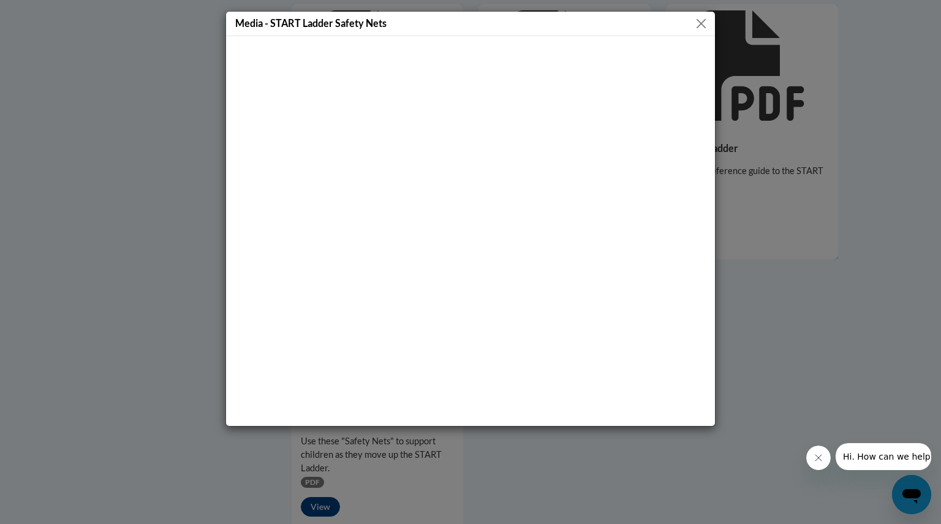
click at [706, 26] on button "Close" at bounding box center [701, 23] width 15 height 15
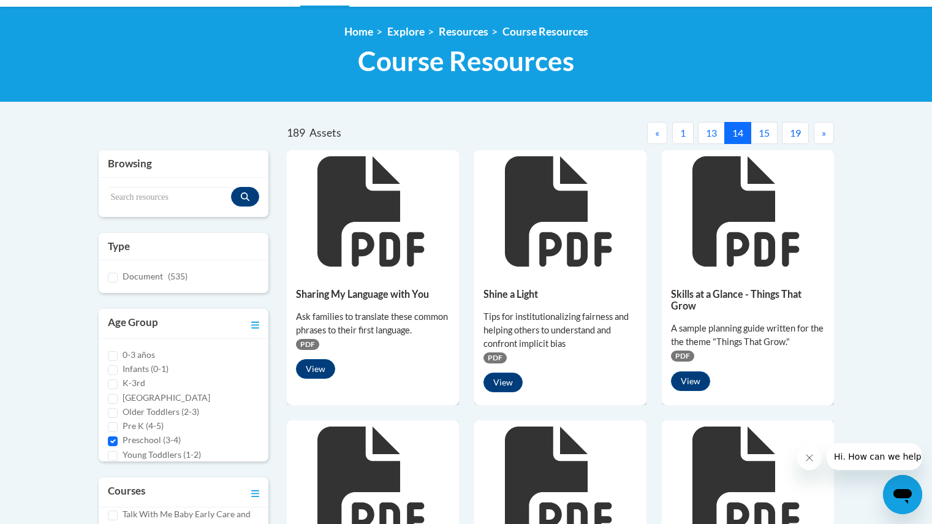
scroll to position [130, 0]
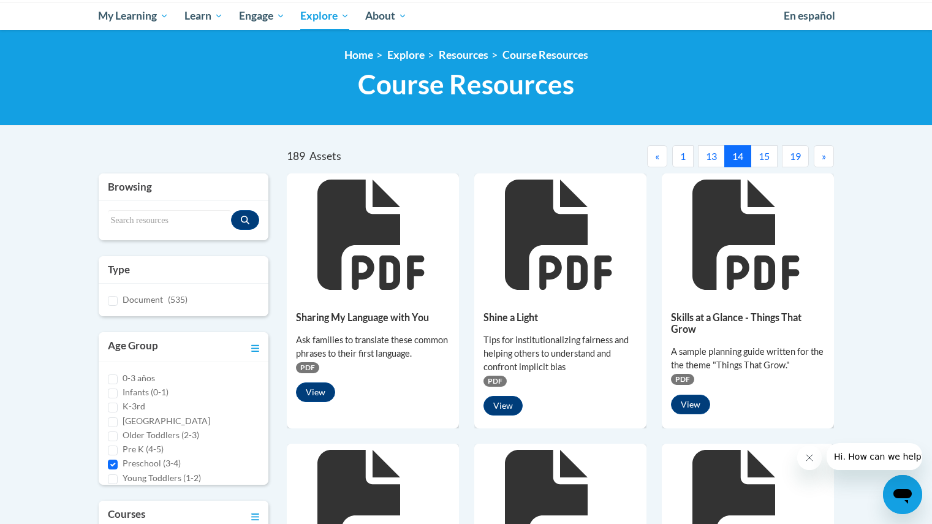
click at [700, 154] on button "13" at bounding box center [711, 156] width 27 height 22
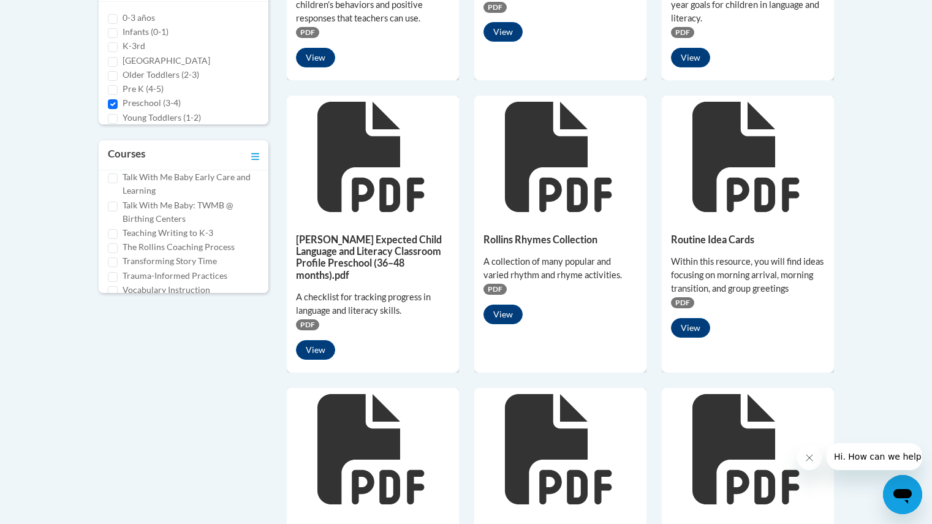
scroll to position [491, 0]
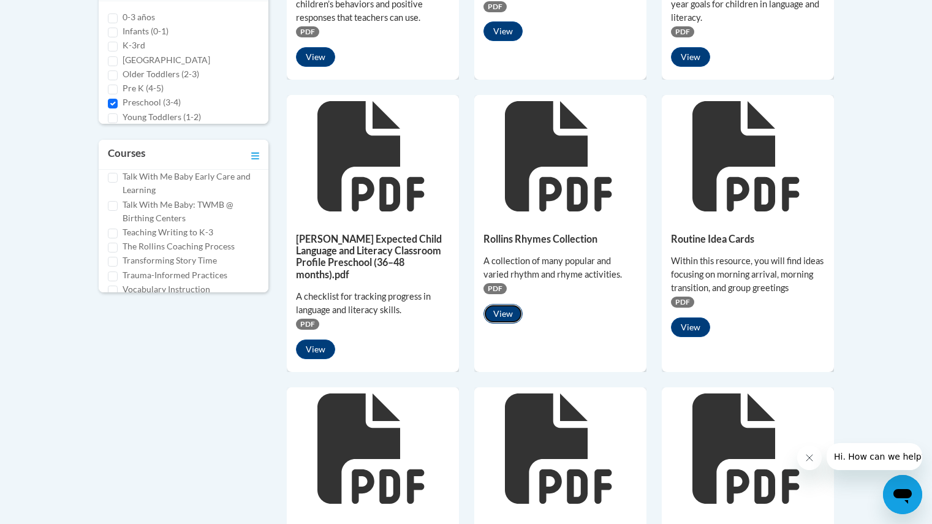
click at [519, 316] on button "View" at bounding box center [503, 314] width 39 height 20
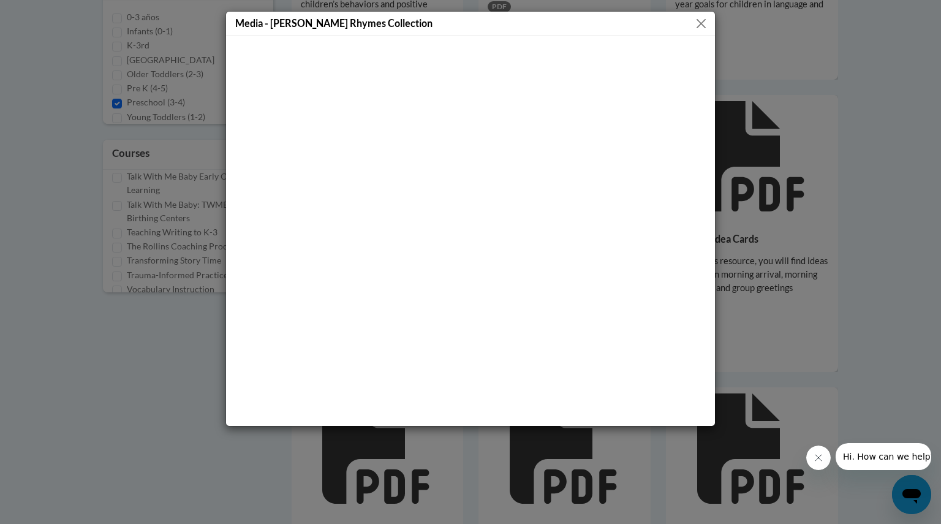
click at [797, 290] on div "Media - Rollins Rhymes Collection" at bounding box center [470, 262] width 941 height 524
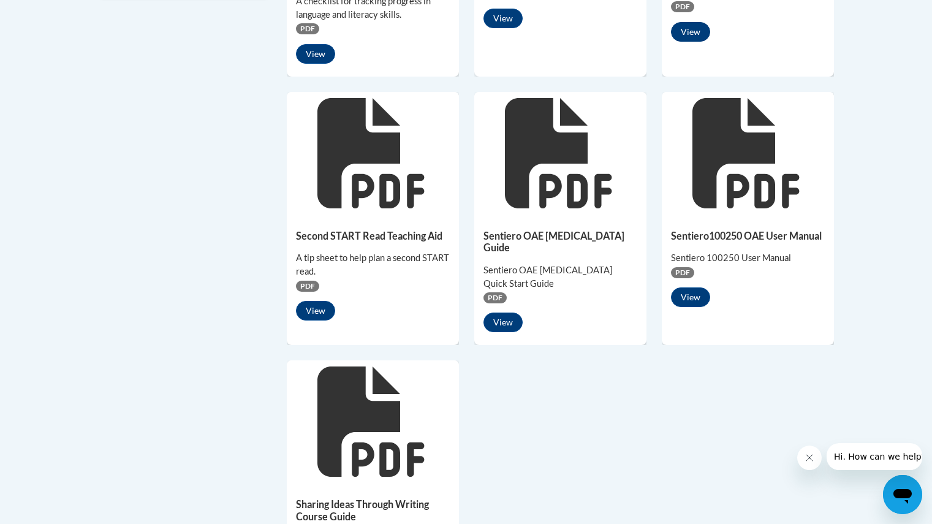
scroll to position [788, 0]
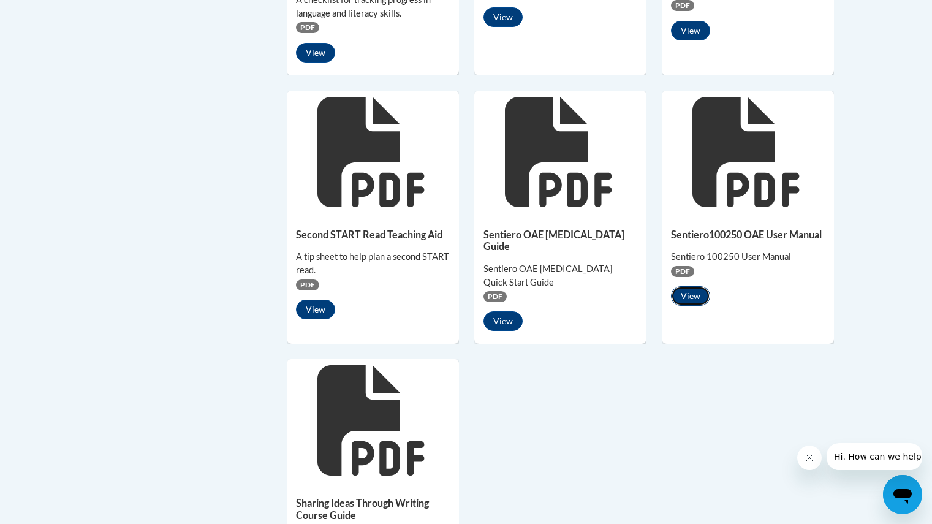
click at [681, 291] on button "View" at bounding box center [690, 296] width 39 height 20
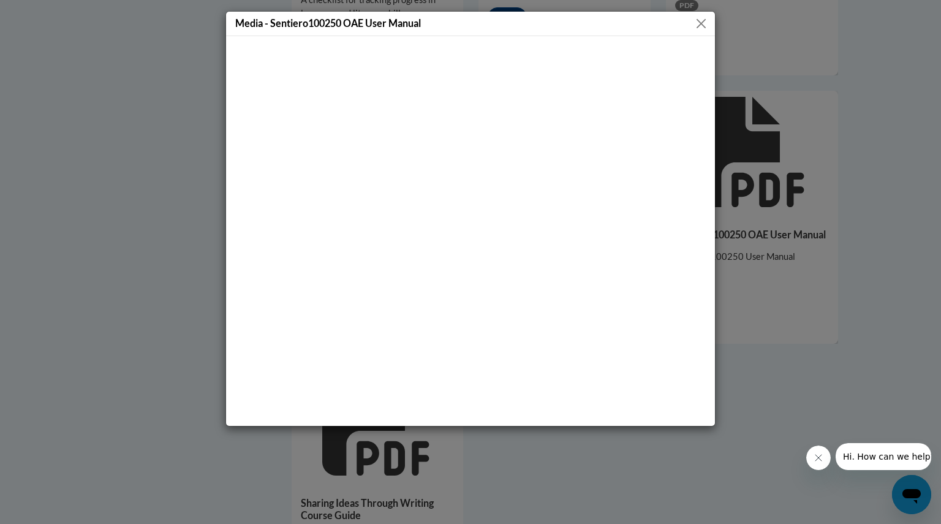
click at [750, 156] on div "Media - Sentiero100250 OAE User Manual" at bounding box center [470, 262] width 941 height 524
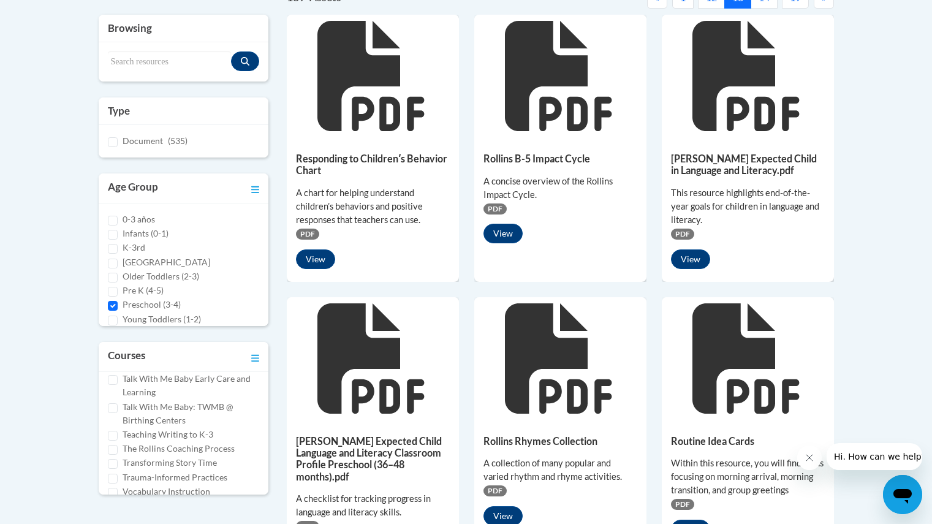
scroll to position [0, 0]
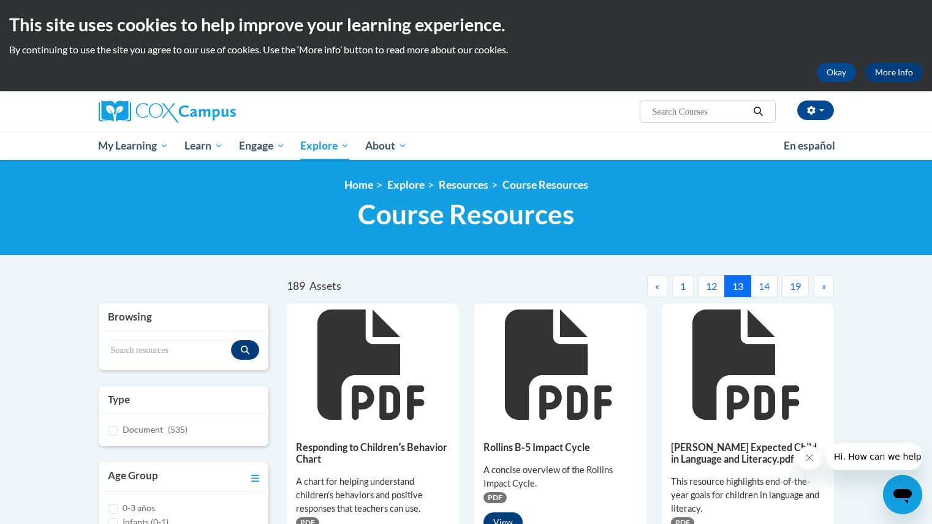
click at [713, 283] on button "12" at bounding box center [711, 286] width 27 height 22
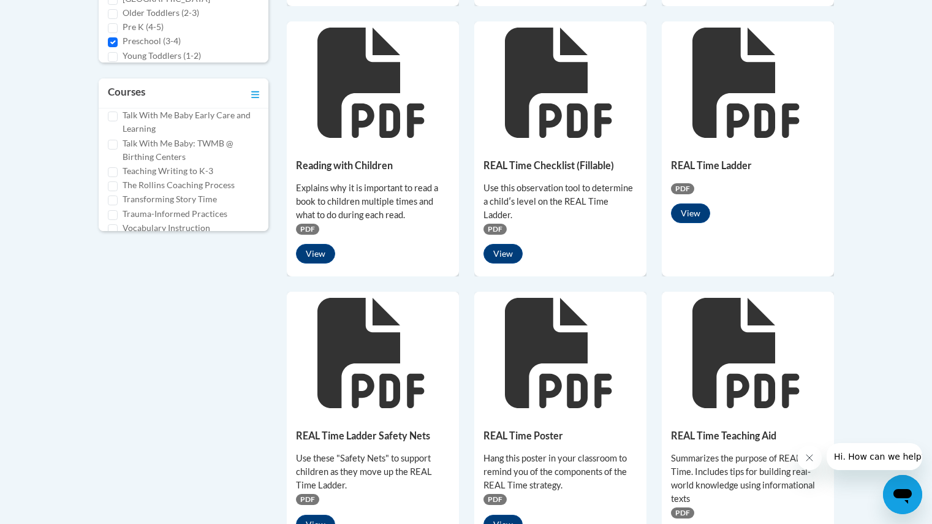
scroll to position [572, 0]
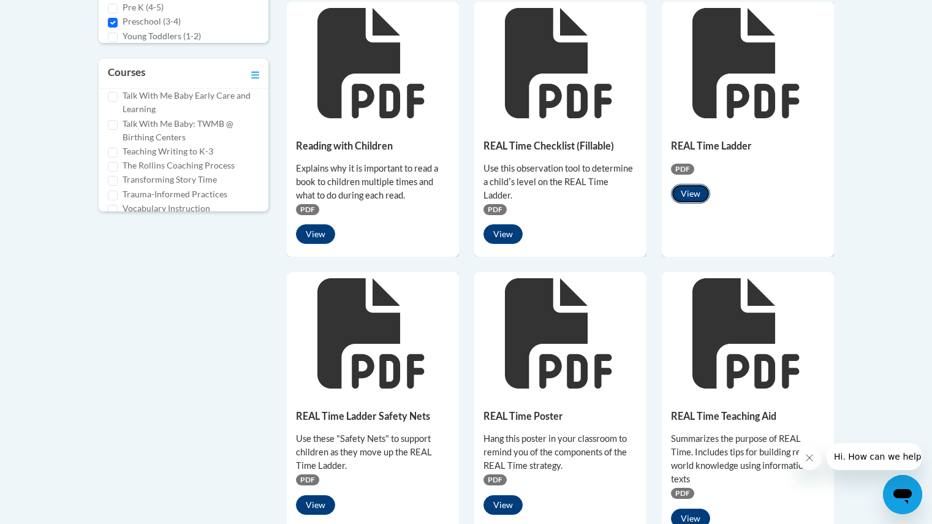
click at [698, 195] on button "View" at bounding box center [690, 194] width 39 height 20
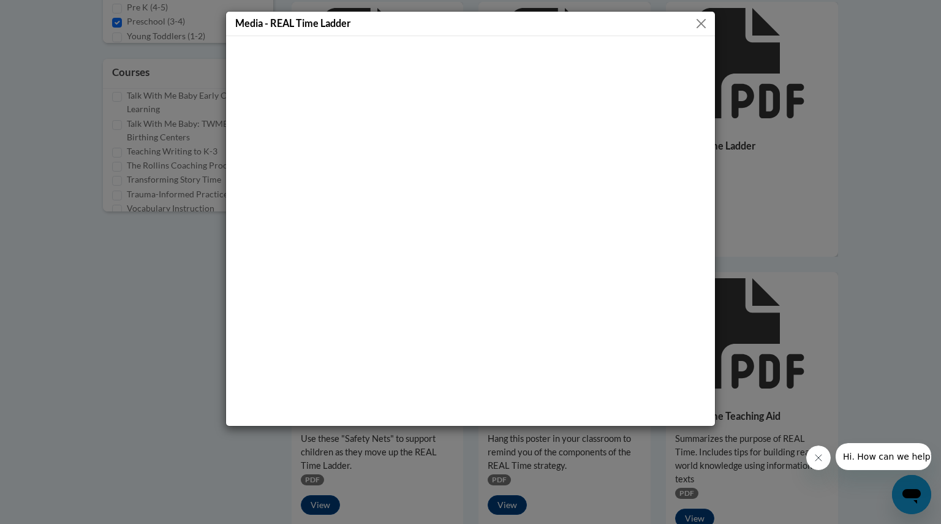
click at [822, 305] on div "Media - REAL Time Ladder" at bounding box center [470, 262] width 941 height 524
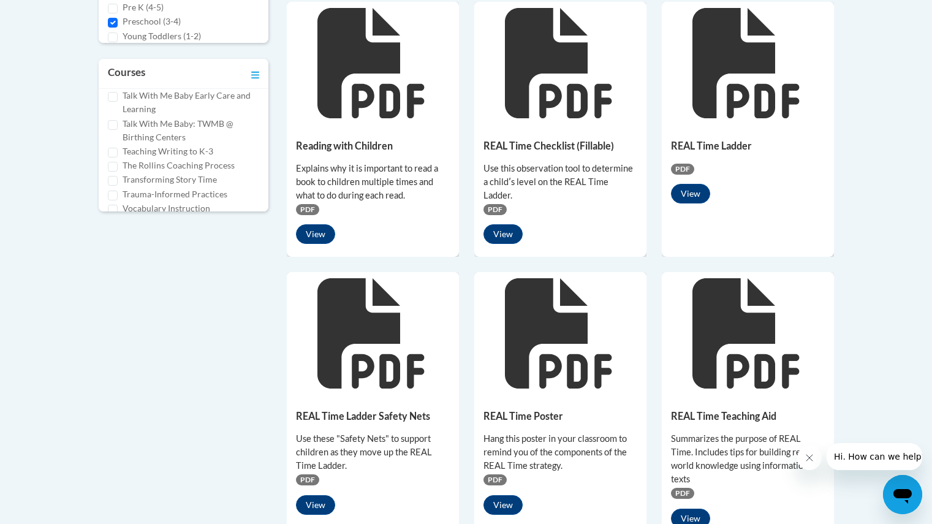
scroll to position [652, 0]
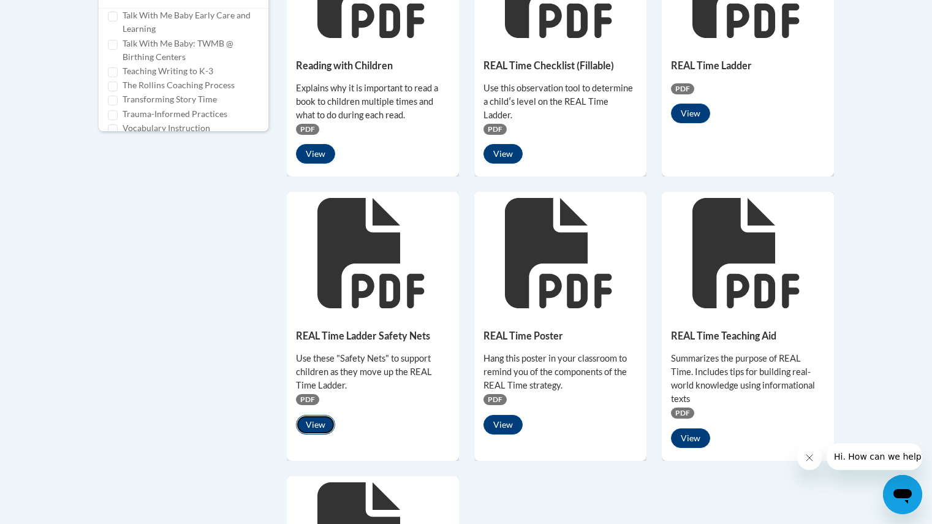
click at [325, 428] on button "View" at bounding box center [315, 425] width 39 height 20
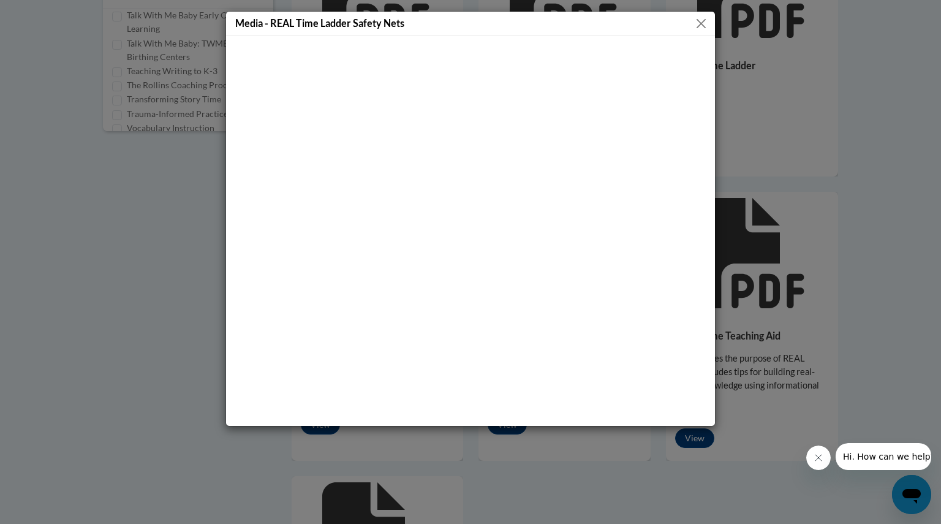
click at [747, 238] on div "Media - REAL Time Ladder Safety Nets" at bounding box center [470, 262] width 941 height 524
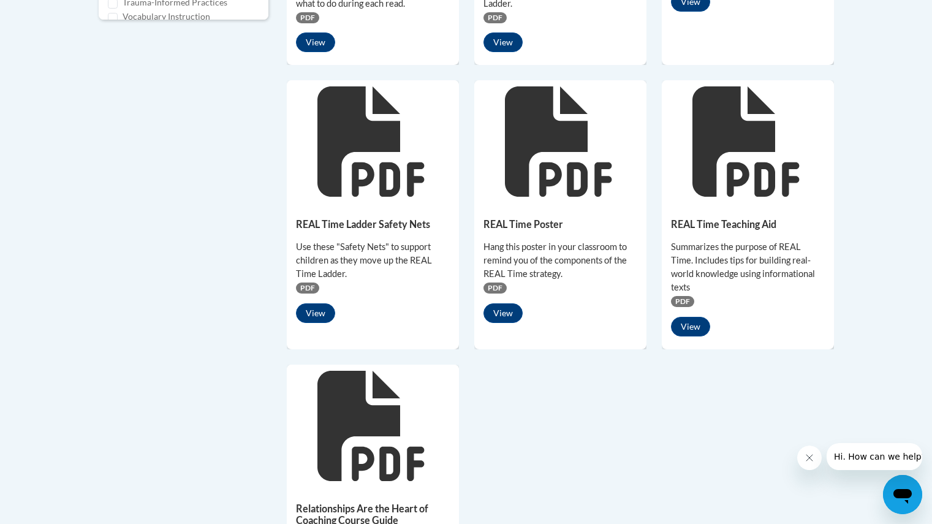
scroll to position [765, 0]
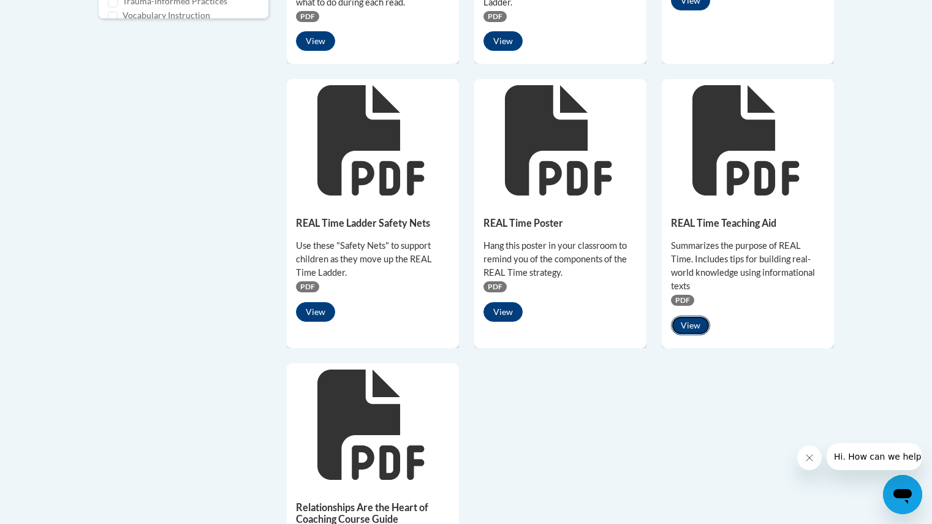
click at [686, 316] on button "View" at bounding box center [690, 326] width 39 height 20
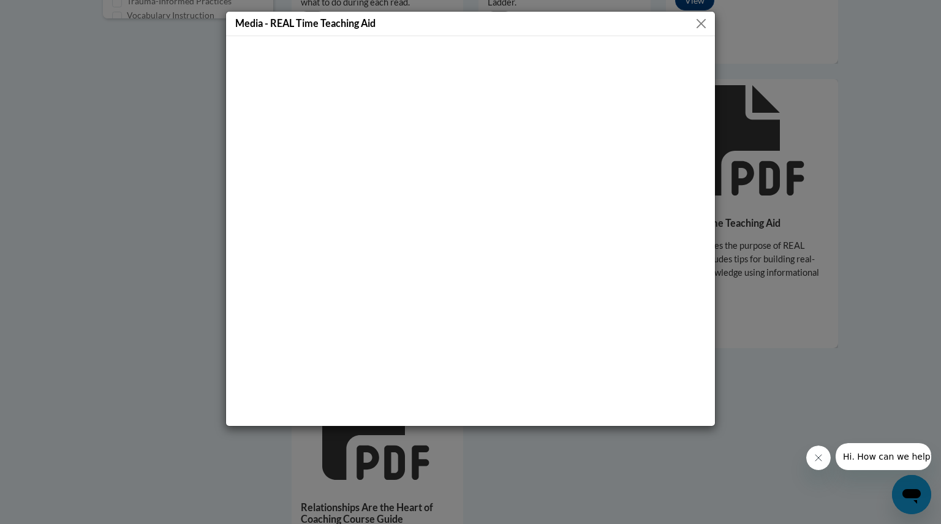
click at [926, 140] on div "Media - REAL Time Teaching Aid" at bounding box center [470, 262] width 941 height 524
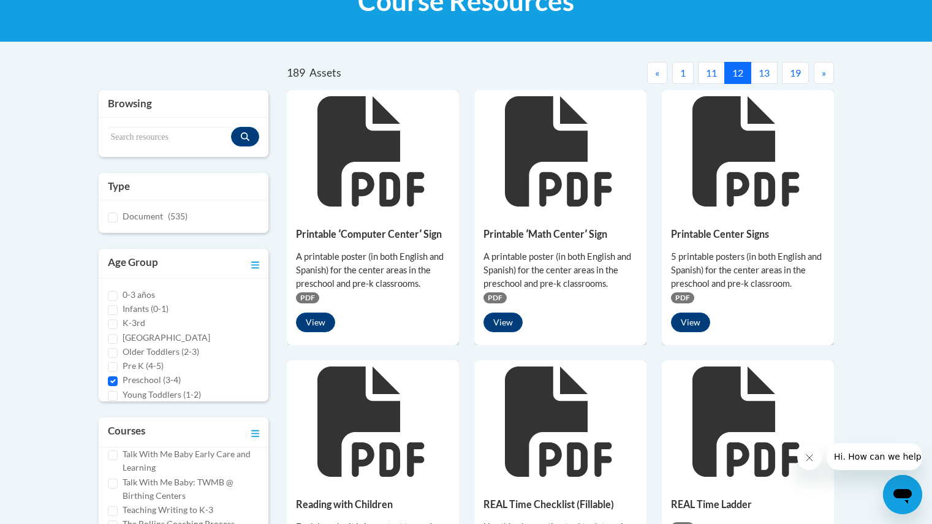
scroll to position [213, 0]
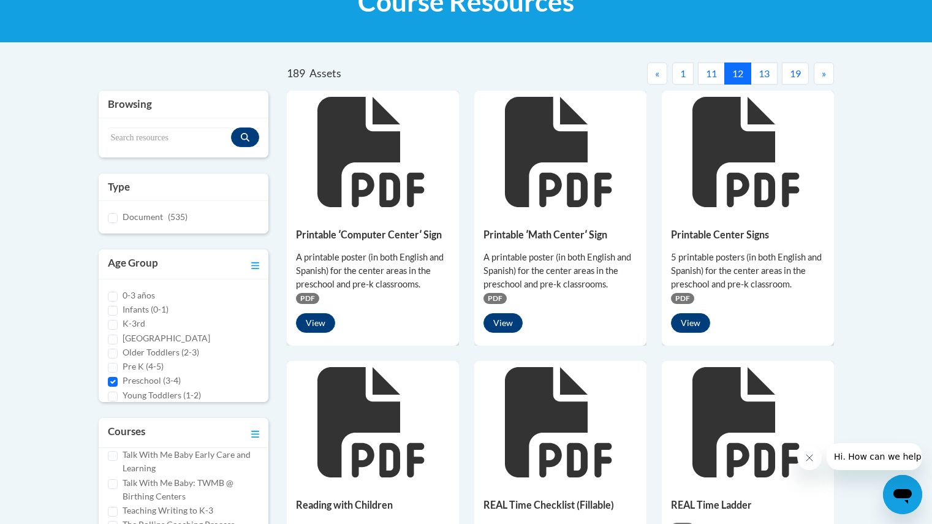
click at [713, 68] on button "11" at bounding box center [711, 74] width 27 height 22
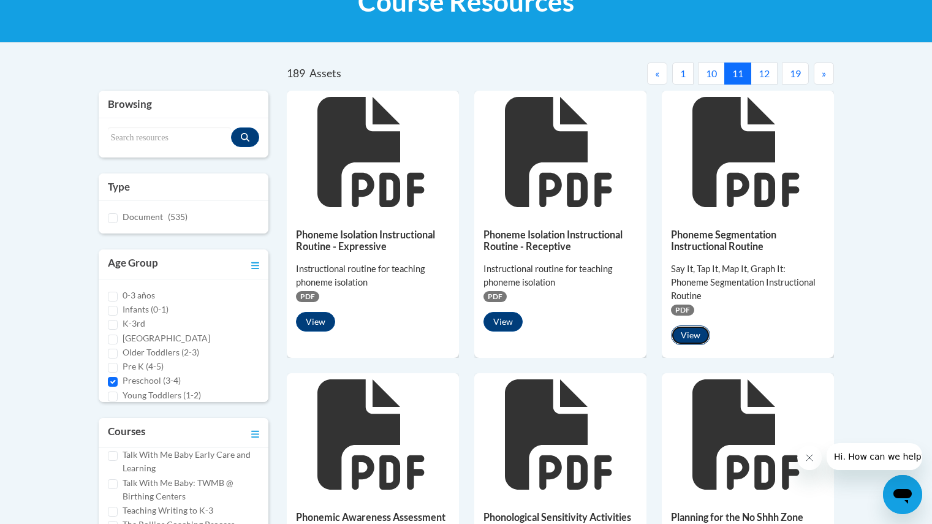
click at [695, 325] on button "View" at bounding box center [690, 335] width 39 height 20
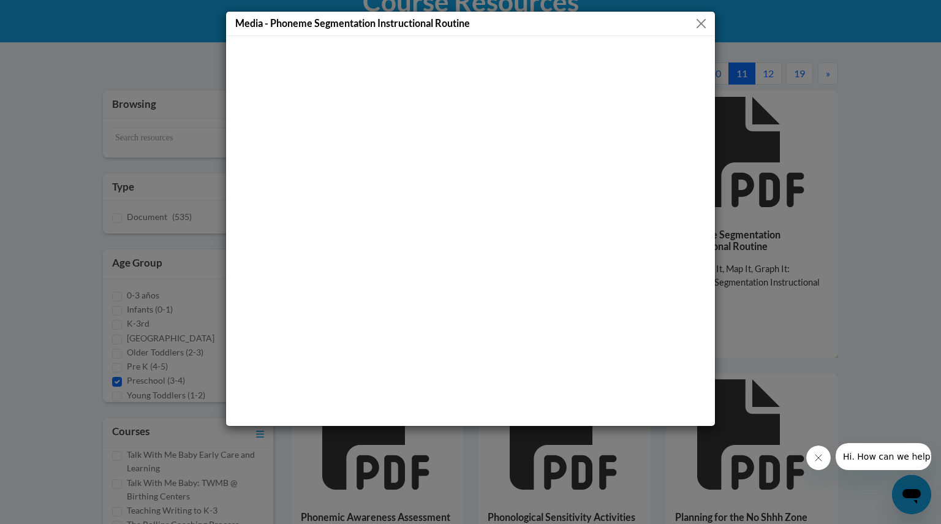
drag, startPoint x: 693, startPoint y: 311, endPoint x: 847, endPoint y: 300, distance: 154.3
click at [847, 300] on div "Media - Phoneme Segmentation Instructional Routine" at bounding box center [470, 262] width 941 height 524
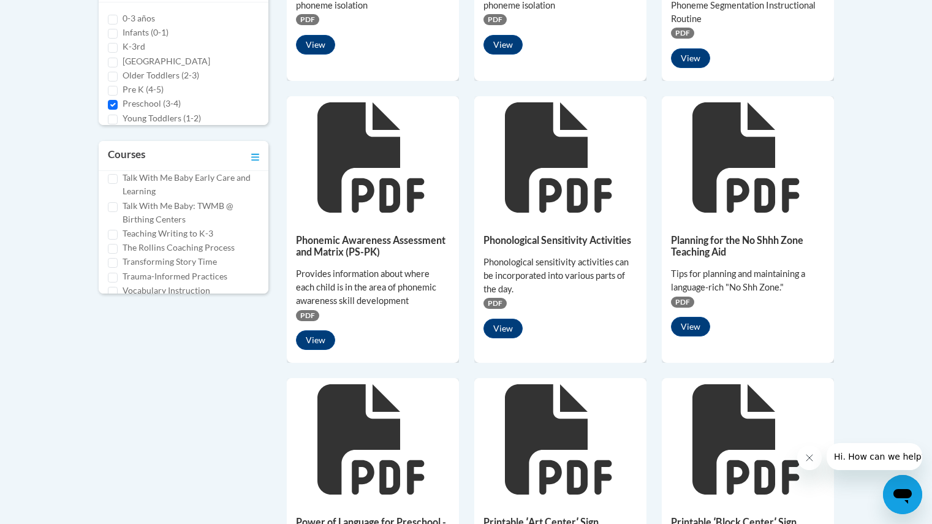
scroll to position [490, 0]
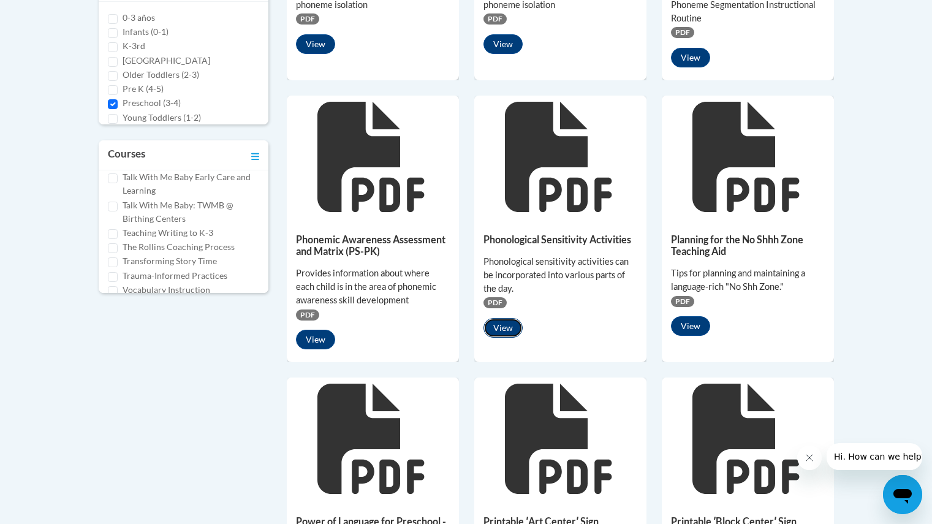
click at [500, 318] on button "View" at bounding box center [503, 328] width 39 height 20
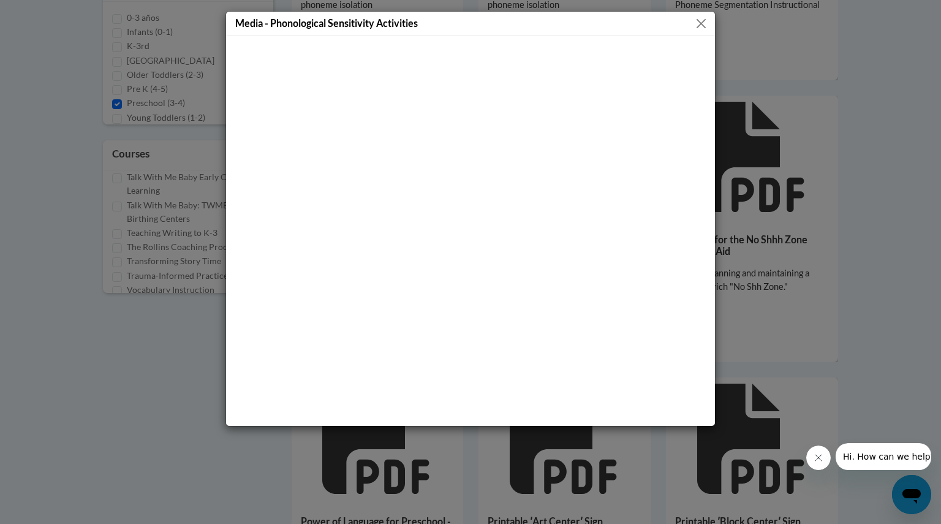
click at [738, 316] on div "Media - Phonological Sensitivity Activities" at bounding box center [470, 262] width 941 height 524
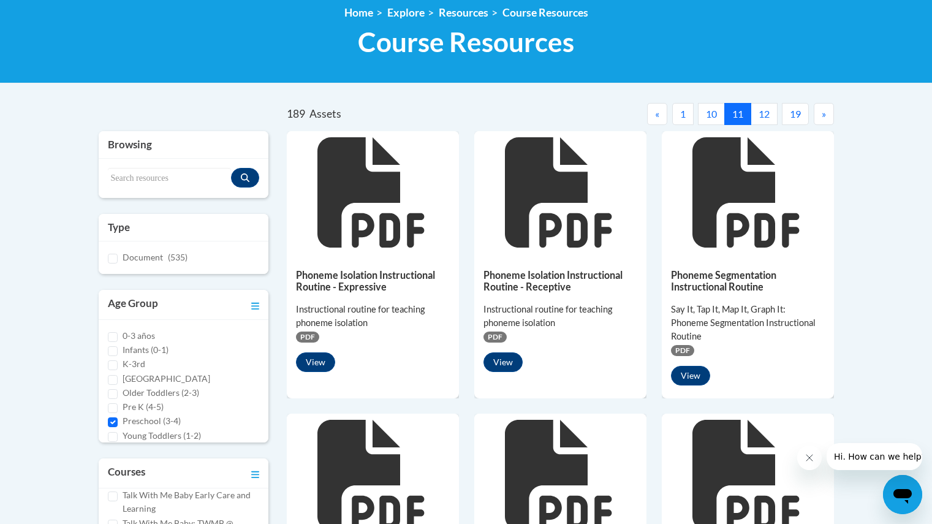
scroll to position [172, 0]
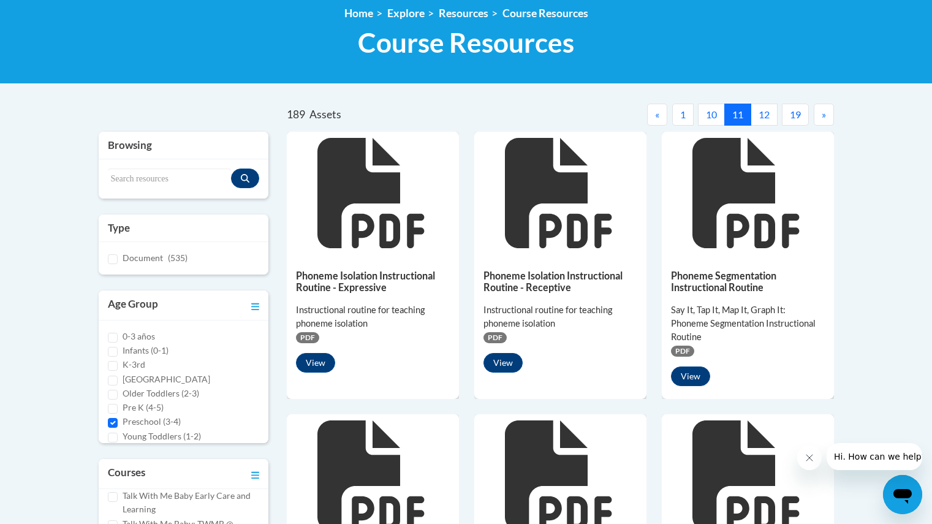
click at [715, 105] on button "10" at bounding box center [711, 115] width 27 height 22
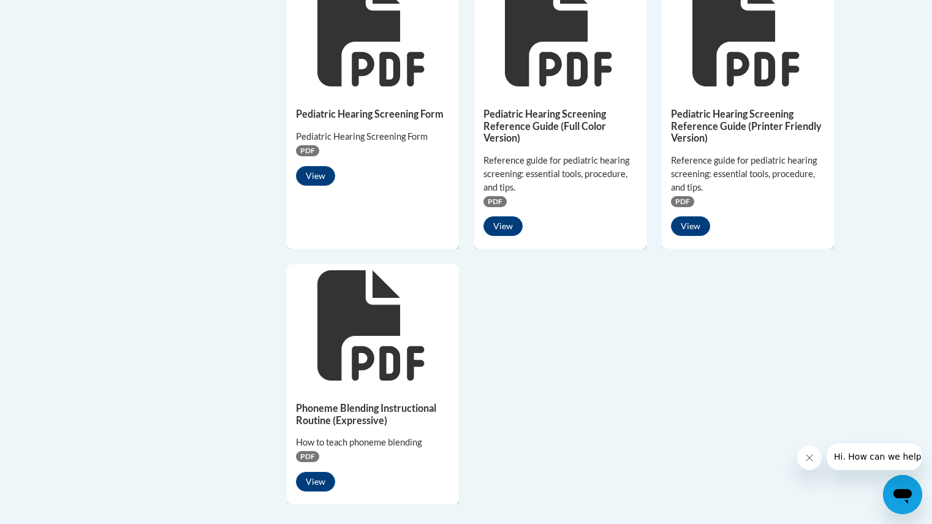
scroll to position [927, 0]
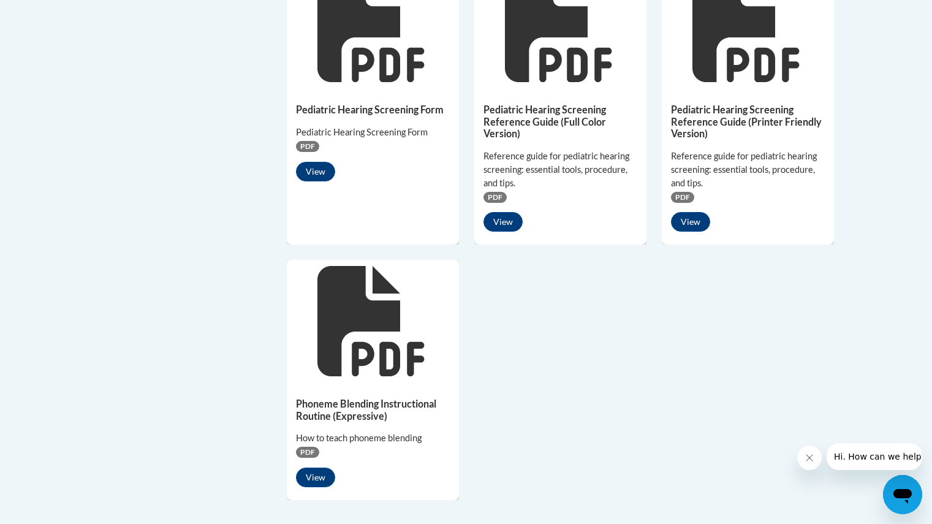
click at [413, 198] on div "Pediatric Hearing Screening Form Pediatric Hearing Screening Form PDF View" at bounding box center [373, 105] width 172 height 279
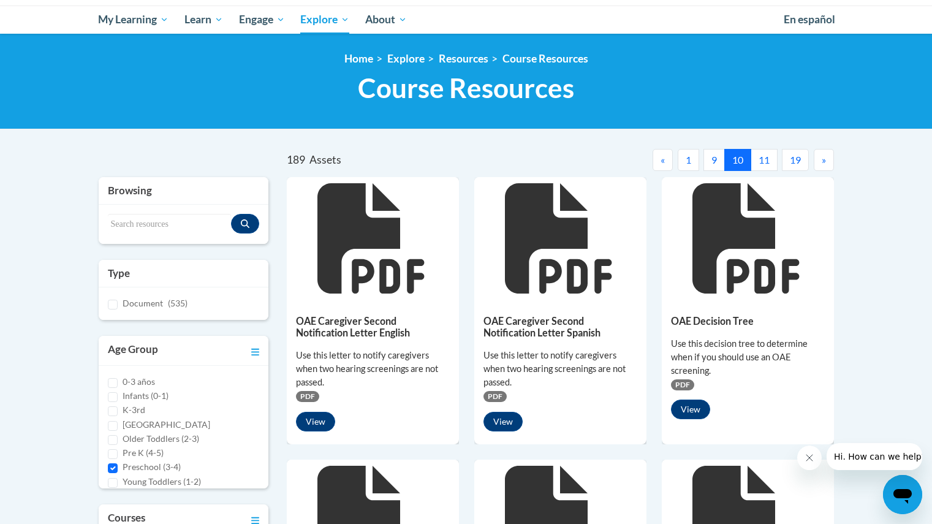
scroll to position [126, 0]
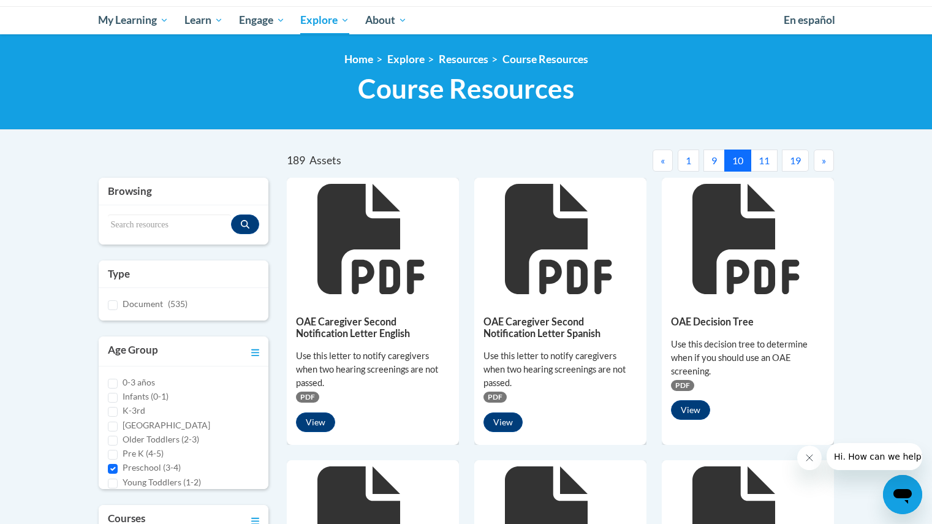
click at [713, 161] on button "9" at bounding box center [714, 161] width 21 height 22
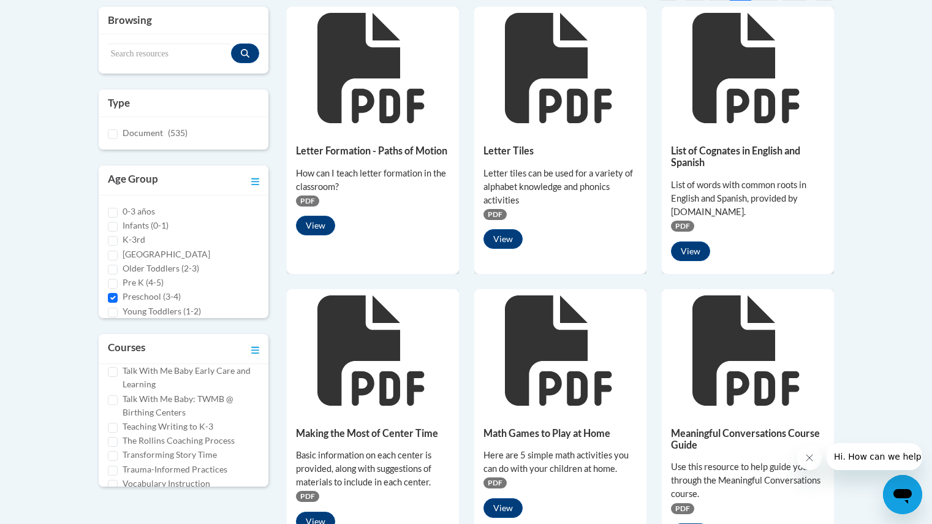
scroll to position [297, 0]
click at [311, 223] on button "View" at bounding box center [315, 225] width 39 height 20
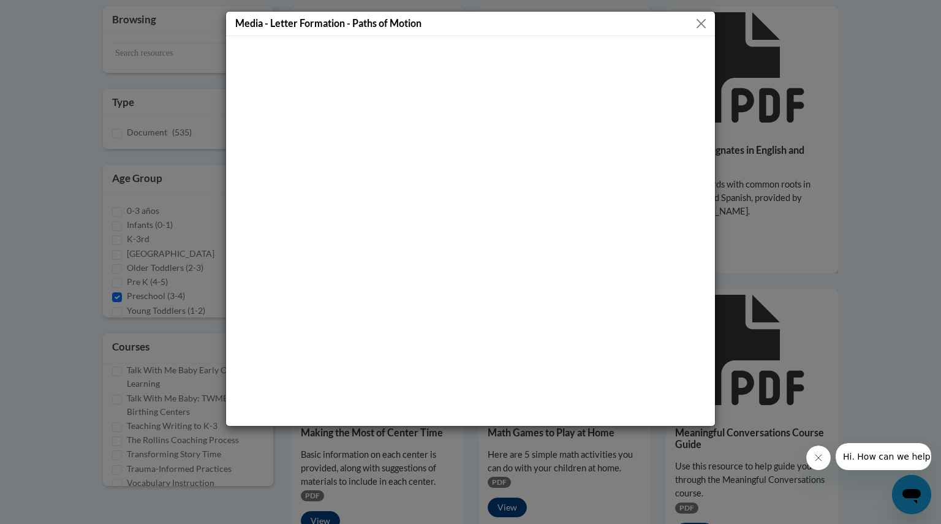
click at [880, 148] on div "Media - Letter Formation - Paths of Motion" at bounding box center [470, 262] width 941 height 524
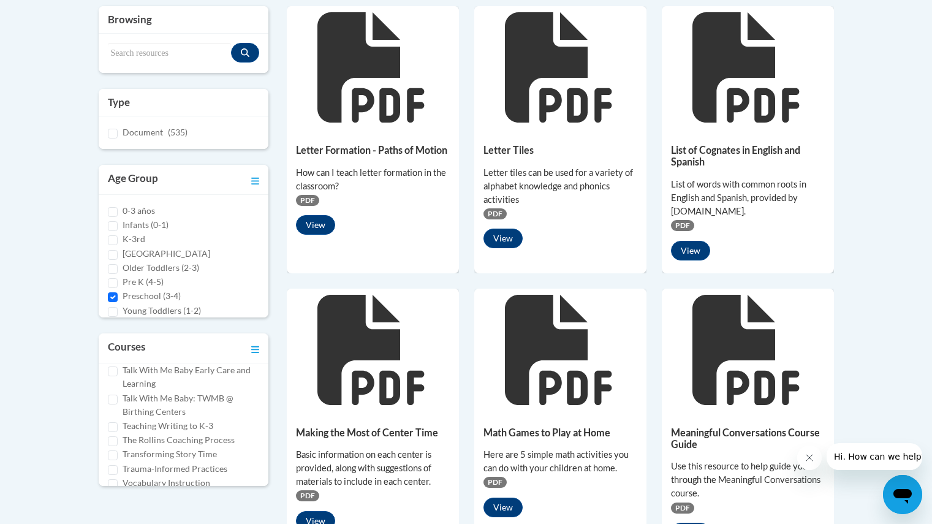
scroll to position [351, 0]
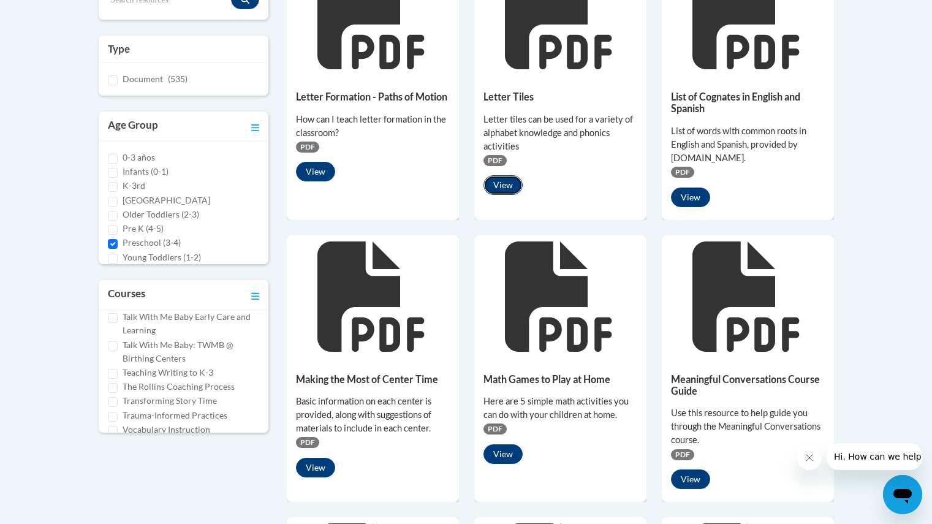
click at [513, 181] on button "View" at bounding box center [503, 185] width 39 height 20
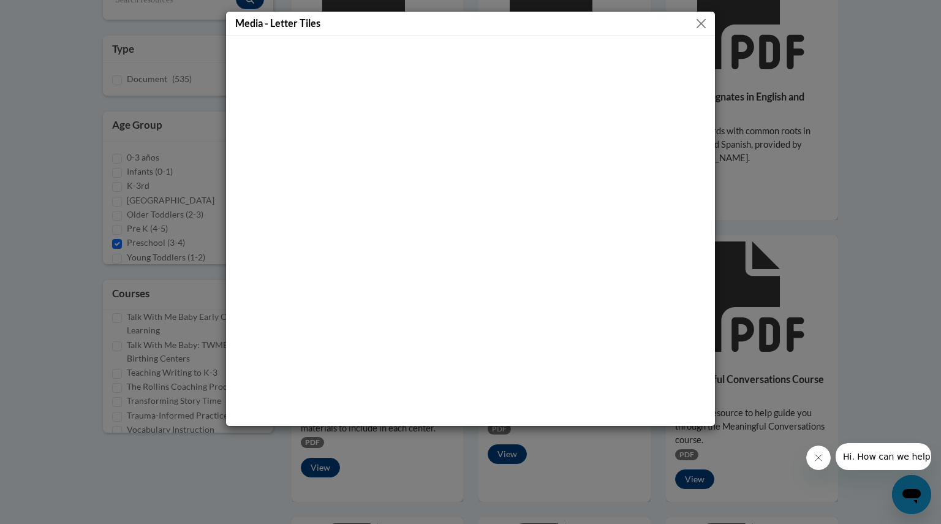
click at [786, 102] on div "Media - Letter Tiles" at bounding box center [470, 262] width 941 height 524
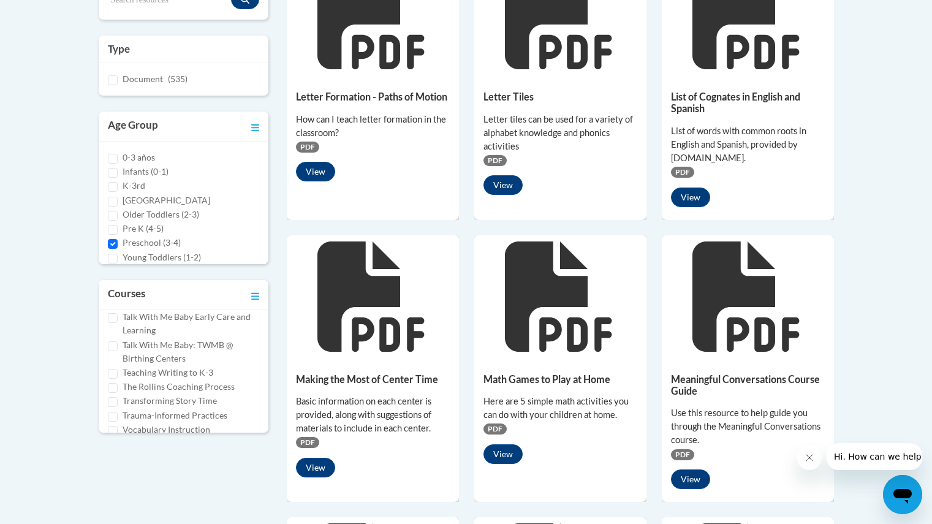
scroll to position [398, 0]
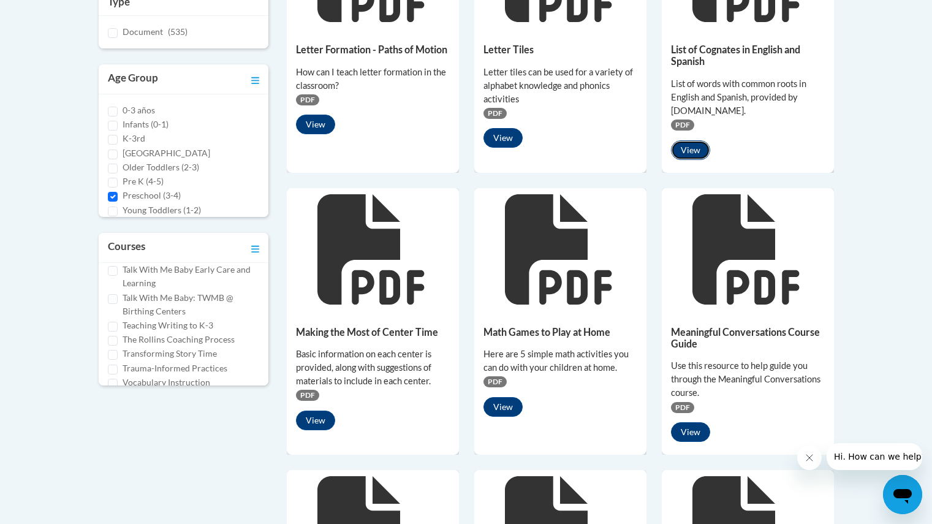
click at [694, 158] on button "View" at bounding box center [690, 150] width 39 height 20
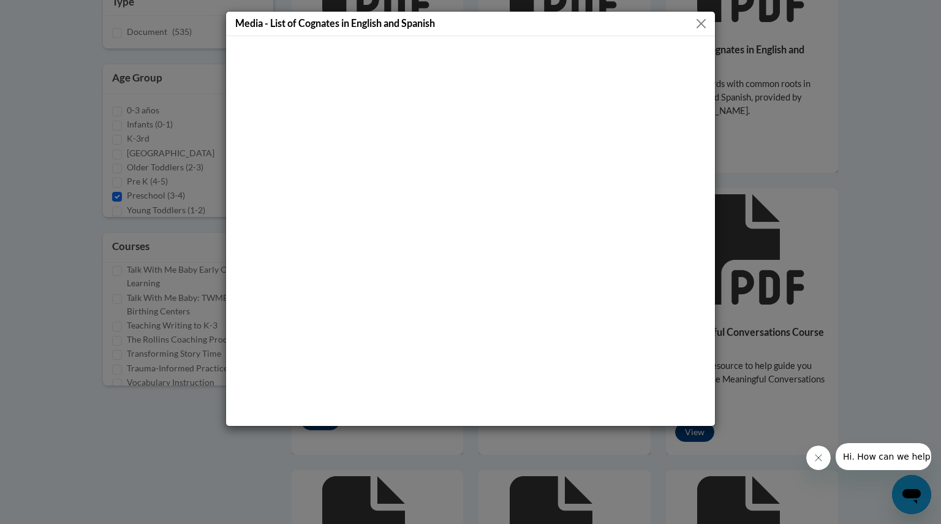
click at [790, 215] on div "Media - List of Cognates in English and Spanish" at bounding box center [470, 262] width 941 height 524
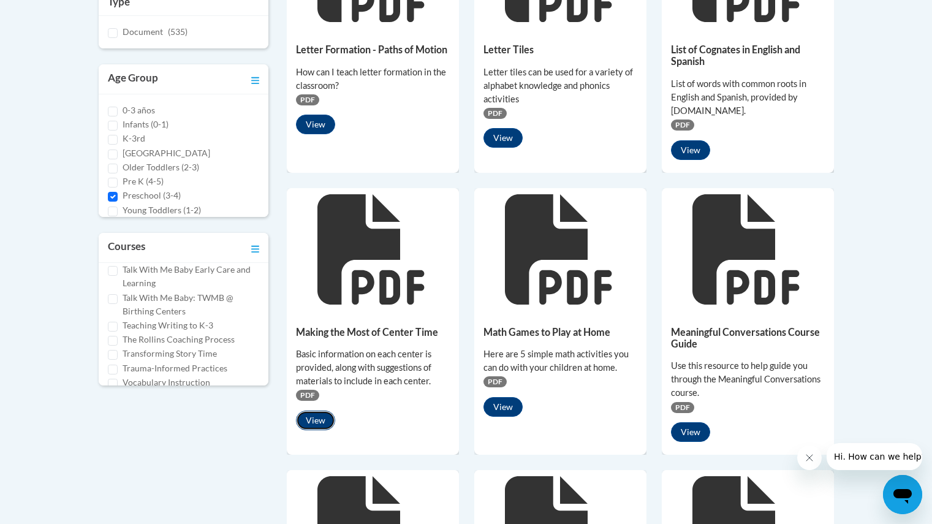
click at [321, 423] on button "View" at bounding box center [315, 421] width 39 height 20
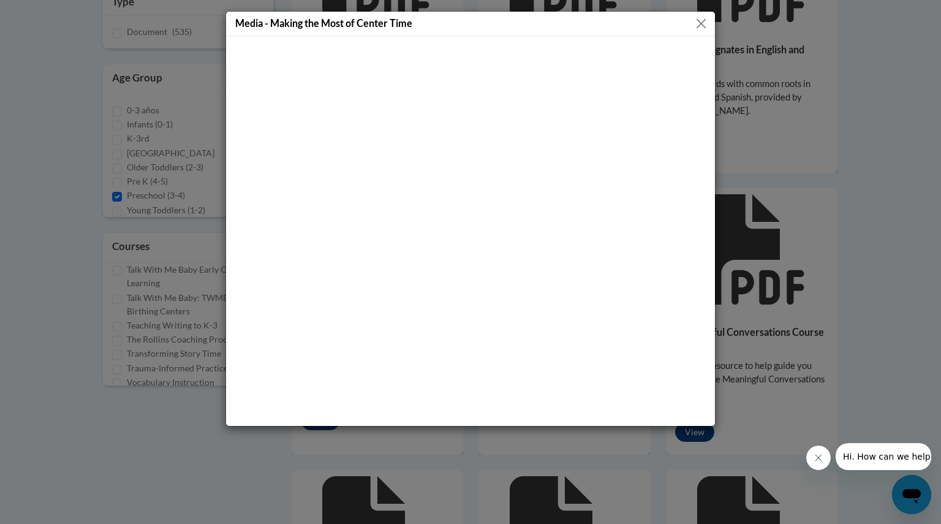
click at [911, 245] on div "Media - Making the Most of Center Time" at bounding box center [470, 262] width 941 height 524
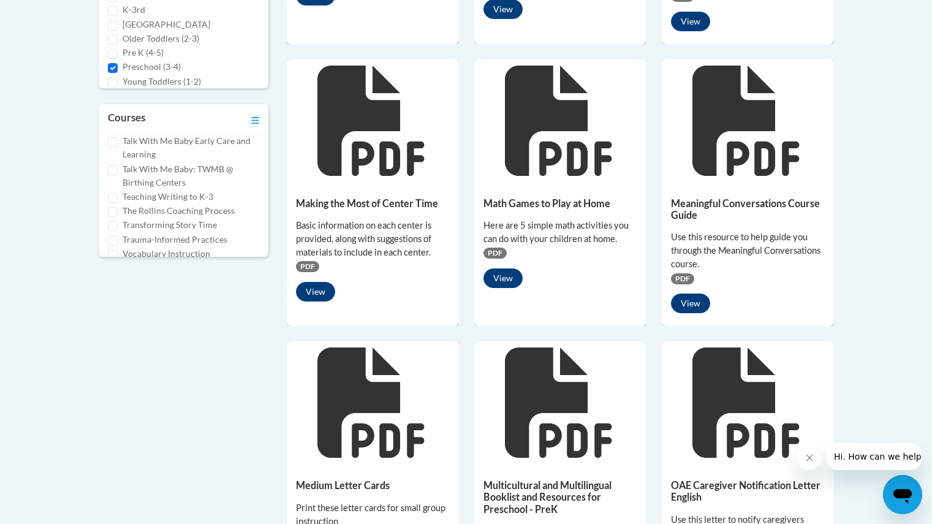
scroll to position [789, 0]
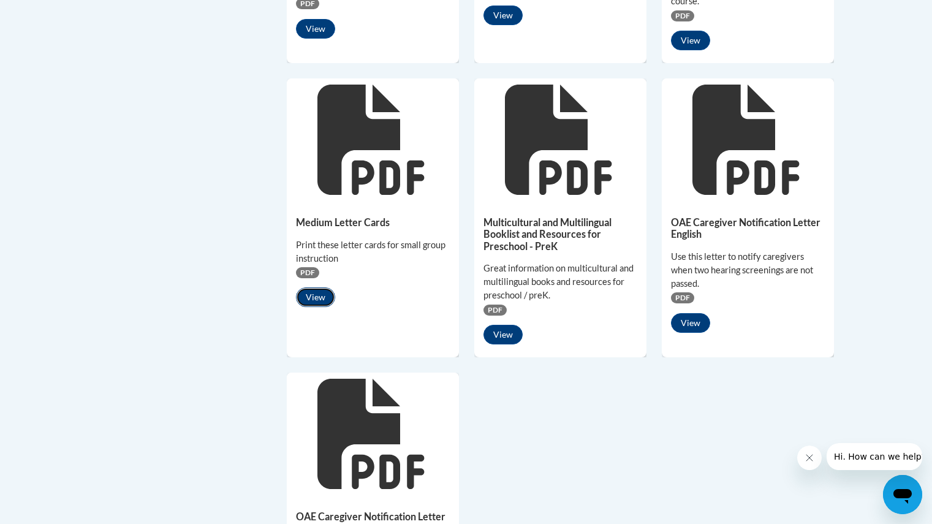
click at [313, 306] on button "View" at bounding box center [315, 297] width 39 height 20
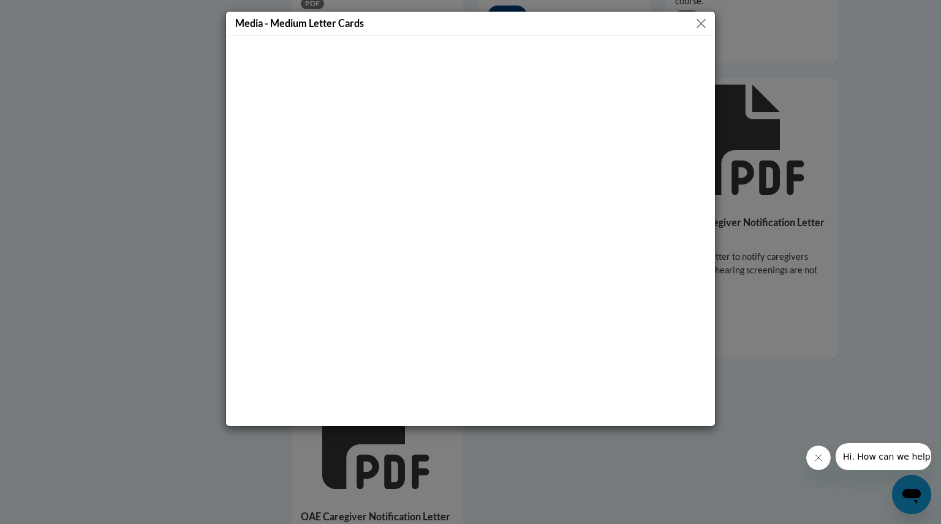
click at [740, 310] on div "Media - Medium Letter Cards" at bounding box center [470, 262] width 941 height 524
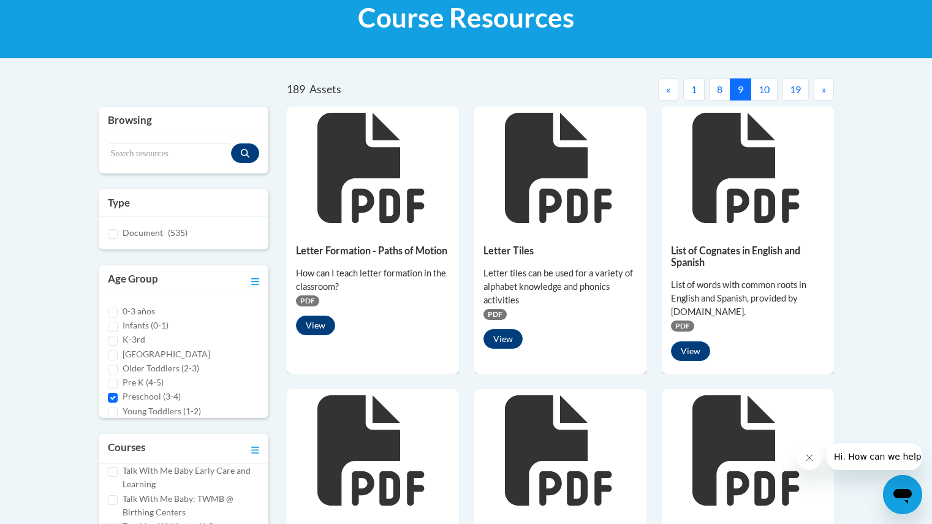
scroll to position [124, 0]
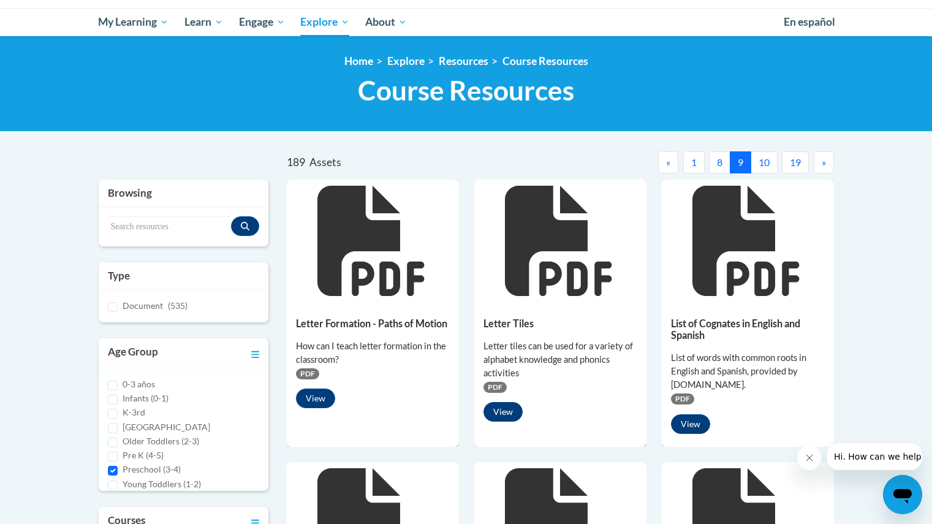
click at [716, 165] on button "8" at bounding box center [719, 162] width 21 height 22
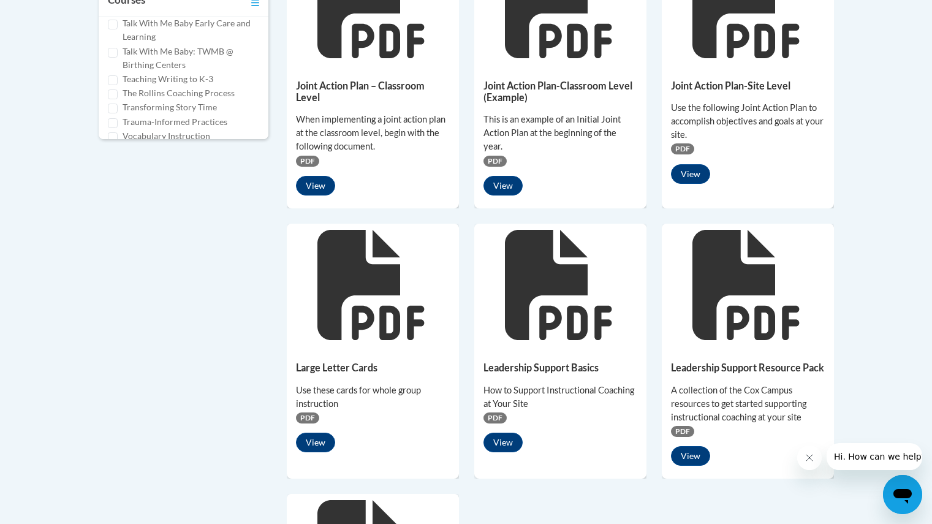
scroll to position [645, 0]
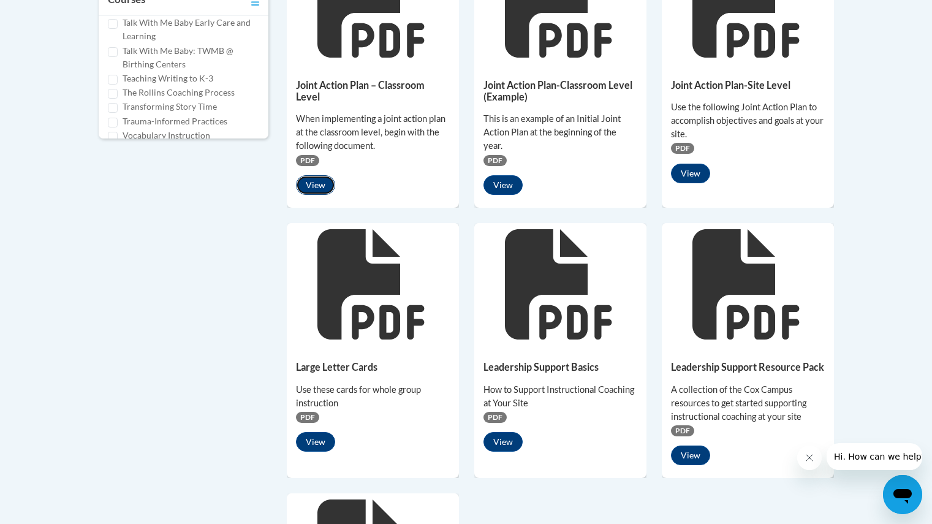
click at [321, 181] on button "View" at bounding box center [315, 185] width 39 height 20
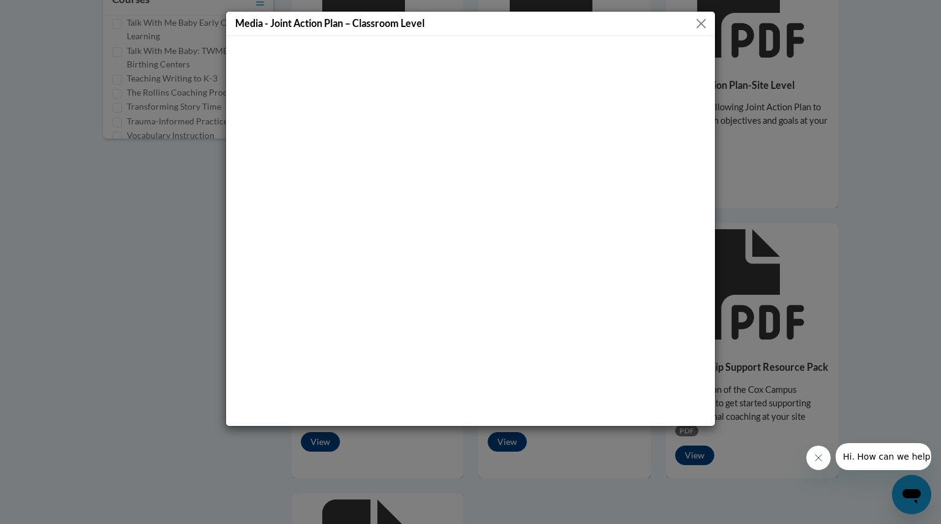
click at [786, 260] on div "Media - Joint Action Plan – Classroom Level" at bounding box center [470, 262] width 941 height 524
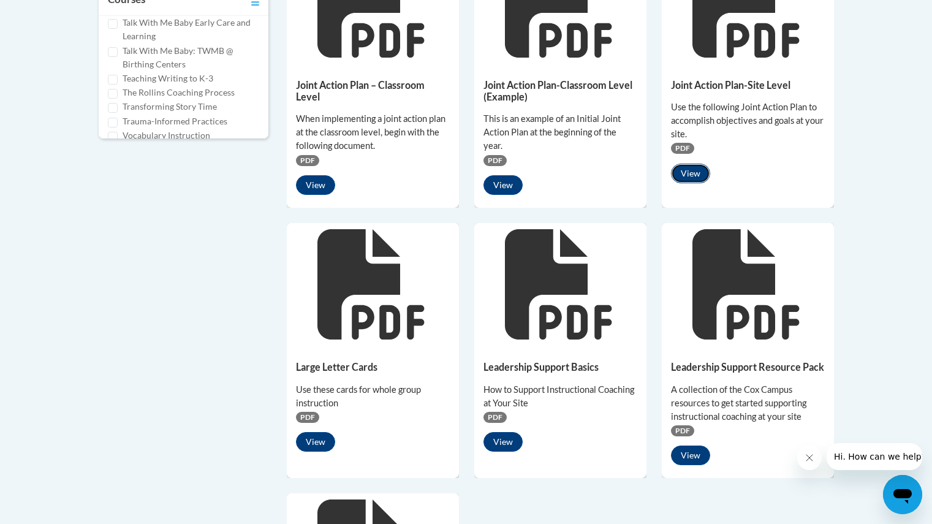
click at [701, 170] on button "View" at bounding box center [690, 174] width 39 height 20
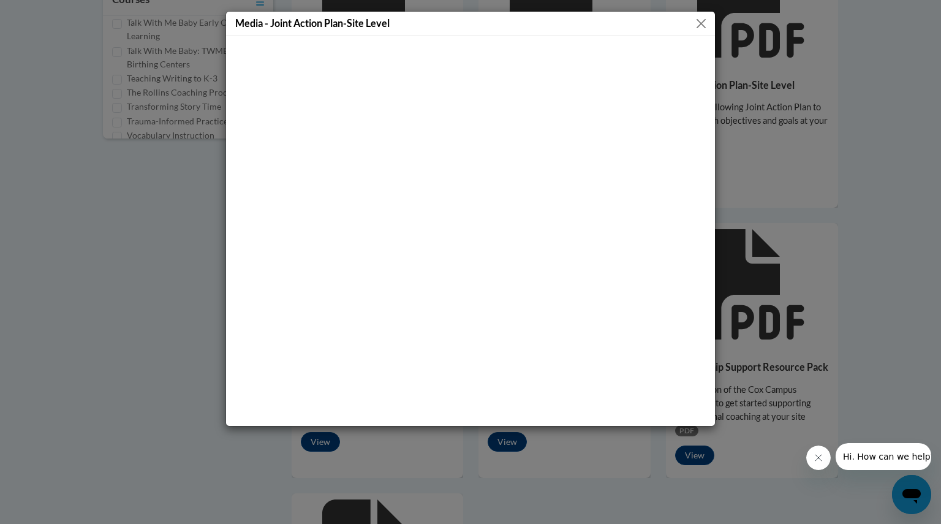
click at [807, 205] on div "Media - Joint Action Plan-Site Level" at bounding box center [470, 262] width 941 height 524
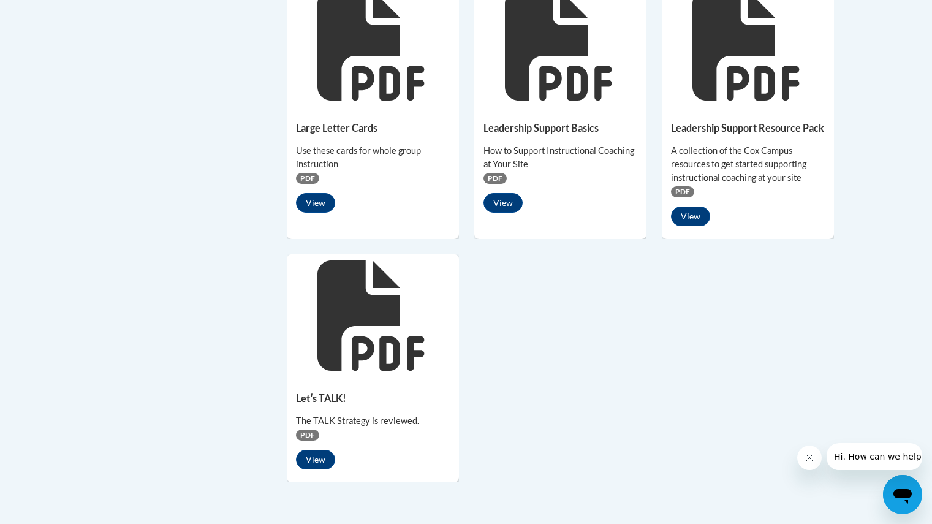
scroll to position [884, 0]
click at [703, 211] on button "View" at bounding box center [690, 216] width 39 height 20
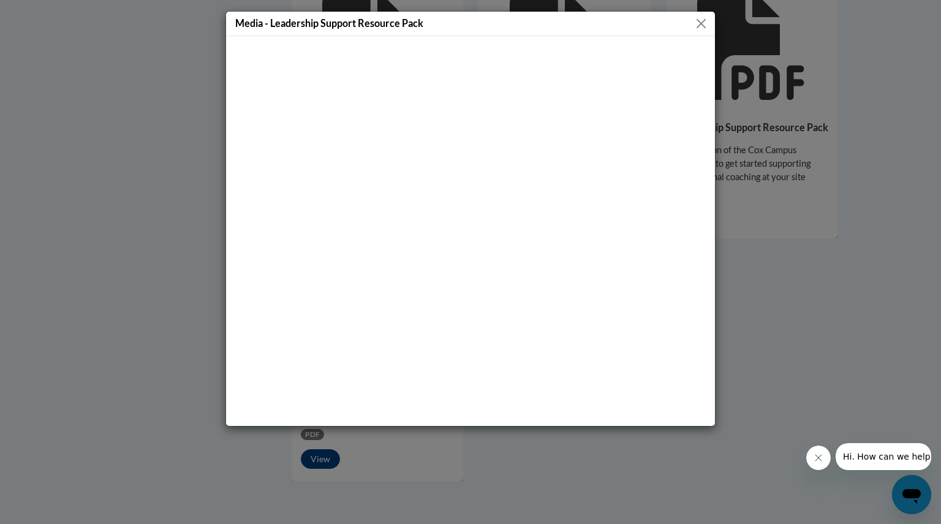
click at [749, 283] on div "Media - Leadership Support Resource Pack" at bounding box center [470, 262] width 941 height 524
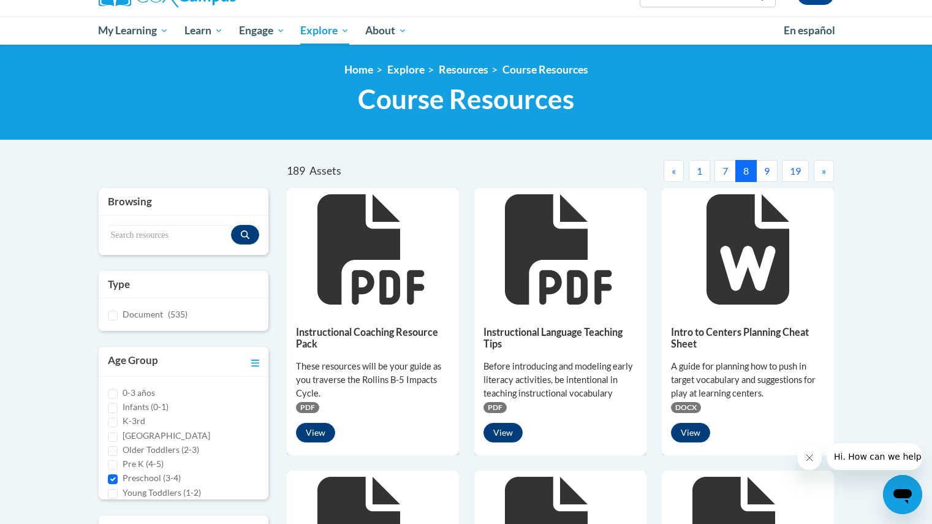
scroll to position [117, 0]
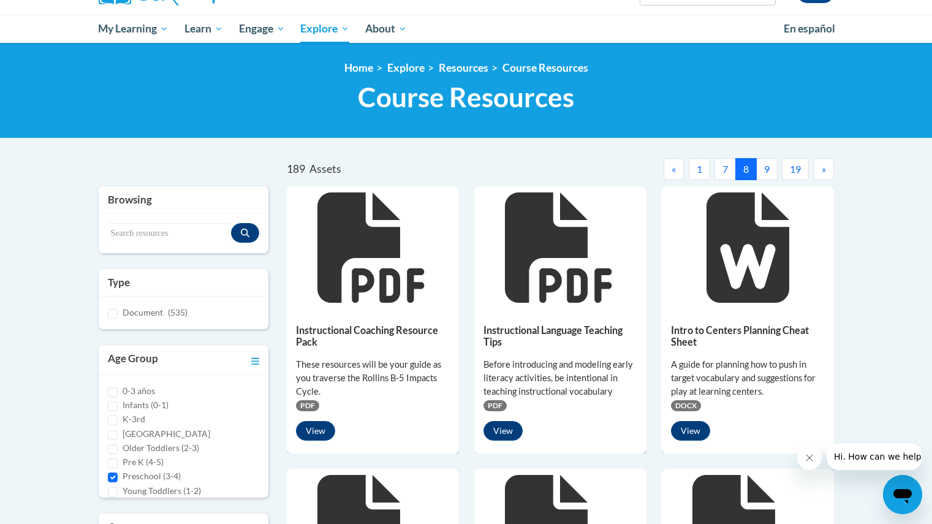
click at [732, 165] on button "7" at bounding box center [725, 169] width 21 height 22
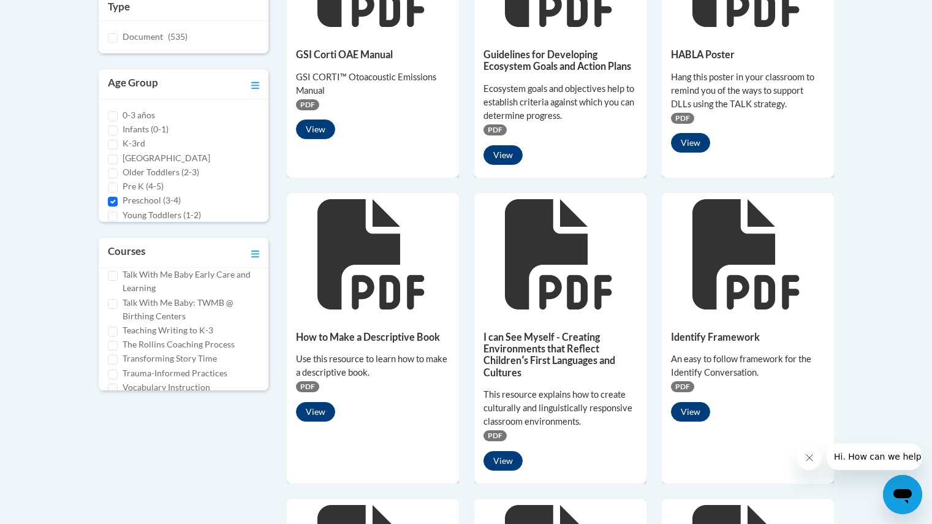
scroll to position [423, 0]
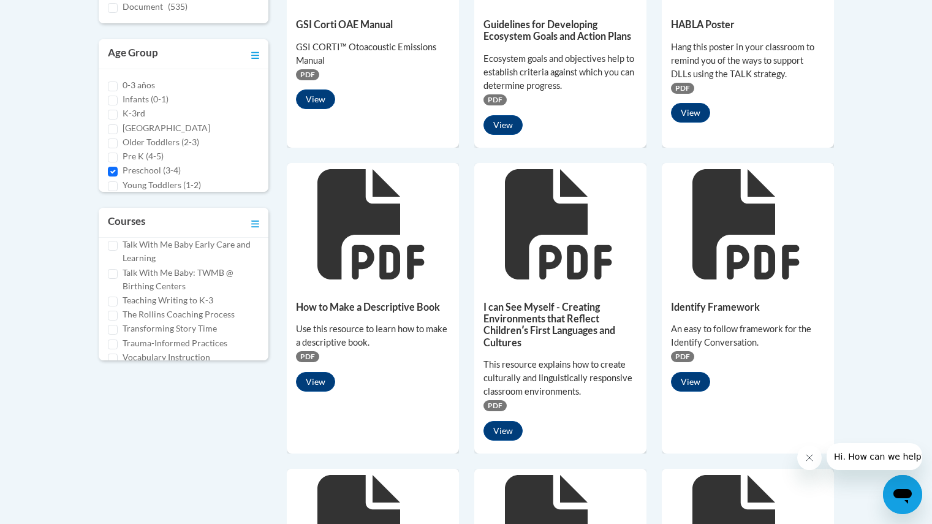
drag, startPoint x: 173, startPoint y: 319, endPoint x: 131, endPoint y: 311, distance: 43.0
click at [131, 322] on label "Transforming Story Time" at bounding box center [170, 328] width 94 height 13
click at [118, 325] on input "Transforming Story Time" at bounding box center [113, 330] width 10 height 10
checkbox input "true"
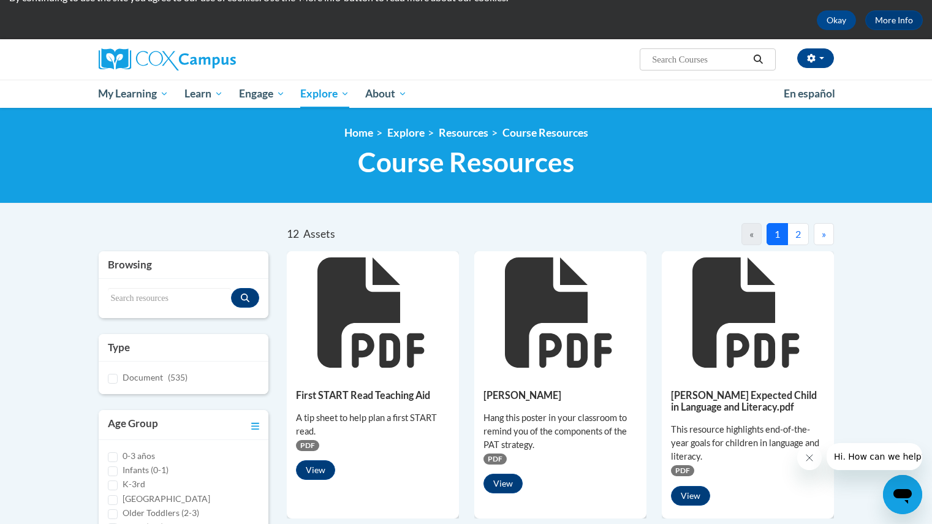
scroll to position [23, 0]
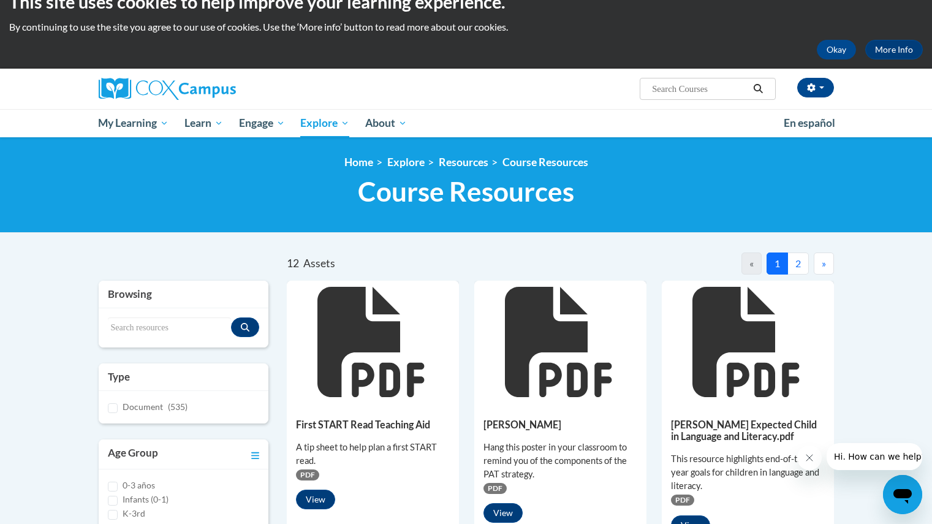
click at [705, 80] on span "Search Search..." at bounding box center [707, 89] width 135 height 22
click at [694, 88] on input "Search..." at bounding box center [700, 89] width 98 height 15
type input "sophisticated story"
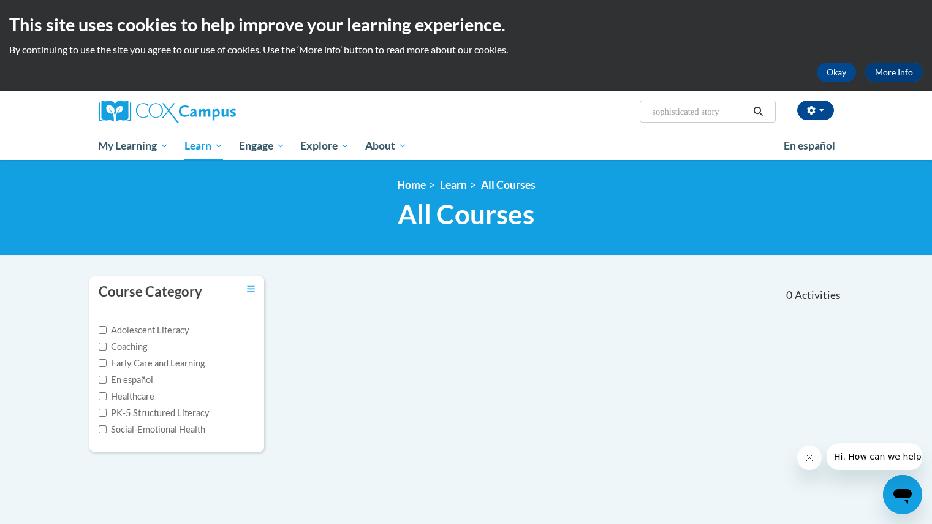
click at [717, 109] on input "sophisticated story" at bounding box center [700, 111] width 98 height 15
type input "sophisticated"
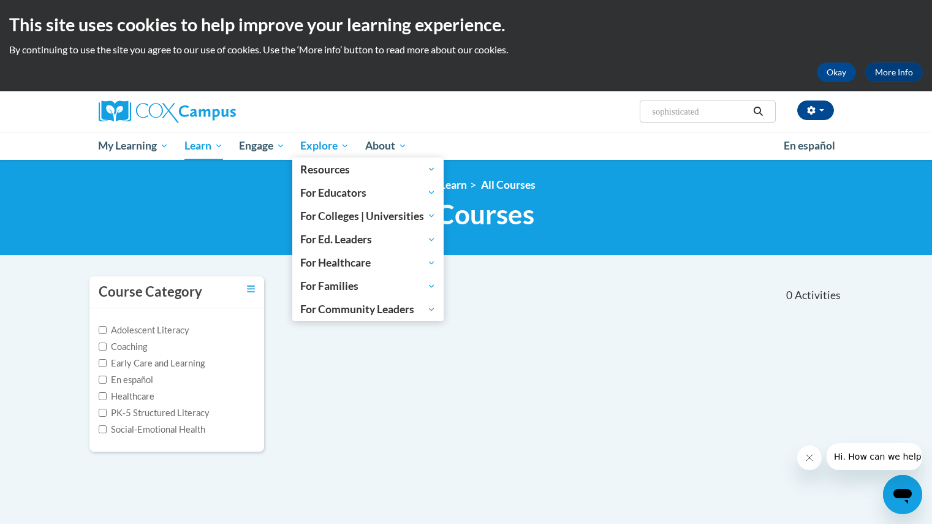
click at [311, 146] on span "Explore" at bounding box center [324, 146] width 49 height 15
click at [307, 139] on span "Explore" at bounding box center [324, 146] width 49 height 15
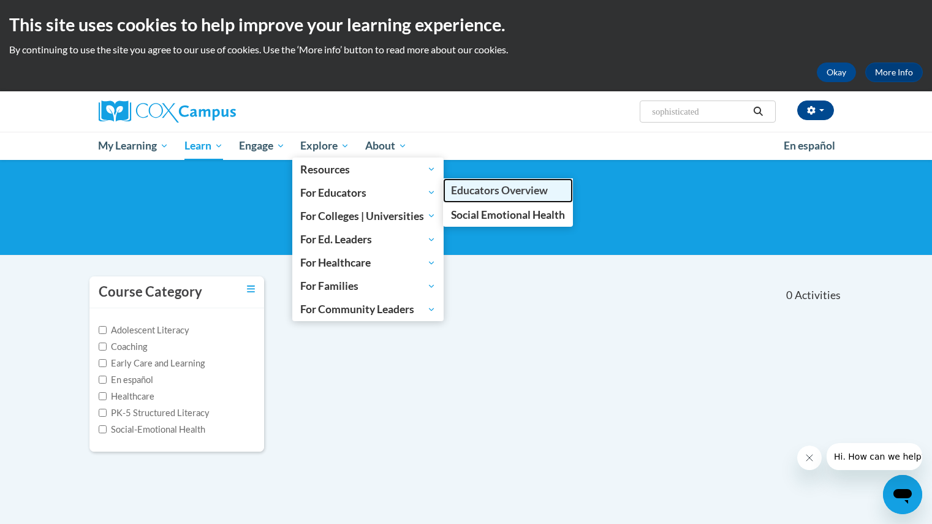
click at [495, 194] on span "Educators Overview" at bounding box center [499, 190] width 97 height 13
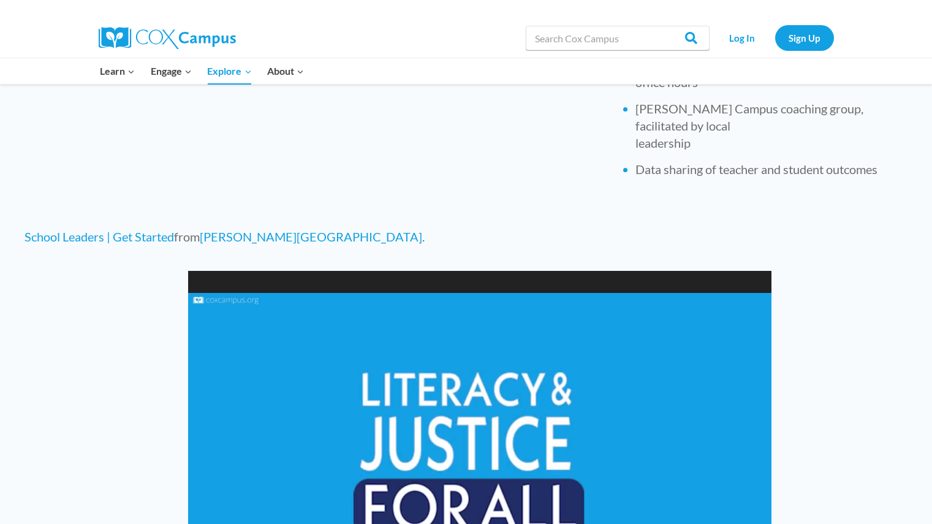
scroll to position [794, 0]
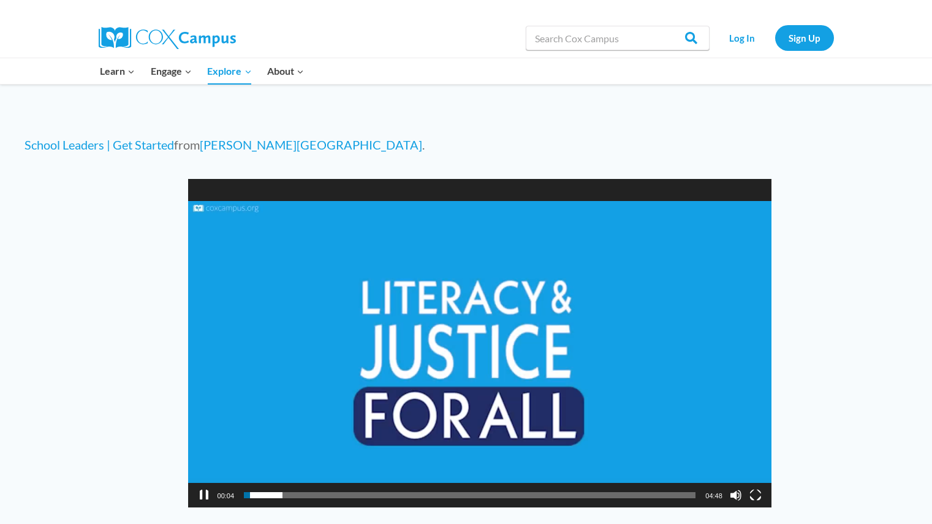
click at [202, 489] on button "Pause" at bounding box center [204, 495] width 12 height 12
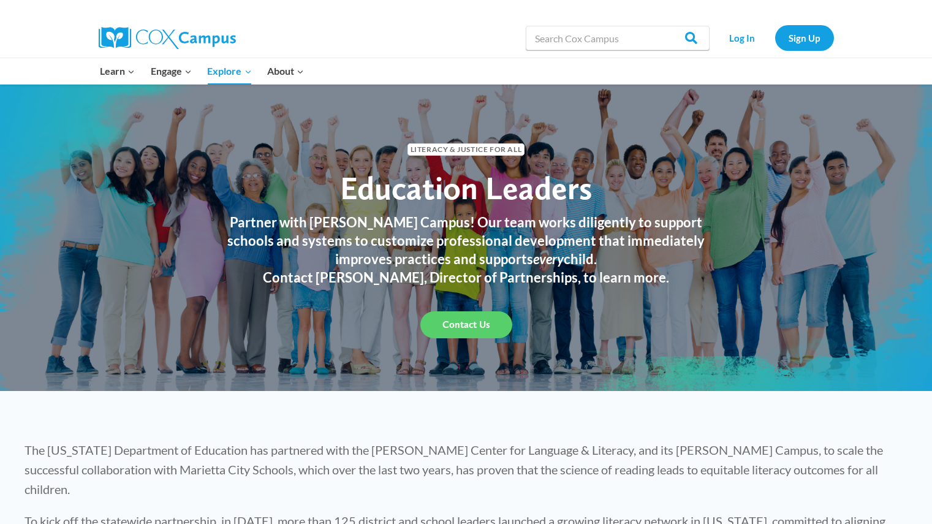
scroll to position [1, 0]
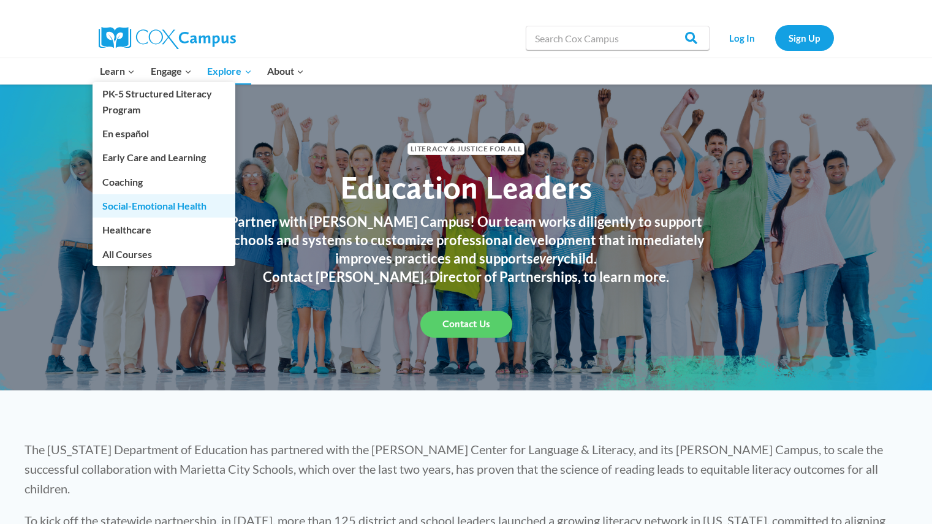
click at [145, 213] on link "Social-Emotional Health" at bounding box center [164, 205] width 143 height 23
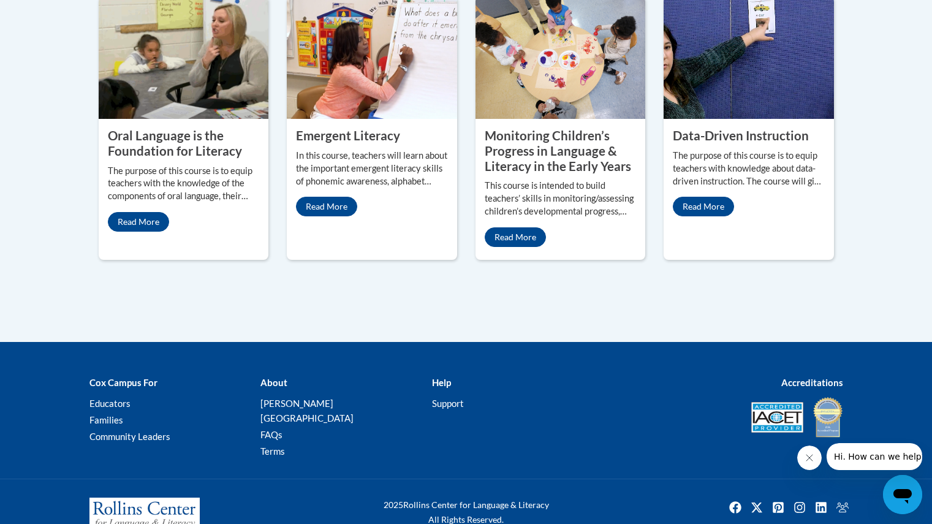
scroll to position [1167, 0]
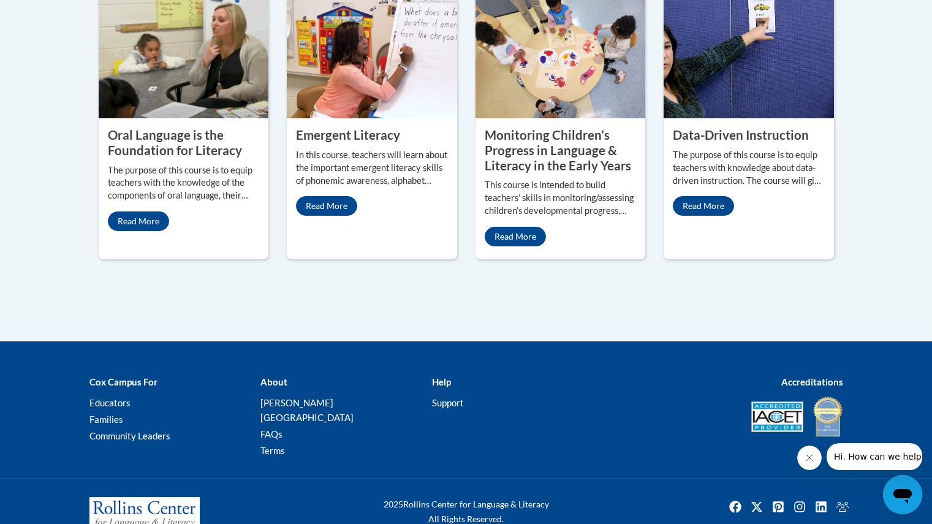
click at [525, 235] on div "Monitoring Children’s Progress in Language & Literacy in the Early Years This c…" at bounding box center [561, 186] width 170 height 137
click at [523, 230] on link "Read More" at bounding box center [515, 237] width 61 height 20
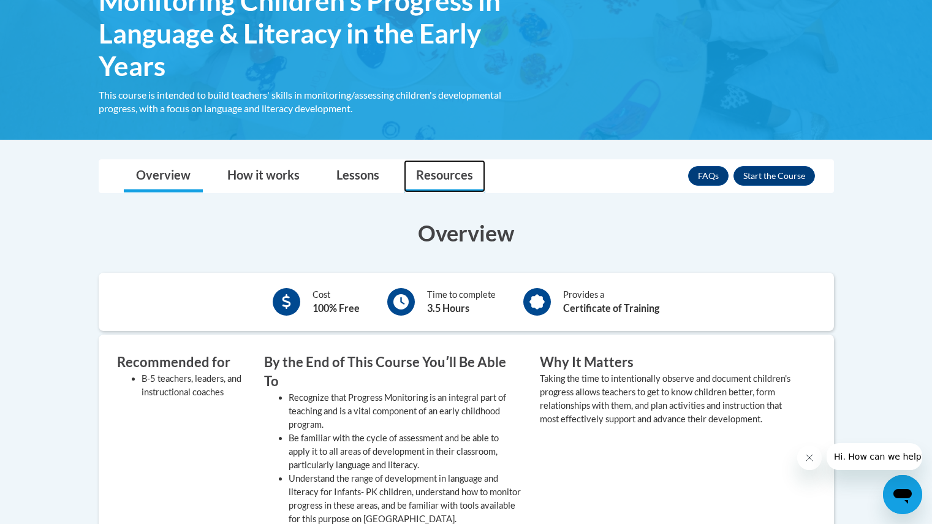
click at [411, 180] on link "Resources" at bounding box center [445, 176] width 82 height 32
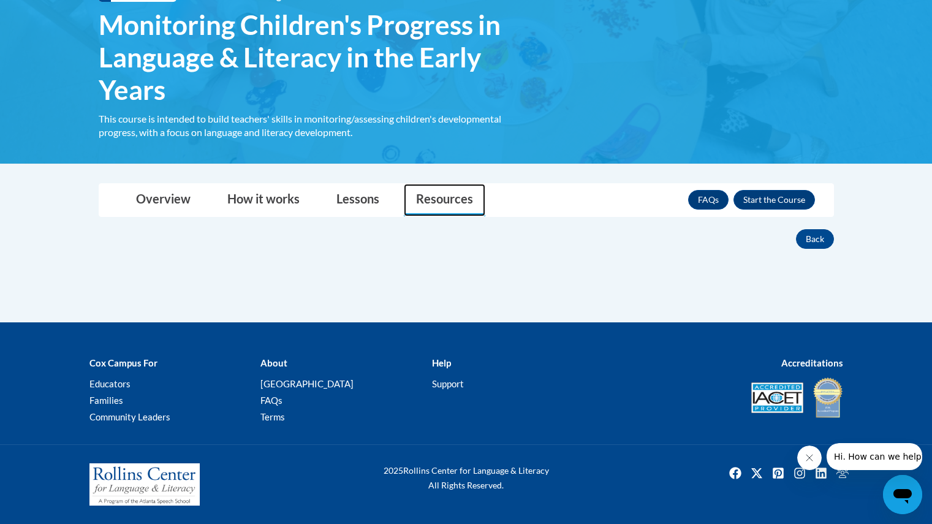
scroll to position [209, 0]
click at [211, 200] on li "How it works" at bounding box center [263, 200] width 109 height 32
click at [187, 200] on link "Overview" at bounding box center [163, 200] width 79 height 32
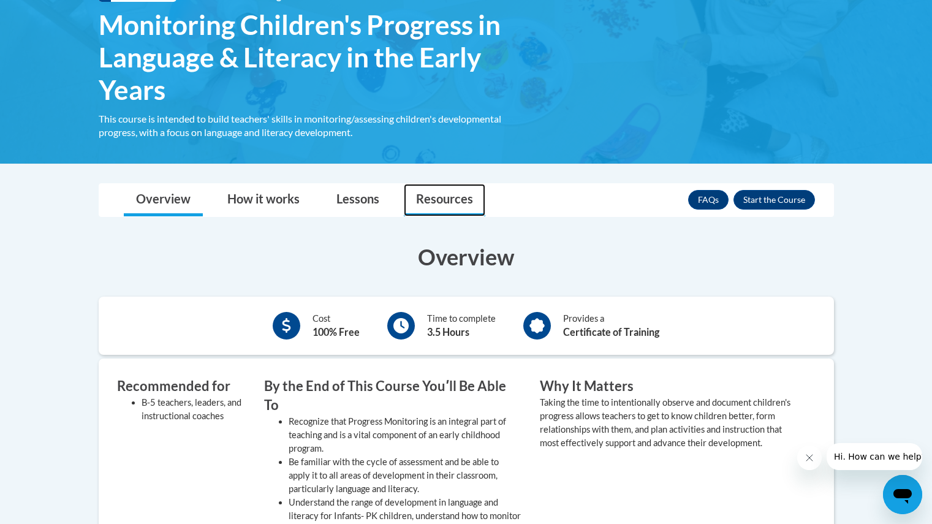
click at [467, 205] on link "Resources" at bounding box center [445, 200] width 82 height 32
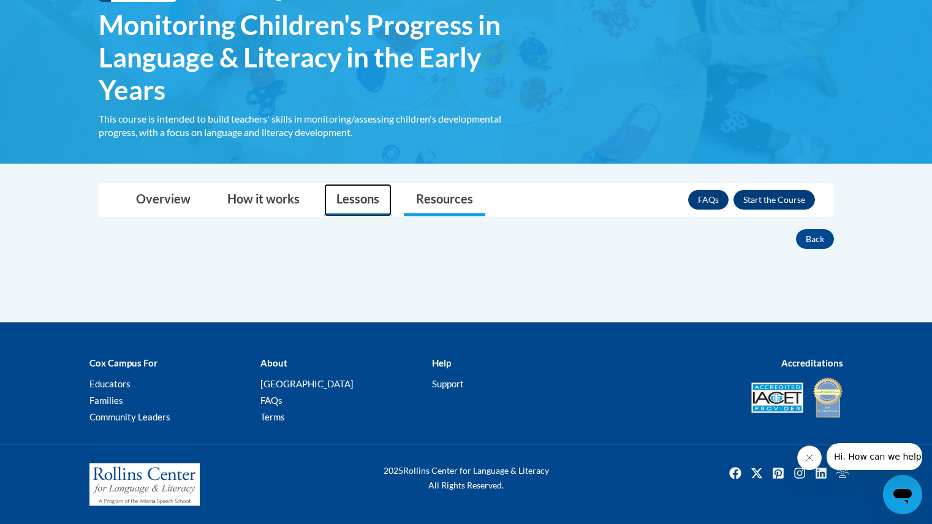
click at [347, 213] on link "Lessons" at bounding box center [357, 200] width 67 height 32
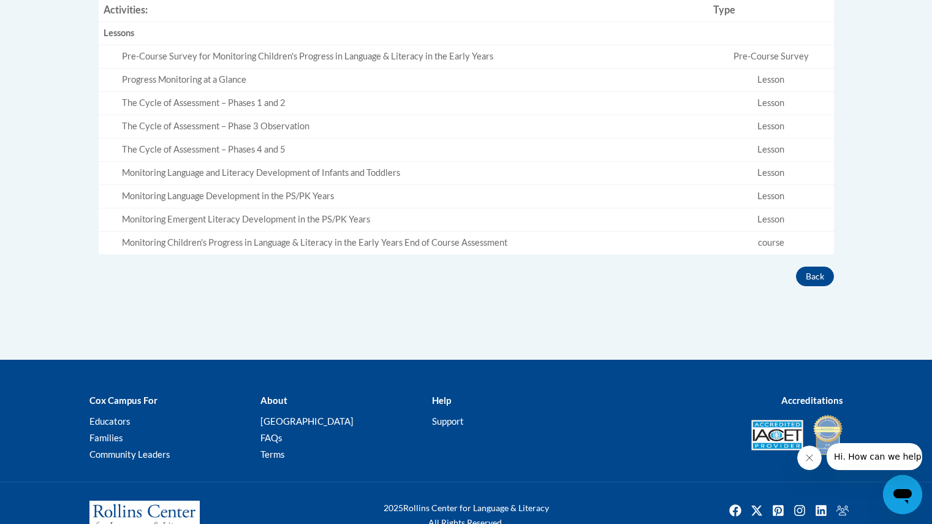
scroll to position [0, 0]
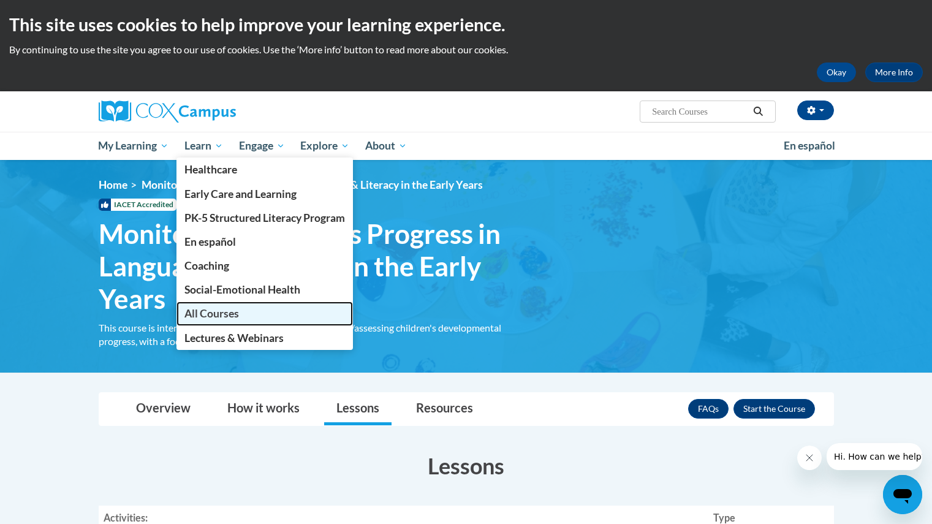
click at [238, 319] on span "All Courses" at bounding box center [211, 313] width 55 height 13
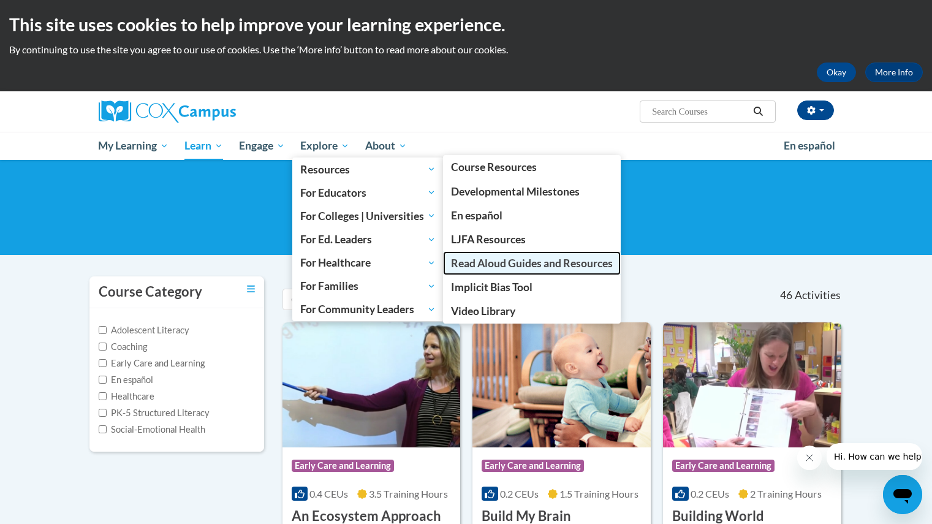
click at [503, 262] on span "Read Aloud Guides and Resources" at bounding box center [532, 263] width 162 height 13
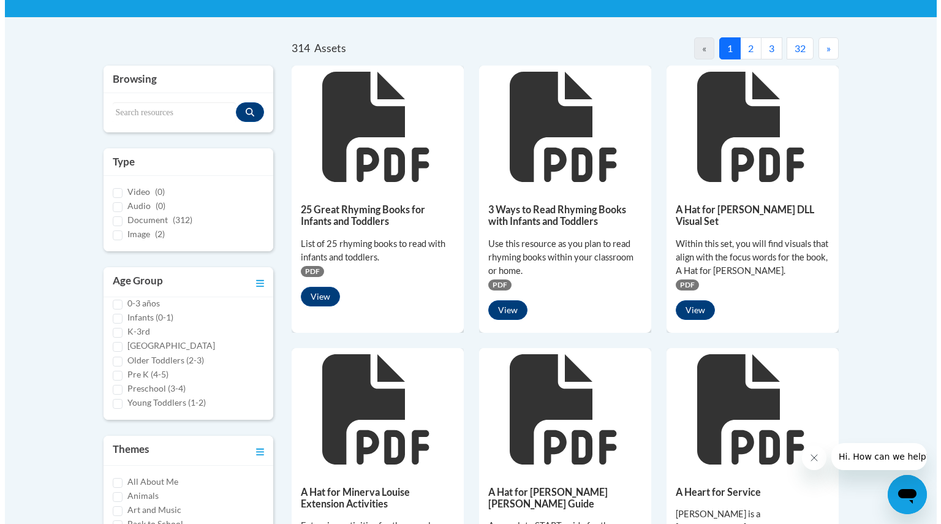
scroll to position [237, 0]
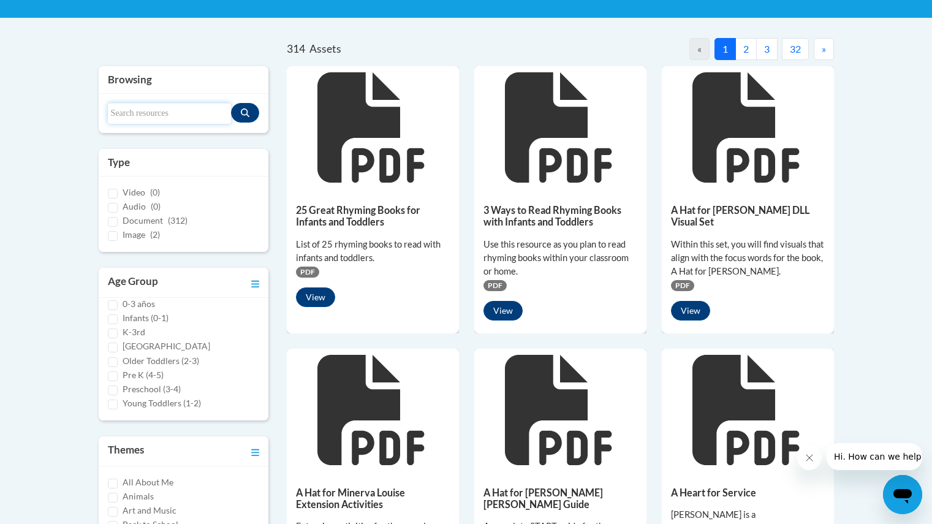
click at [177, 108] on input "Search resources" at bounding box center [170, 113] width 124 height 21
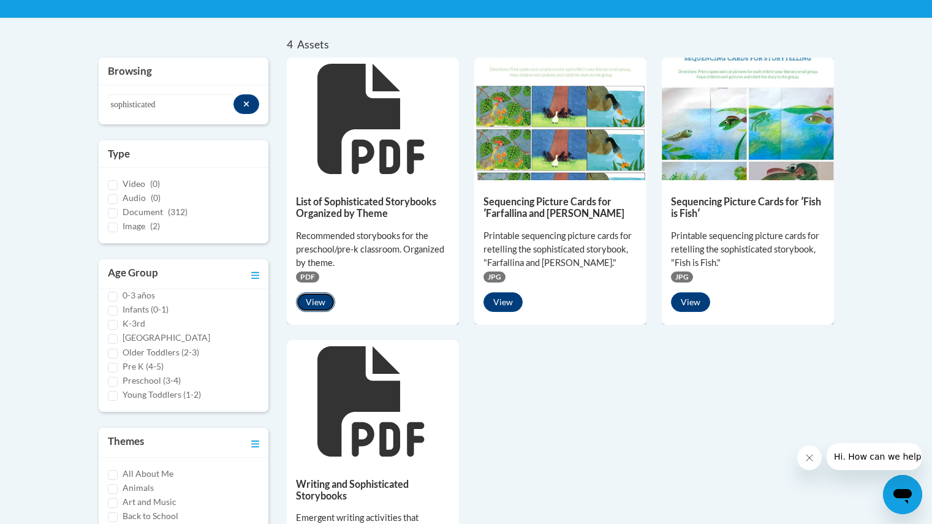
click at [321, 302] on button "View" at bounding box center [315, 302] width 39 height 20
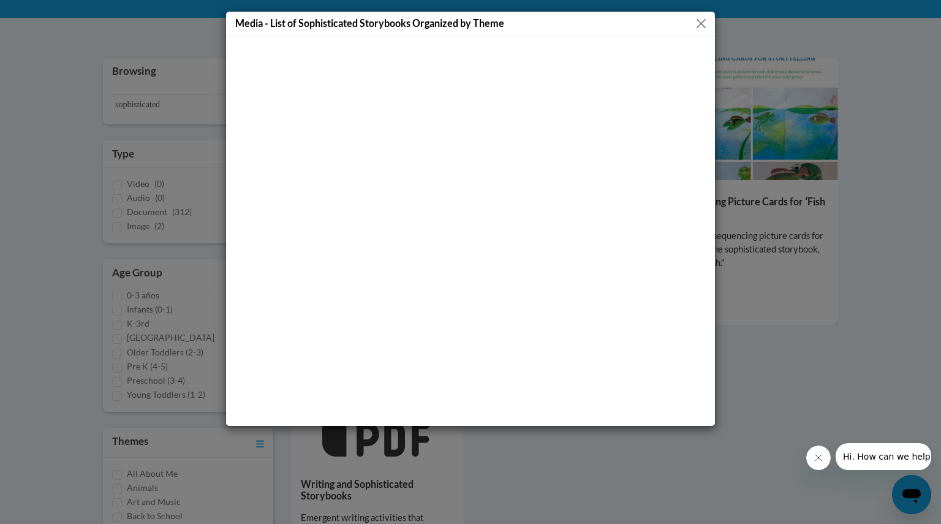
click at [700, 31] on div "Media - List of Sophisticated Storybooks Organized by Theme" at bounding box center [470, 24] width 489 height 25
click at [702, 26] on button "Close" at bounding box center [701, 23] width 15 height 15
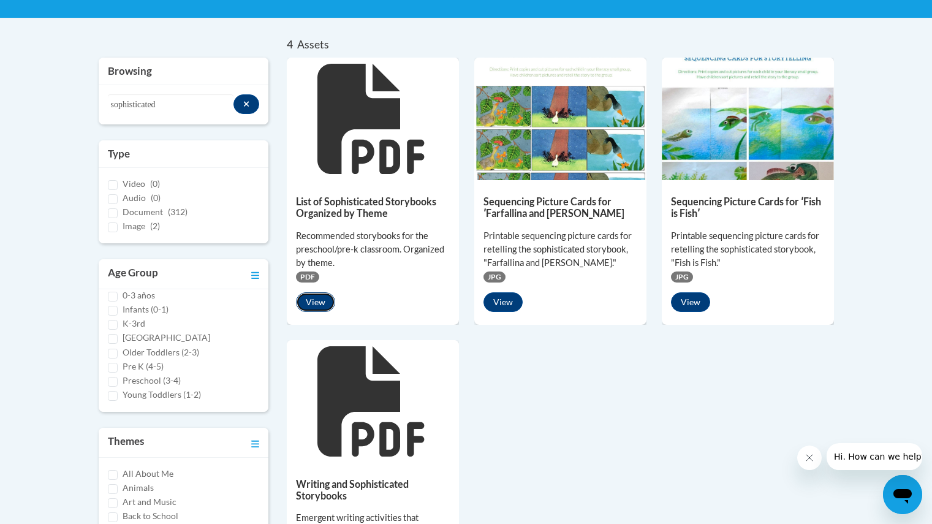
click at [311, 303] on button "View" at bounding box center [315, 302] width 39 height 20
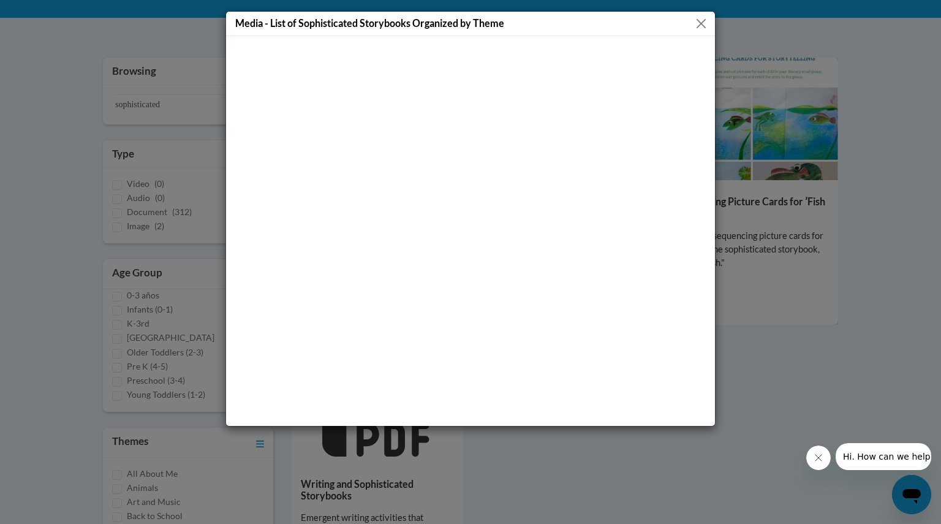
click at [843, 240] on div "Media - List of Sophisticated Storybooks Organized by Theme" at bounding box center [470, 262] width 941 height 524
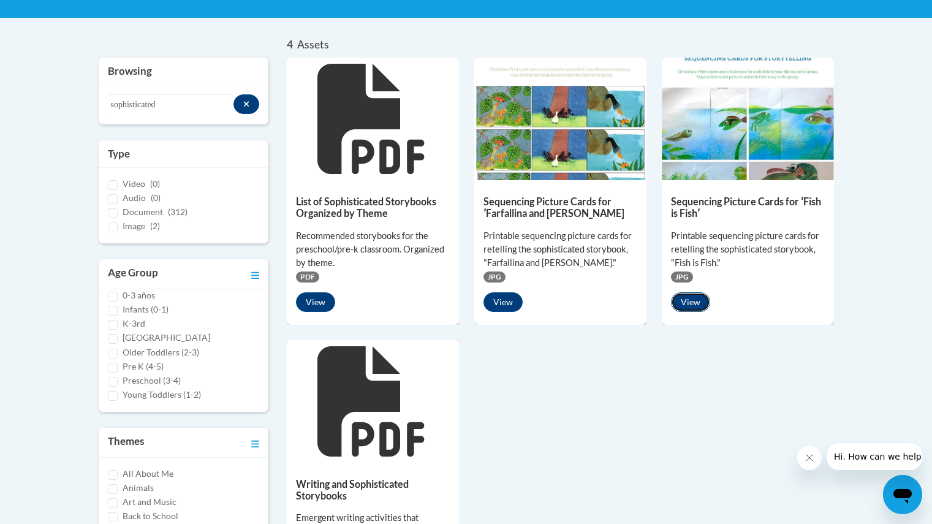
click at [691, 294] on button "View" at bounding box center [690, 302] width 39 height 20
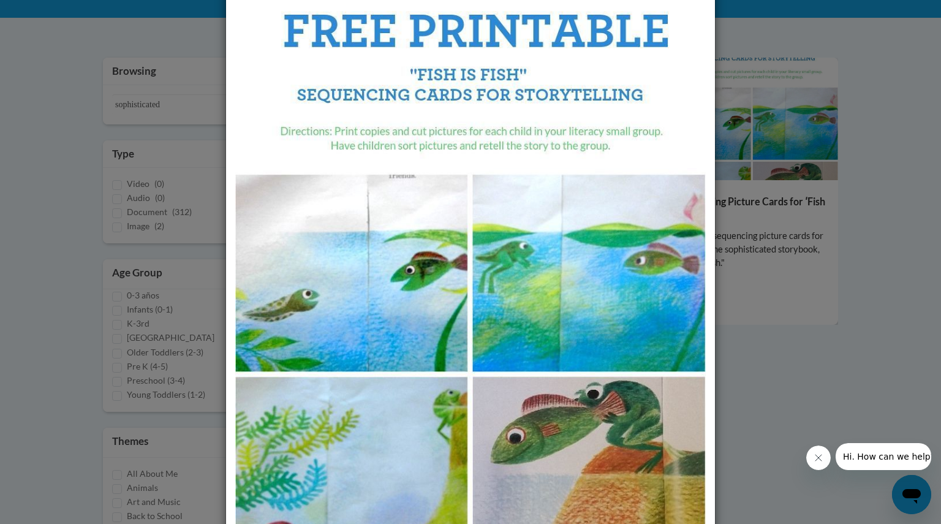
scroll to position [151, 0]
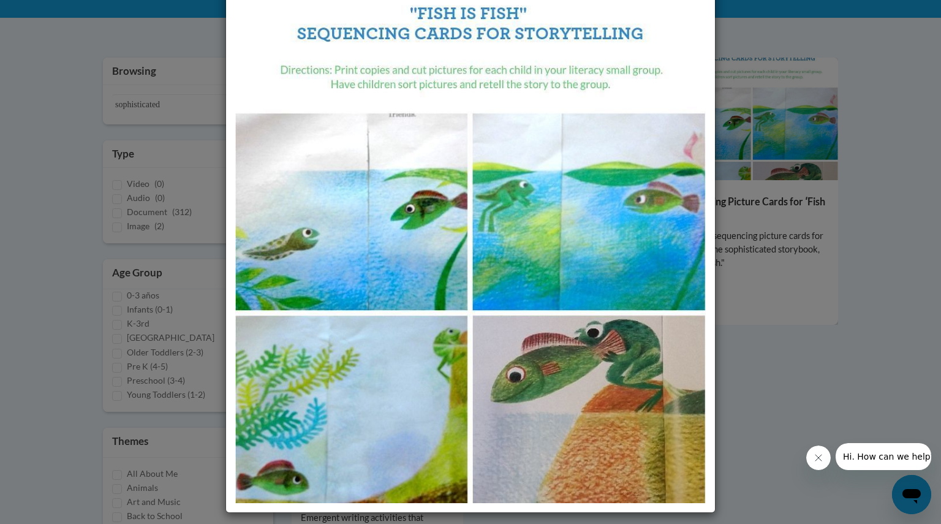
click at [878, 265] on div "Media - Sequencing Picture Cards for ʹFish is Fishʹ" at bounding box center [470, 262] width 941 height 524
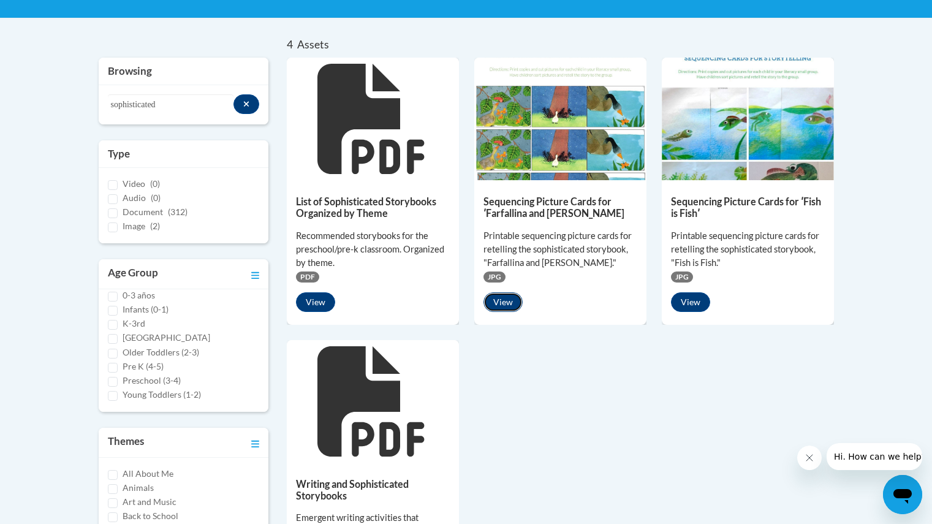
click at [511, 302] on button "View" at bounding box center [503, 302] width 39 height 20
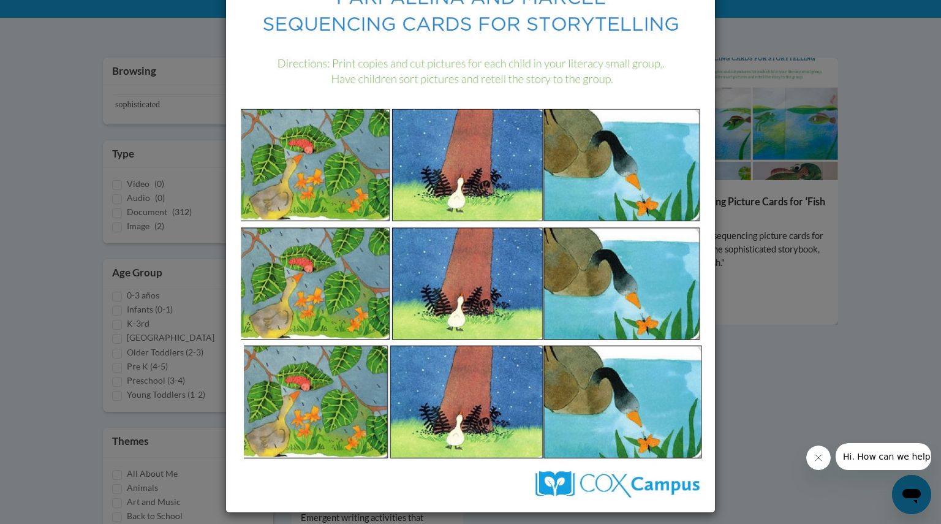
click at [791, 321] on div "Media - Sequencing Picture Cards for ʹFarfallina and Marcelʹ" at bounding box center [470, 262] width 941 height 524
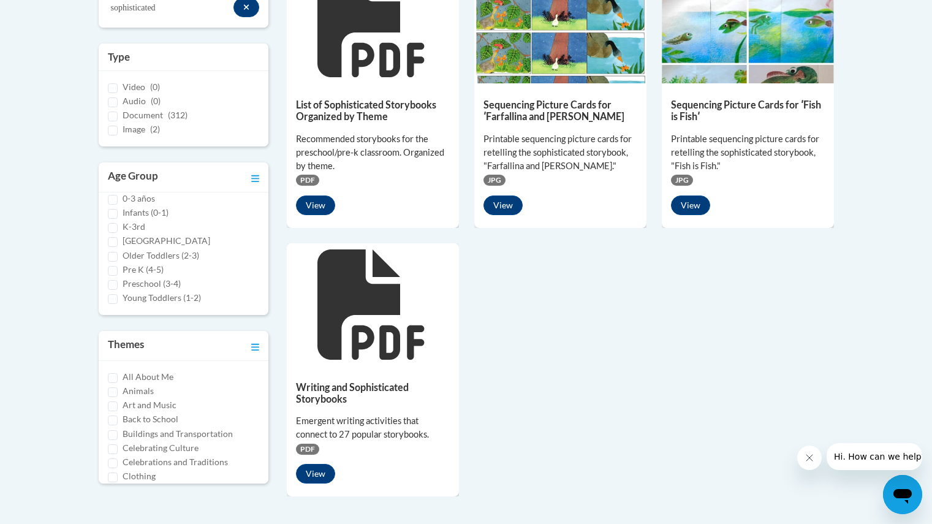
scroll to position [335, 0]
click at [322, 461] on div "Writing and Sophisticated Storybooks Emergent writing activities that connect t…" at bounding box center [373, 428] width 172 height 127
click at [322, 465] on button "View" at bounding box center [315, 473] width 39 height 20
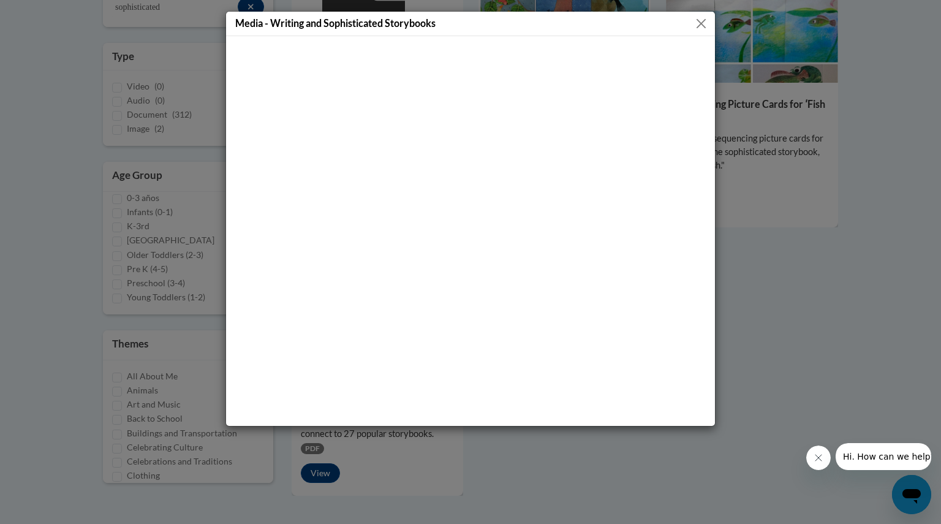
click at [761, 236] on div "Media - Writing and Sophisticated Storybooks" at bounding box center [470, 262] width 941 height 524
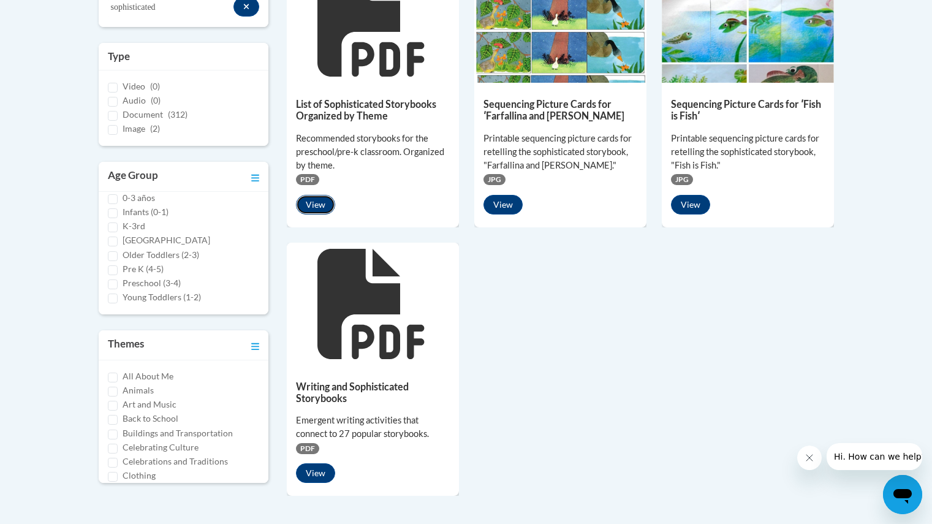
click at [300, 208] on button "View" at bounding box center [315, 205] width 39 height 20
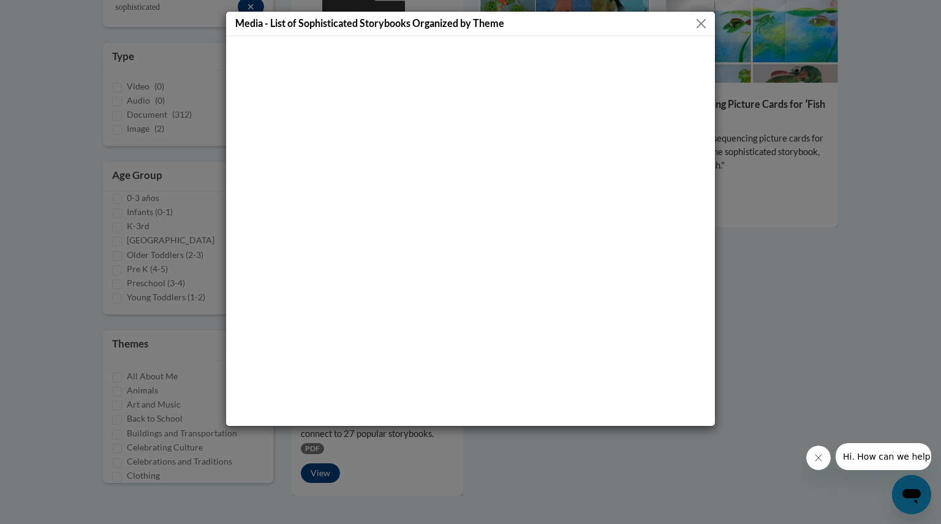
click at [706, 17] on button "Close" at bounding box center [701, 23] width 15 height 15
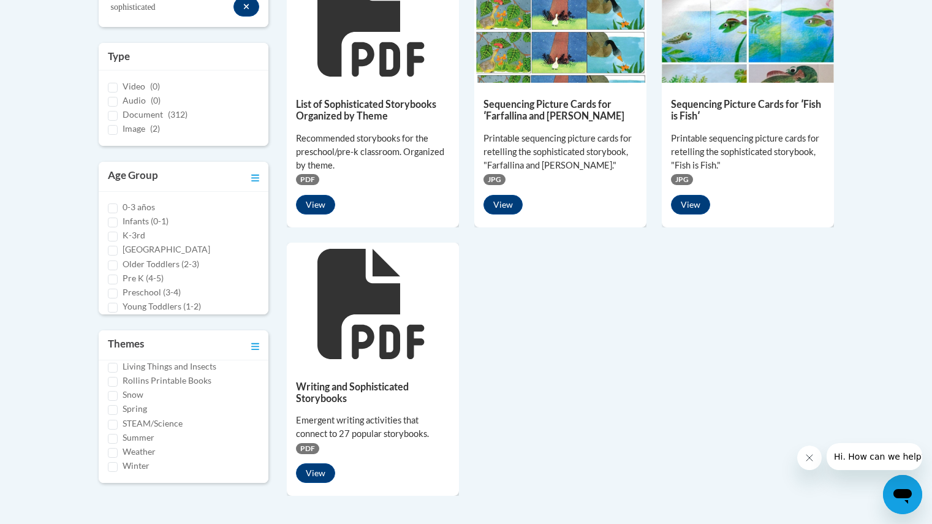
scroll to position [293, 0]
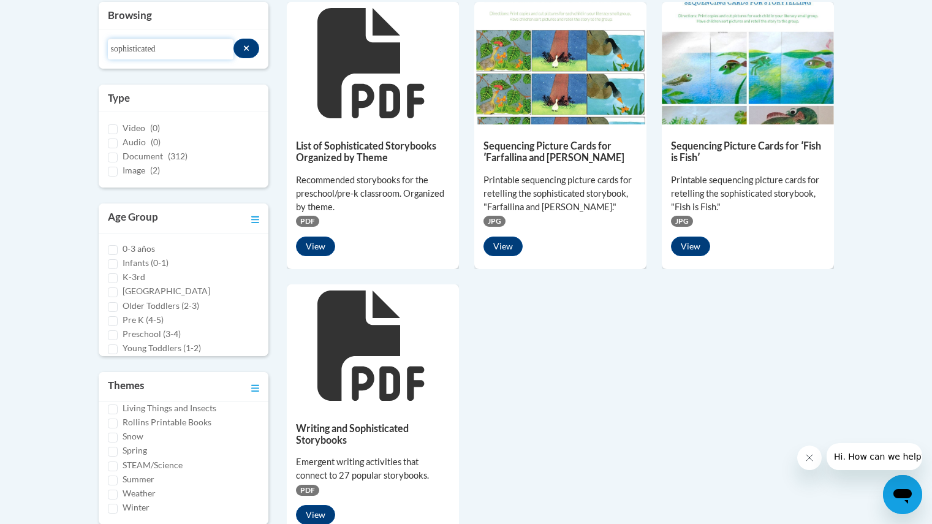
click at [186, 46] on input "sophisticated" at bounding box center [171, 49] width 126 height 21
type input "START"
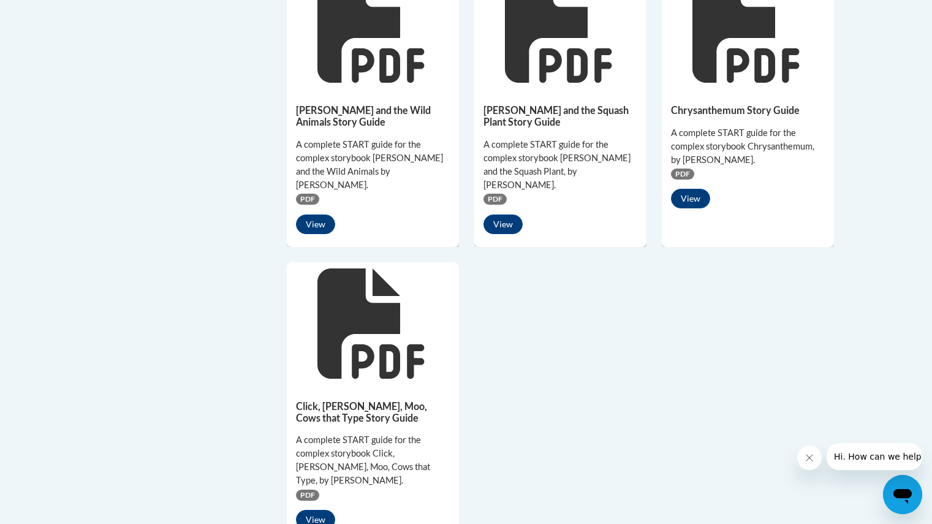
scroll to position [921, 0]
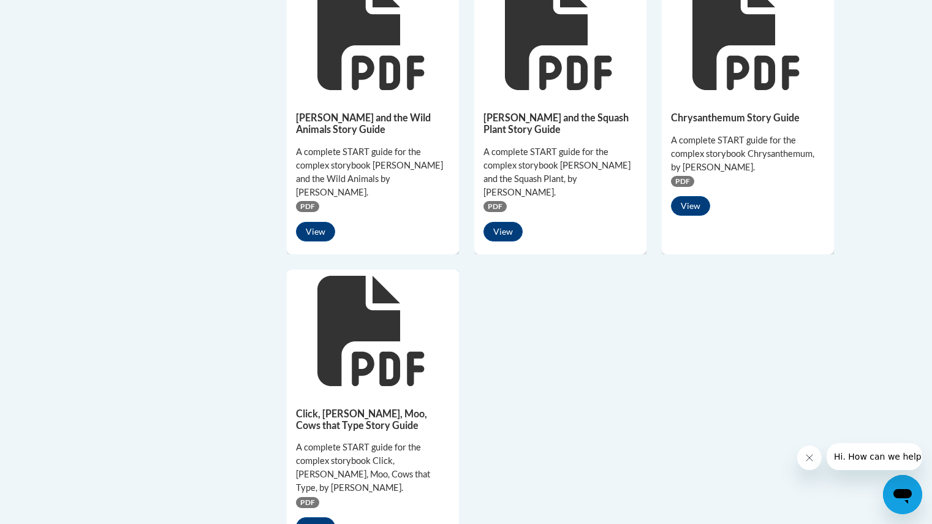
click at [325, 484] on div "Click, Clack, Moo, Cows that Type Story Guide A complete START guide for the co…" at bounding box center [373, 469] width 172 height 154
click at [324, 517] on button "View" at bounding box center [315, 527] width 39 height 20
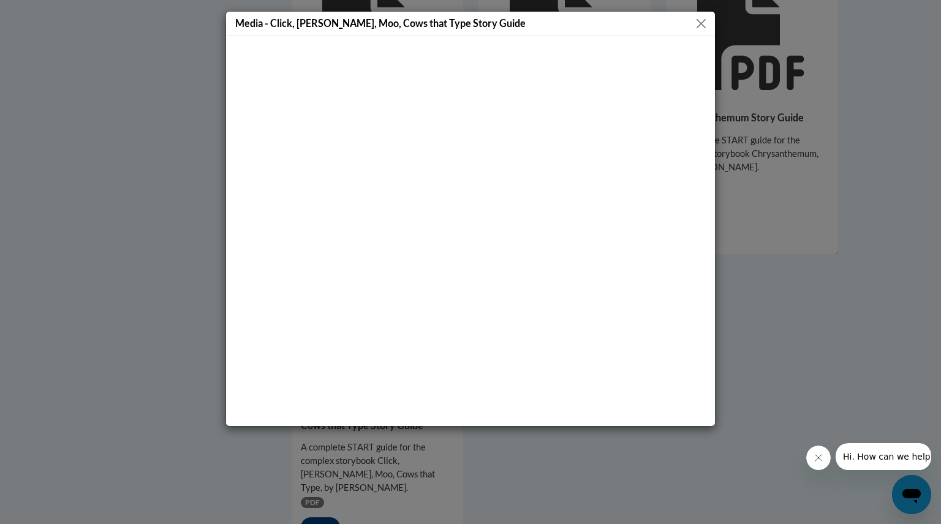
click at [712, 18] on div "Media - Click, Clack, Moo, Cows that Type Story Guide" at bounding box center [470, 24] width 489 height 25
click at [706, 18] on button "Close" at bounding box center [701, 23] width 15 height 15
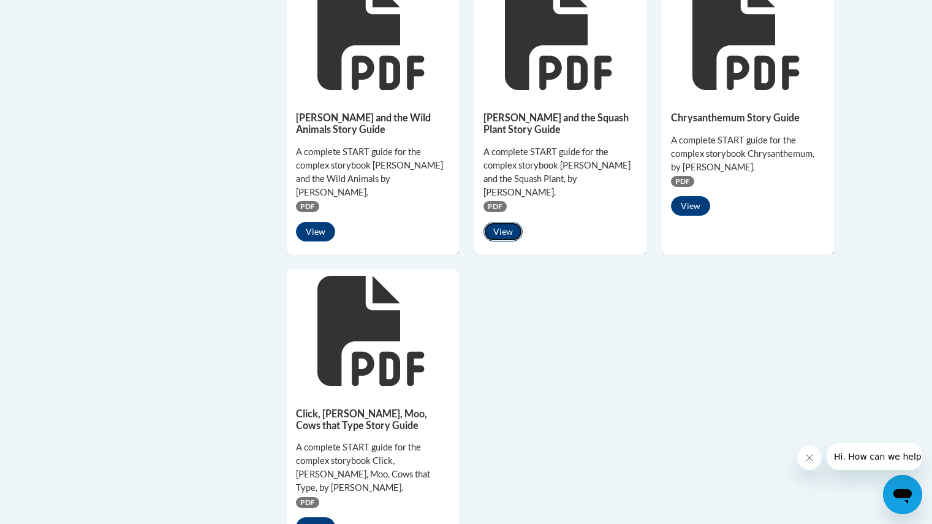
click at [506, 222] on button "View" at bounding box center [503, 232] width 39 height 20
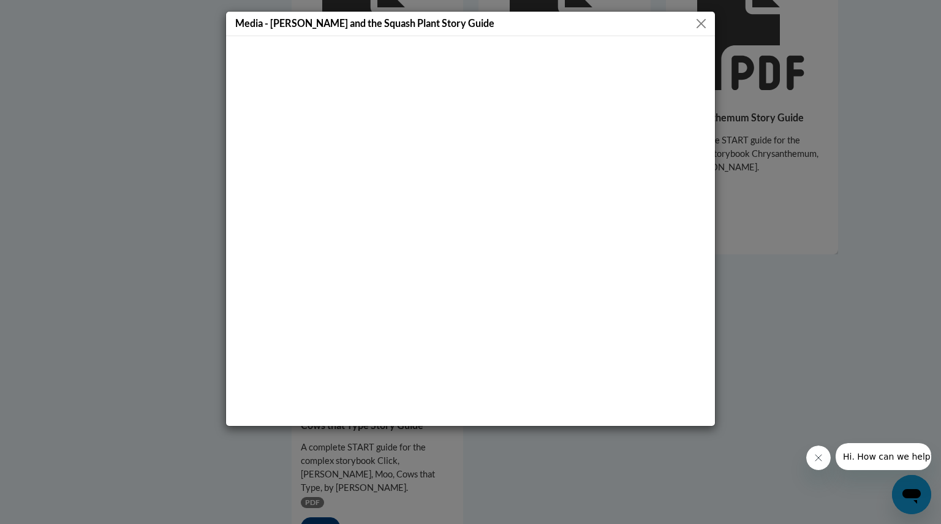
click at [788, 249] on div "Media - Carlos and the Squash Plant Story Guide" at bounding box center [470, 262] width 941 height 524
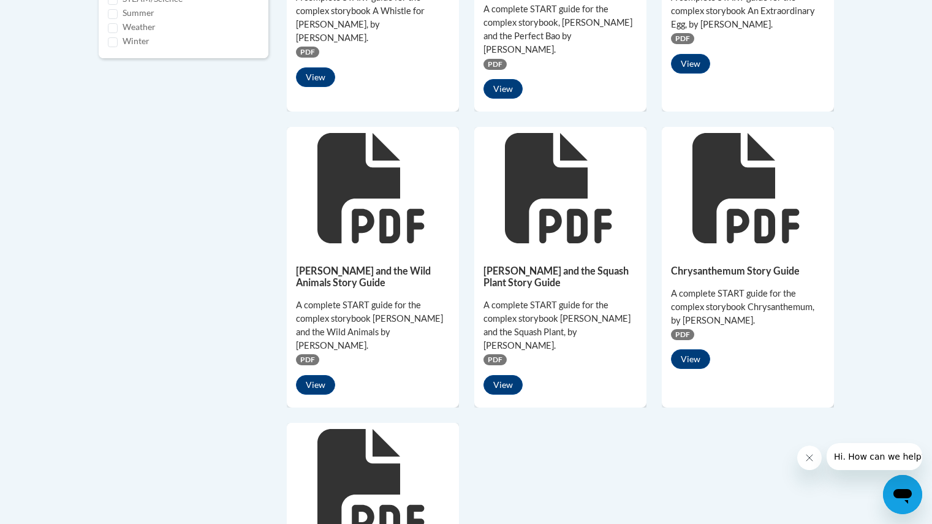
scroll to position [767, 0]
click at [323, 376] on button "View" at bounding box center [315, 386] width 39 height 20
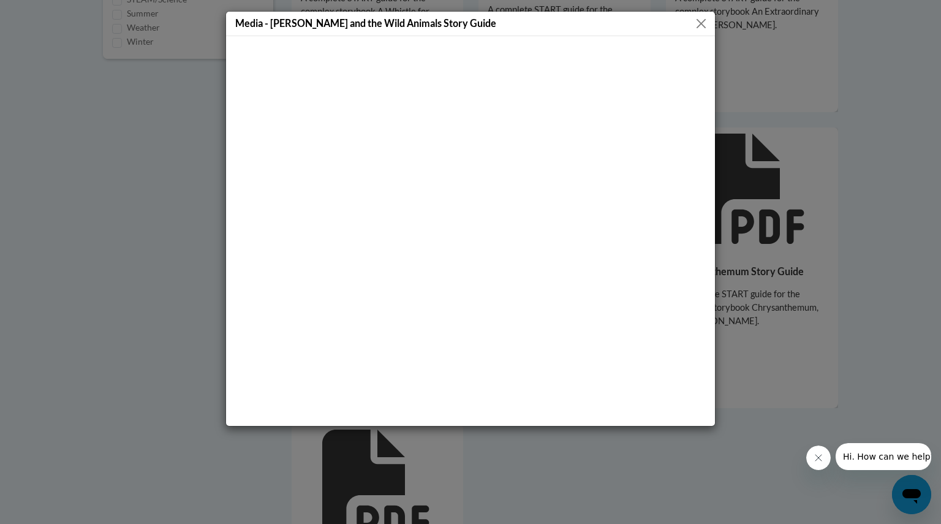
click at [932, 230] on div "Media - Annie and the Wild Animals Story Guide" at bounding box center [470, 262] width 941 height 524
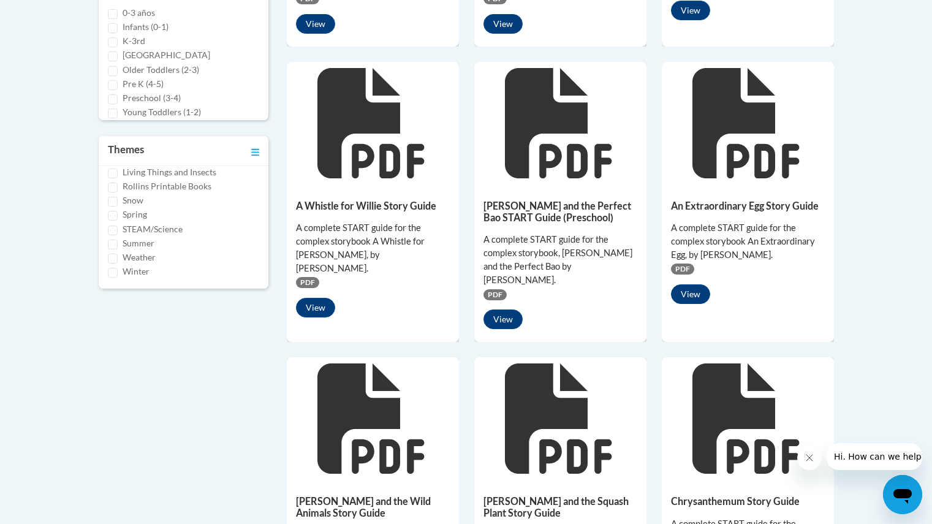
scroll to position [532, 0]
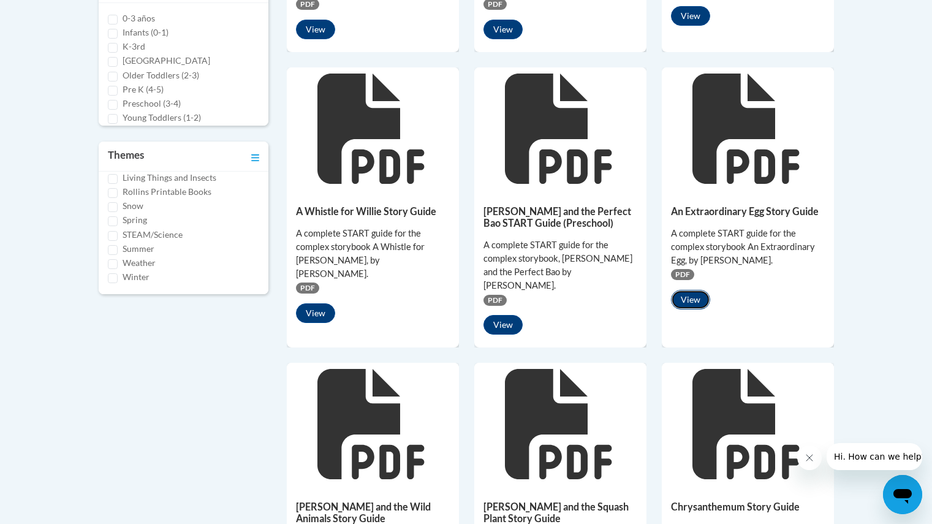
click at [691, 292] on button "View" at bounding box center [690, 300] width 39 height 20
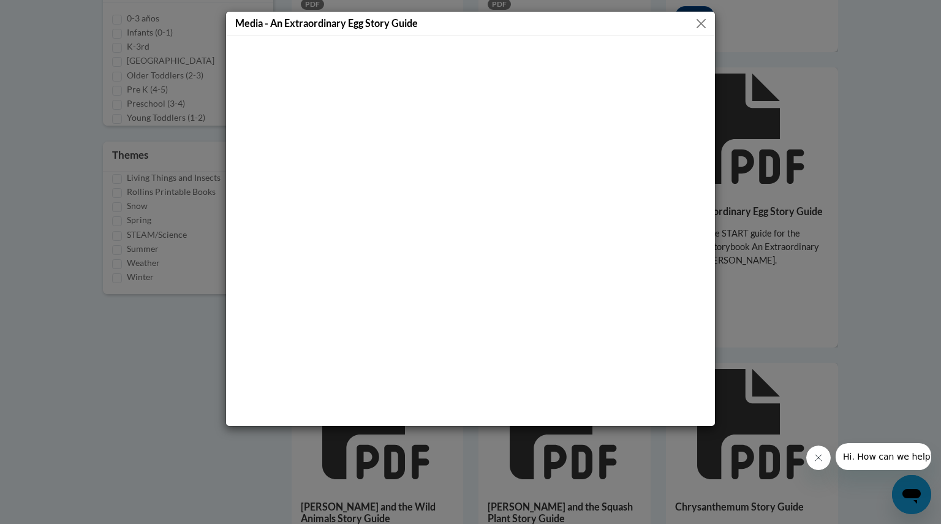
click at [822, 309] on div "Media - An Extraordinary Egg Story Guide" at bounding box center [470, 262] width 941 height 524
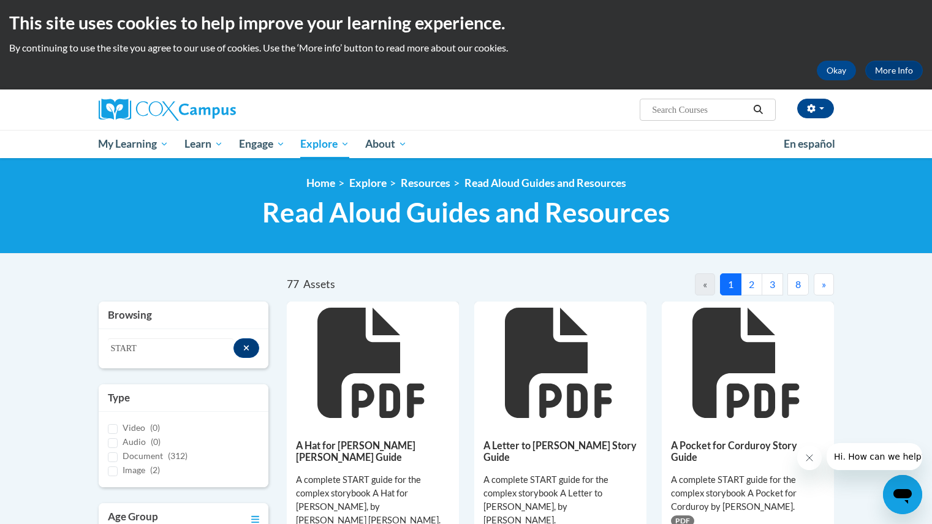
scroll to position [0, 0]
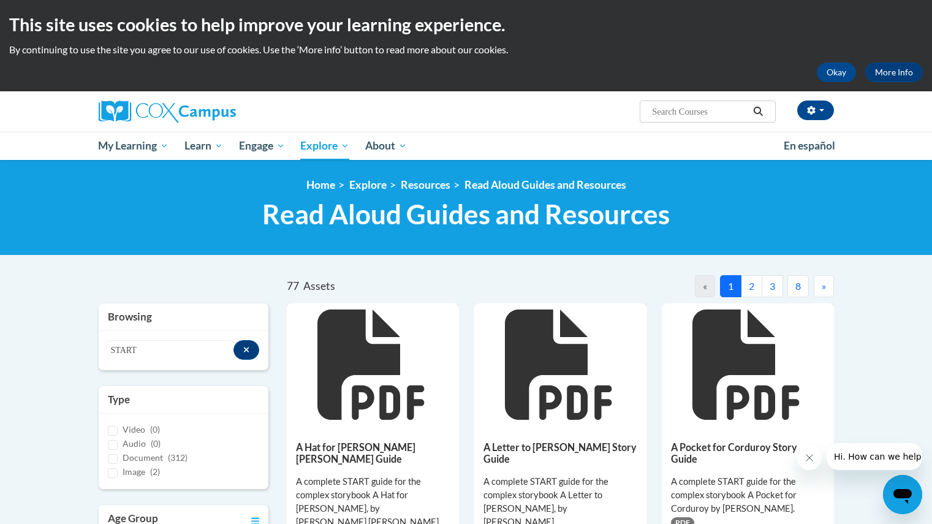
click at [757, 281] on button "2" at bounding box center [751, 286] width 21 height 22
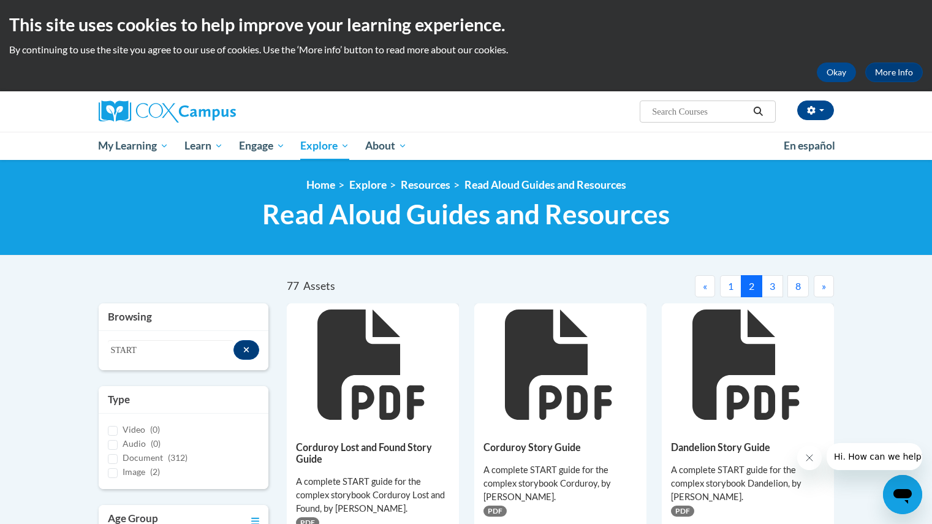
click at [777, 283] on button "3" at bounding box center [772, 286] width 21 height 22
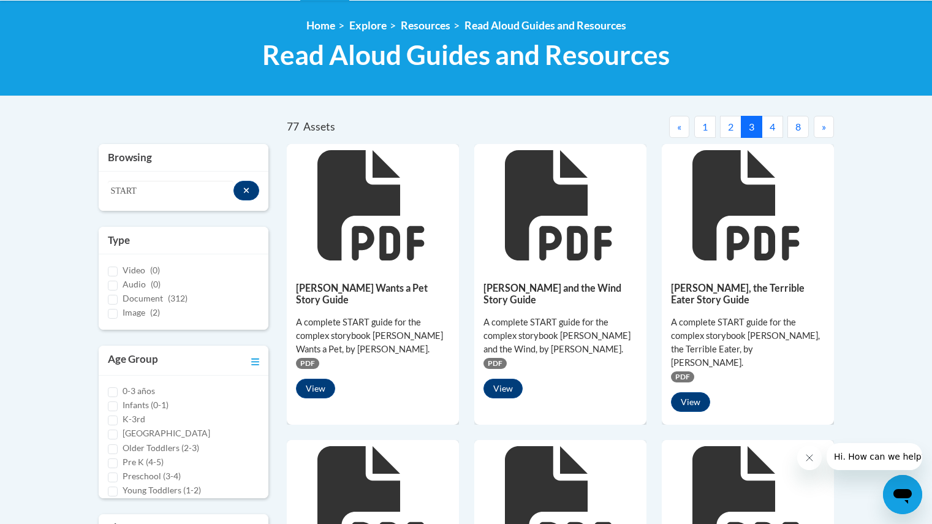
scroll to position [160, 0]
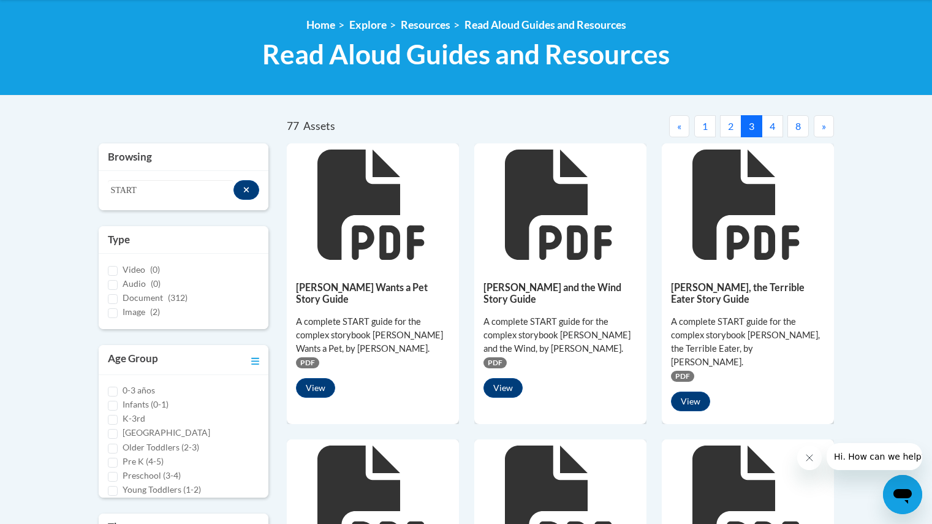
click at [768, 132] on button "4" at bounding box center [772, 126] width 21 height 22
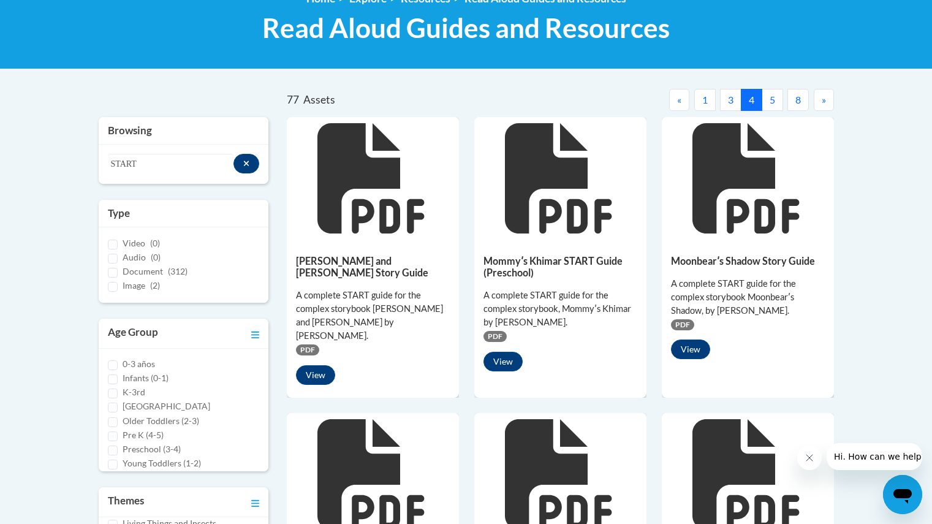
scroll to position [128, 0]
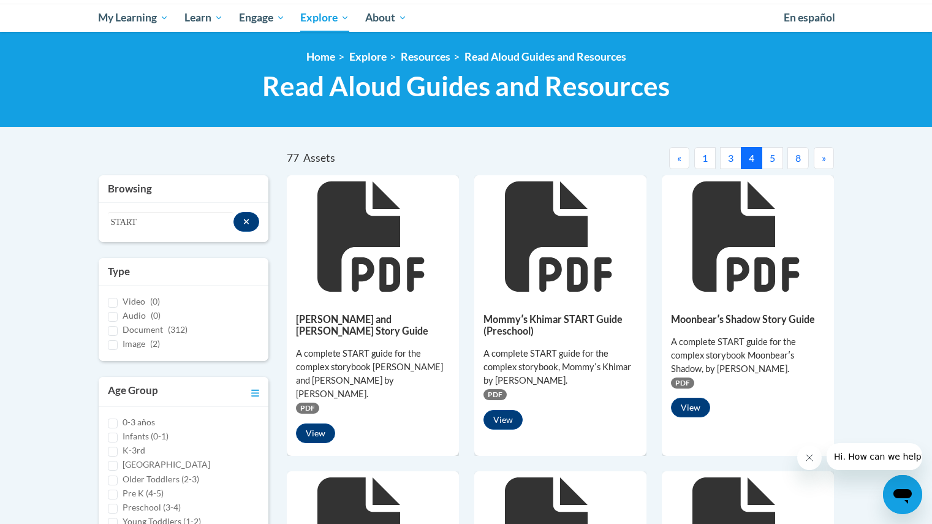
click at [761, 152] on button "4" at bounding box center [751, 158] width 21 height 22
click at [773, 154] on button "5" at bounding box center [772, 158] width 21 height 22
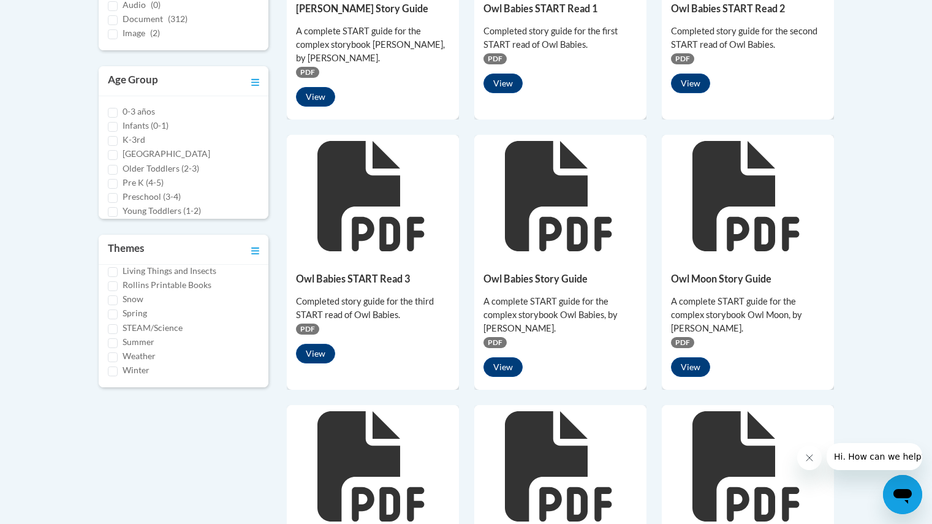
scroll to position [439, 0]
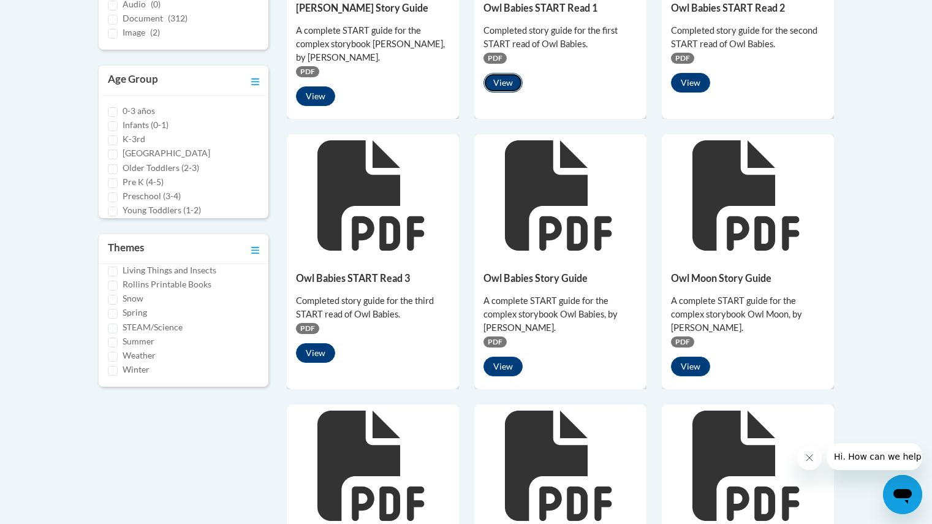
click at [516, 78] on button "View" at bounding box center [503, 83] width 39 height 20
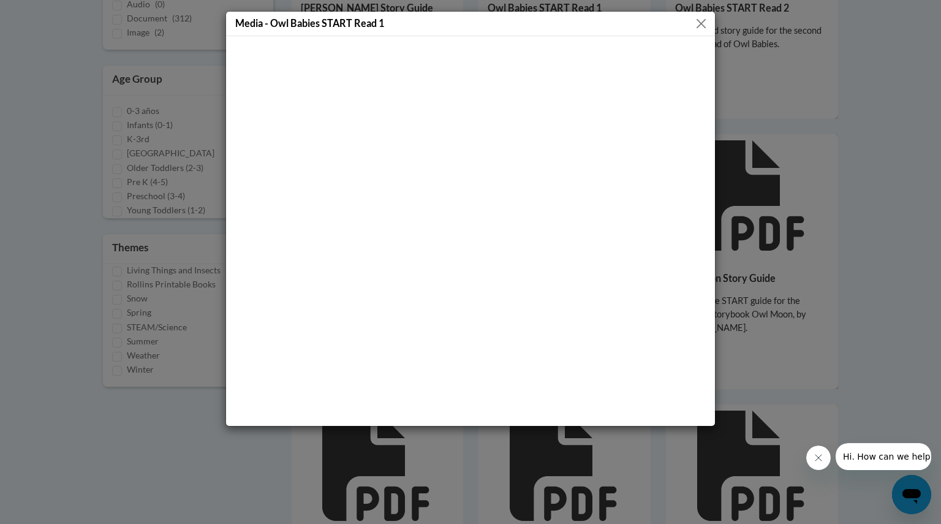
click at [712, 286] on div at bounding box center [470, 231] width 489 height 390
click at [721, 290] on div "Media - Owl Babies START Read 1" at bounding box center [470, 262] width 941 height 524
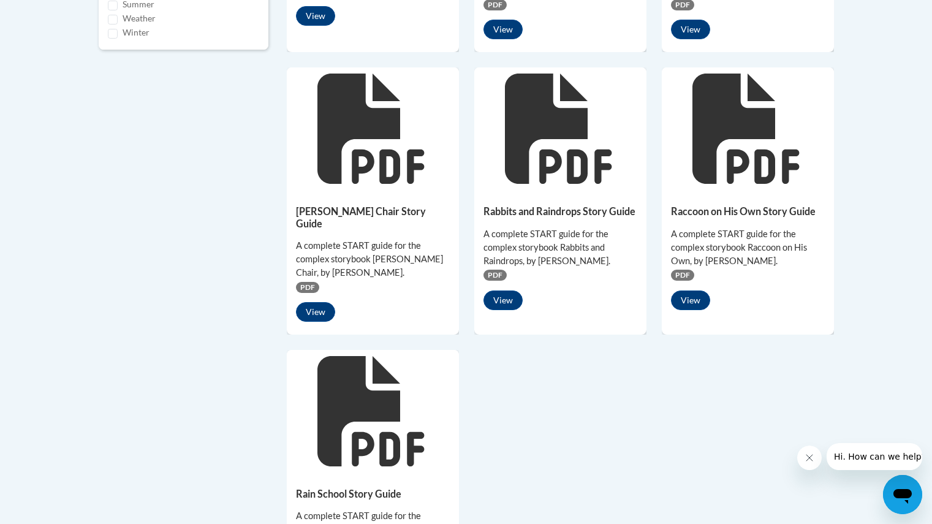
scroll to position [777, 0]
drag, startPoint x: 353, startPoint y: 211, endPoint x: 279, endPoint y: 204, distance: 74.5
click at [279, 204] on div "Owen Story Guide A complete START guide for the complex storybook Owen, by Kevi…" at bounding box center [561, 65] width 566 height 1078
copy h5 "Peterʹs Chair"
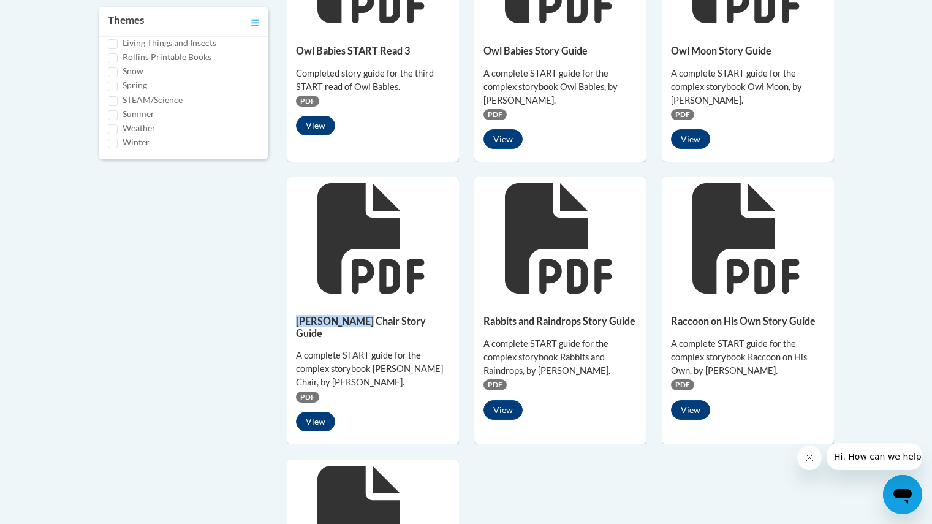
scroll to position [667, 0]
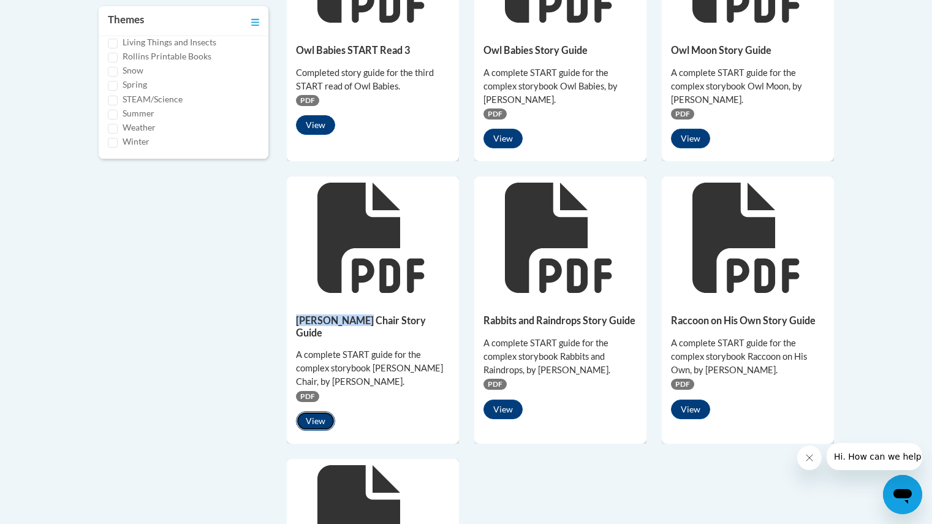
click at [314, 411] on button "View" at bounding box center [315, 421] width 39 height 20
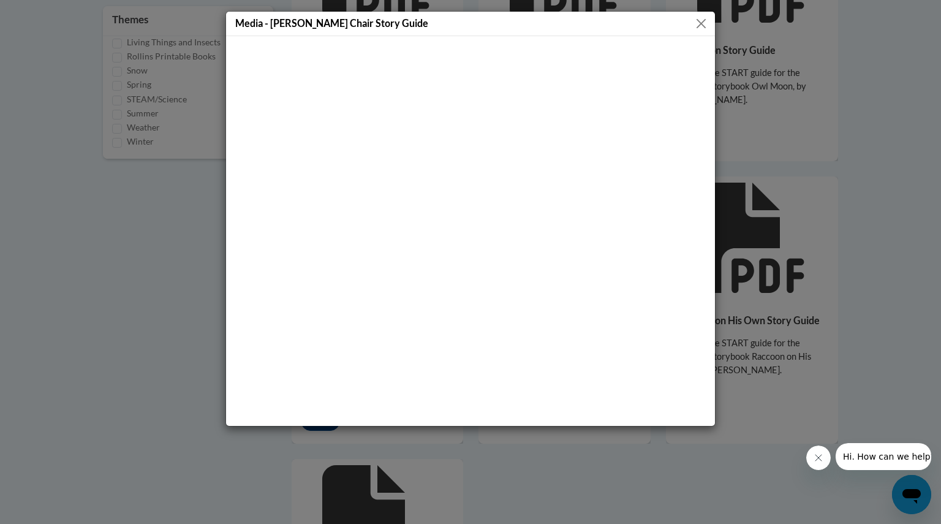
click at [706, 16] on button "Close" at bounding box center [701, 23] width 15 height 15
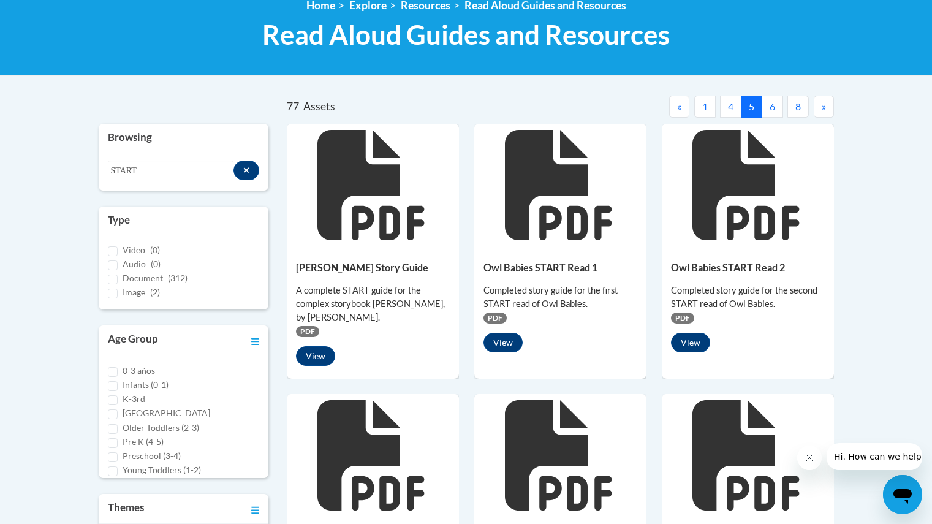
scroll to position [176, 0]
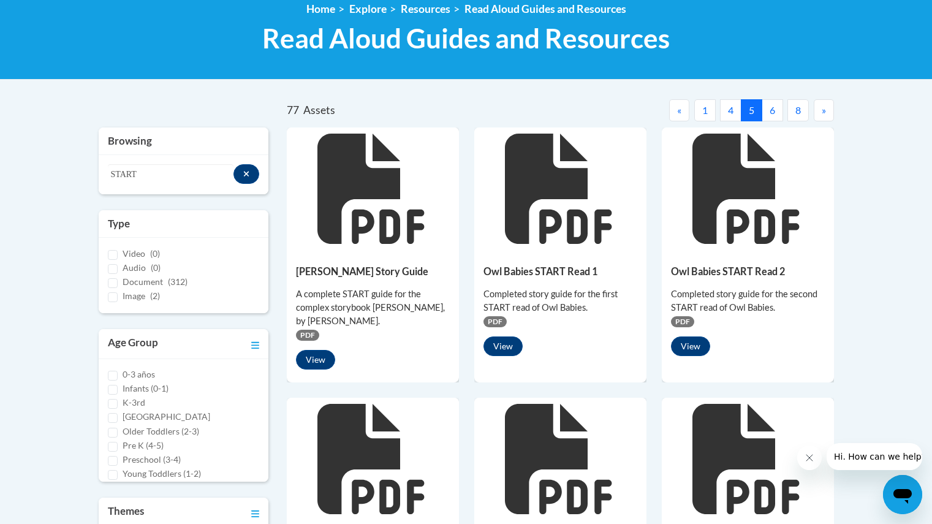
click at [775, 106] on button "6" at bounding box center [772, 110] width 21 height 22
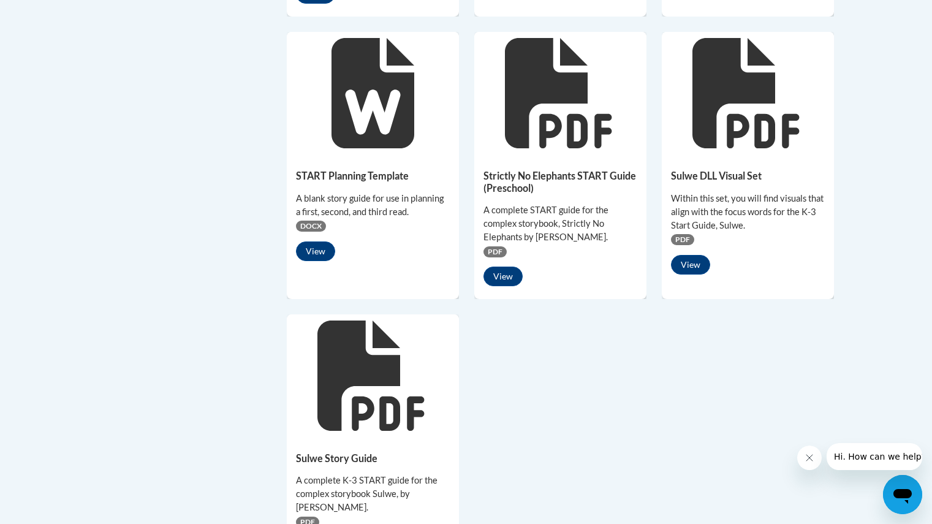
scroll to position [862, 0]
click at [495, 266] on button "View" at bounding box center [503, 276] width 39 height 20
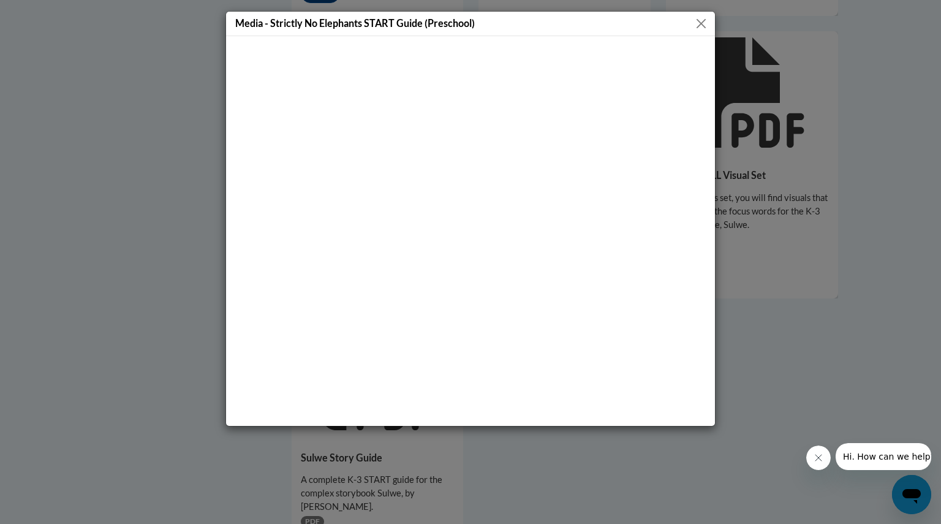
click at [779, 63] on div "Media - Strictly No Elephants START Guide (Preschool)" at bounding box center [470, 262] width 941 height 524
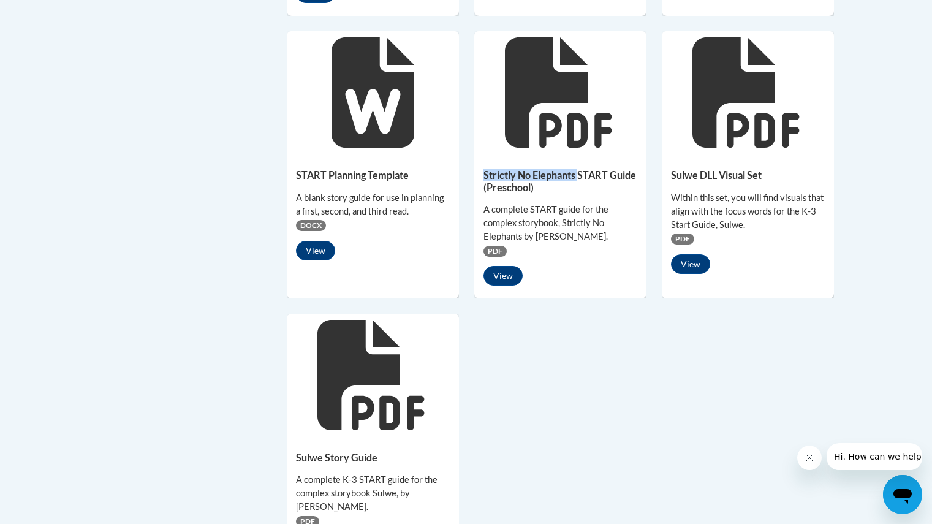
drag, startPoint x: 484, startPoint y: 137, endPoint x: 579, endPoint y: 143, distance: 95.2
click at [579, 169] on h5 "Strictly No Elephants START Guide (Preschool)" at bounding box center [561, 181] width 154 height 24
copy h5 "Strictly No Elephants"
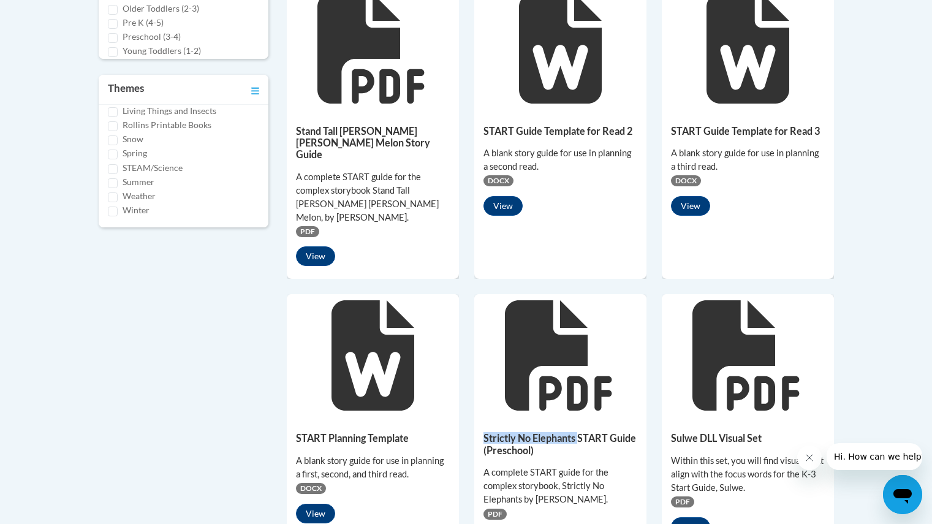
scroll to position [912, 0]
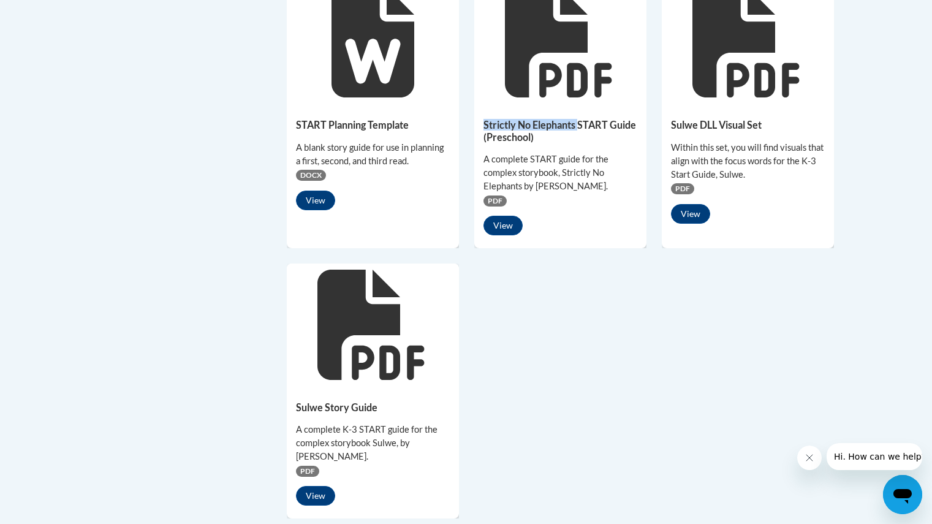
click at [606, 170] on div "Strictly No Elephants START Guide (Preschool) A complete START guide for the co…" at bounding box center [560, 174] width 172 height 141
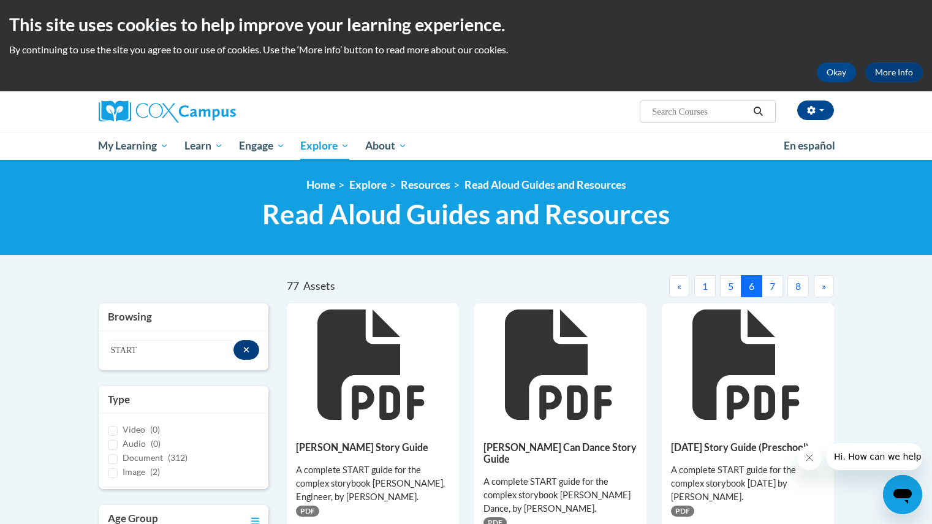
click at [765, 283] on button "7" at bounding box center [772, 286] width 21 height 22
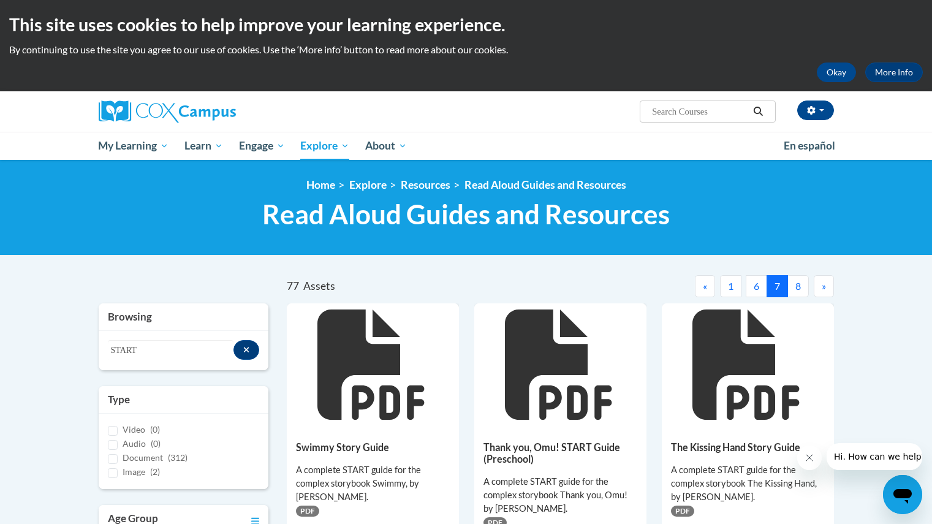
click at [795, 287] on button "8" at bounding box center [798, 286] width 21 height 22
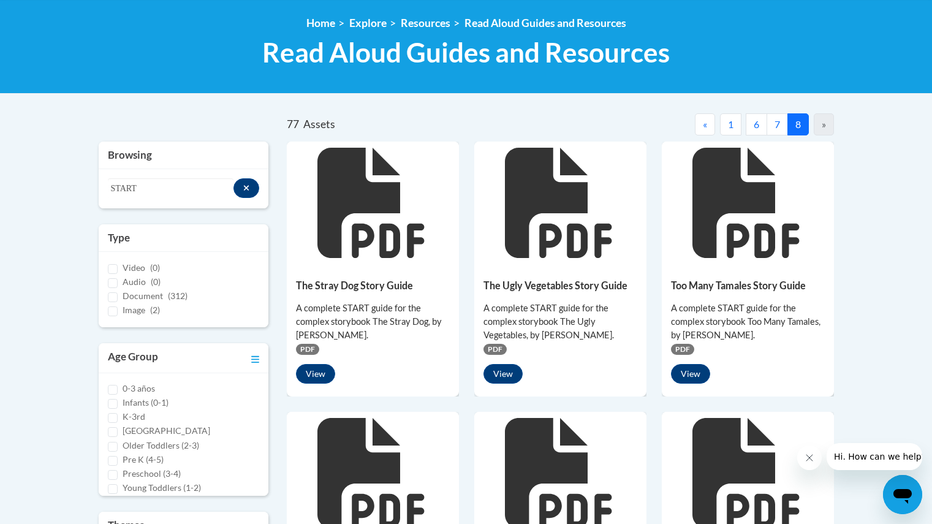
scroll to position [400, 0]
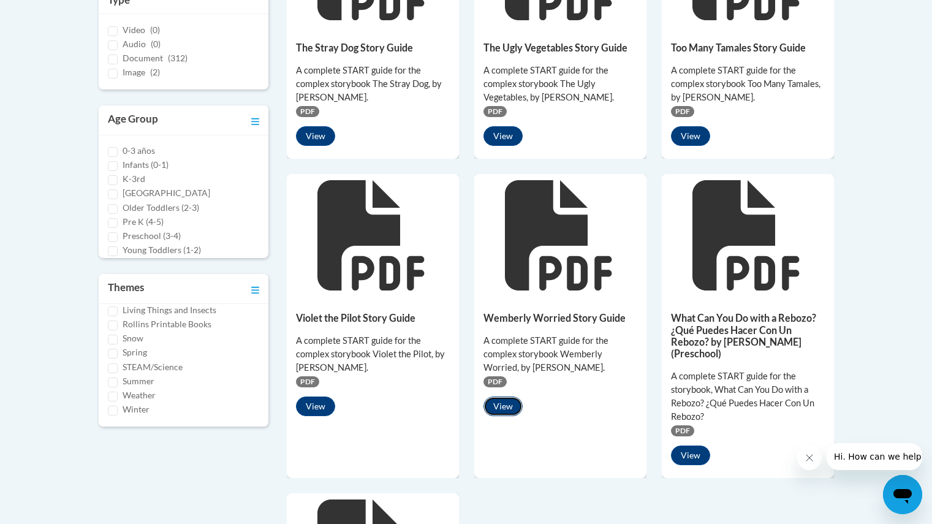
click at [516, 405] on button "View" at bounding box center [503, 407] width 39 height 20
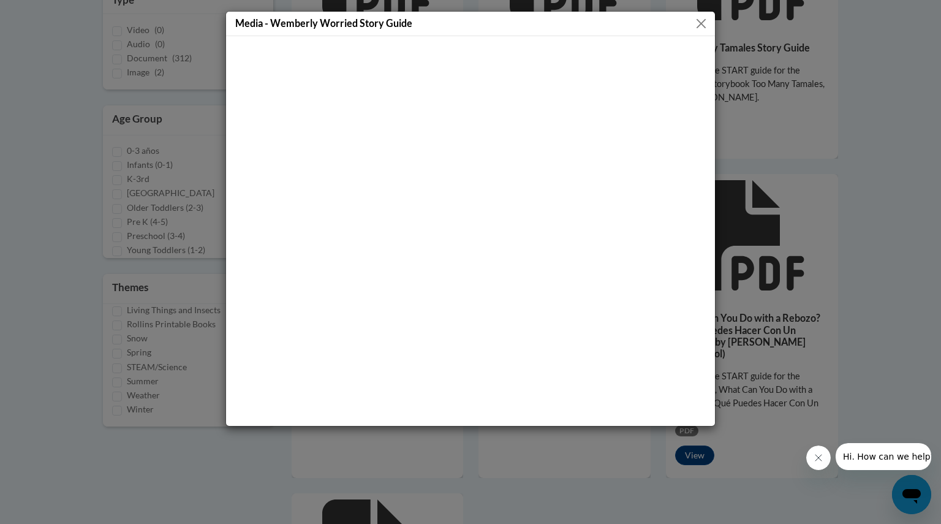
click at [697, 26] on button "Close" at bounding box center [701, 23] width 15 height 15
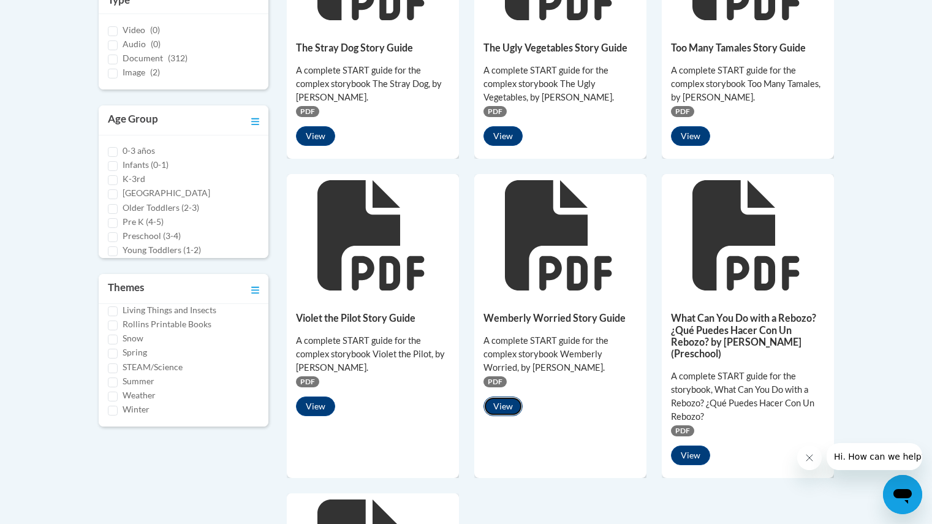
click at [517, 411] on button "View" at bounding box center [503, 407] width 39 height 20
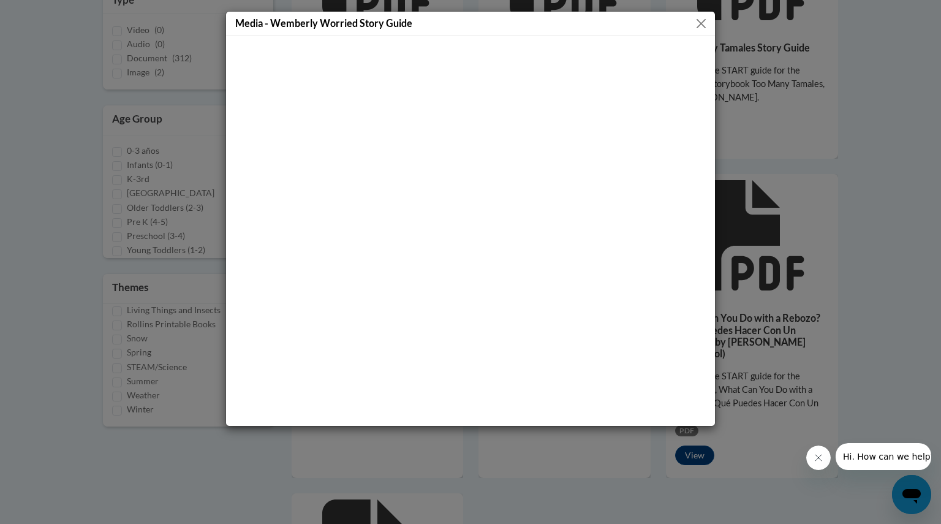
click at [755, 97] on div "Media - Wemberly Worried Story Guide" at bounding box center [470, 262] width 941 height 524
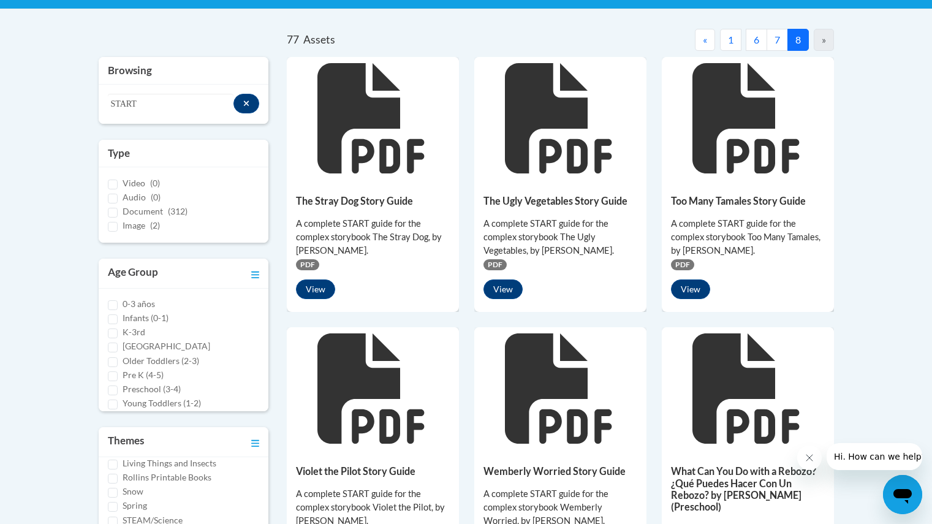
scroll to position [10, 0]
click at [265, 103] on div "Search resources START" at bounding box center [184, 104] width 170 height 39
click at [252, 101] on button "Search resources" at bounding box center [246, 104] width 26 height 20
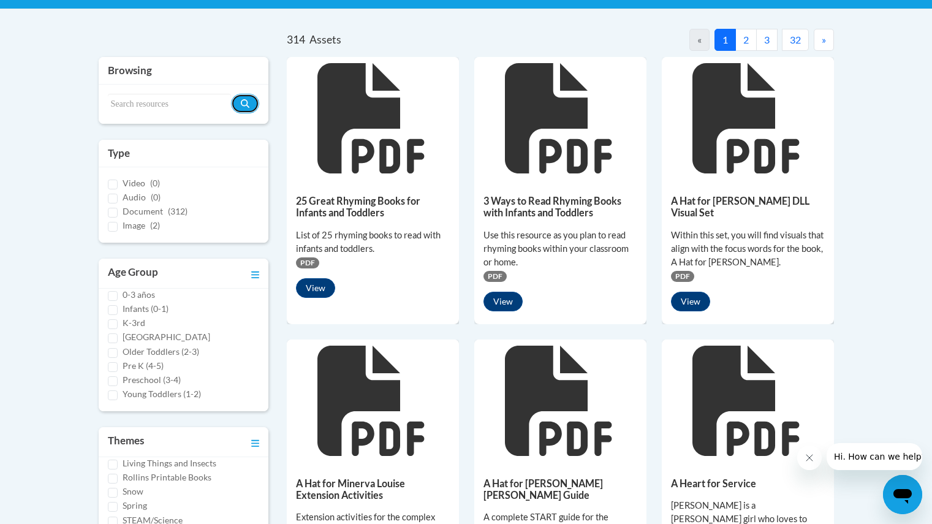
scroll to position [378, 0]
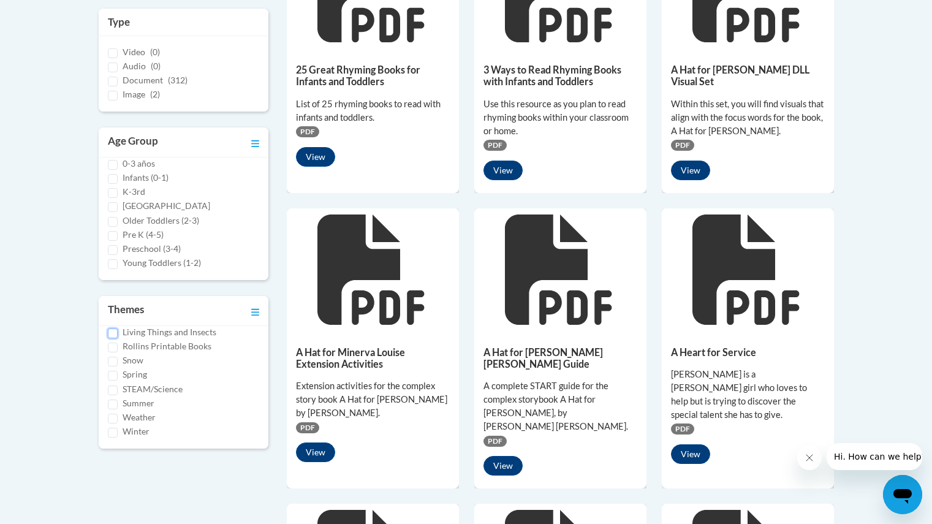
click at [113, 331] on input "Living Things and Insects" at bounding box center [113, 333] width 10 height 10
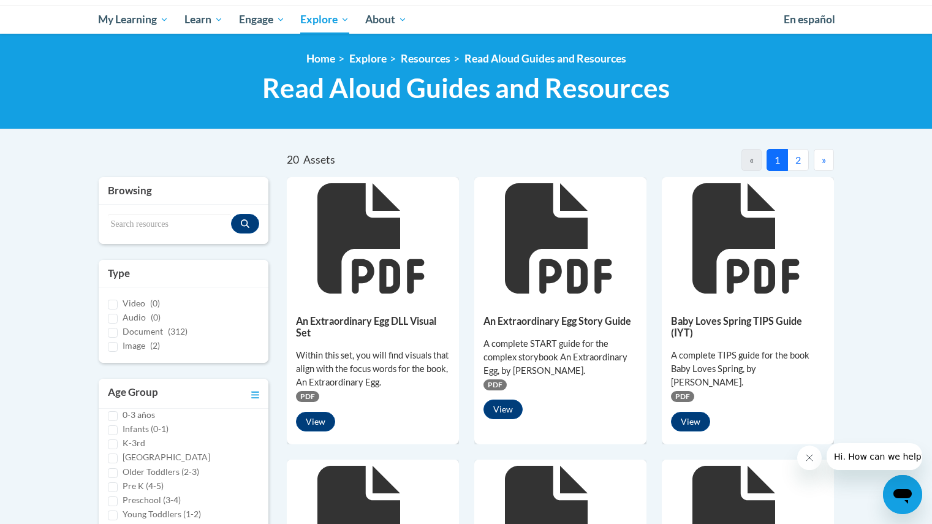
scroll to position [126, 0]
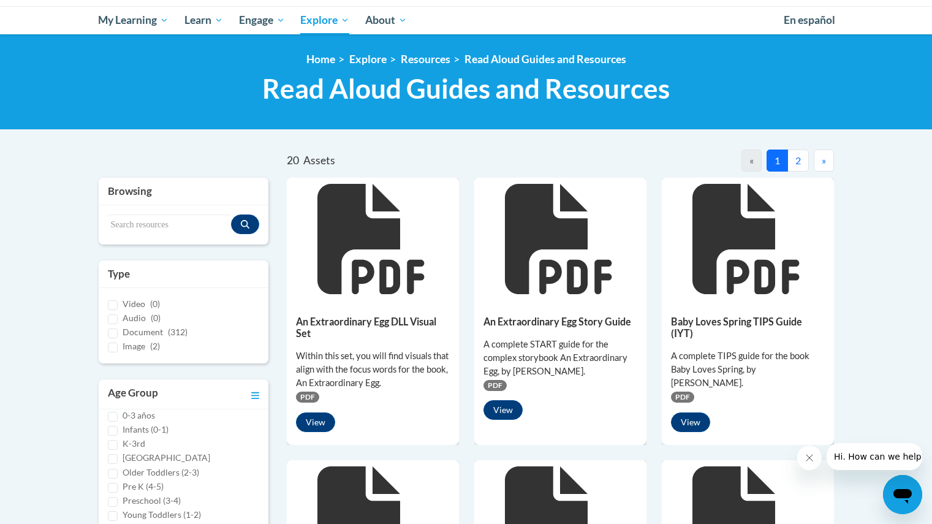
drag, startPoint x: 727, startPoint y: 219, endPoint x: 796, endPoint y: 162, distance: 88.8
click at [796, 162] on button "2" at bounding box center [798, 161] width 21 height 22
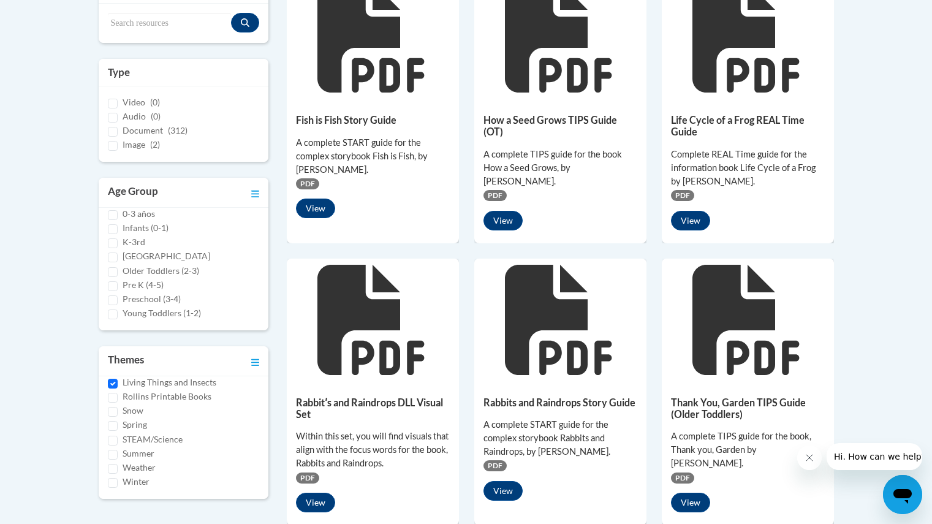
scroll to position [328, 0]
click at [113, 379] on input "Living Things and Insects" at bounding box center [113, 383] width 10 height 10
checkbox input "false"
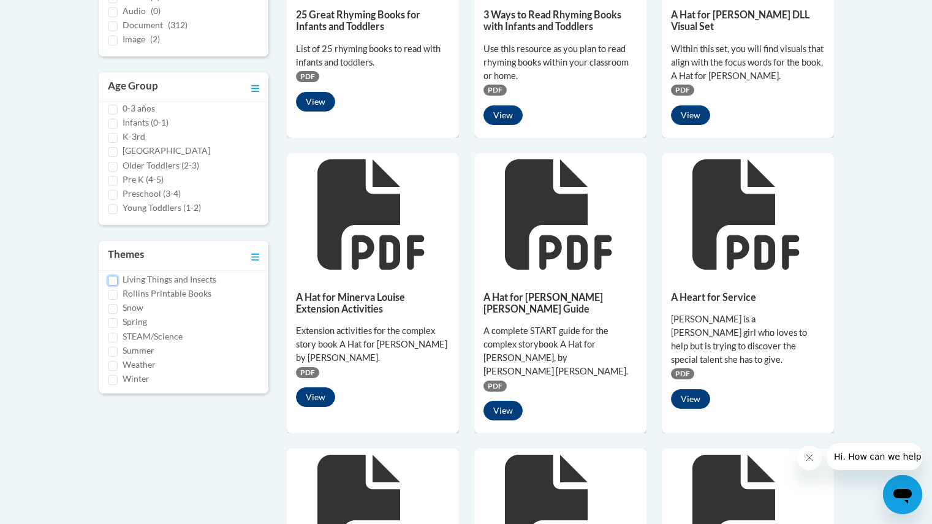
scroll to position [292, 0]
click at [113, 333] on input "STEAM/Science" at bounding box center [113, 338] width 10 height 10
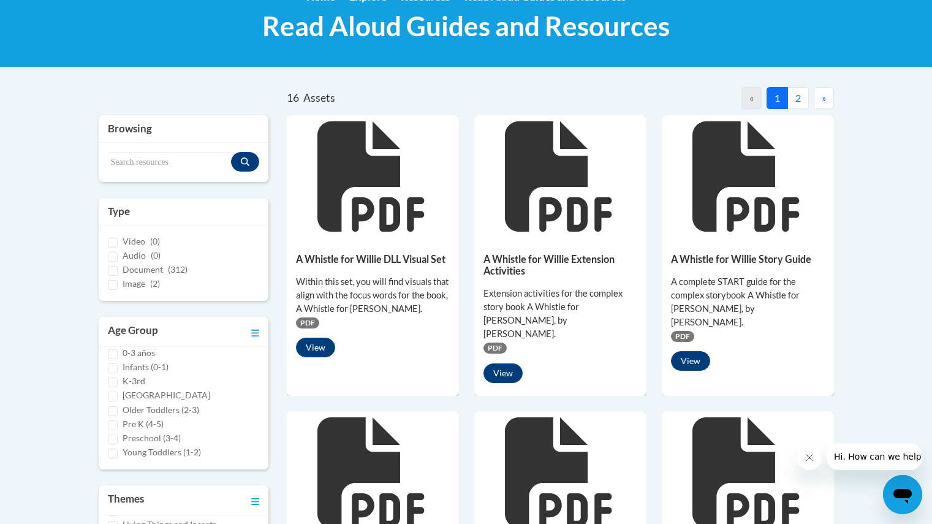
scroll to position [188, 0]
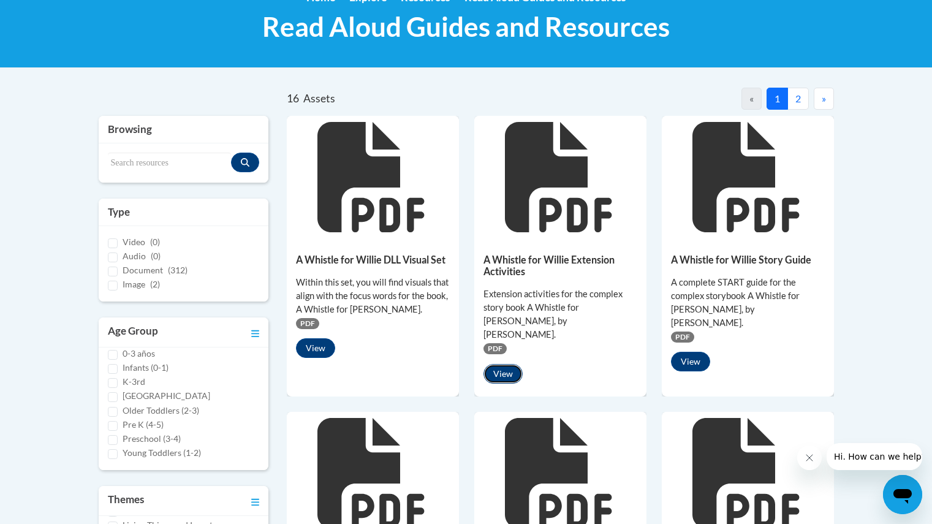
click at [504, 364] on button "View" at bounding box center [503, 374] width 39 height 20
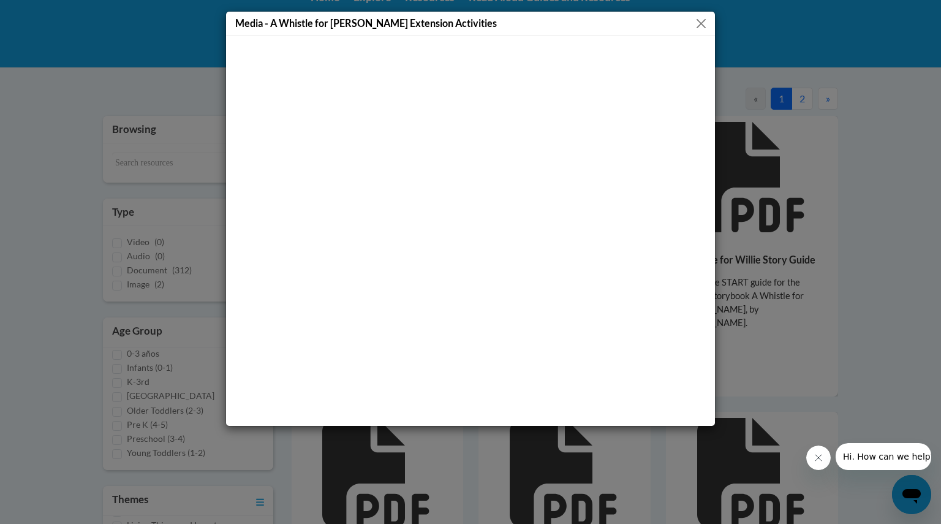
click at [832, 189] on div "Media - A Whistle for Willie Extension Activities" at bounding box center [470, 262] width 941 height 524
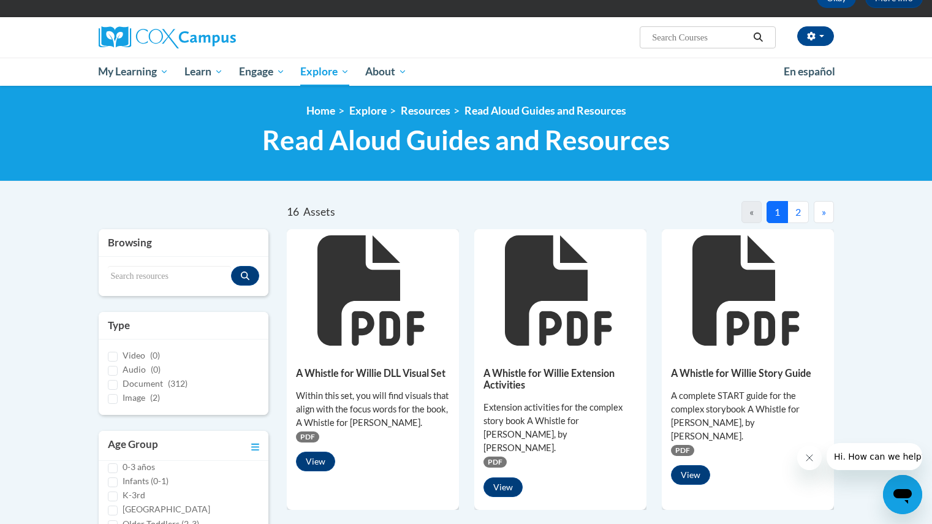
scroll to position [0, 0]
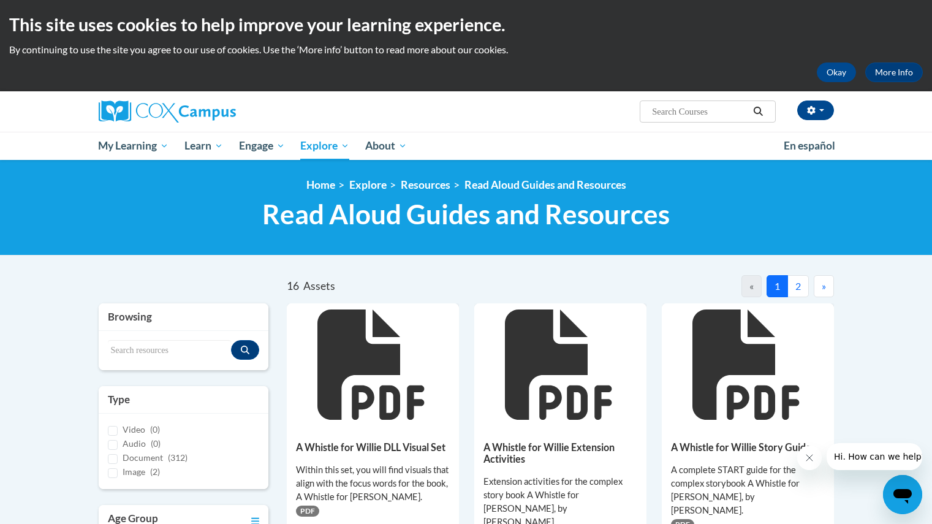
click at [802, 276] on button "2" at bounding box center [798, 286] width 21 height 22
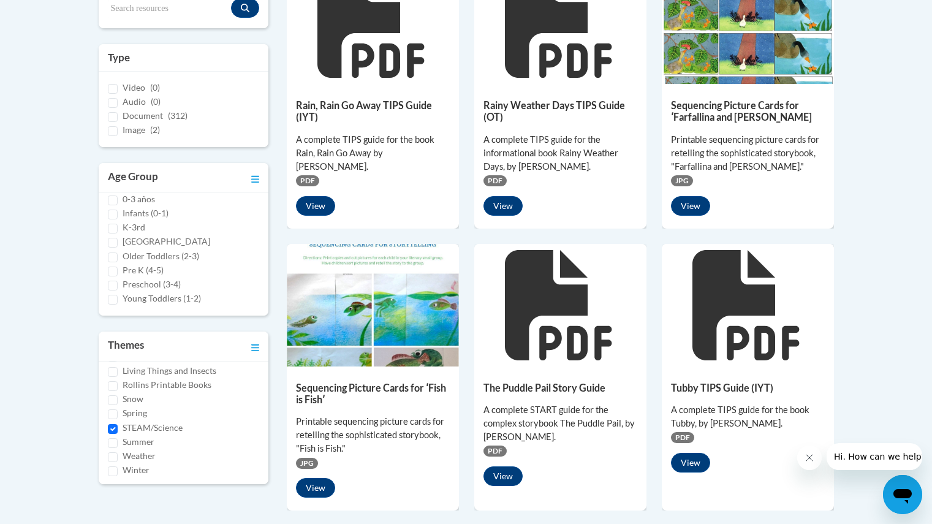
scroll to position [341, 0]
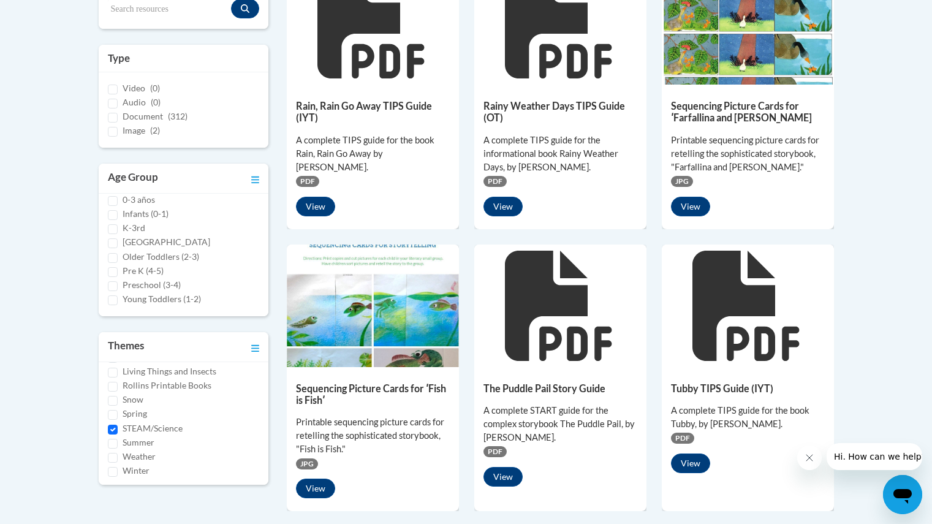
click at [149, 431] on label "STEAM/Science" at bounding box center [153, 428] width 60 height 13
click at [118, 431] on input "STEAM/Science" at bounding box center [113, 430] width 10 height 10
checkbox input "false"
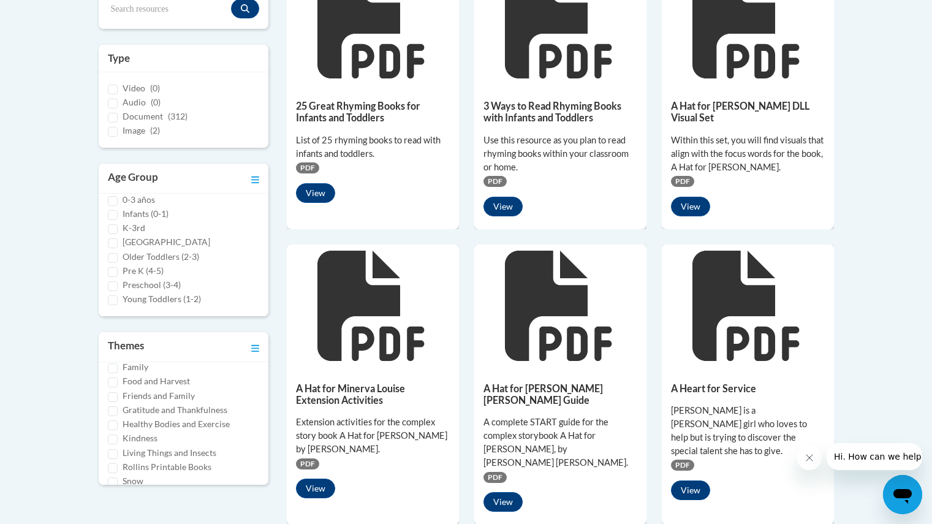
scroll to position [210, 0]
click at [115, 400] on input "Friends and Family" at bounding box center [113, 398] width 10 height 10
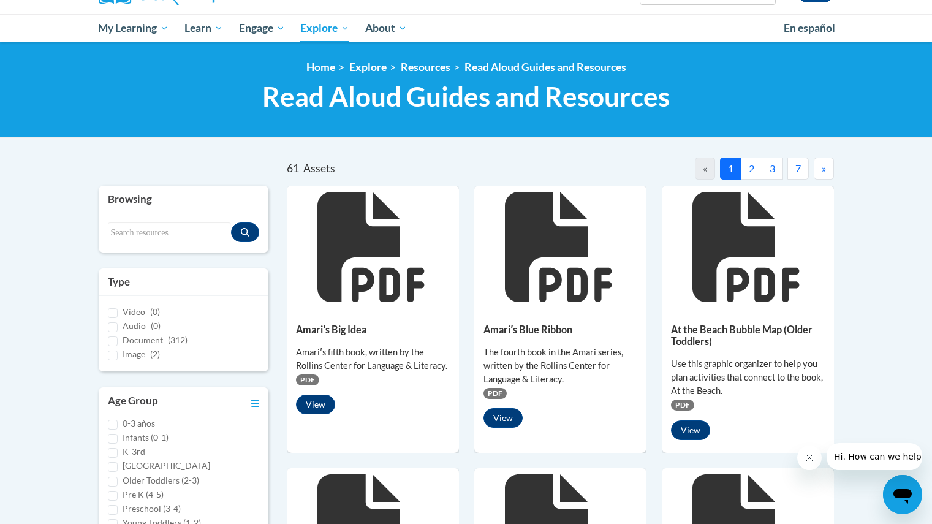
scroll to position [0, 0]
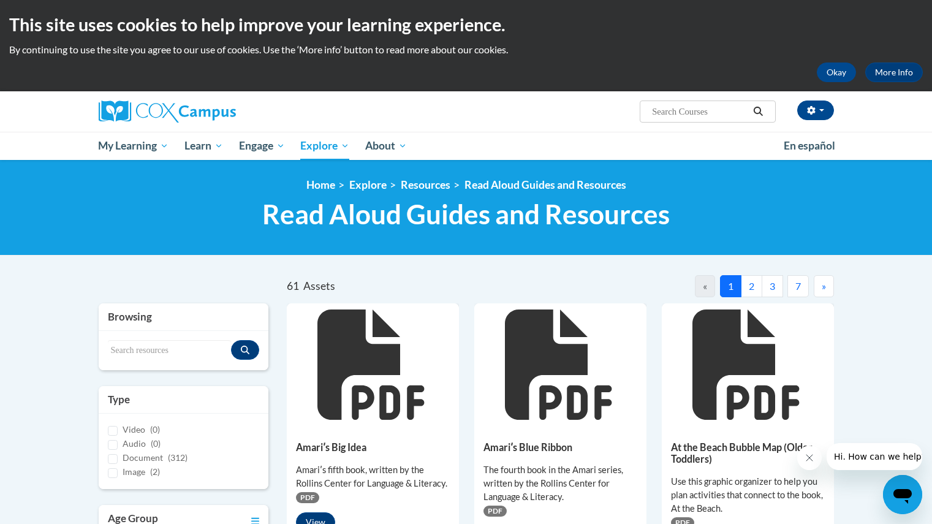
click at [746, 292] on button "2" at bounding box center [751, 286] width 21 height 22
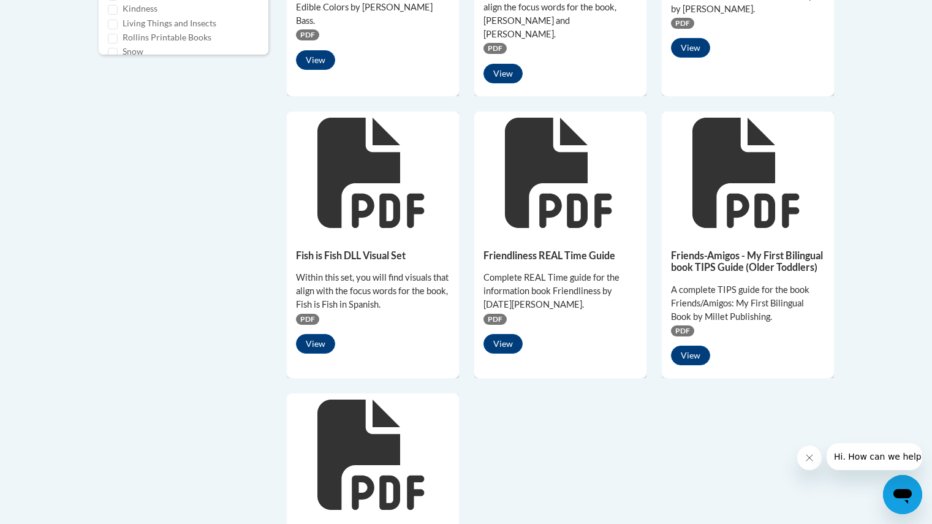
scroll to position [772, 0]
click at [512, 333] on button "View" at bounding box center [503, 343] width 39 height 20
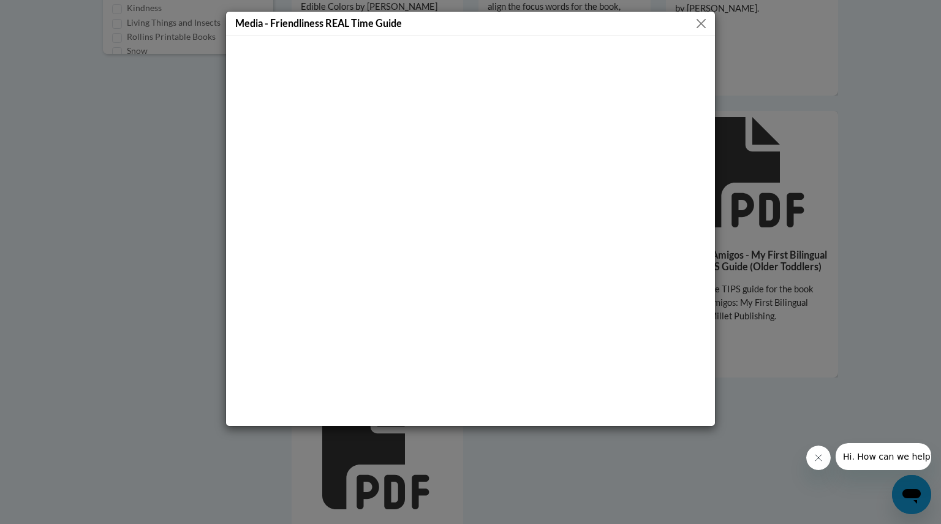
click at [704, 33] on div "Media - Friendliness REAL Time Guide" at bounding box center [470, 24] width 489 height 25
click at [704, 29] on button "Close" at bounding box center [701, 23] width 15 height 15
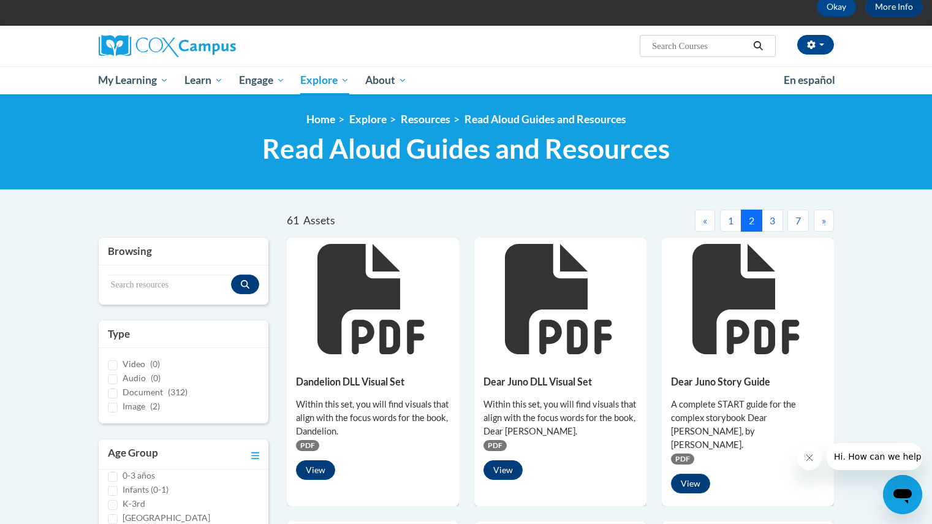
scroll to position [9, 0]
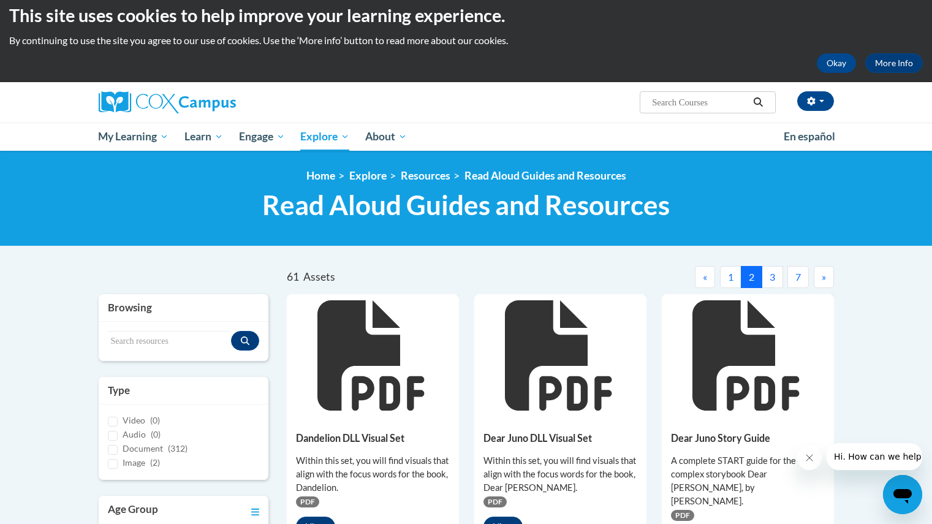
click at [776, 278] on button "3" at bounding box center [772, 277] width 21 height 22
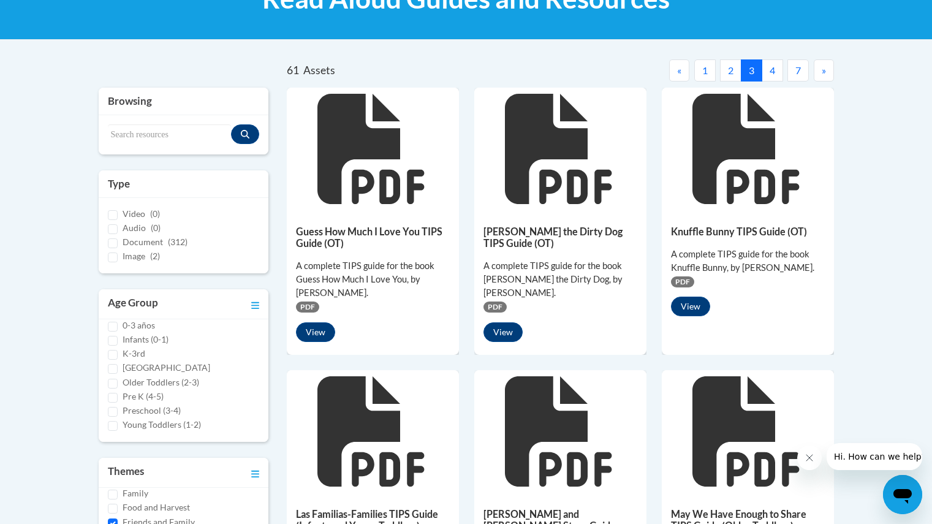
scroll to position [0, 0]
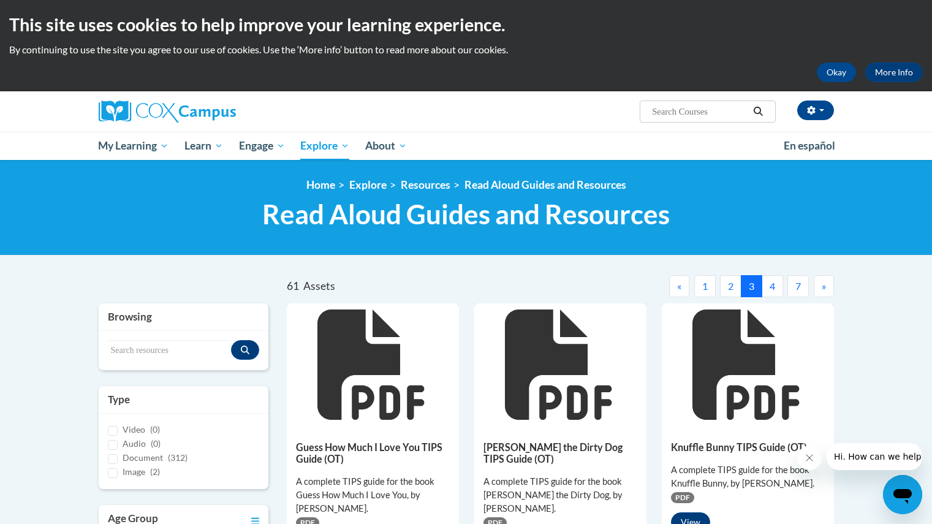
click at [770, 287] on button "4" at bounding box center [772, 286] width 21 height 22
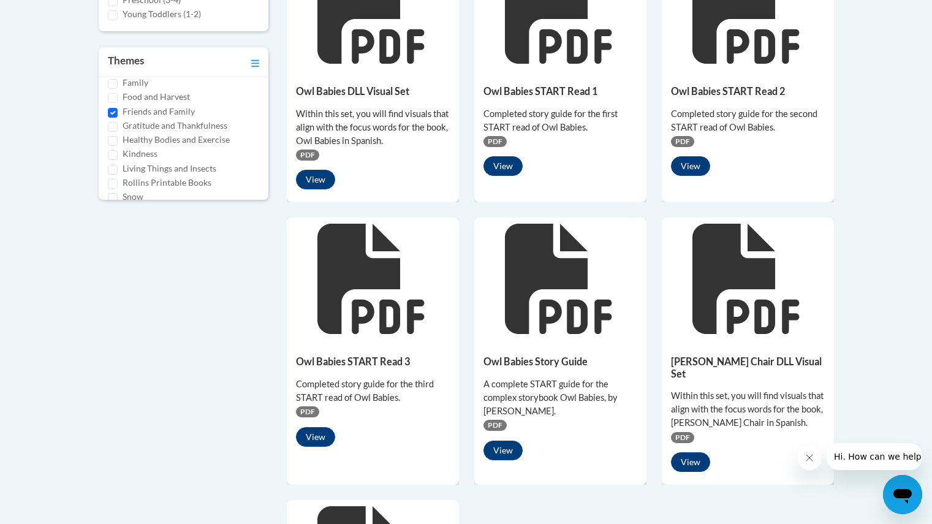
scroll to position [627, 0]
click at [321, 431] on button "View" at bounding box center [315, 437] width 39 height 20
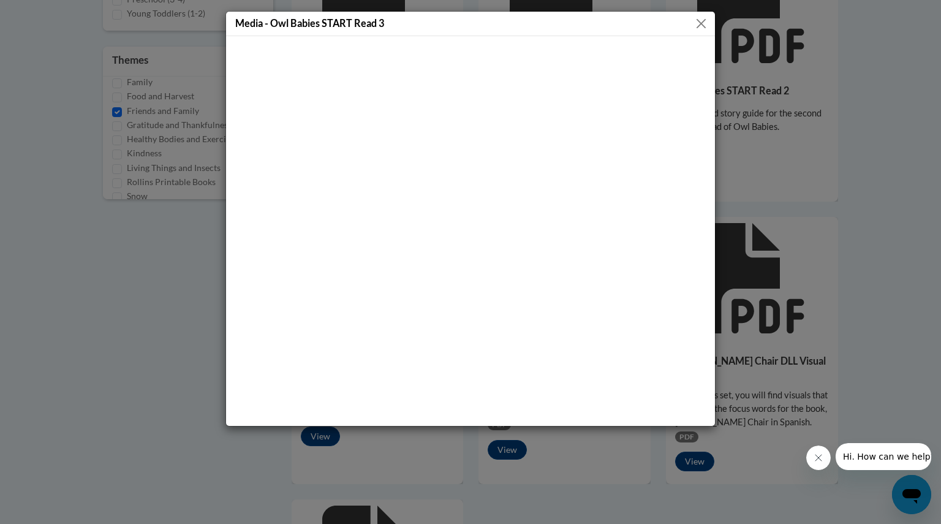
click at [709, 21] on div "Media - Owl Babies START Read 3" at bounding box center [470, 24] width 489 height 25
click at [697, 21] on button "Close" at bounding box center [701, 23] width 15 height 15
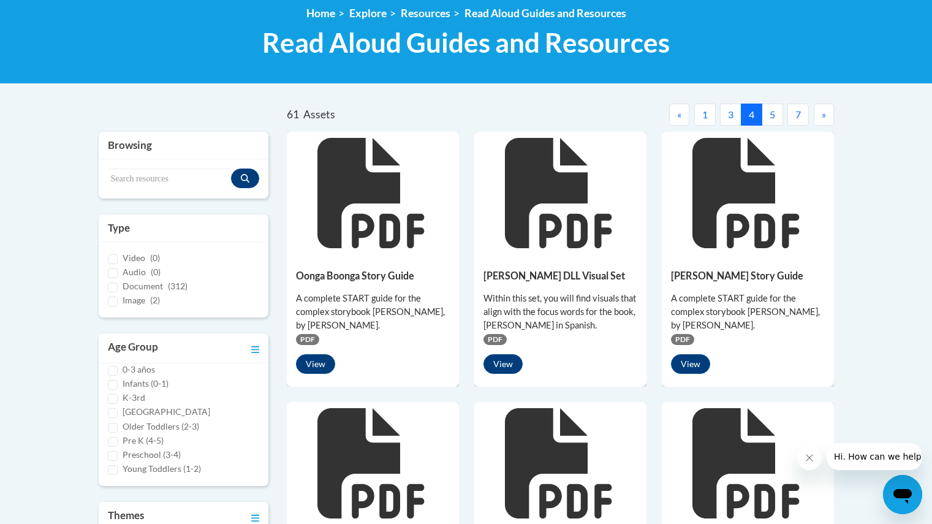
scroll to position [0, 0]
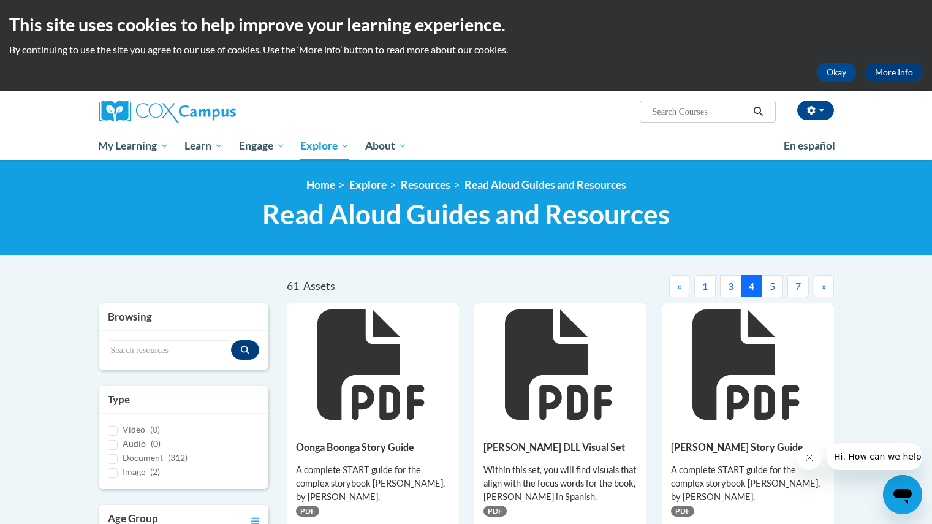
click at [770, 295] on button "5" at bounding box center [772, 286] width 21 height 22
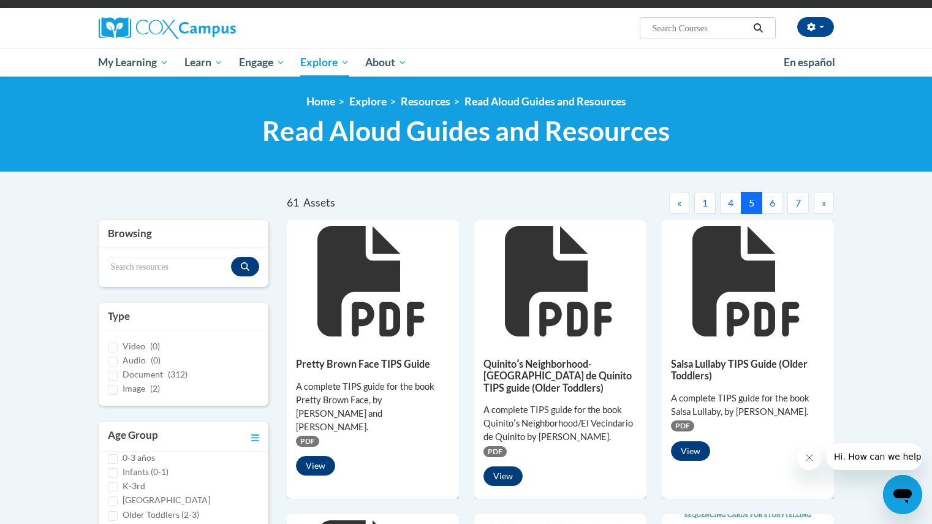
scroll to position [78, 0]
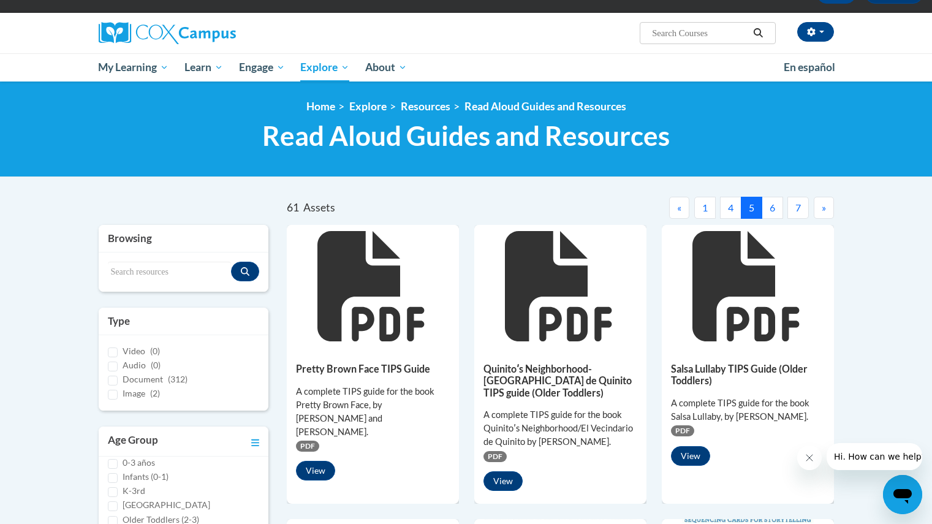
click at [778, 212] on button "6" at bounding box center [772, 208] width 21 height 22
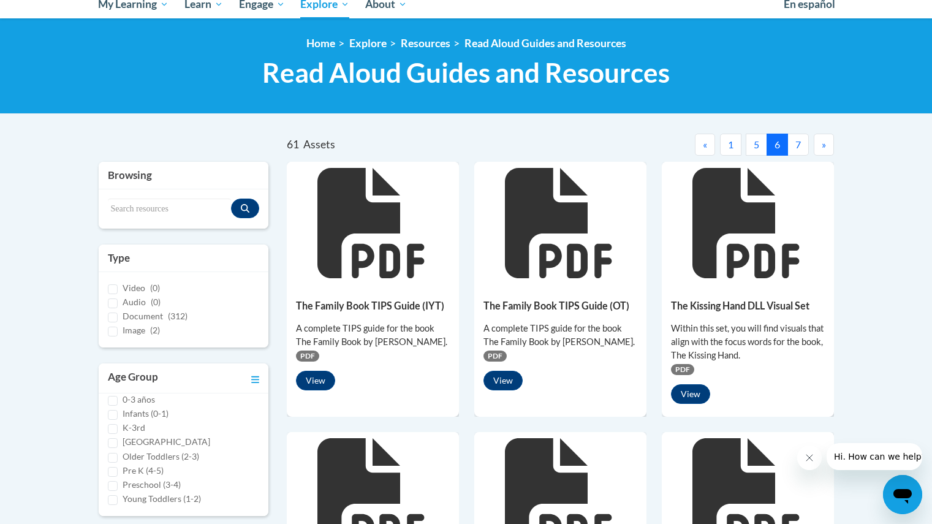
scroll to position [93, 0]
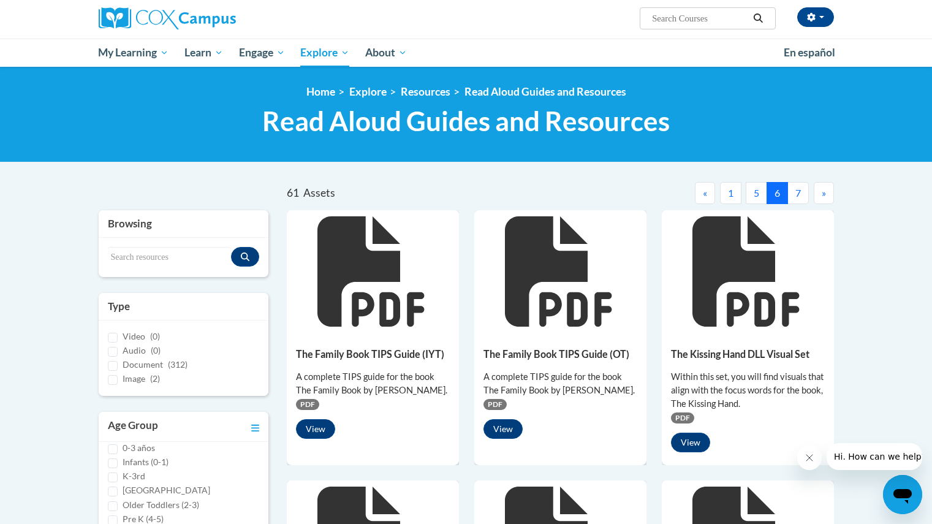
click at [788, 200] on button "7" at bounding box center [798, 193] width 21 height 22
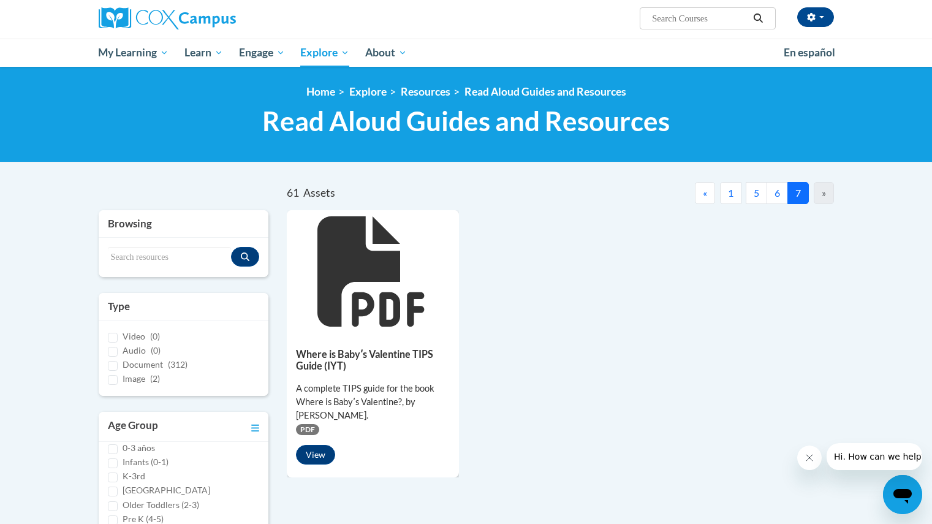
scroll to position [136, 0]
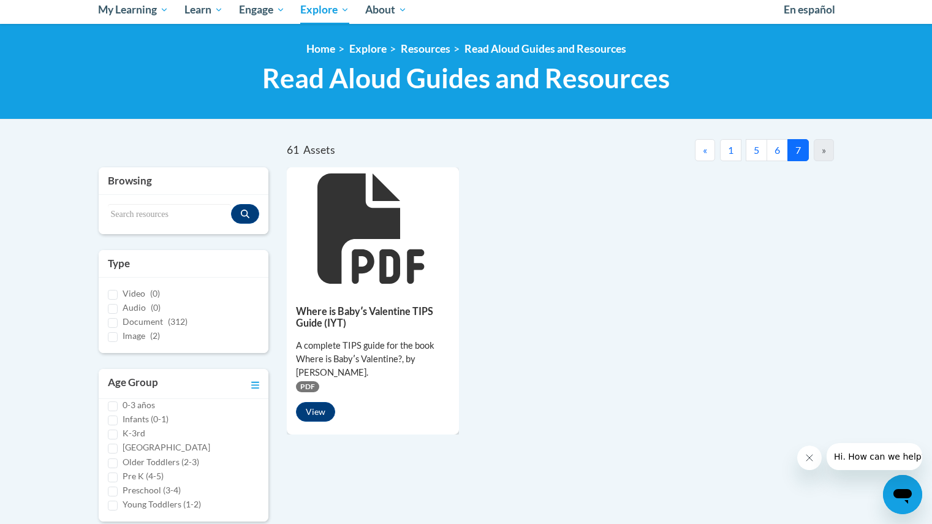
click at [776, 159] on button "6" at bounding box center [777, 150] width 21 height 22
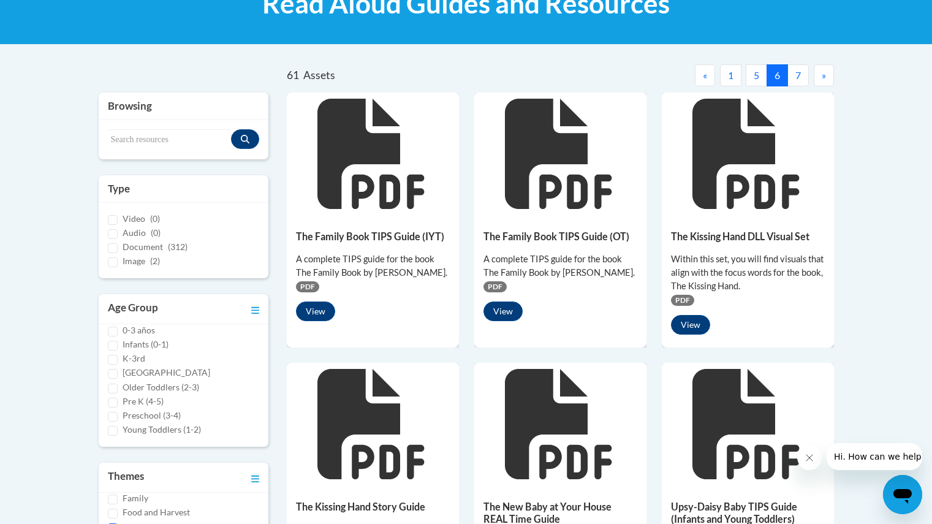
scroll to position [10, 0]
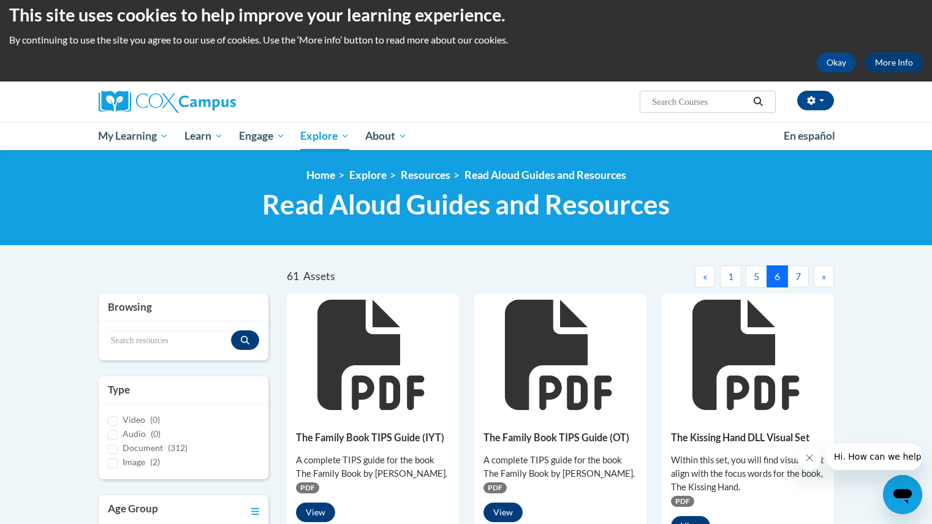
click at [760, 273] on button "5" at bounding box center [756, 276] width 21 height 22
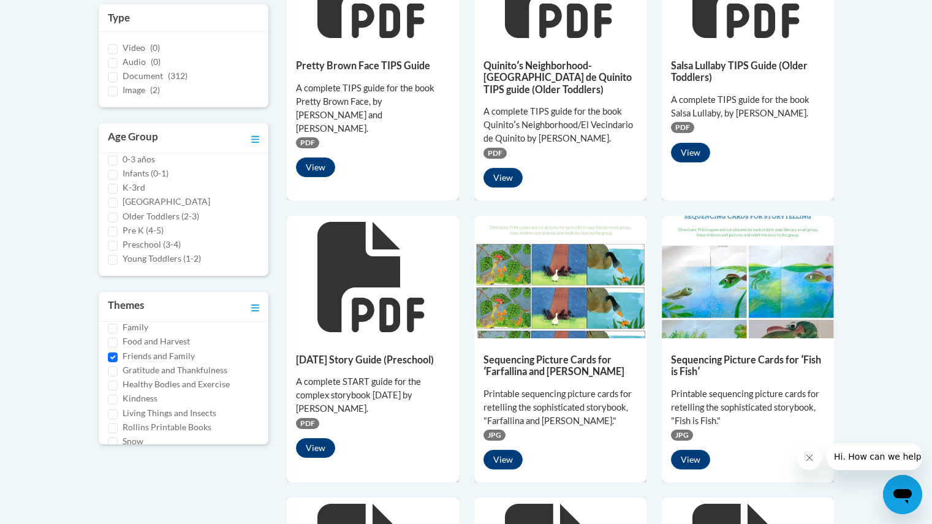
scroll to position [194, 0]
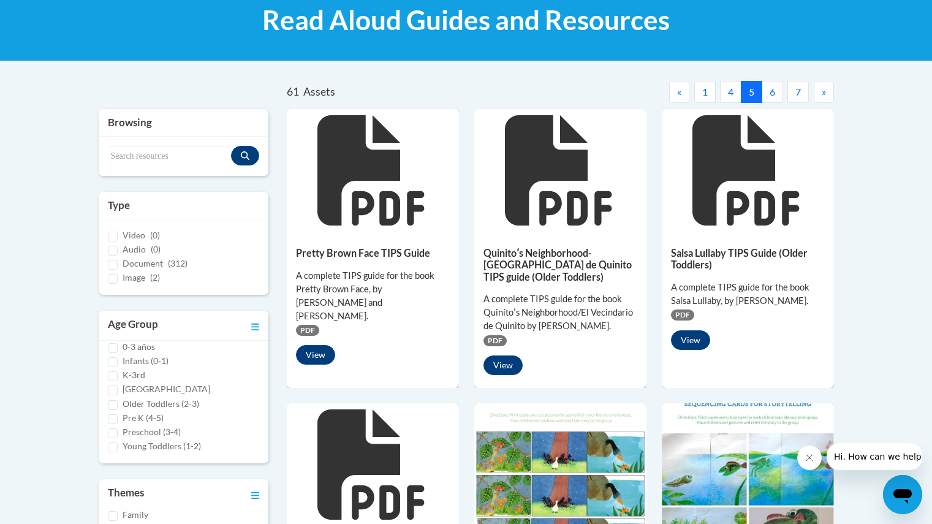
click at [735, 97] on button "4" at bounding box center [730, 92] width 21 height 22
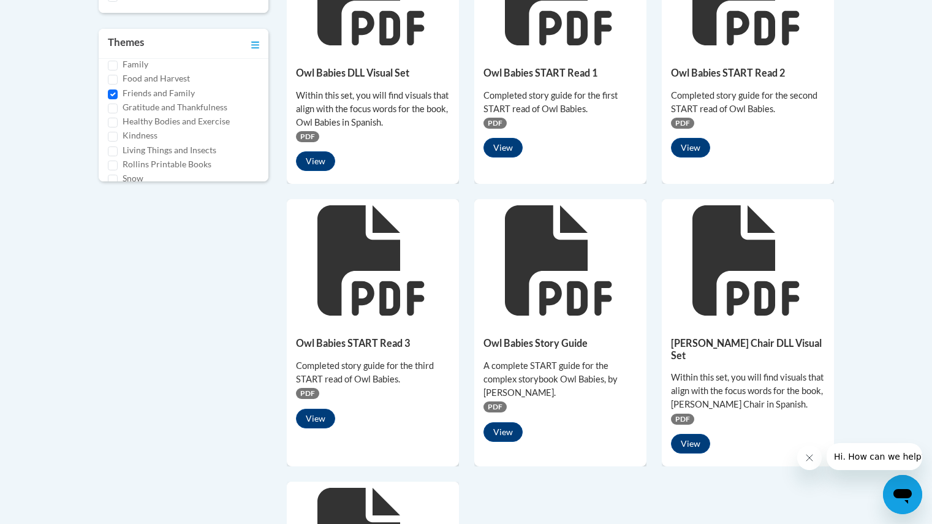
scroll to position [587, 0]
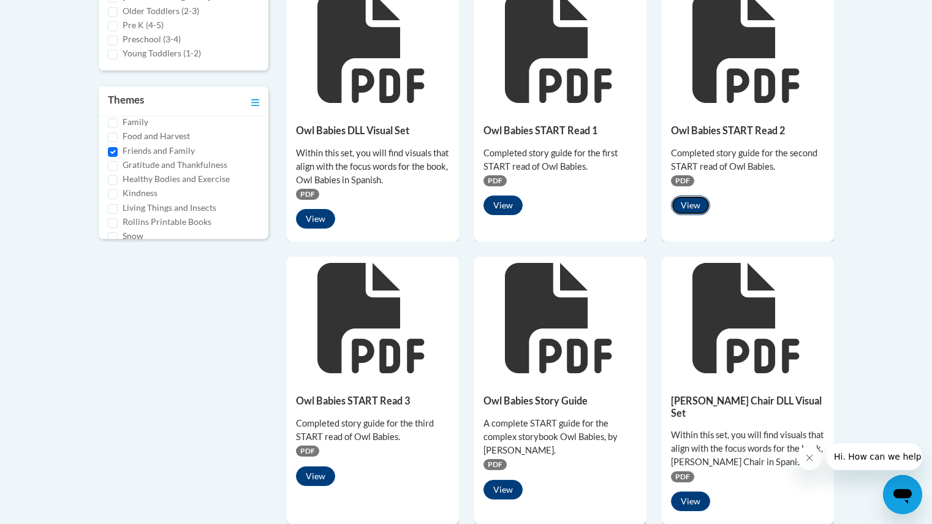
click at [691, 207] on button "View" at bounding box center [690, 206] width 39 height 20
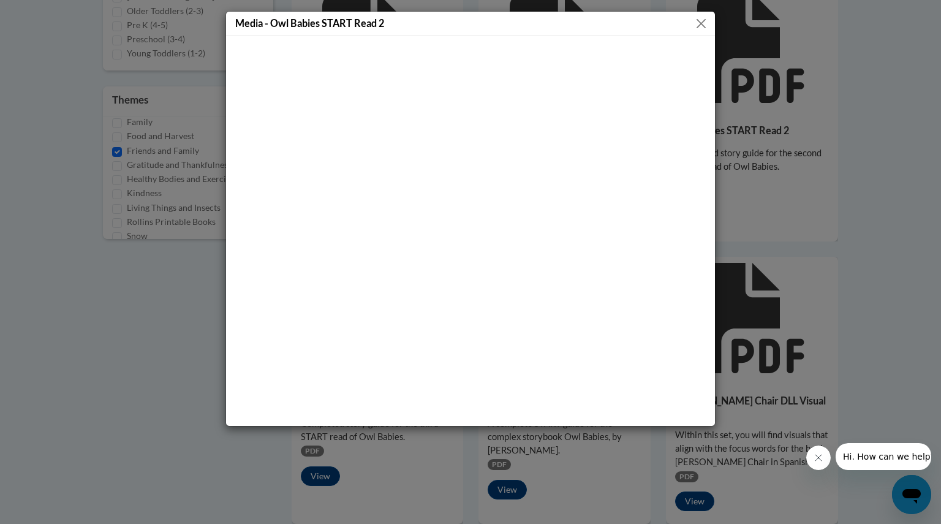
click at [706, 16] on button "Close" at bounding box center [701, 23] width 15 height 15
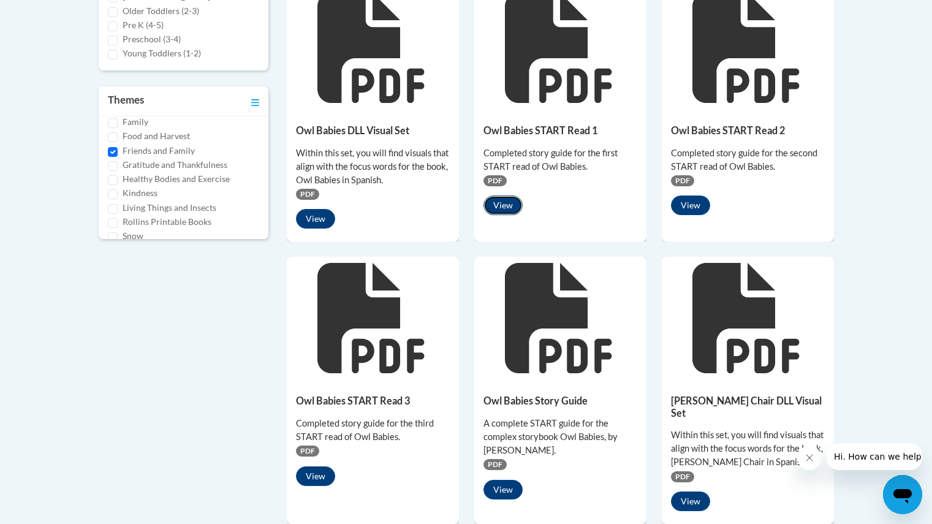
click at [515, 198] on button "View" at bounding box center [503, 206] width 39 height 20
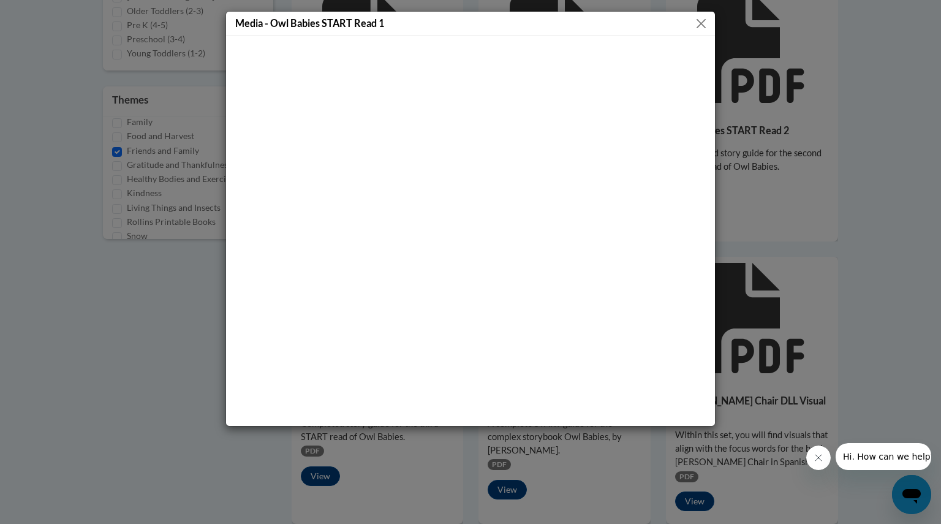
click at [705, 33] on div "Media - Owl Babies START Read 1" at bounding box center [470, 24] width 489 height 25
click at [702, 29] on button "Close" at bounding box center [701, 23] width 15 height 15
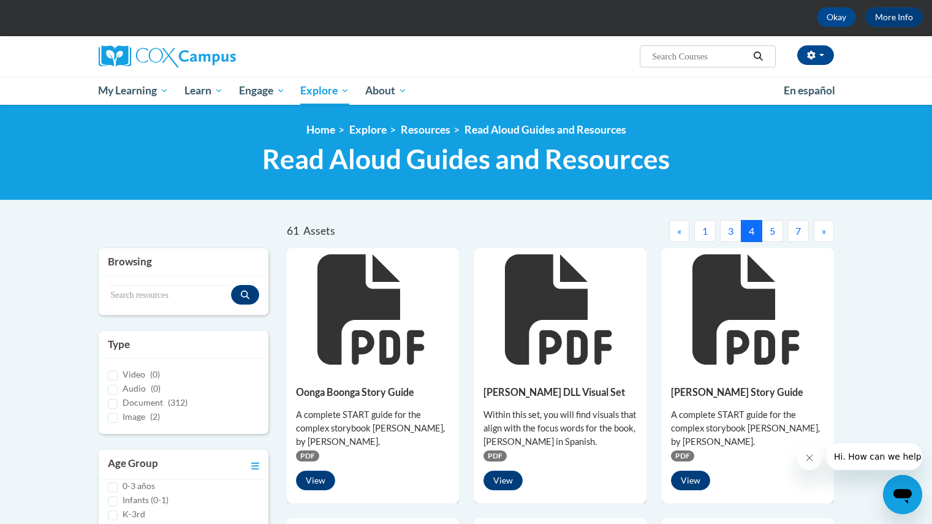
scroll to position [0, 0]
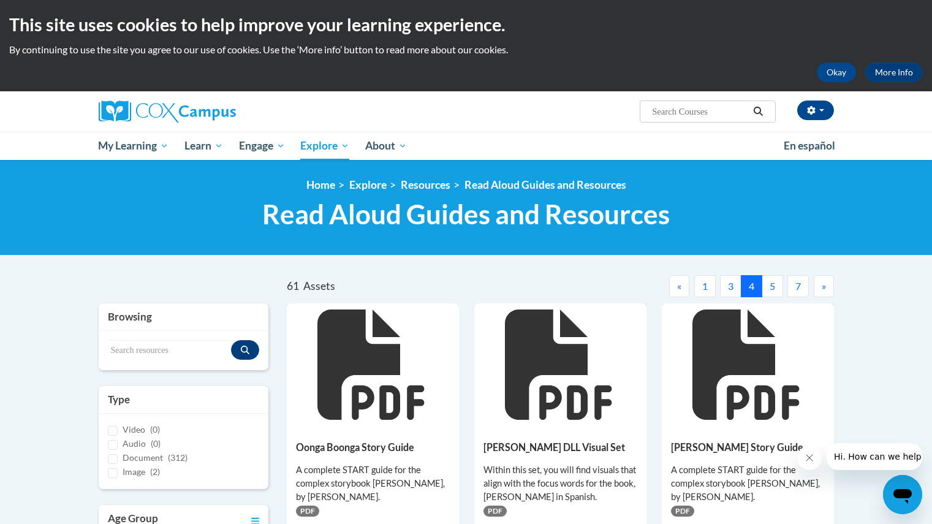
click at [726, 279] on button "3" at bounding box center [730, 286] width 21 height 22
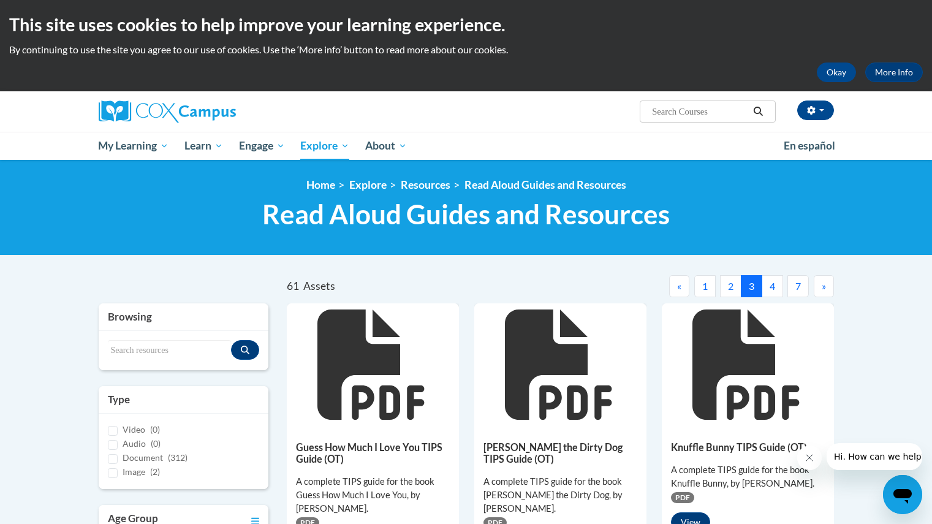
click at [729, 295] on button "2" at bounding box center [730, 286] width 21 height 22
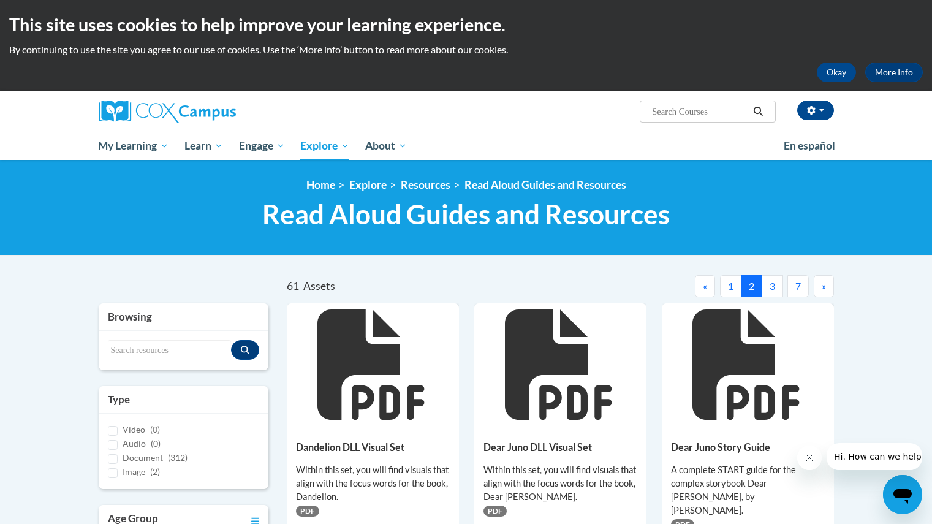
click at [729, 276] on button "1" at bounding box center [730, 286] width 21 height 22
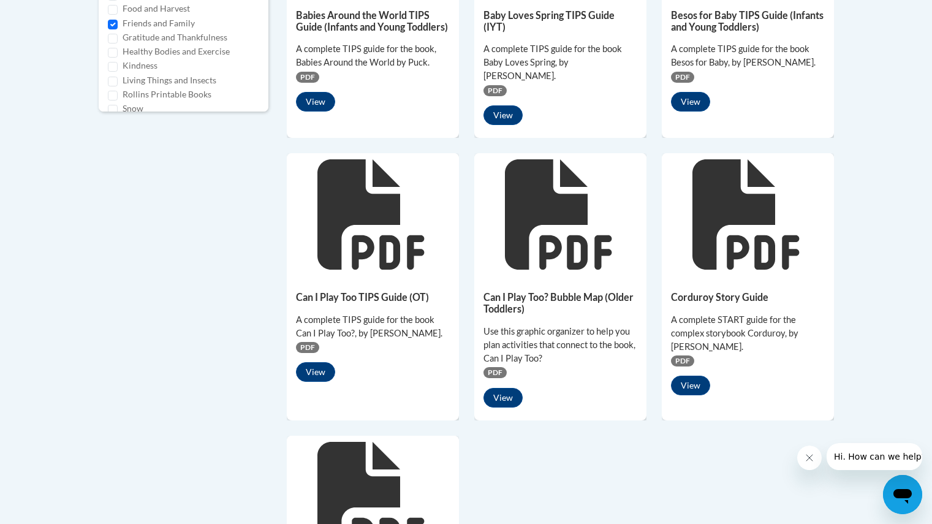
scroll to position [715, 0]
click at [505, 393] on button "View" at bounding box center [503, 397] width 39 height 20
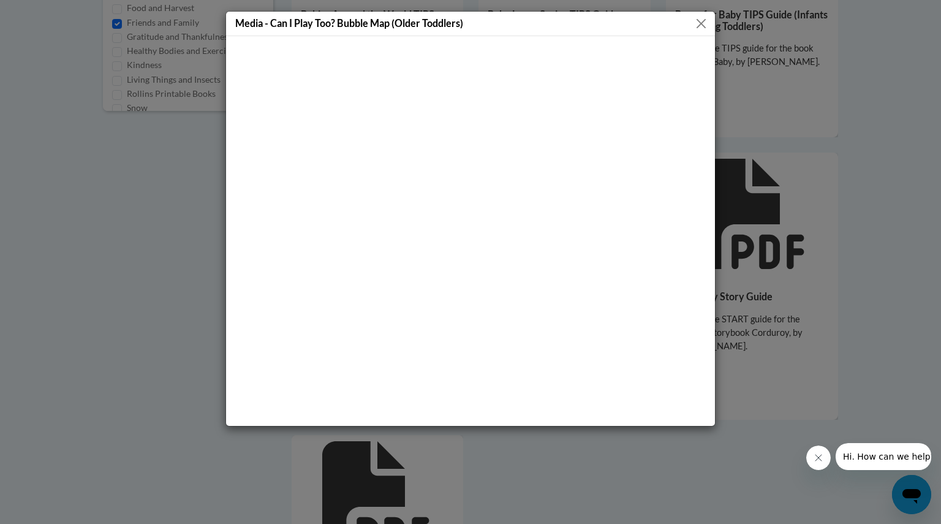
click at [702, 19] on button "Close" at bounding box center [701, 23] width 15 height 15
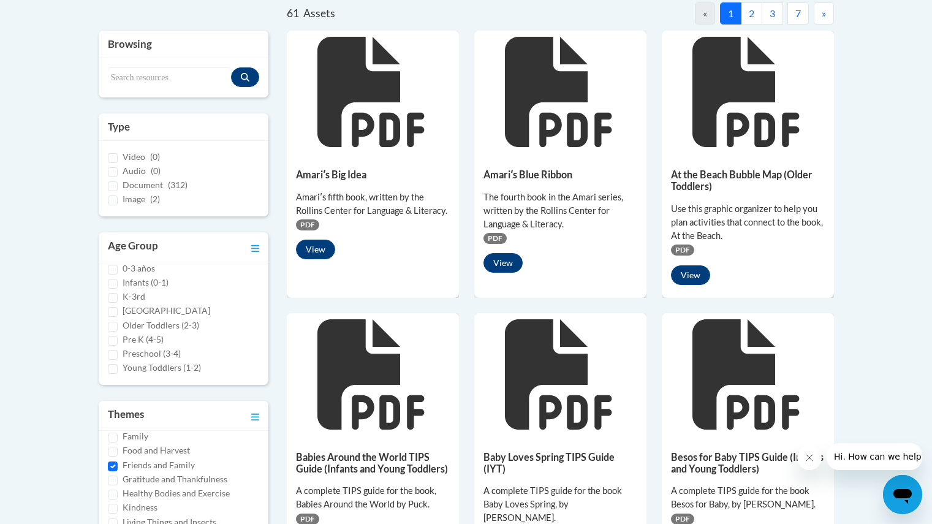
scroll to position [273, 0]
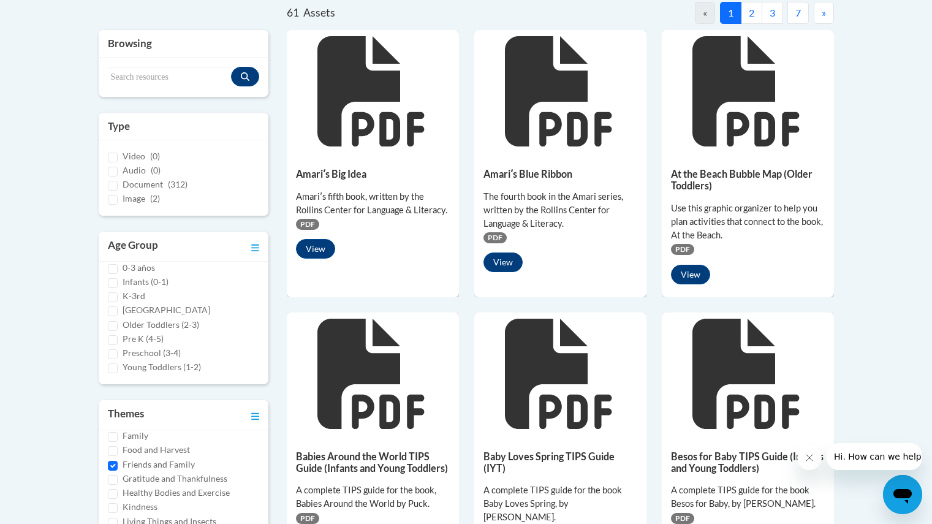
click at [118, 469] on div "Friends and Family" at bounding box center [184, 464] width 152 height 13
click at [116, 466] on input "Friends and Family" at bounding box center [113, 466] width 10 height 10
checkbox input "false"
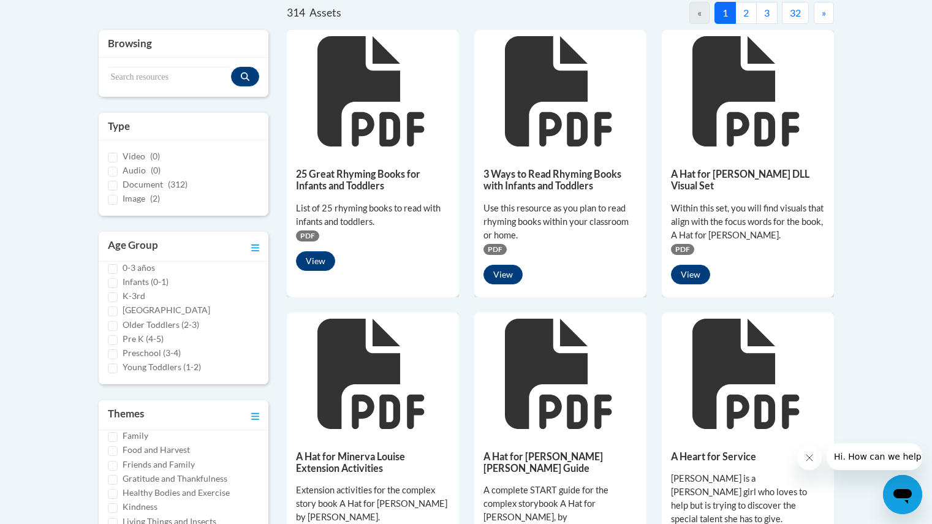
click at [120, 340] on div "Pre K (4-5)" at bounding box center [184, 338] width 152 height 13
click at [116, 340] on input "Pre K (4-5)" at bounding box center [113, 340] width 10 height 10
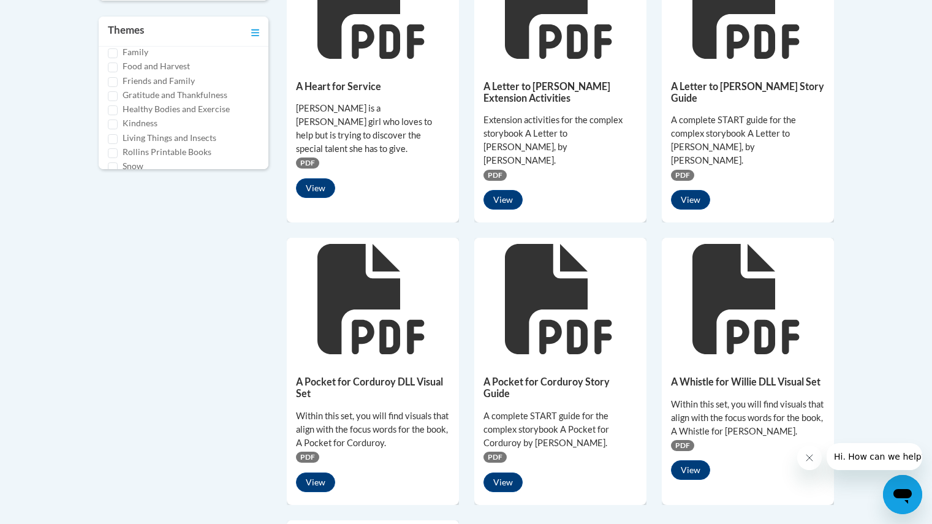
scroll to position [658, 0]
click at [511, 189] on button "View" at bounding box center [503, 199] width 39 height 20
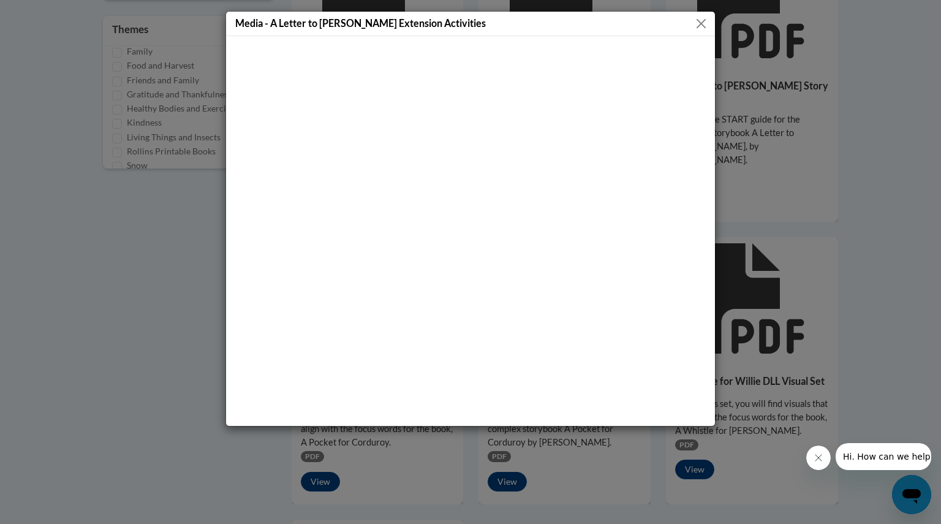
click at [908, 163] on div "Media - A Letter to Amy Extension Activities" at bounding box center [470, 262] width 941 height 524
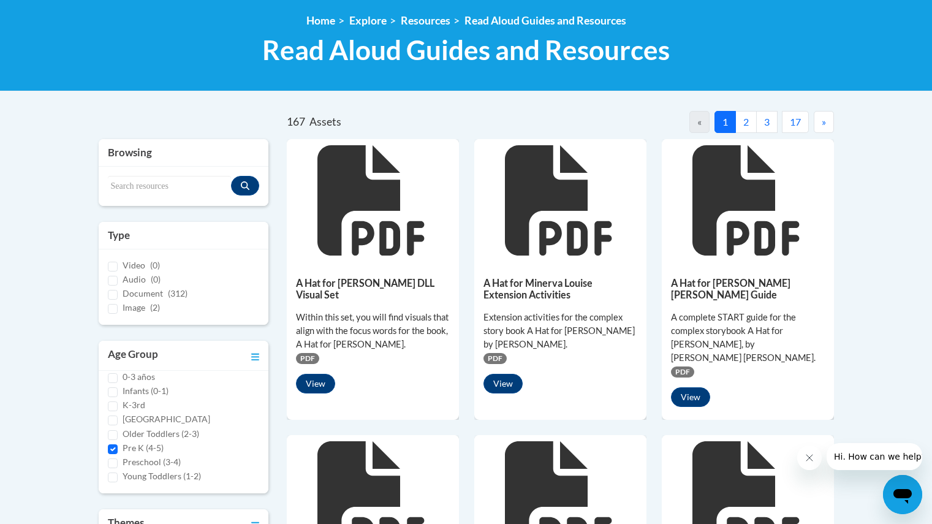
scroll to position [254, 0]
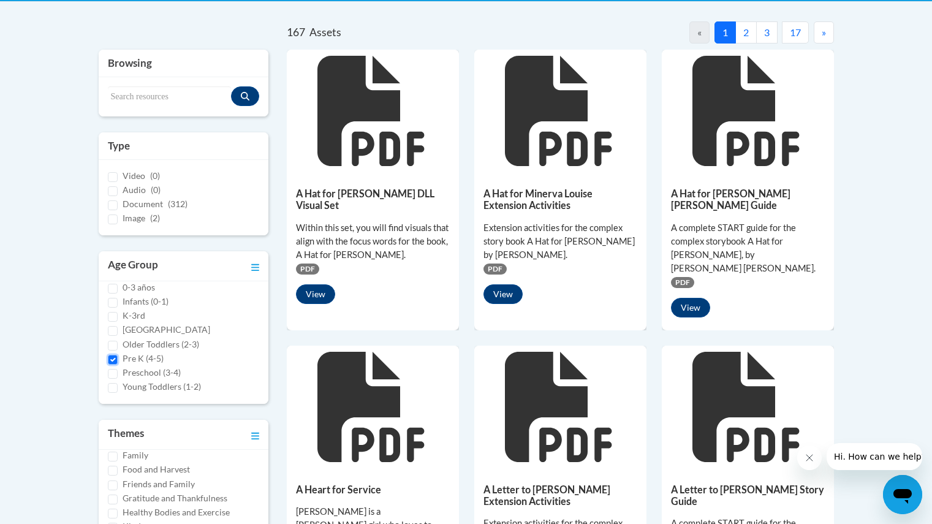
click at [115, 362] on input "Pre K (4-5)" at bounding box center [113, 360] width 10 height 10
checkbox input "false"
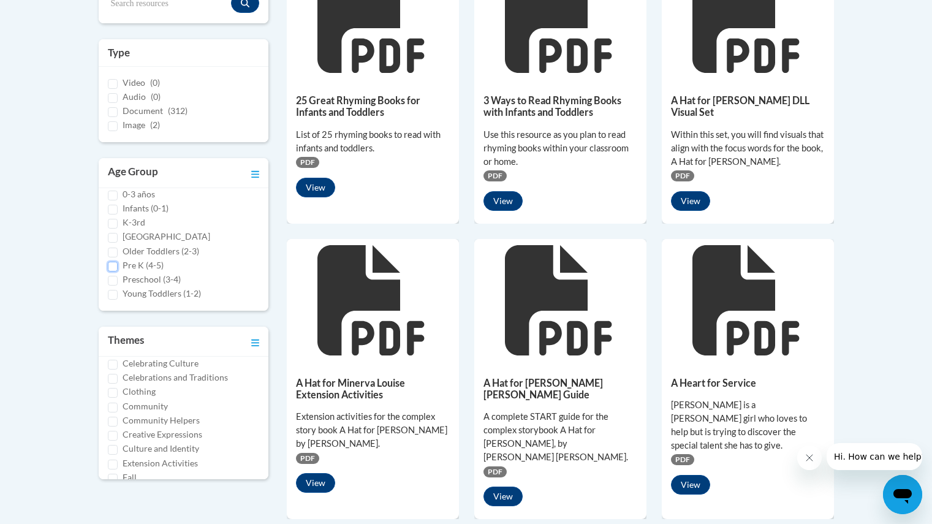
scroll to position [0, 0]
click at [119, 370] on div "All About Me" at bounding box center [184, 372] width 152 height 13
click at [116, 371] on input "All About Me" at bounding box center [113, 374] width 10 height 10
checkbox input "true"
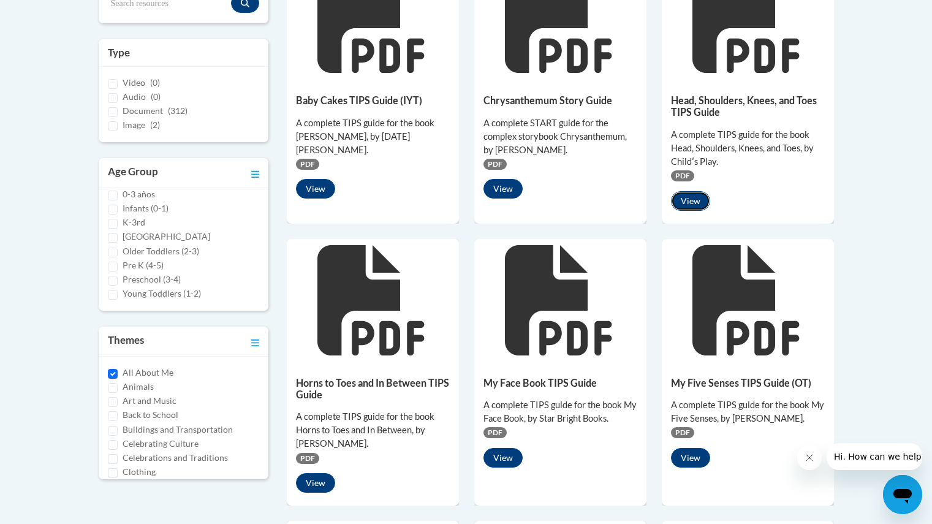
click at [683, 199] on button "View" at bounding box center [690, 201] width 39 height 20
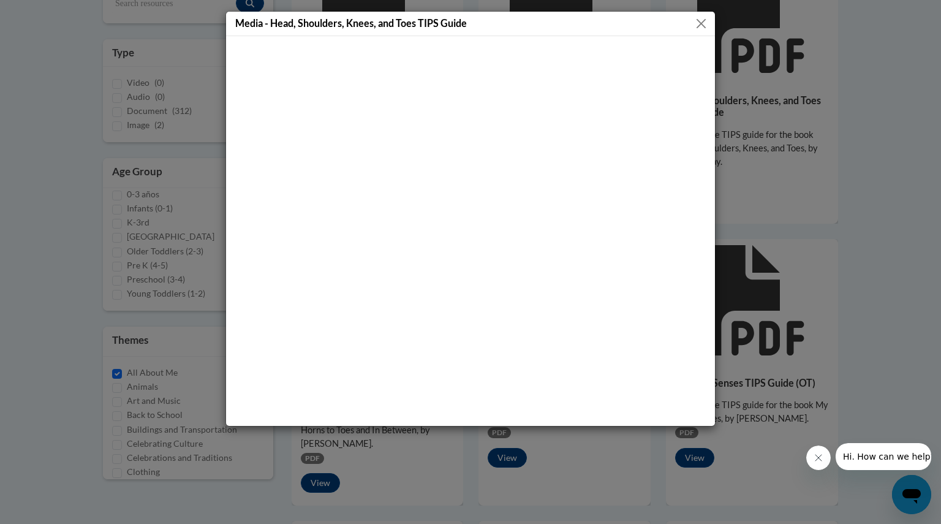
click at [932, 237] on div "Media - Head, Shoulders, Knees, and Toes TIPS Guide" at bounding box center [470, 262] width 941 height 524
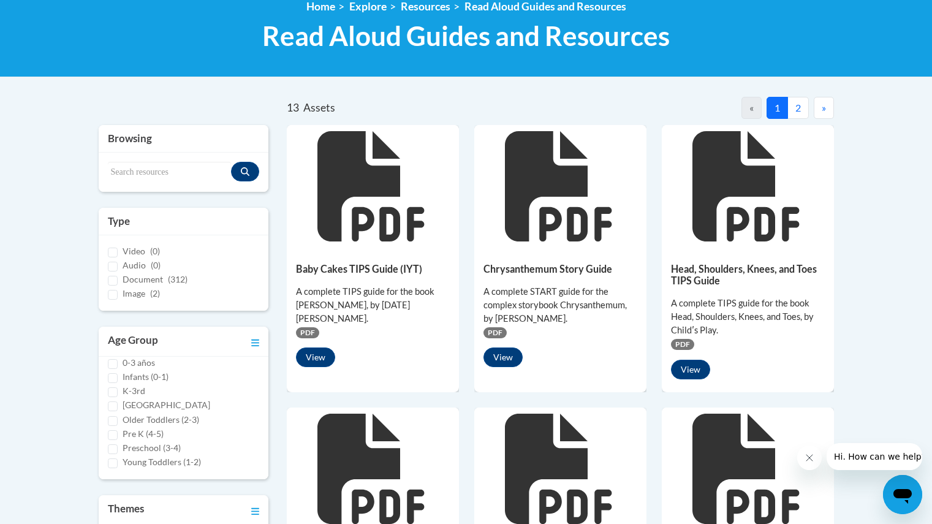
scroll to position [161, 0]
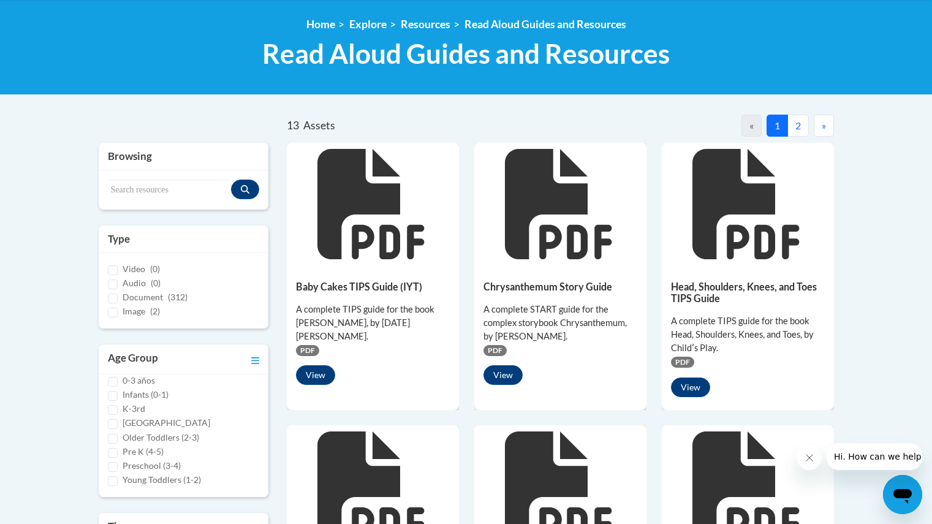
click at [802, 118] on button "2" at bounding box center [798, 126] width 21 height 22
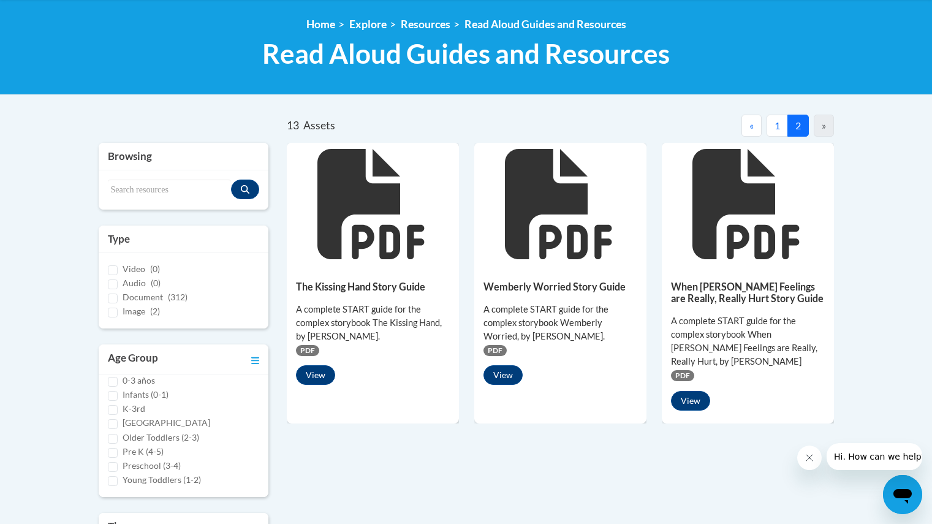
click at [688, 413] on div "When Sophieʹs Feelings are Really, Really Hurt Story Guide A complete START gui…" at bounding box center [748, 342] width 172 height 154
click at [688, 411] on div "When Sophieʹs Feelings are Really, Really Hurt Story Guide A complete START gui…" at bounding box center [748, 342] width 172 height 154
click at [688, 407] on button "View" at bounding box center [690, 401] width 39 height 20
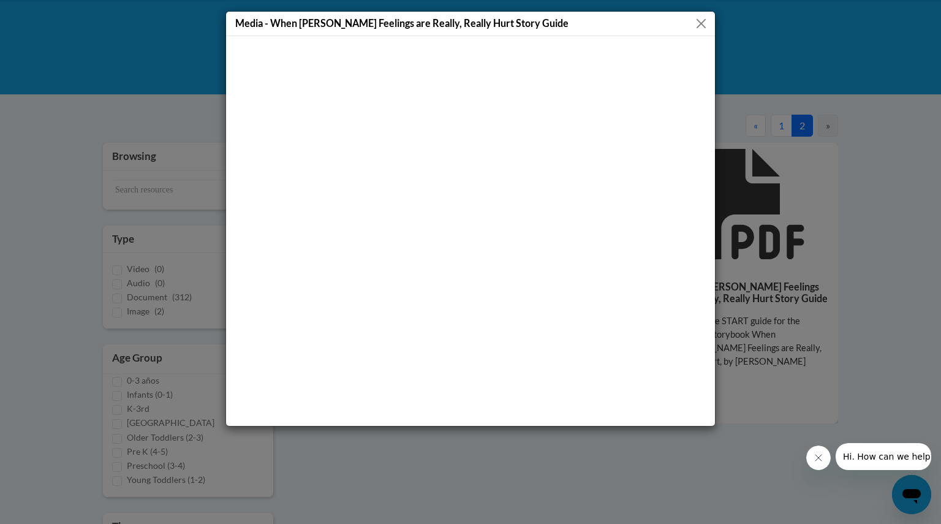
drag, startPoint x: 613, startPoint y: 484, endPoint x: 870, endPoint y: 222, distance: 366.6
click at [870, 222] on div "Media - When Sophieʹs Feelings are Really, Really Hurt Story Guide" at bounding box center [470, 262] width 941 height 524
